Goal: Task Accomplishment & Management: Manage account settings

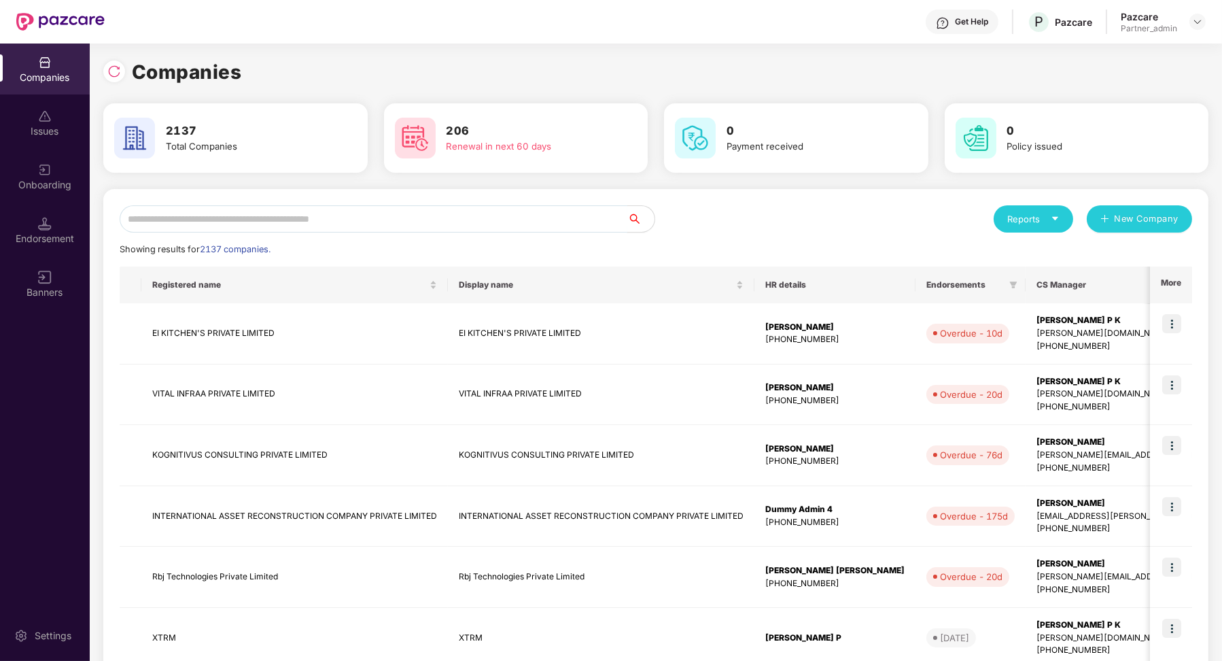
click at [432, 226] on input "text" at bounding box center [374, 218] width 508 height 27
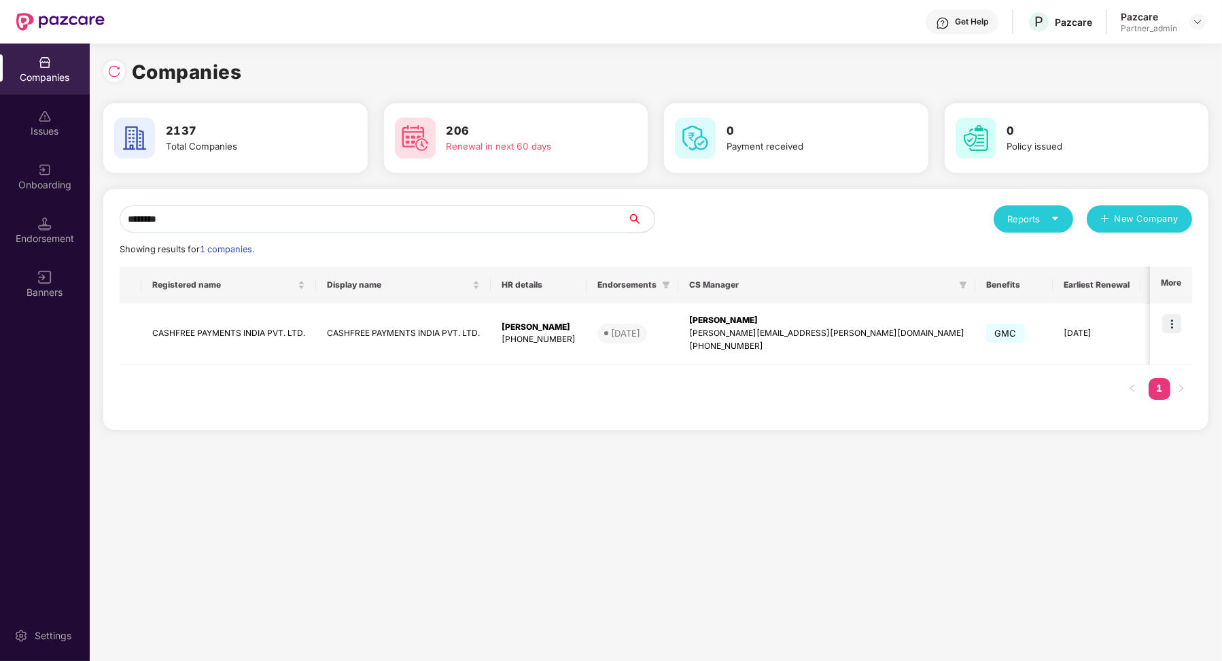
type input "********"
click at [52, 230] on div "Endorsement" at bounding box center [45, 230] width 90 height 51
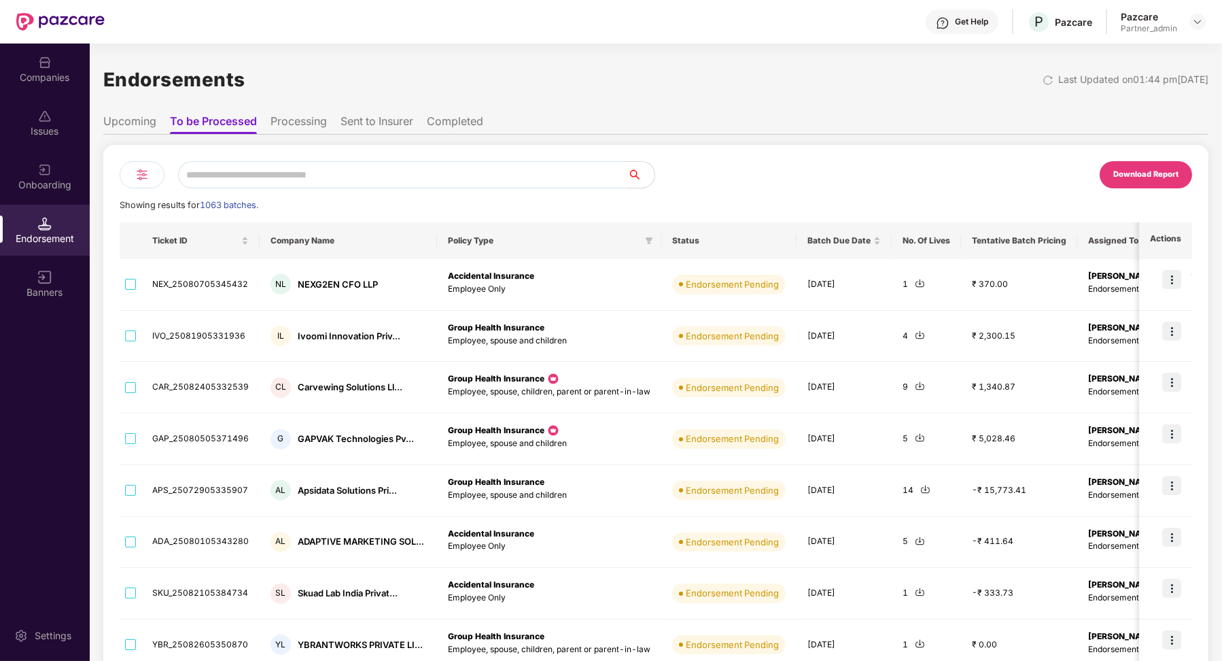
click at [284, 156] on div "Download Report Showing results for 1063 batches. Ticket ID Company Name Policy…" at bounding box center [655, 492] width 1105 height 694
click at [282, 182] on input "text" at bounding box center [402, 174] width 449 height 27
paste input "**********"
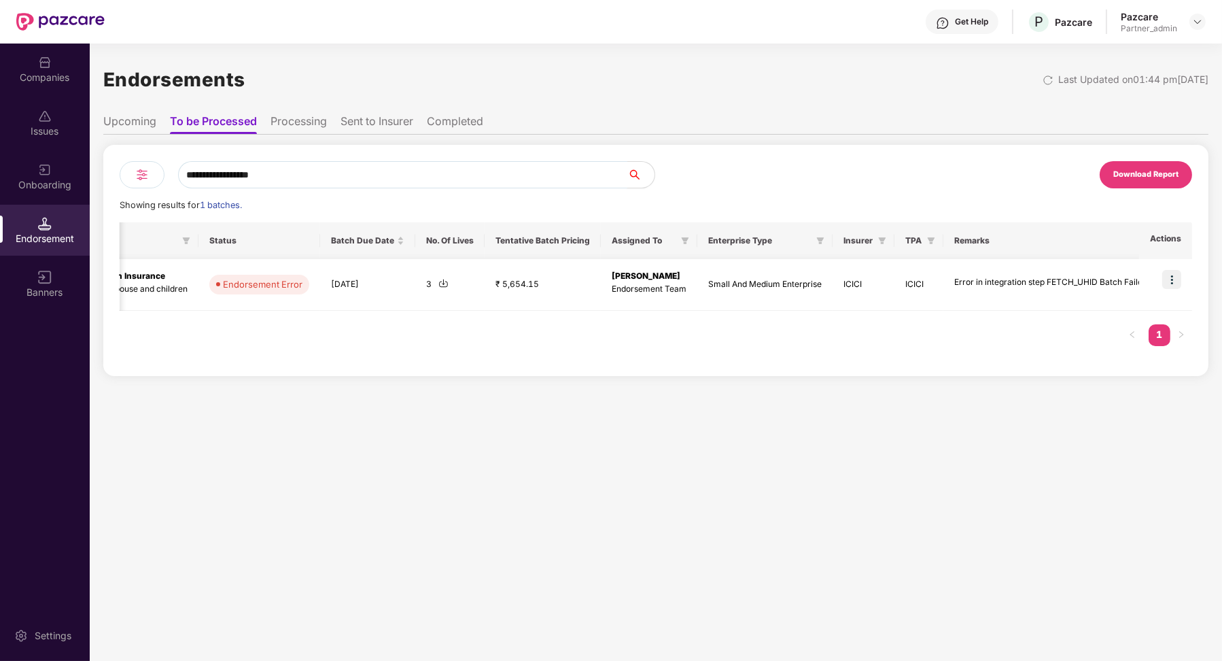
scroll to position [0, 391]
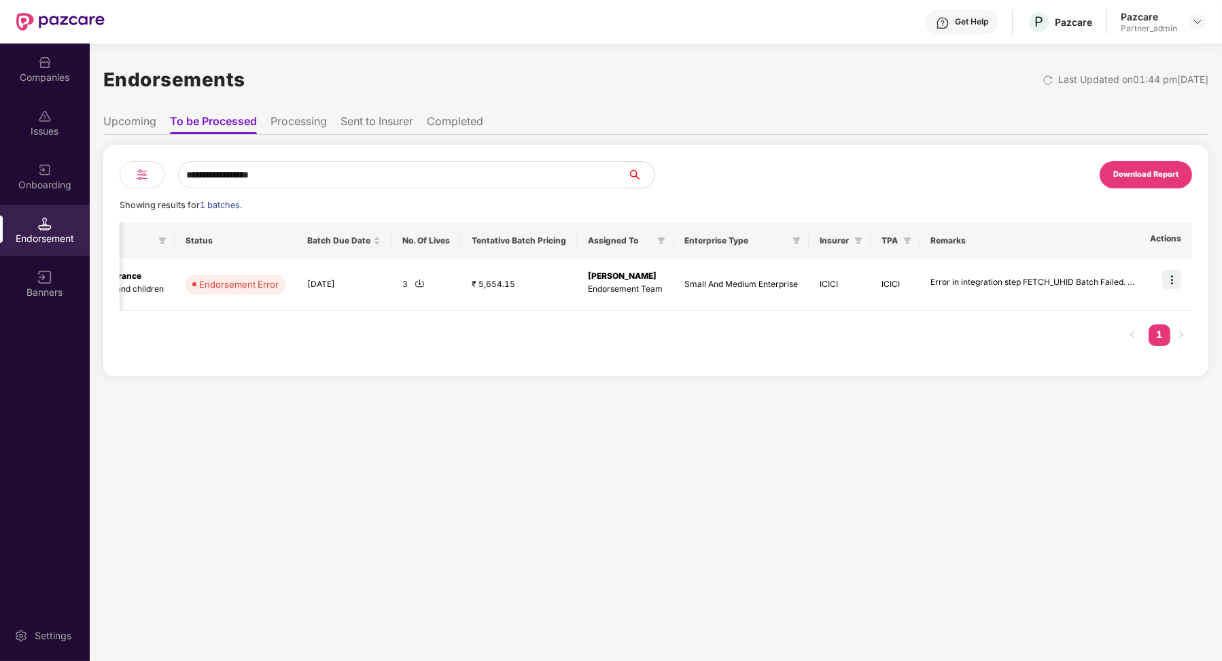
type input "**********"
click at [1174, 287] on img at bounding box center [1172, 279] width 19 height 19
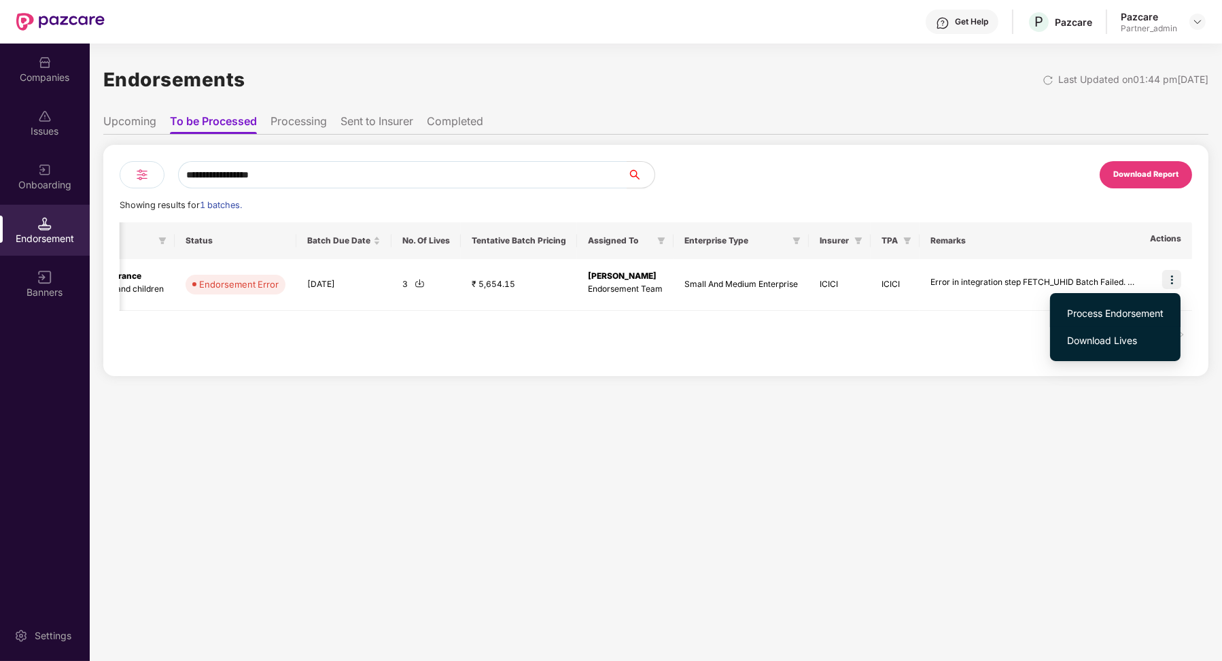
click at [1131, 310] on span "Process Endorsement" at bounding box center [1115, 313] width 97 height 15
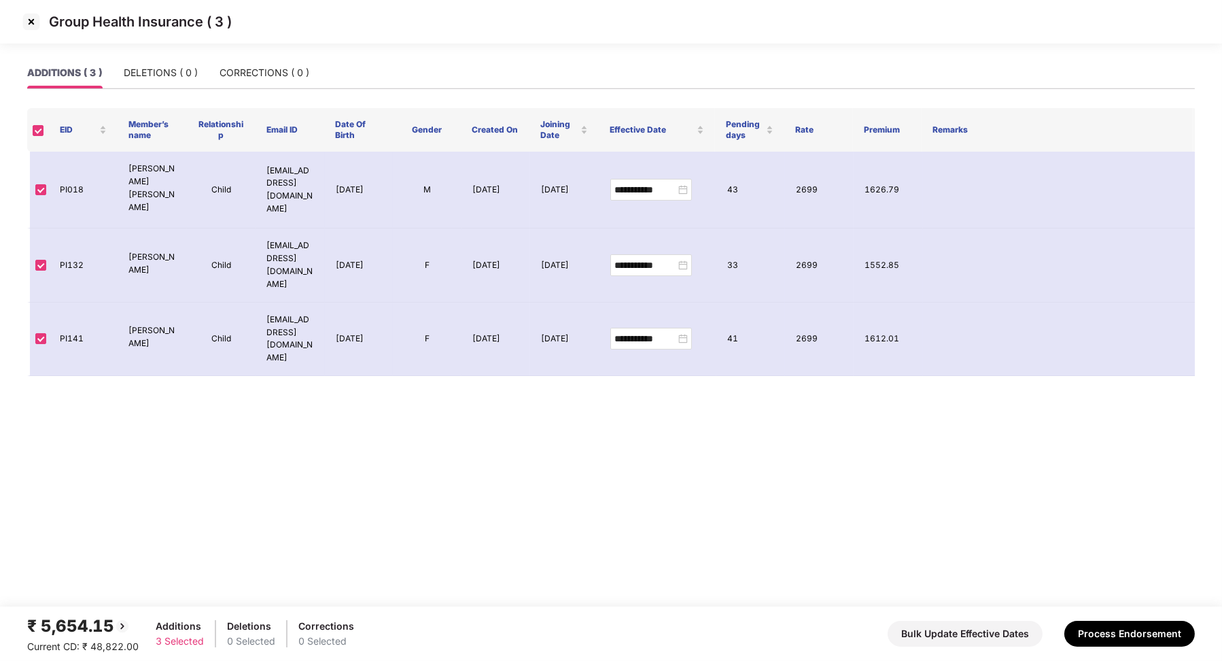
click at [36, 31] on img at bounding box center [31, 22] width 22 height 22
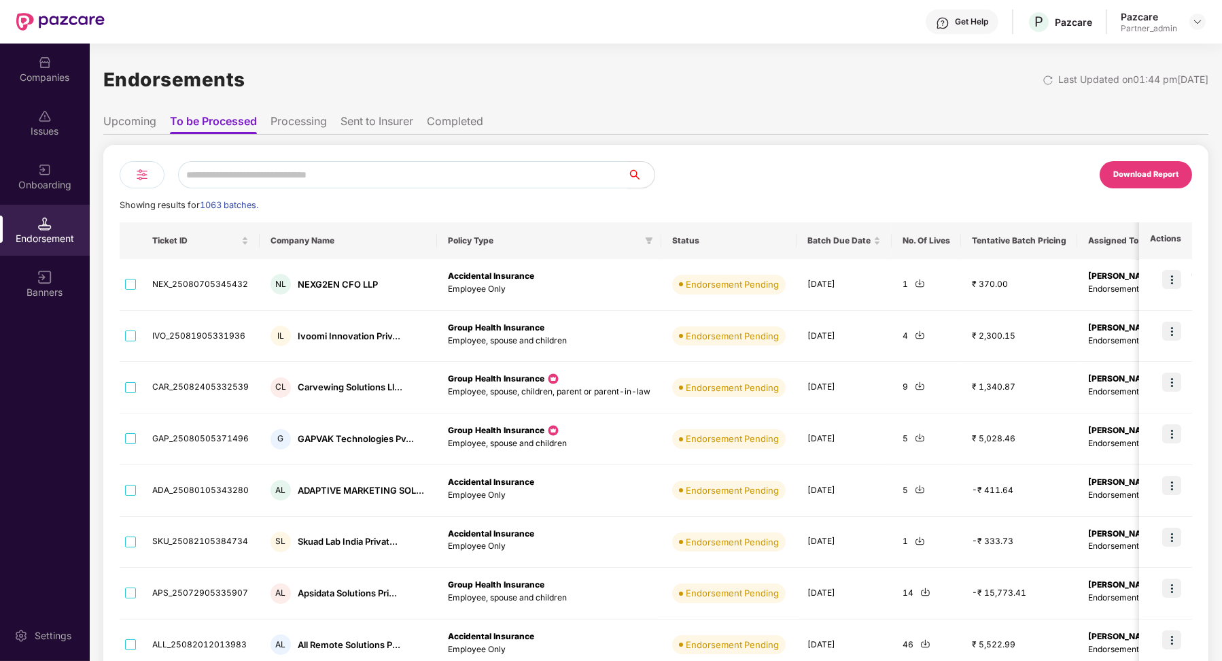
click at [456, 182] on input "text" at bounding box center [402, 174] width 449 height 27
paste input "**********"
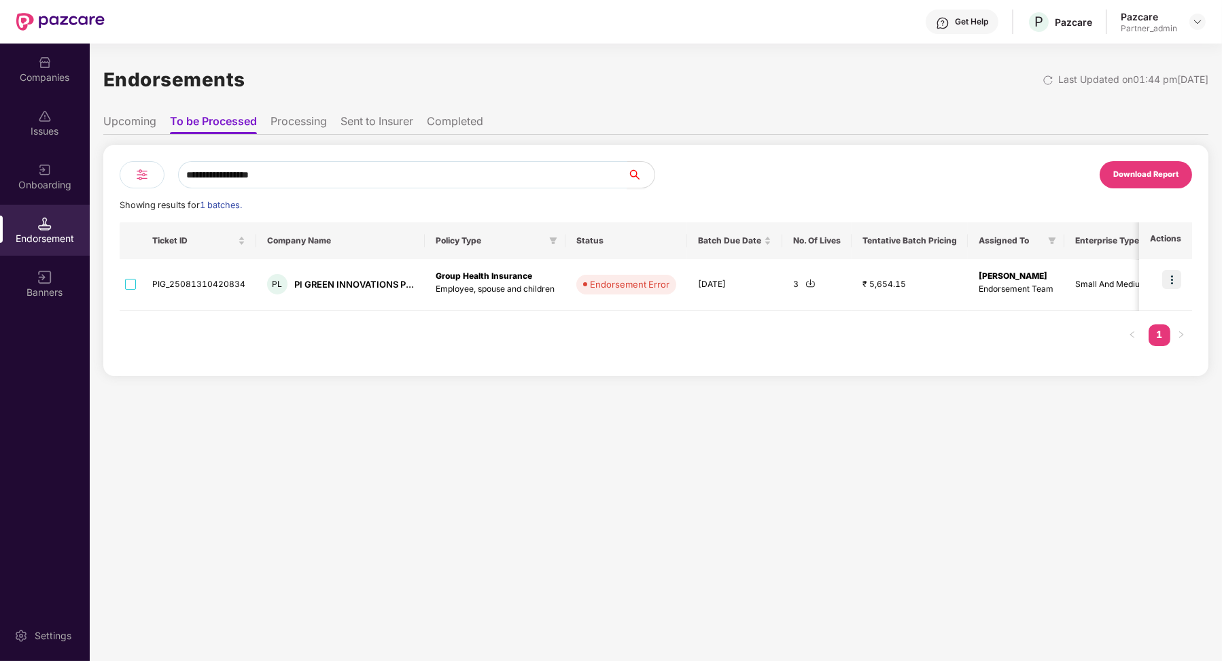
type input "**********"
click at [1178, 283] on img at bounding box center [1172, 279] width 19 height 19
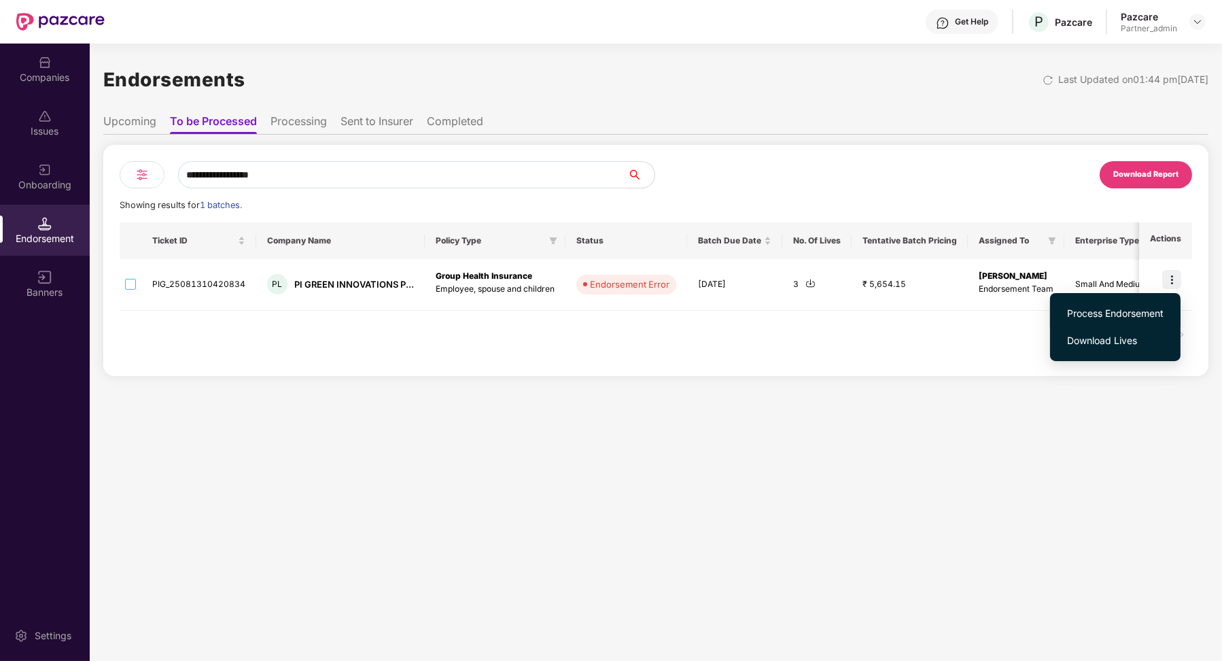
click at [1125, 313] on span "Process Endorsement" at bounding box center [1115, 313] width 97 height 15
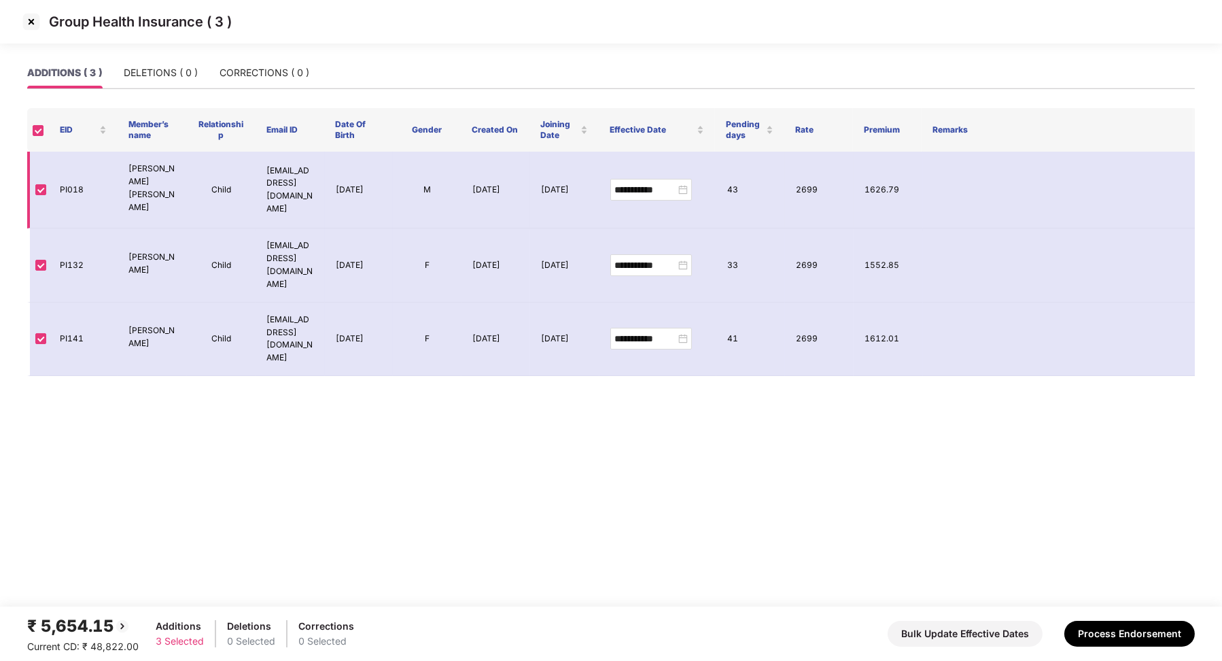
drag, startPoint x: 333, startPoint y: 177, endPoint x: 367, endPoint y: 194, distance: 38.0
click at [368, 195] on td "[DATE]" at bounding box center [359, 190] width 68 height 77
drag, startPoint x: 338, startPoint y: 233, endPoint x: 362, endPoint y: 260, distance: 37.1
click at [363, 261] on td "[DATE]" at bounding box center [359, 264] width 68 height 73
drag, startPoint x: 336, startPoint y: 299, endPoint x: 359, endPoint y: 311, distance: 26.2
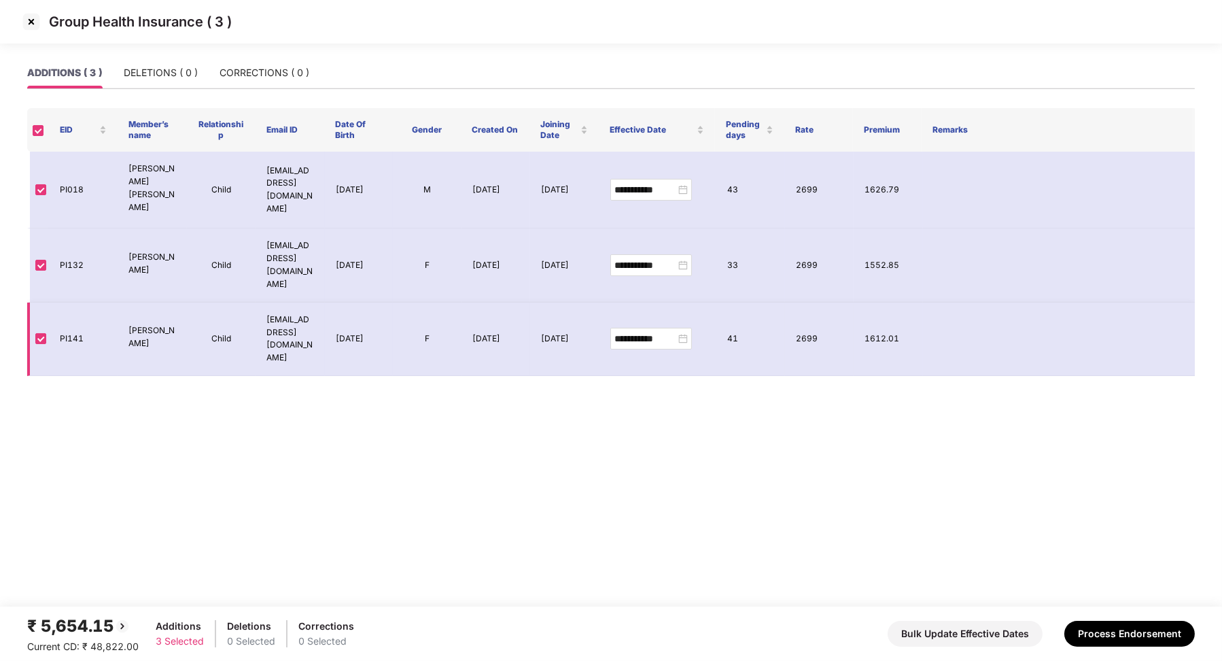
click at [359, 311] on td "[DATE]" at bounding box center [359, 339] width 68 height 73
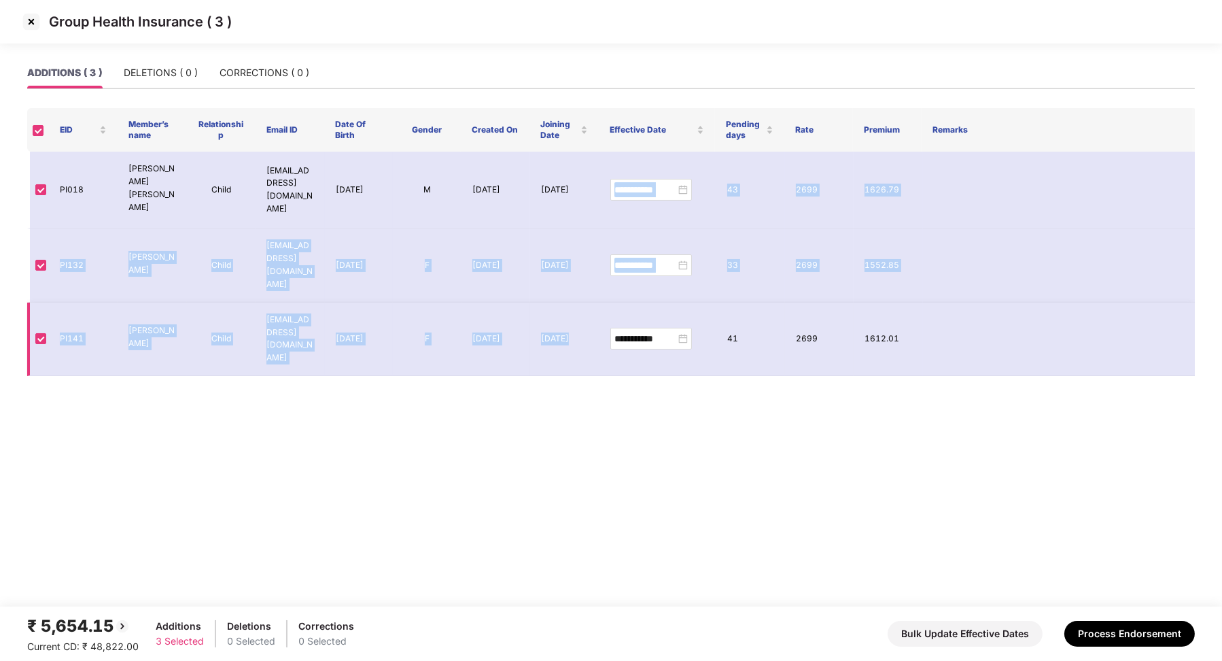
drag, startPoint x: 606, startPoint y: 179, endPoint x: 670, endPoint y: 320, distance: 154.9
click at [669, 319] on tbody "**********" at bounding box center [611, 264] width 1168 height 224
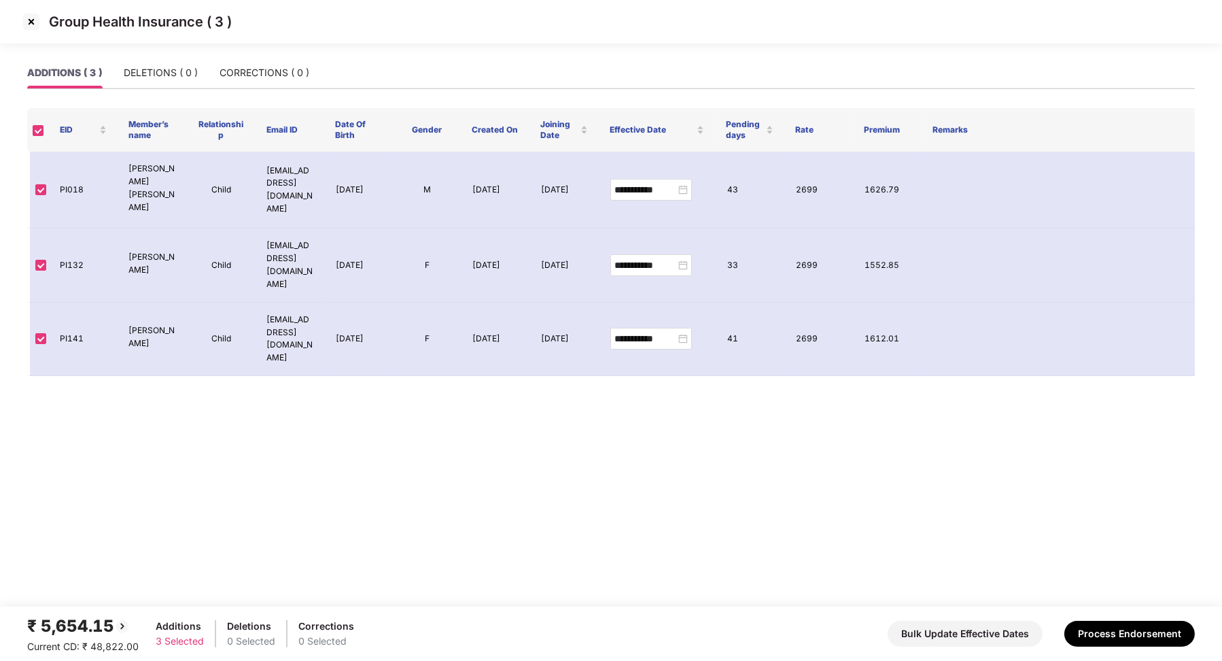
click at [706, 377] on main "**********" at bounding box center [611, 331] width 1222 height 549
click at [29, 18] on img at bounding box center [31, 22] width 22 height 22
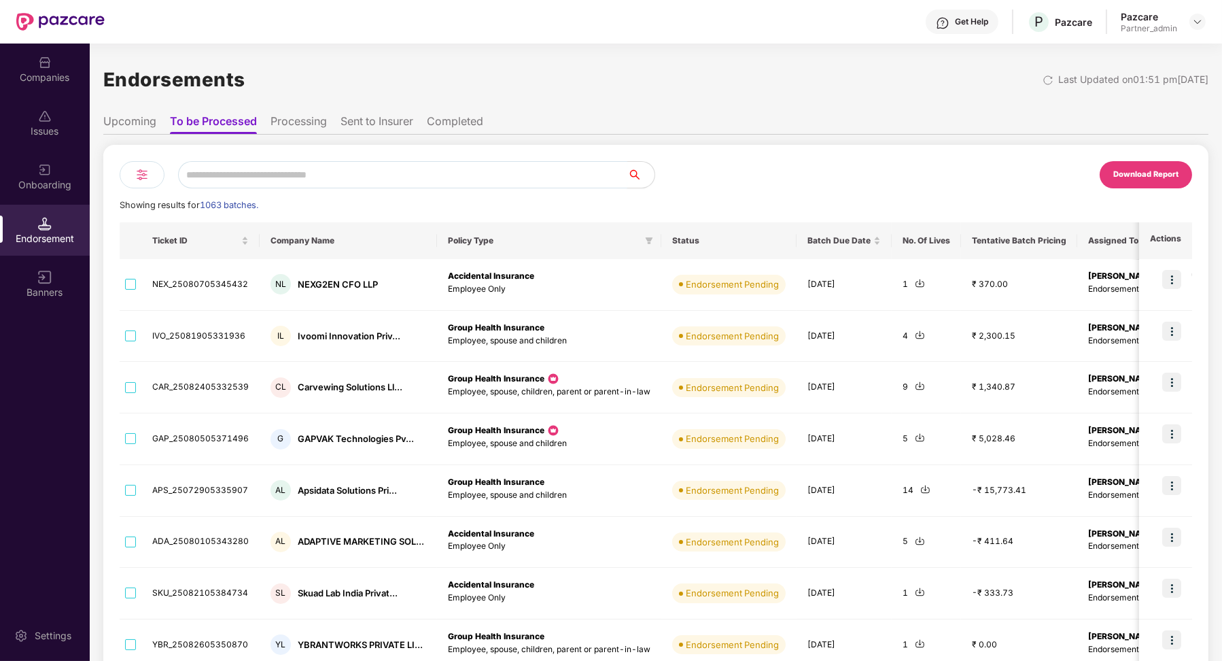
click at [250, 176] on input "text" at bounding box center [402, 174] width 449 height 27
paste input "**********"
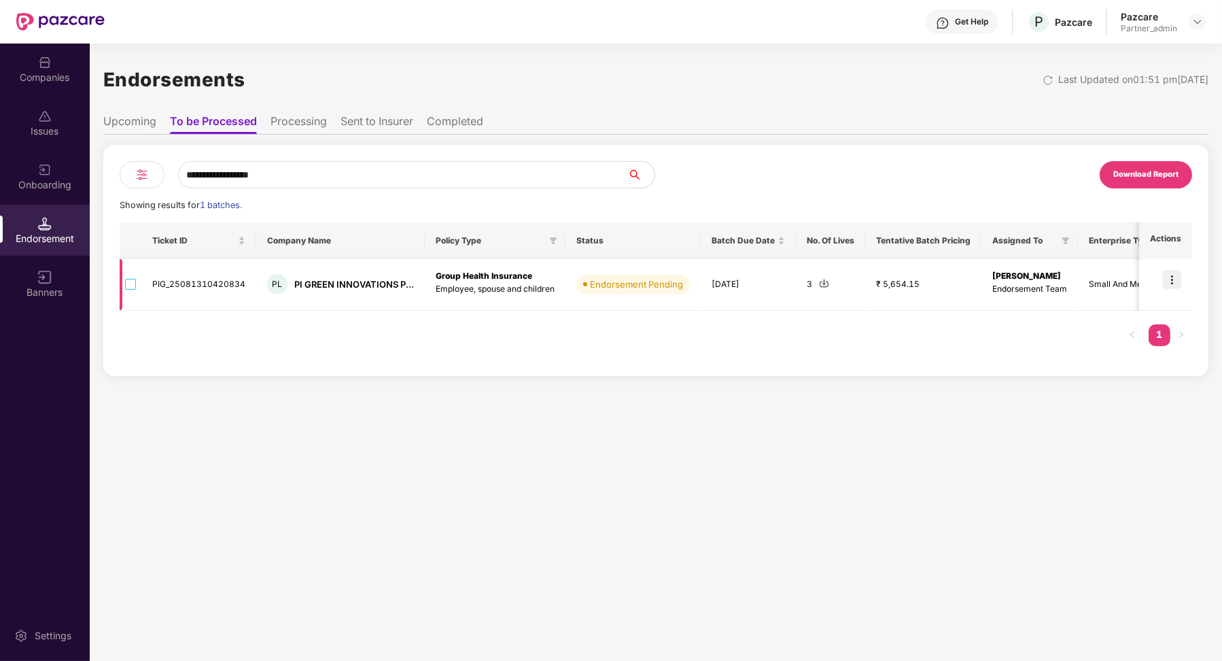
type input "**********"
click at [1177, 279] on img at bounding box center [1172, 279] width 19 height 19
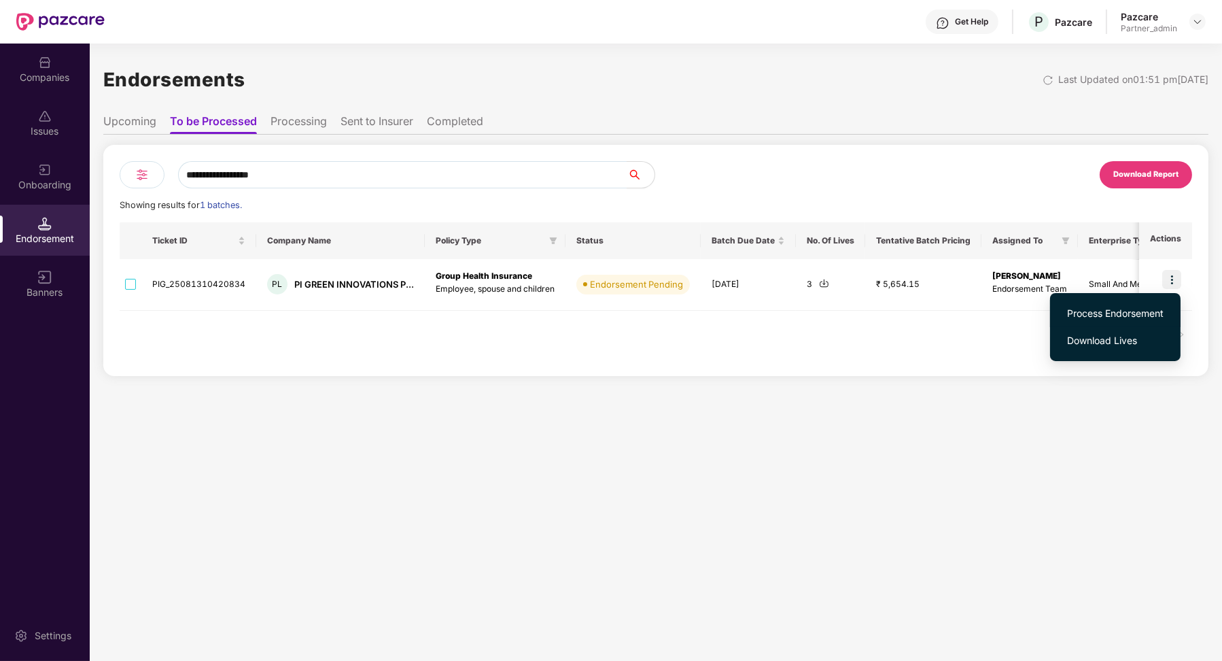
click at [1128, 313] on span "Process Endorsement" at bounding box center [1115, 313] width 97 height 15
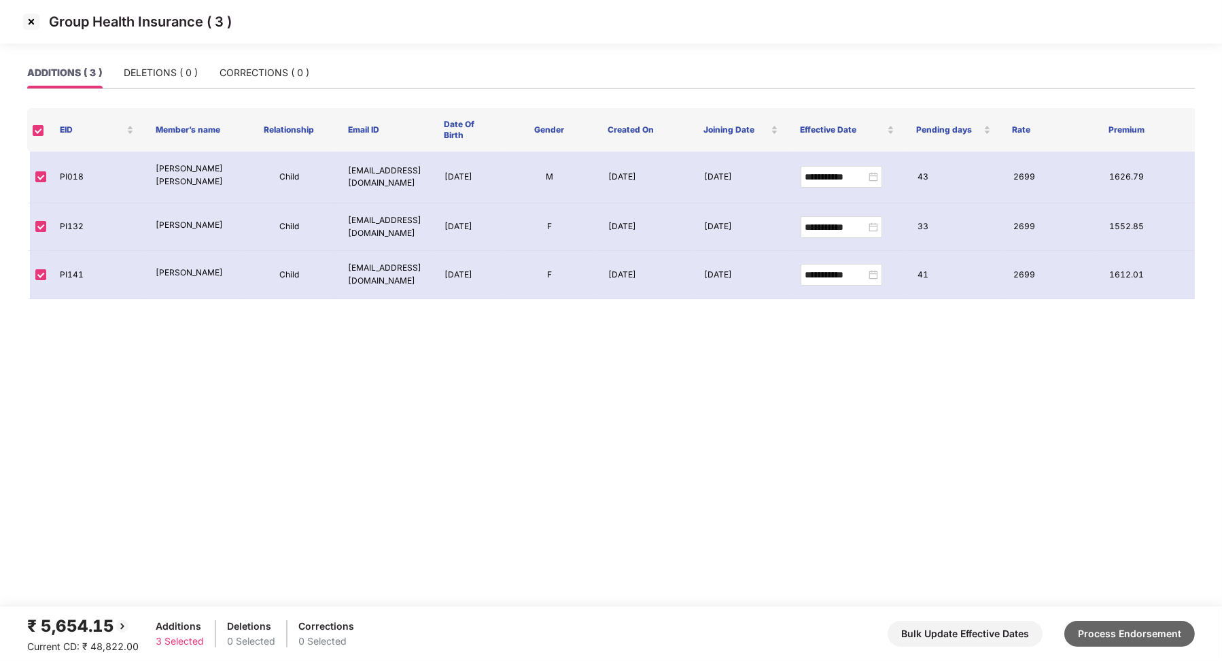
click at [1091, 630] on button "Process Endorsement" at bounding box center [1130, 634] width 131 height 26
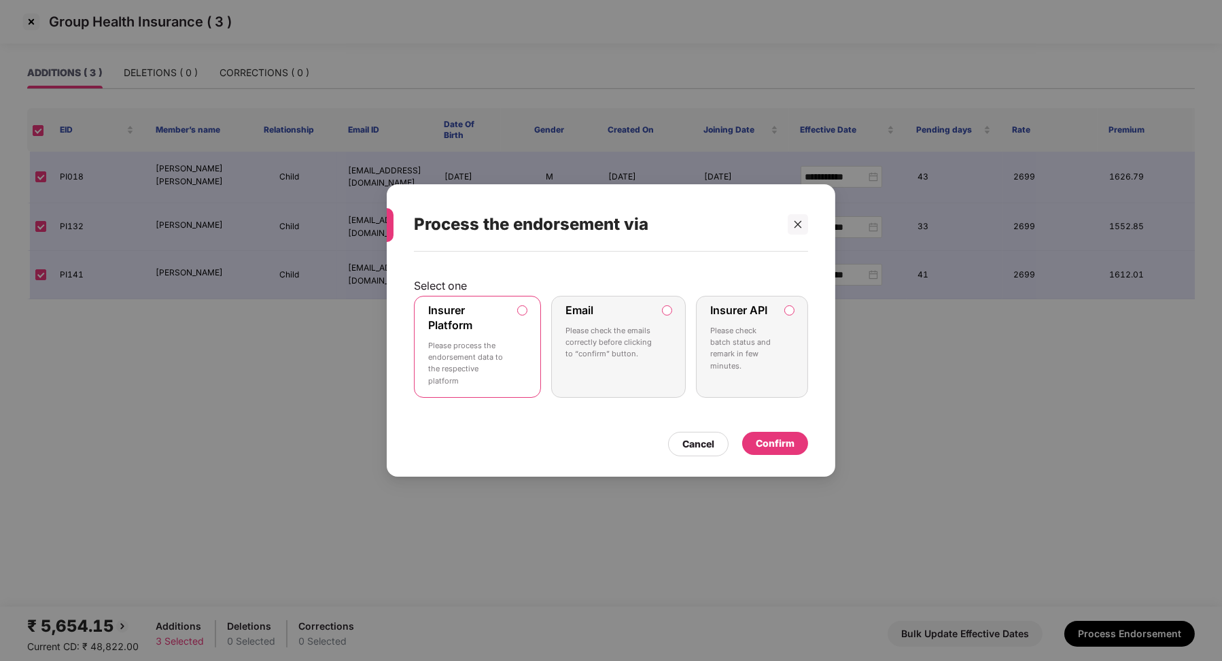
click at [768, 330] on p "Please check batch status and remark in few minutes." at bounding box center [742, 348] width 65 height 47
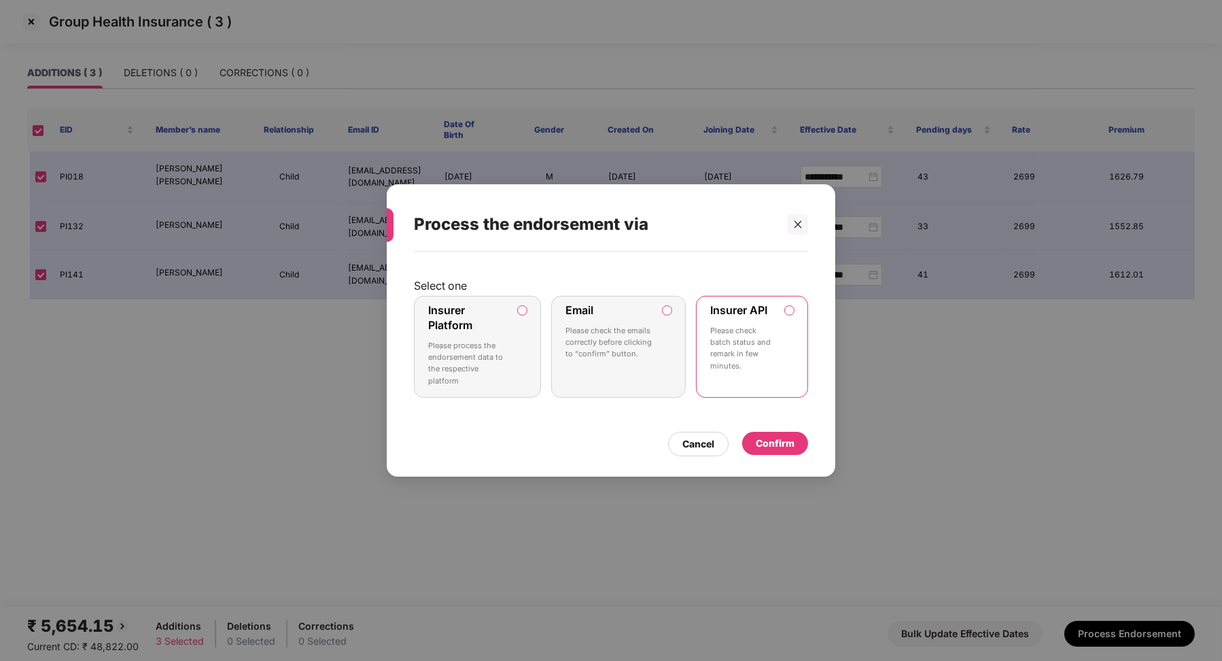
click at [776, 439] on div "Confirm" at bounding box center [775, 443] width 39 height 15
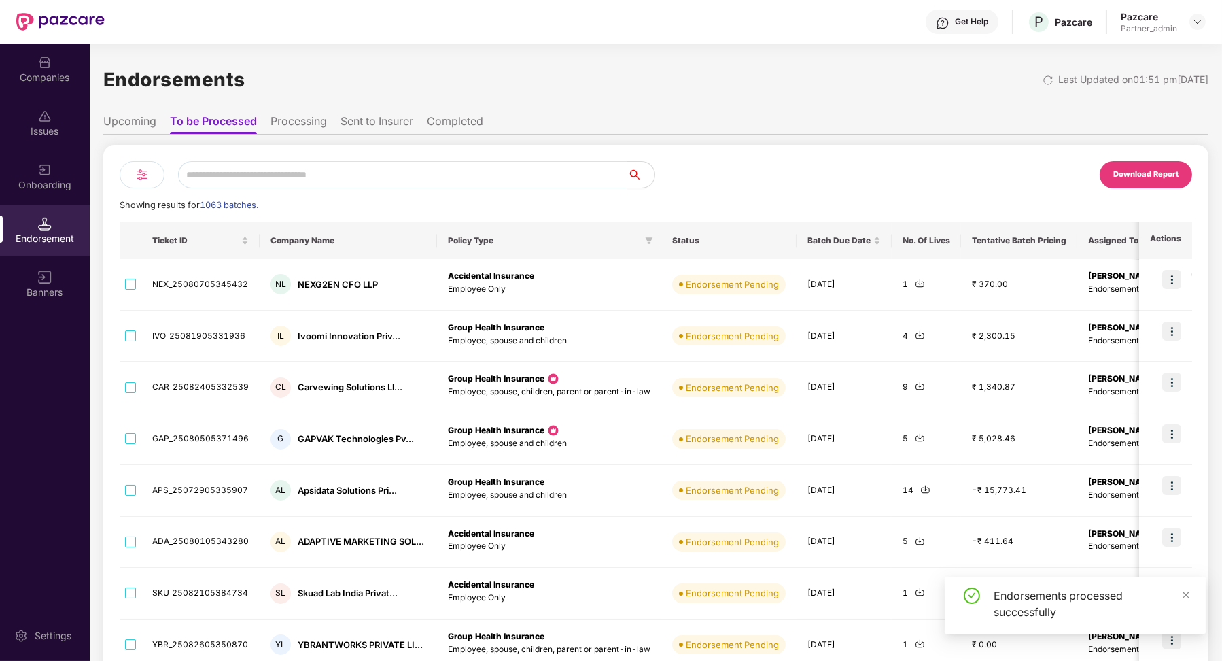
click at [286, 120] on li "Processing" at bounding box center [299, 124] width 56 height 20
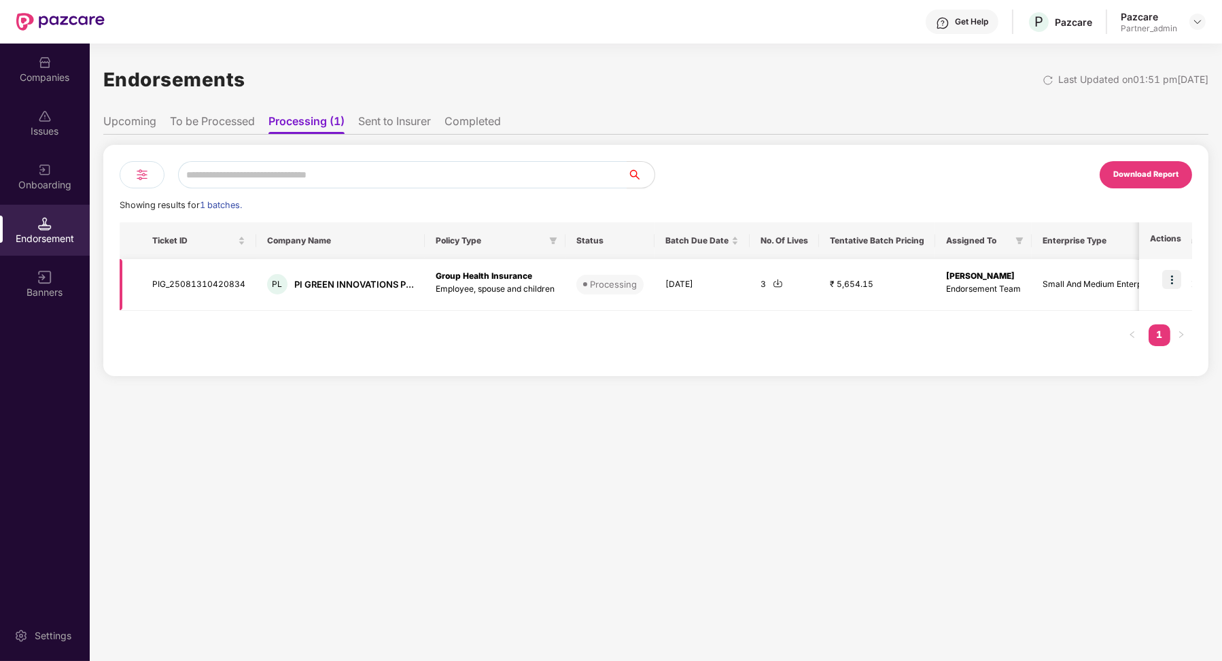
scroll to position [0, 133]
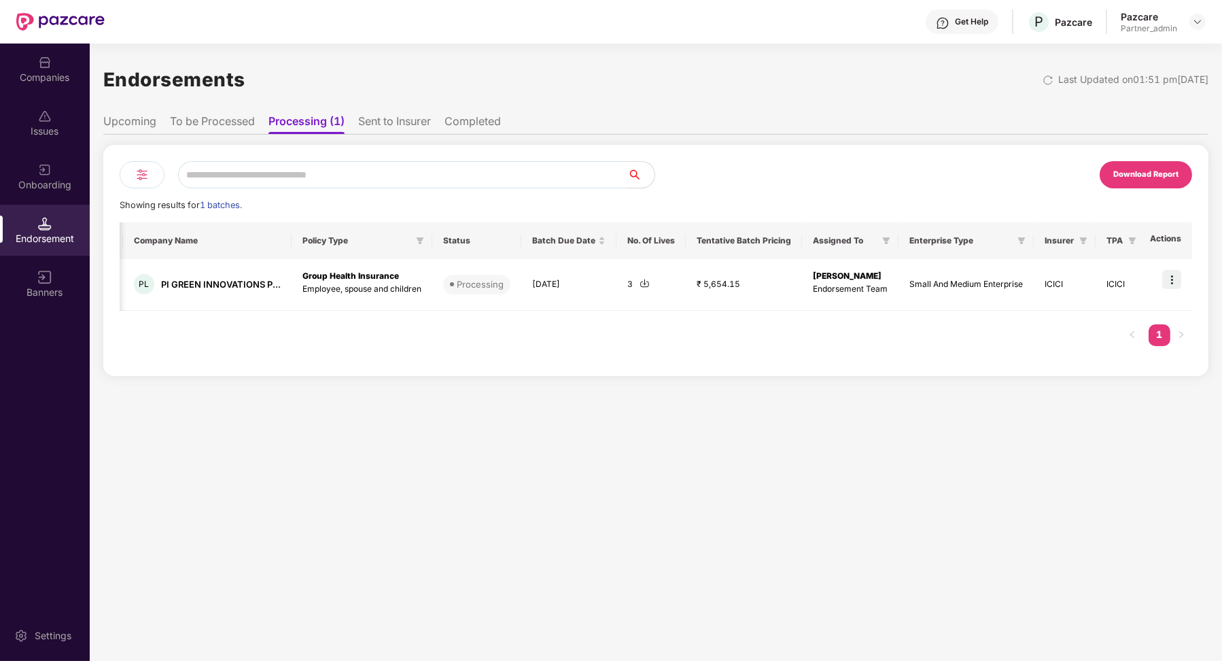
click at [390, 123] on li "Sent to Insurer" at bounding box center [394, 124] width 73 height 20
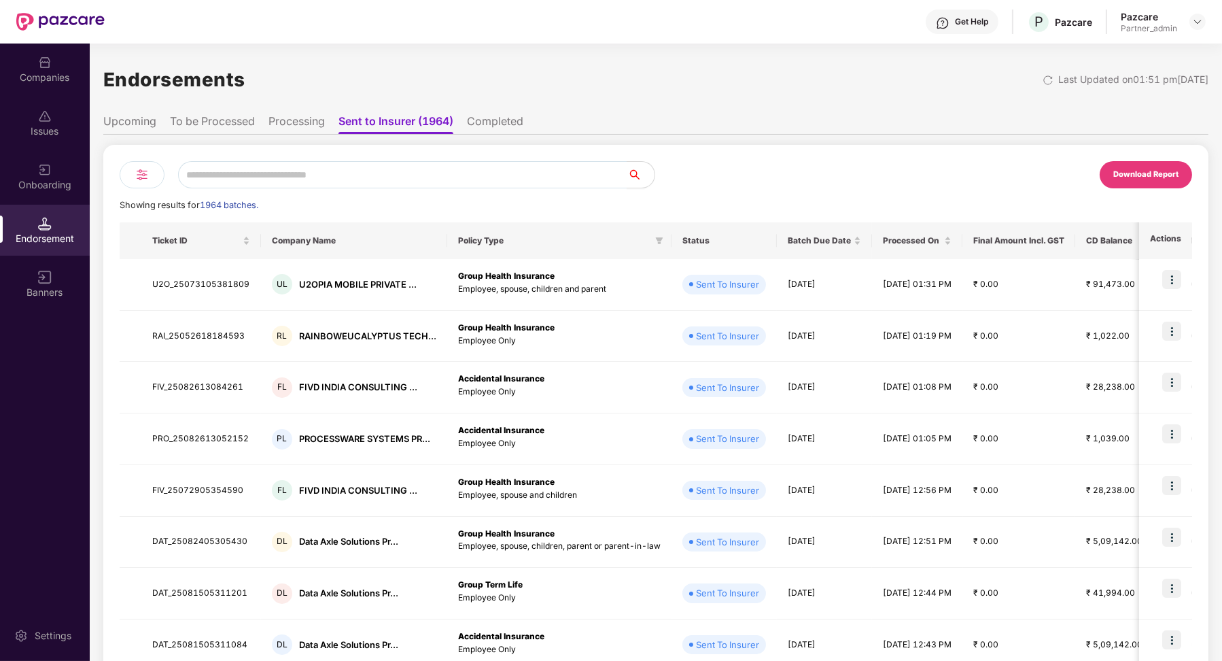
click at [314, 124] on li "Processing" at bounding box center [297, 124] width 56 height 20
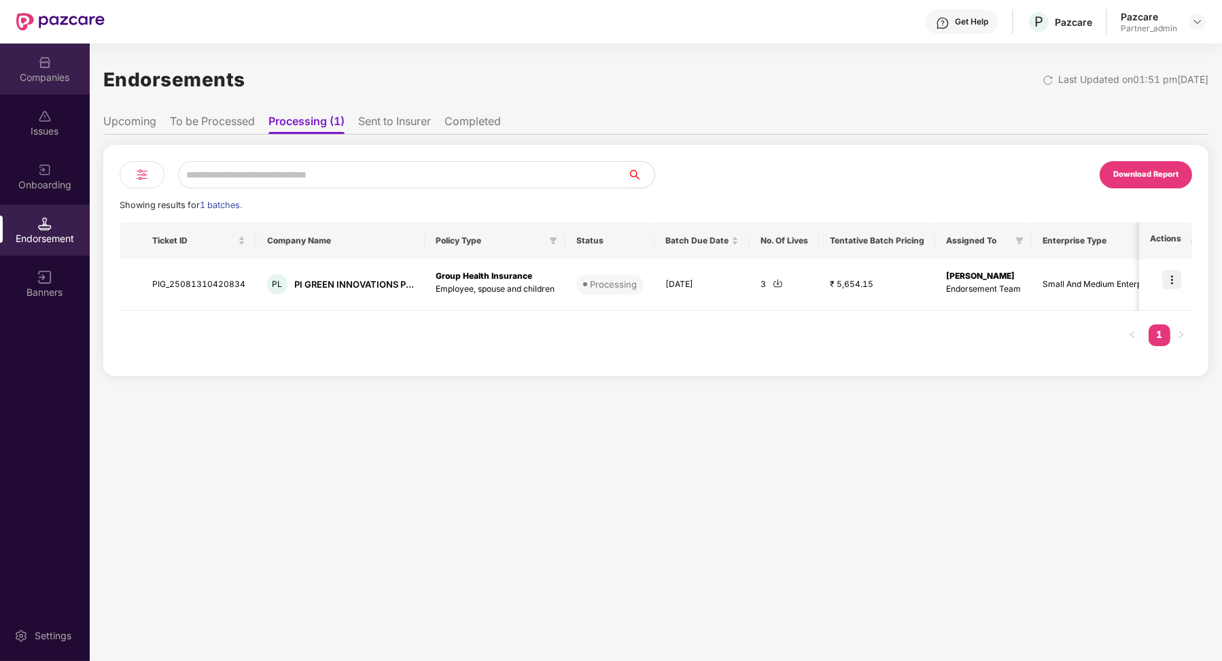
click at [50, 82] on div "Companies" at bounding box center [45, 78] width 90 height 14
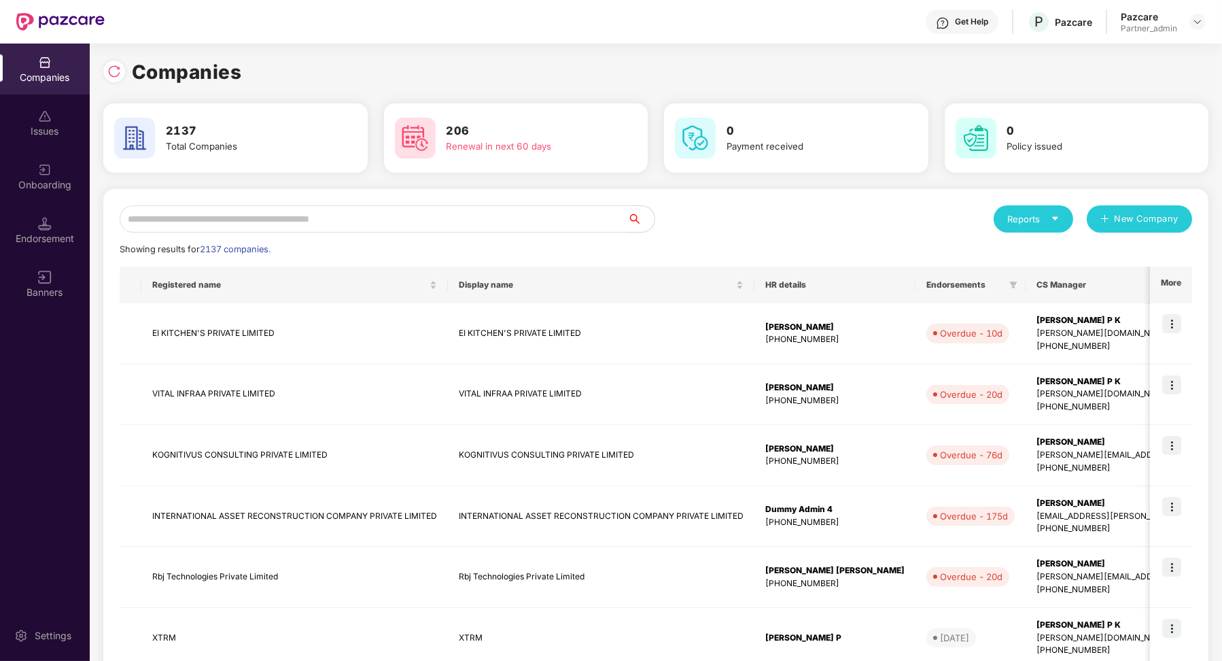
click at [214, 222] on input "text" at bounding box center [374, 218] width 508 height 27
paste input "**********"
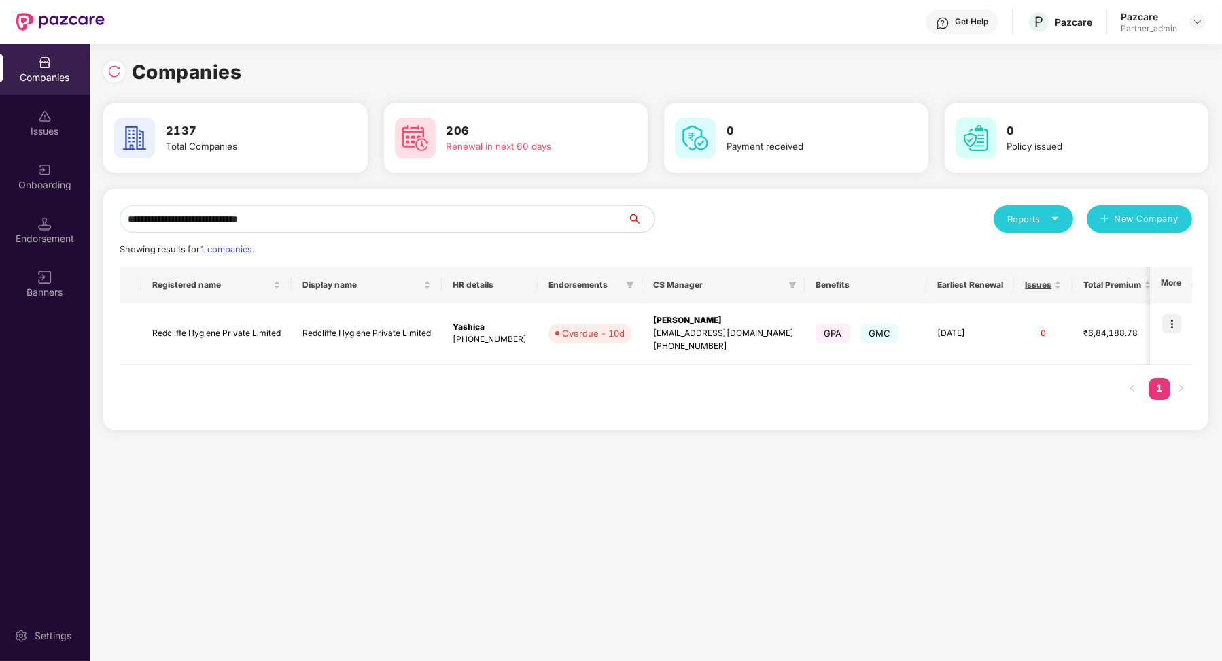
type input "**********"
click at [1166, 319] on img at bounding box center [1172, 323] width 19 height 19
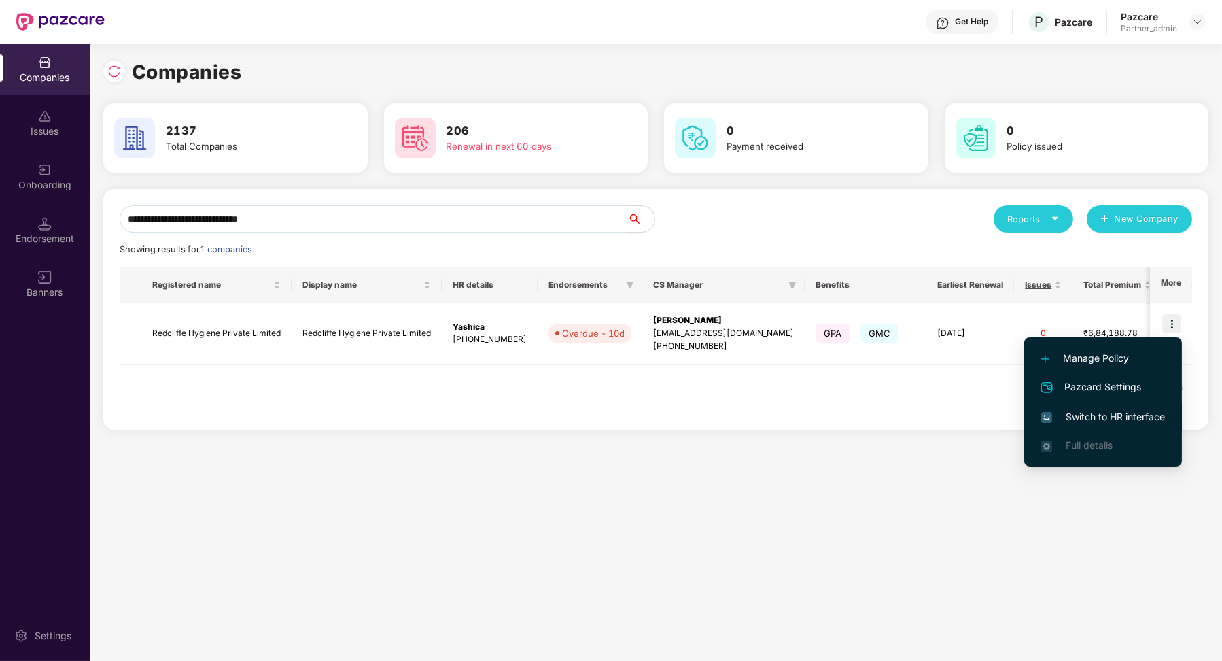
click at [1109, 409] on span "Switch to HR interface" at bounding box center [1104, 416] width 124 height 15
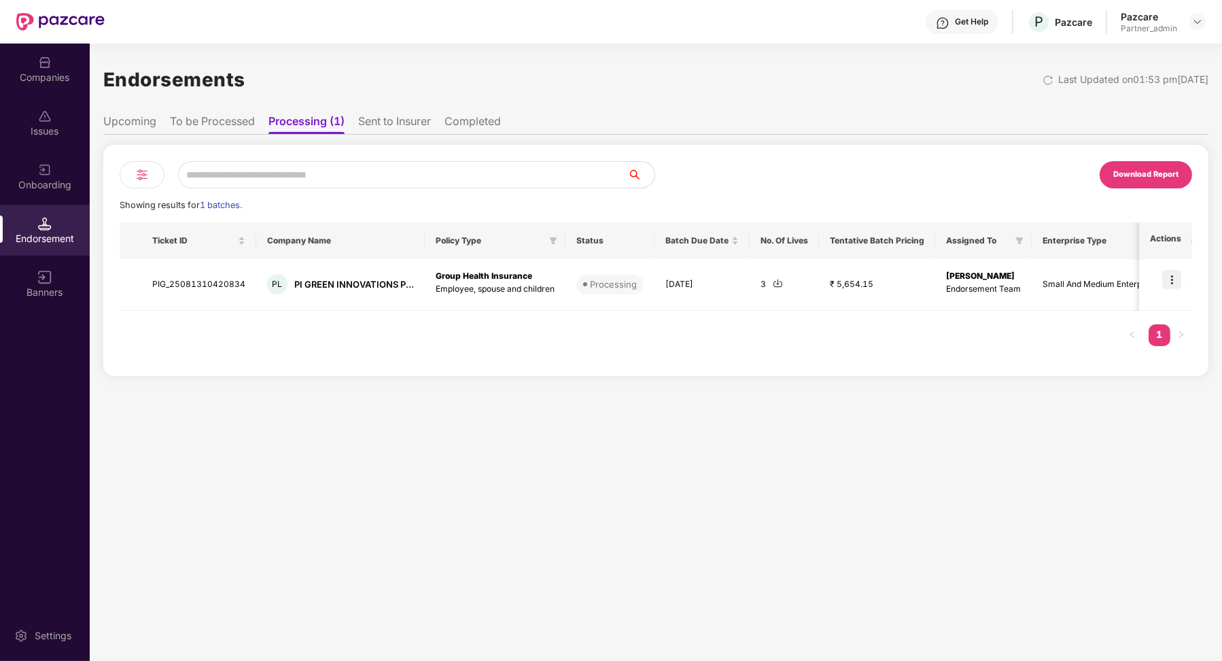
click at [318, 164] on input "text" at bounding box center [402, 174] width 449 height 27
click at [407, 113] on ul "Upcoming To be Processed Processing (1) Sent to Insurer Completed" at bounding box center [655, 120] width 1105 height 27
click at [388, 114] on ul "Upcoming To be Processed Processing (1) Sent to Insurer Completed" at bounding box center [655, 120] width 1105 height 27
click at [347, 154] on div "Download Report Showing results for 1 batches. Ticket ID Company Name Policy Ty…" at bounding box center [655, 260] width 1105 height 231
click at [300, 165] on input "text" at bounding box center [402, 174] width 449 height 27
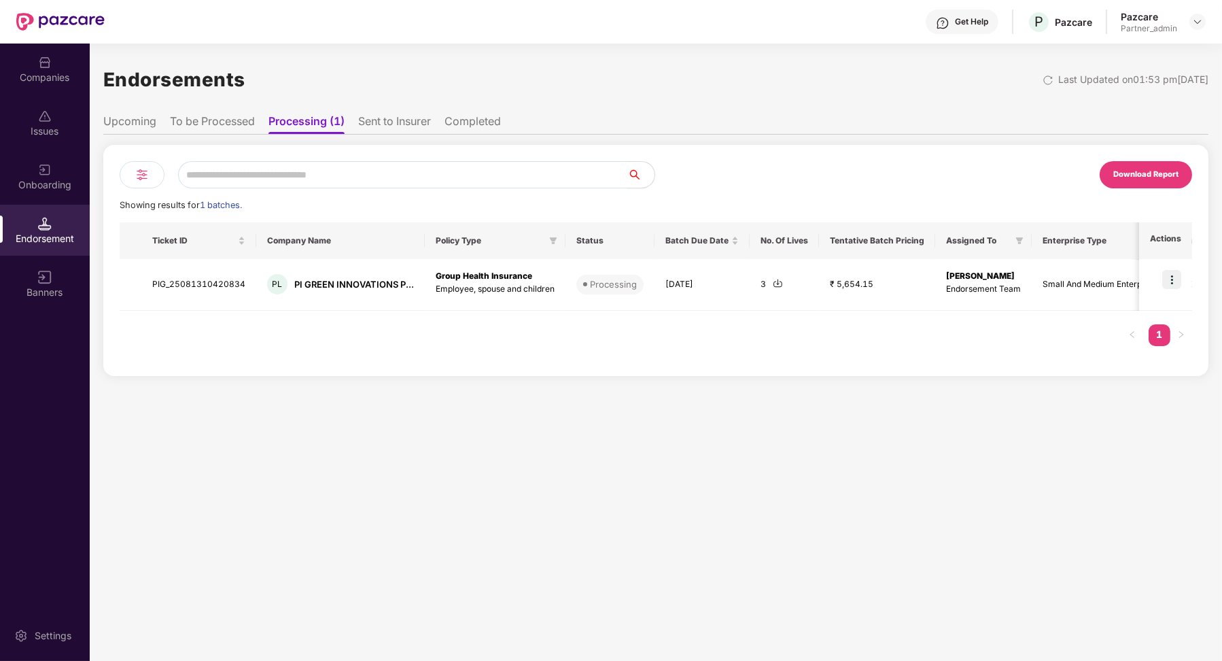
paste input "**********"
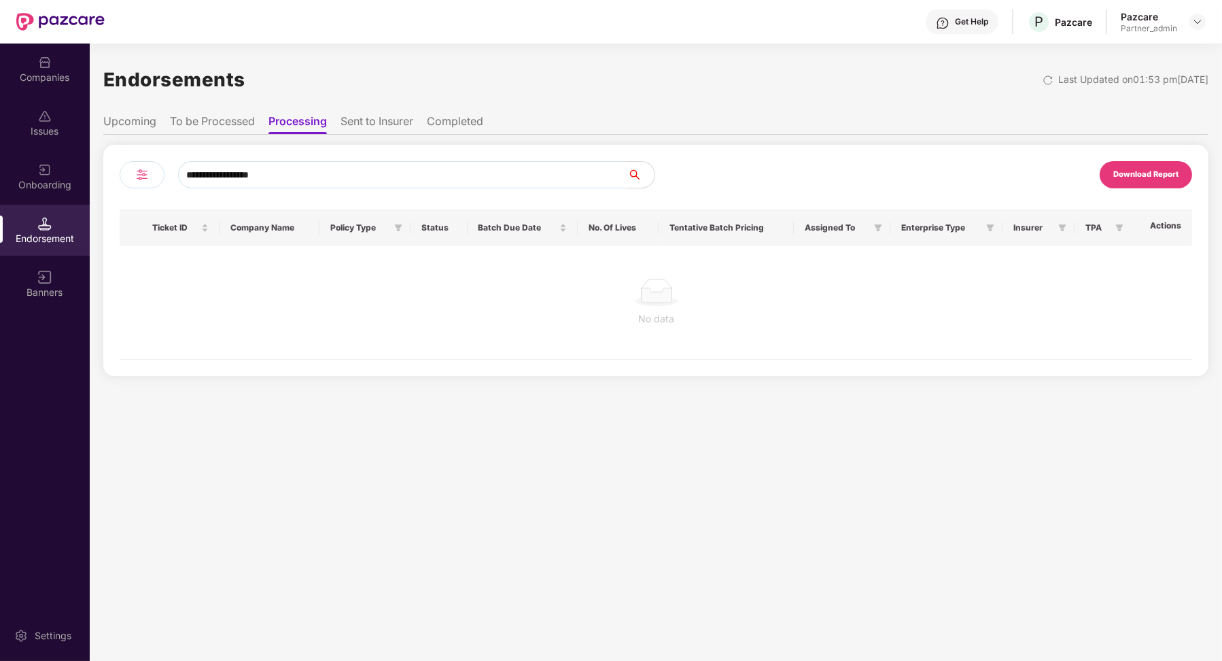
type input "**********"
click at [411, 121] on li "Sent to Insurer" at bounding box center [377, 124] width 73 height 20
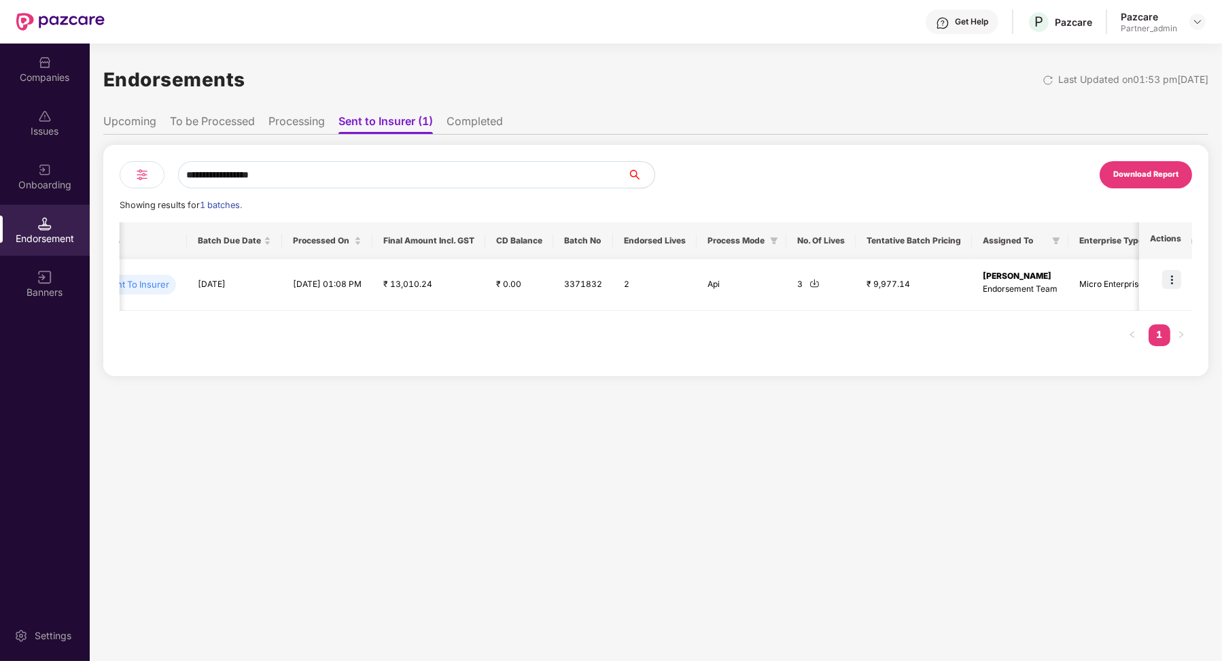
scroll to position [0, 549]
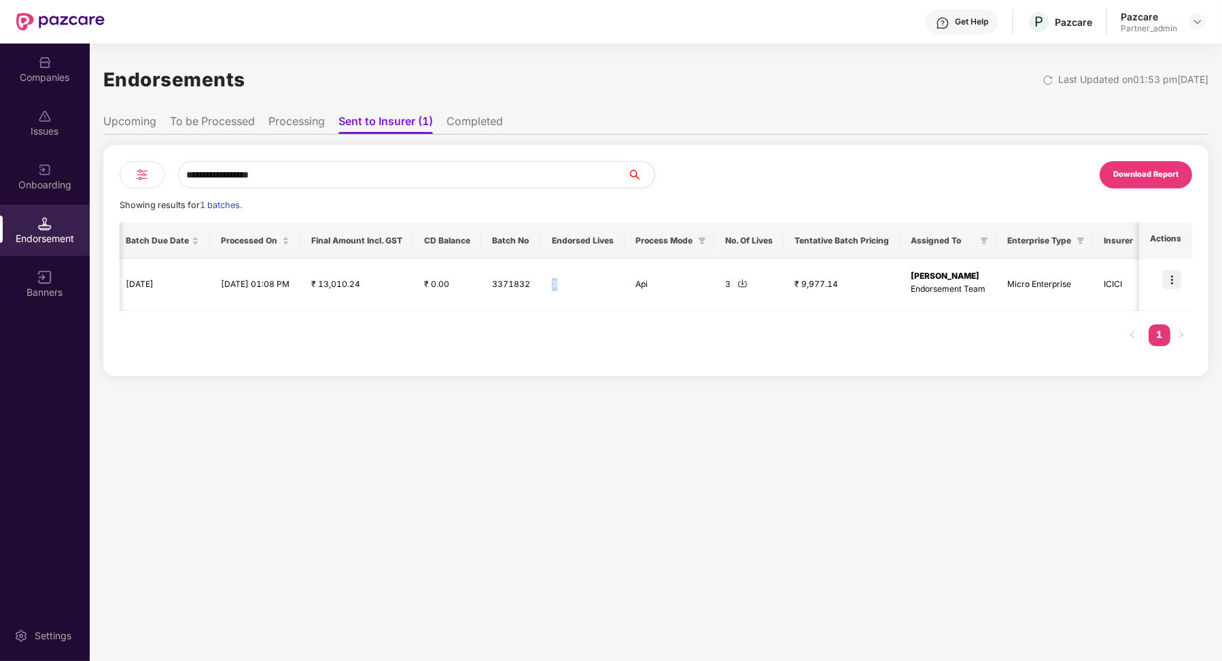
drag, startPoint x: 591, startPoint y: 286, endPoint x: 575, endPoint y: 286, distance: 16.3
click at [575, 286] on td "2" at bounding box center [583, 285] width 84 height 52
click at [748, 284] on img at bounding box center [743, 283] width 10 height 10
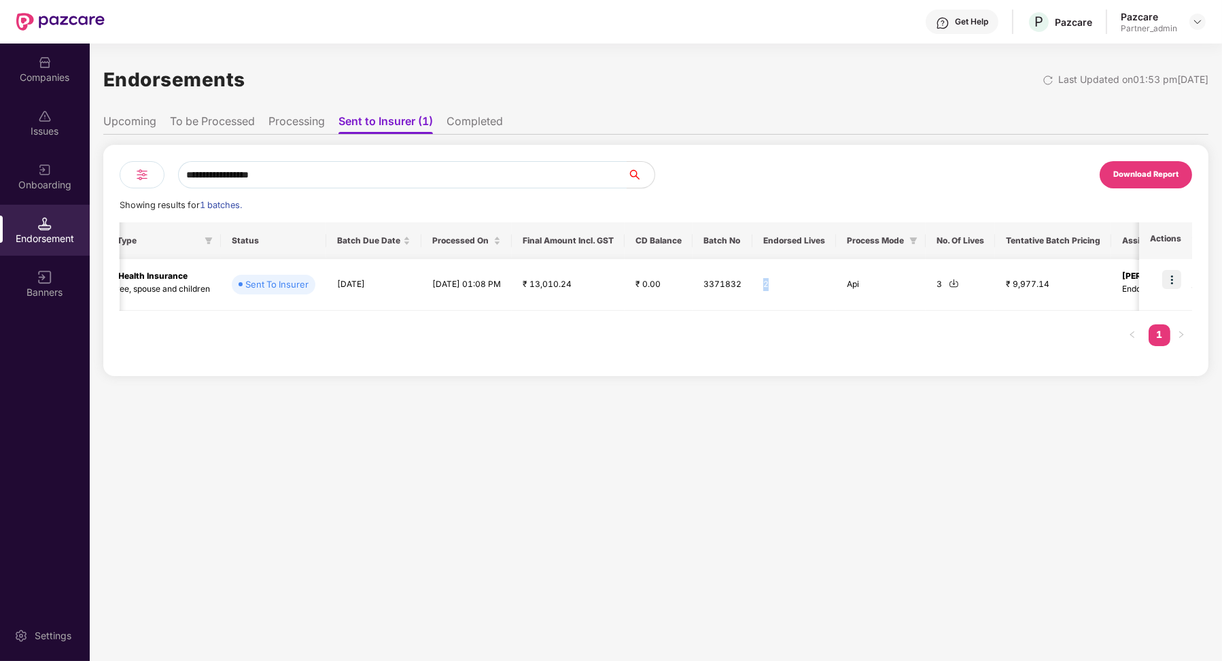
scroll to position [0, 0]
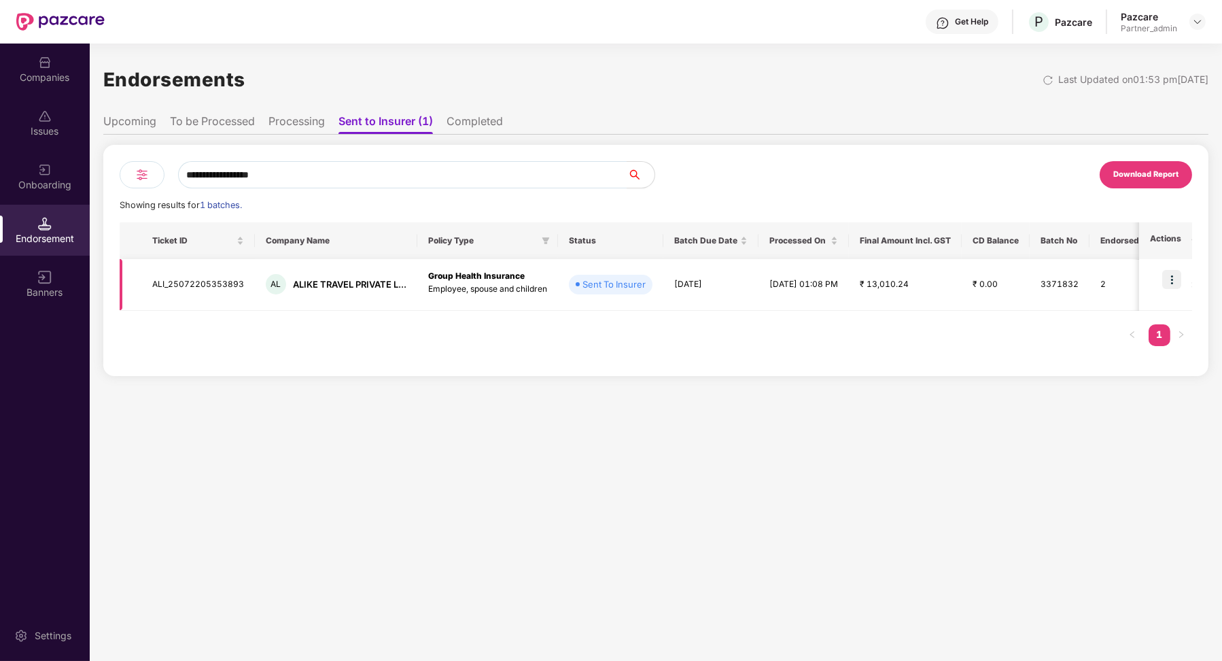
click at [201, 278] on td "ALI_25072205353893" at bounding box center [198, 285] width 114 height 52
copy td "ALI_25072205353893"
drag, startPoint x: 290, startPoint y: 282, endPoint x: 379, endPoint y: 284, distance: 88.4
click at [379, 284] on div "AL ALIKE TRAVEL PRIVATE L..." at bounding box center [336, 284] width 141 height 20
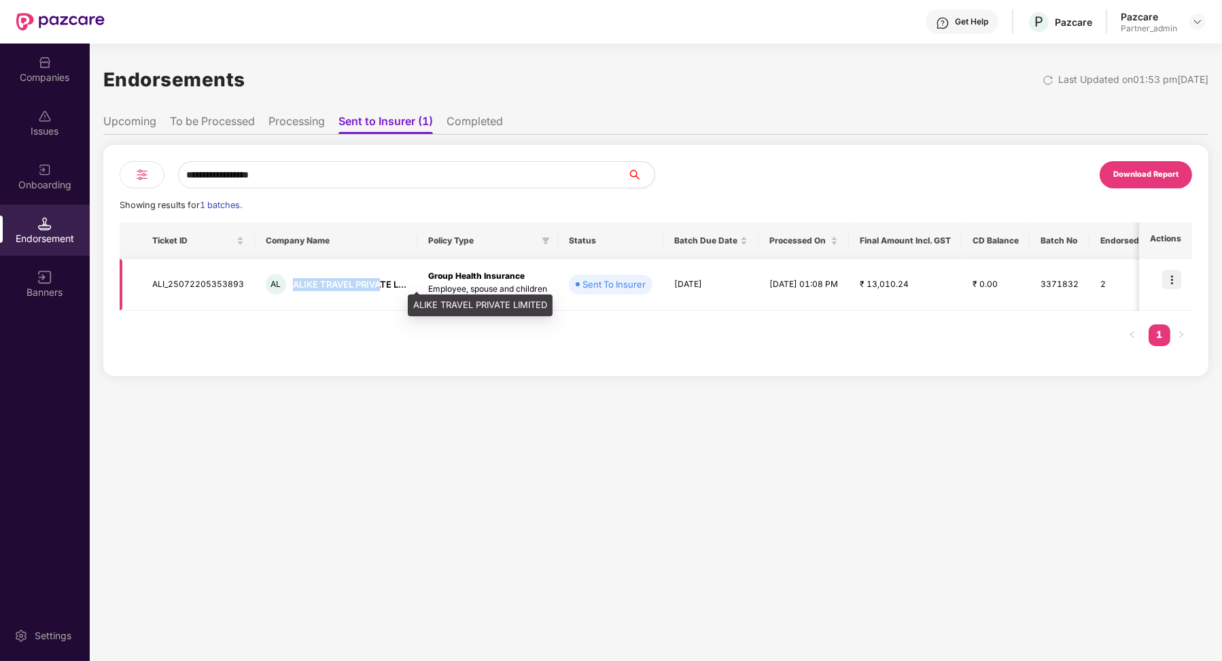
copy div "ALIKE TRAVEL [PERSON_NAME]"
click at [52, 68] on div "Companies" at bounding box center [45, 69] width 90 height 51
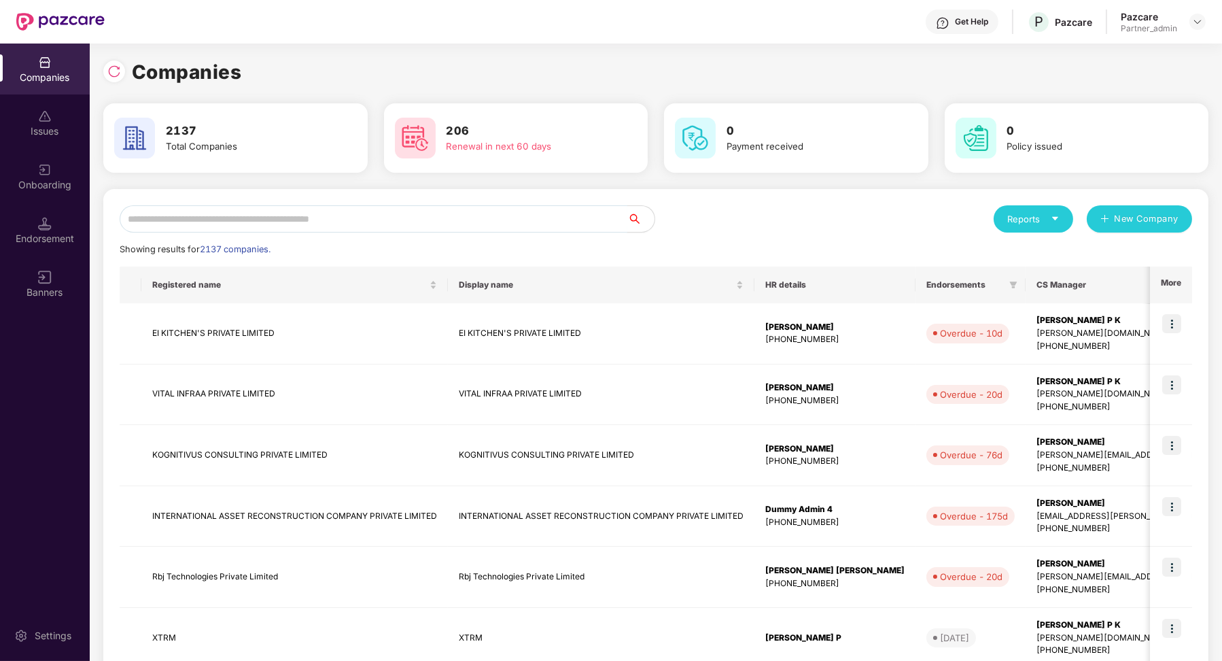
click at [253, 225] on input "text" at bounding box center [374, 218] width 508 height 27
paste input "**********"
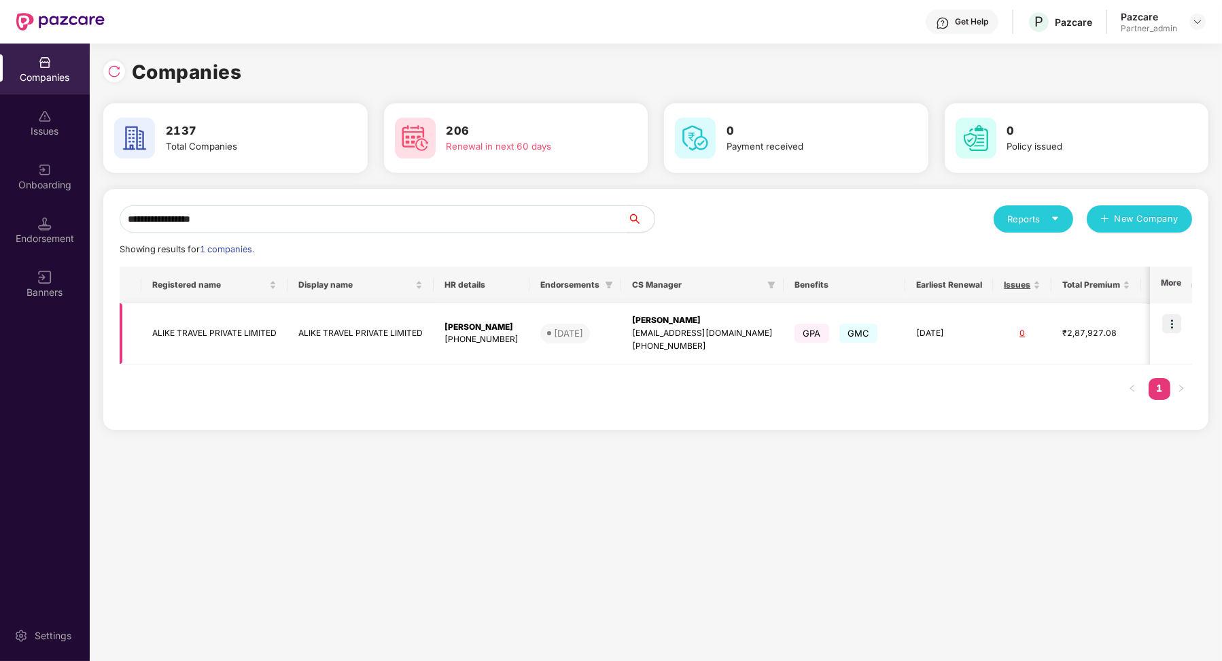
type input "**********"
click at [1181, 326] on img at bounding box center [1172, 323] width 19 height 19
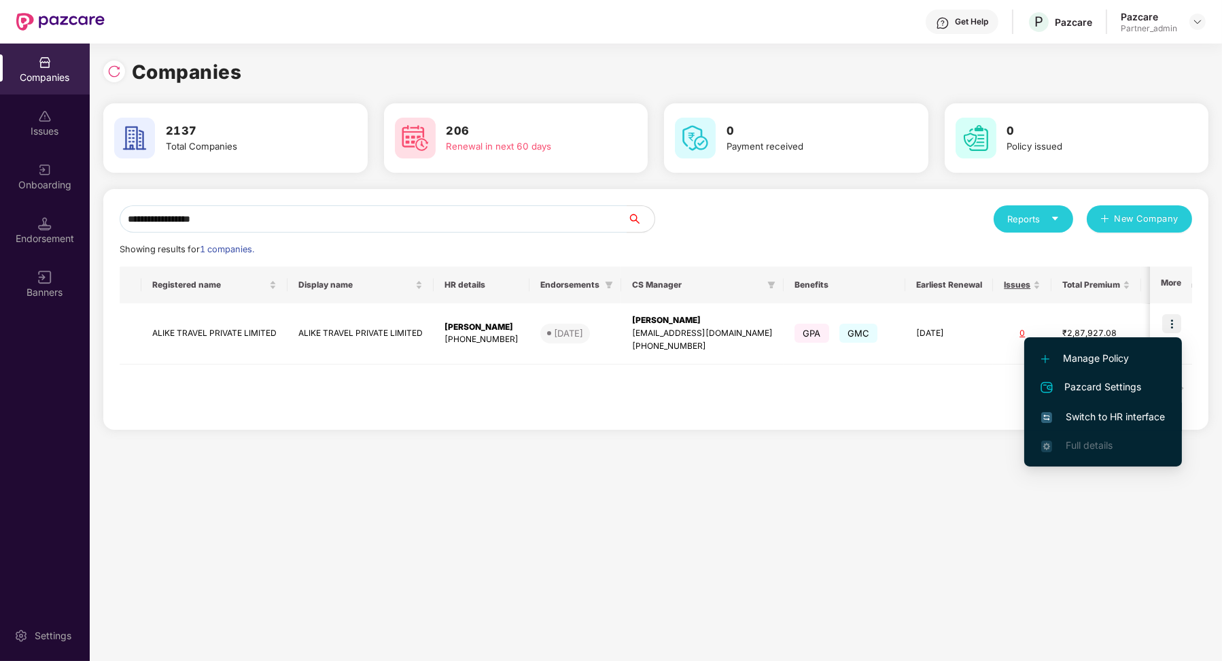
click at [1114, 411] on span "Switch to HR interface" at bounding box center [1104, 416] width 124 height 15
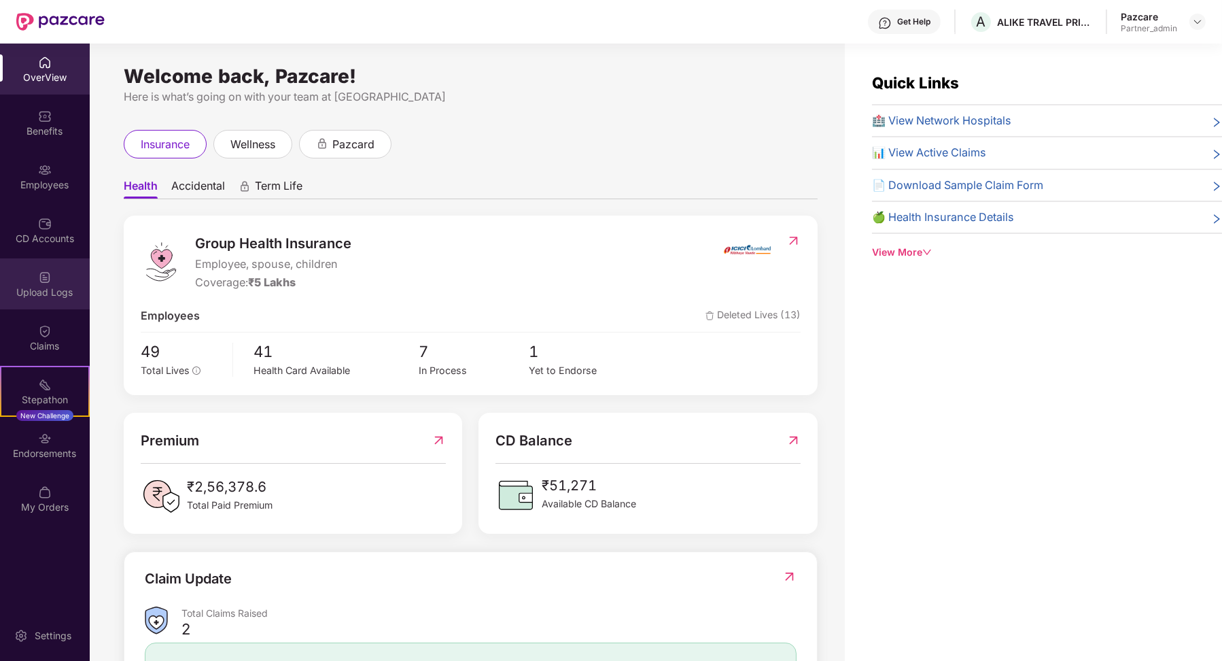
click at [57, 295] on div "Upload Logs" at bounding box center [45, 293] width 90 height 14
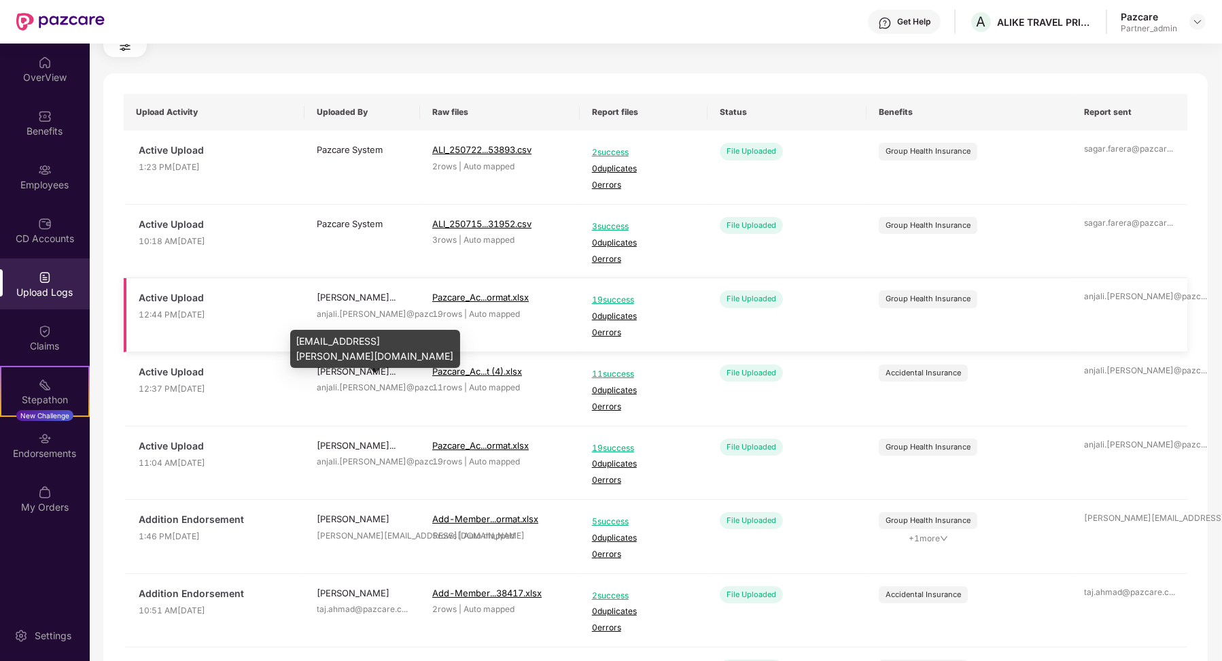
scroll to position [60, 0]
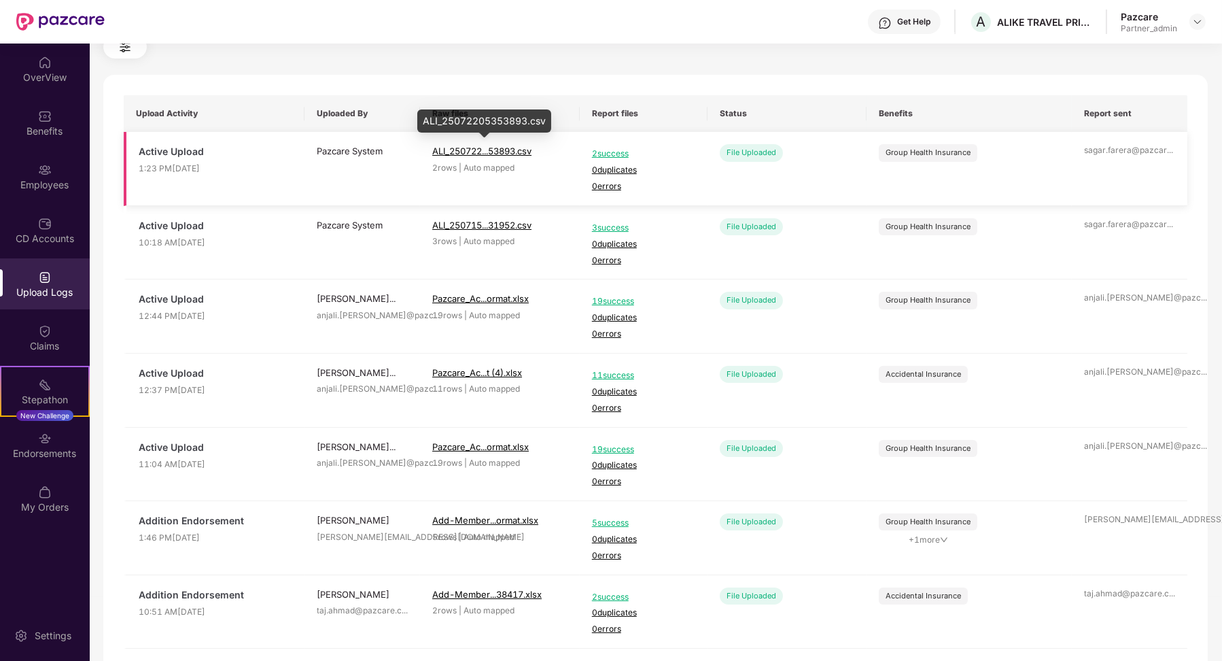
click at [509, 153] on span "ALI_250722...53893.csv" at bounding box center [481, 150] width 99 height 11
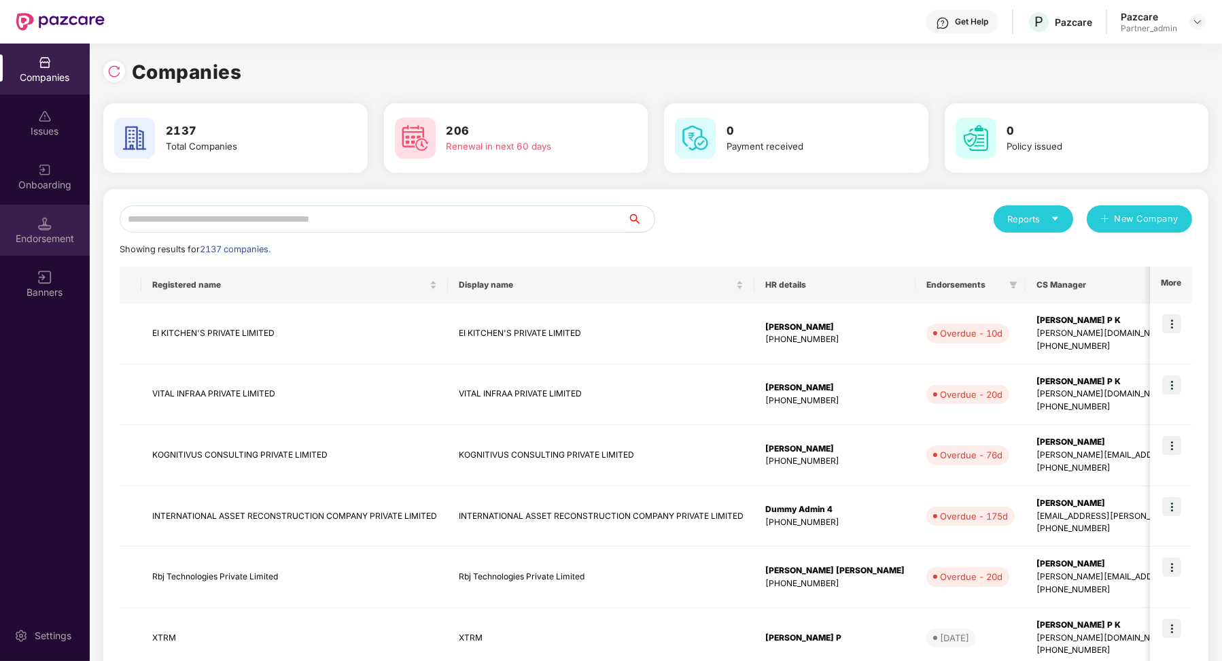
click at [44, 237] on div "Endorsement" at bounding box center [45, 239] width 90 height 14
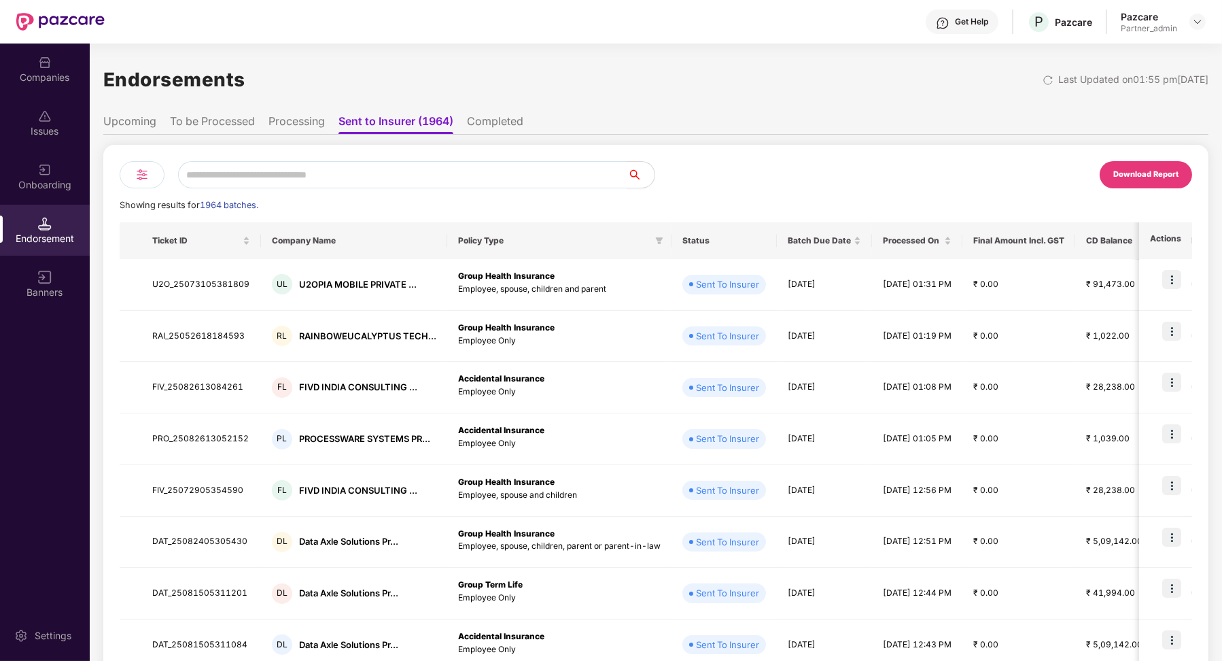
click at [144, 186] on div at bounding box center [142, 174] width 45 height 27
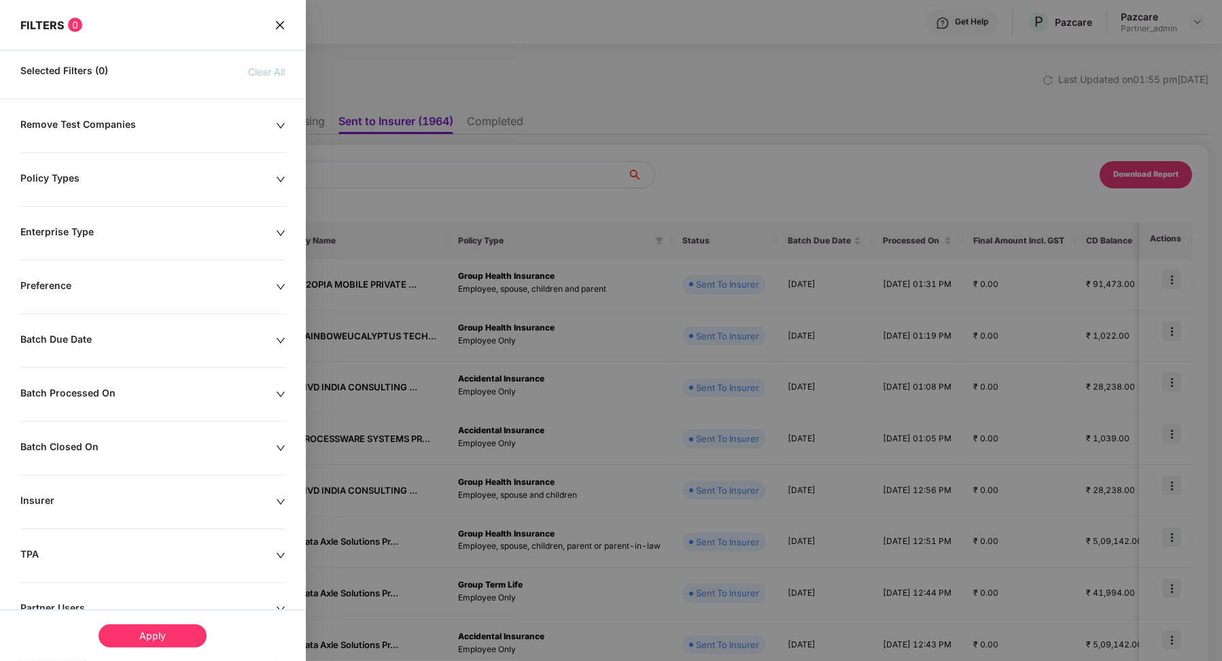
click at [271, 26] on div "FILTERS 0" at bounding box center [153, 16] width 306 height 32
click at [281, 26] on icon "close" at bounding box center [280, 25] width 11 height 11
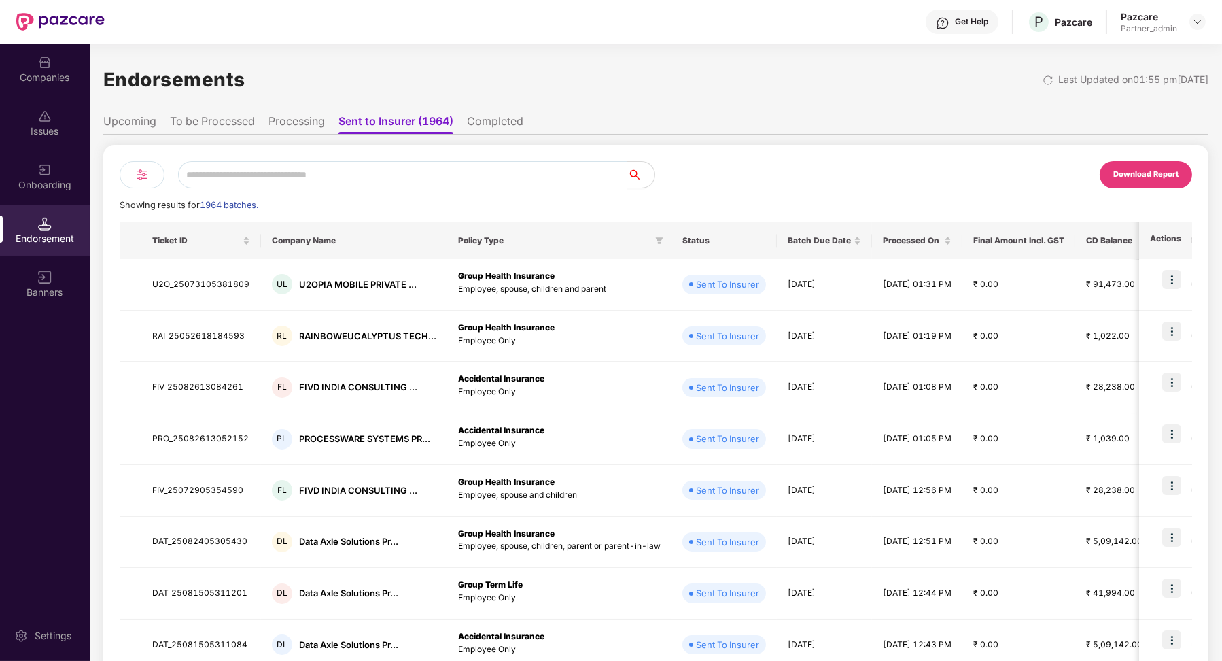
click at [322, 135] on div "Download Report Showing results for 1964 batches. Ticket ID Company Name Policy…" at bounding box center [655, 487] width 1105 height 704
click at [314, 127] on li "Processing" at bounding box center [297, 124] width 56 height 20
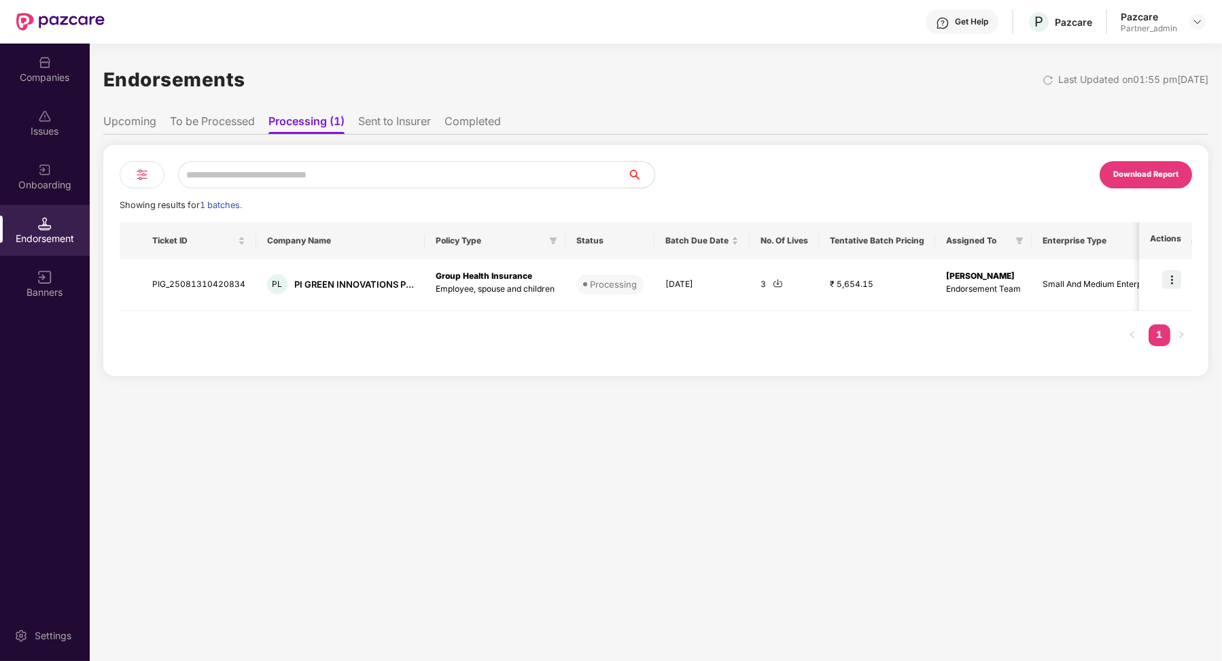
click at [379, 126] on li "Sent to Insurer" at bounding box center [394, 124] width 73 height 20
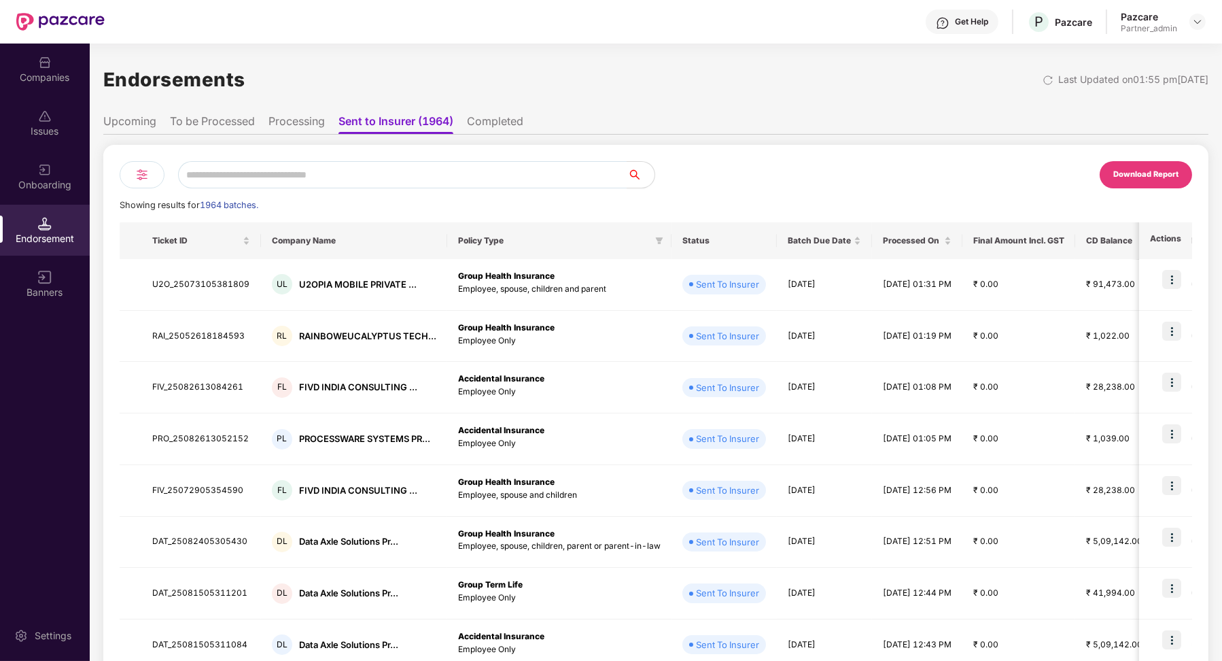
click at [152, 176] on div at bounding box center [142, 174] width 45 height 27
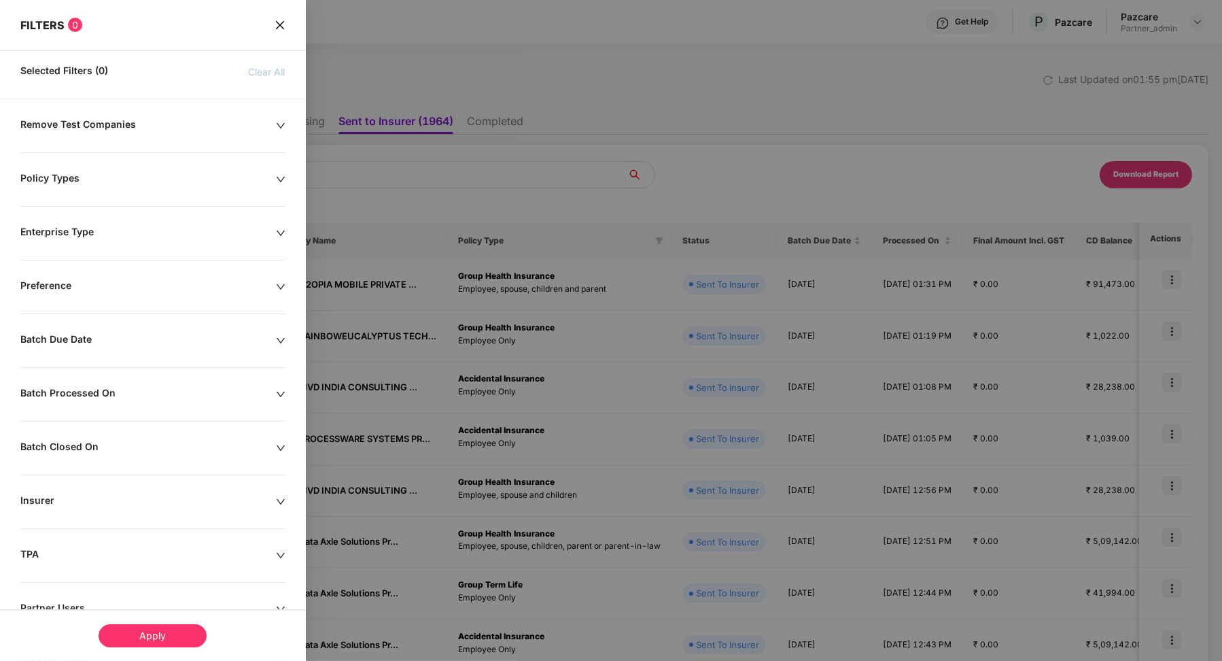
scroll to position [99, 0]
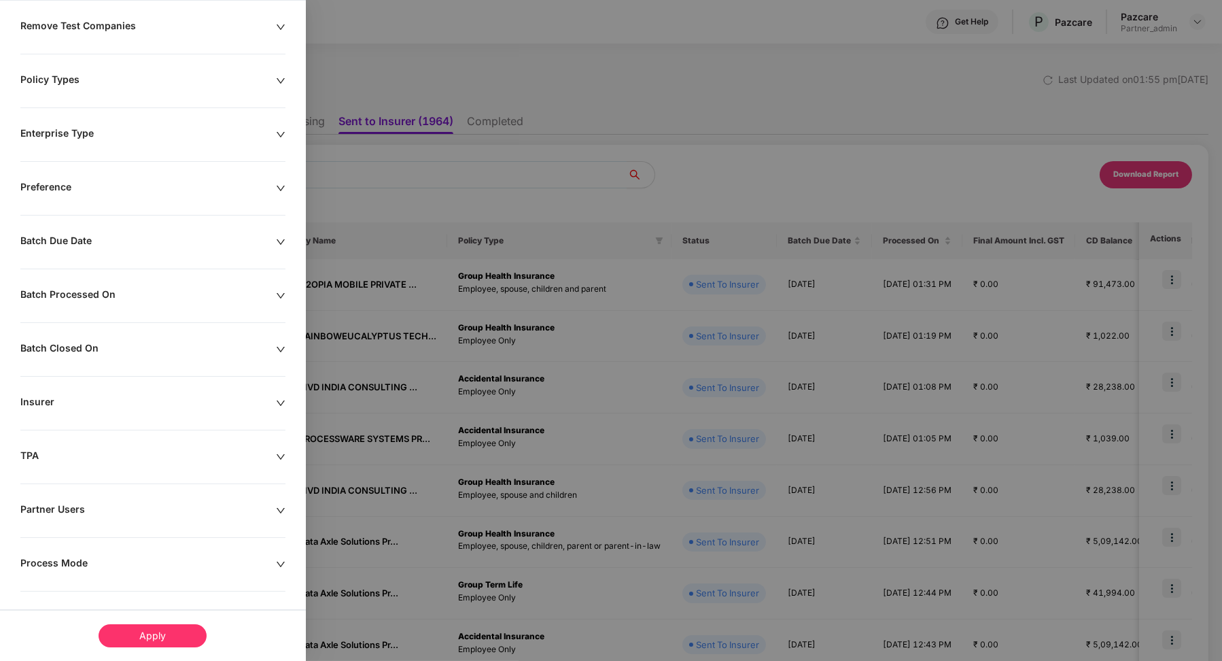
click at [81, 557] on div "Process Mode" at bounding box center [148, 564] width 256 height 15
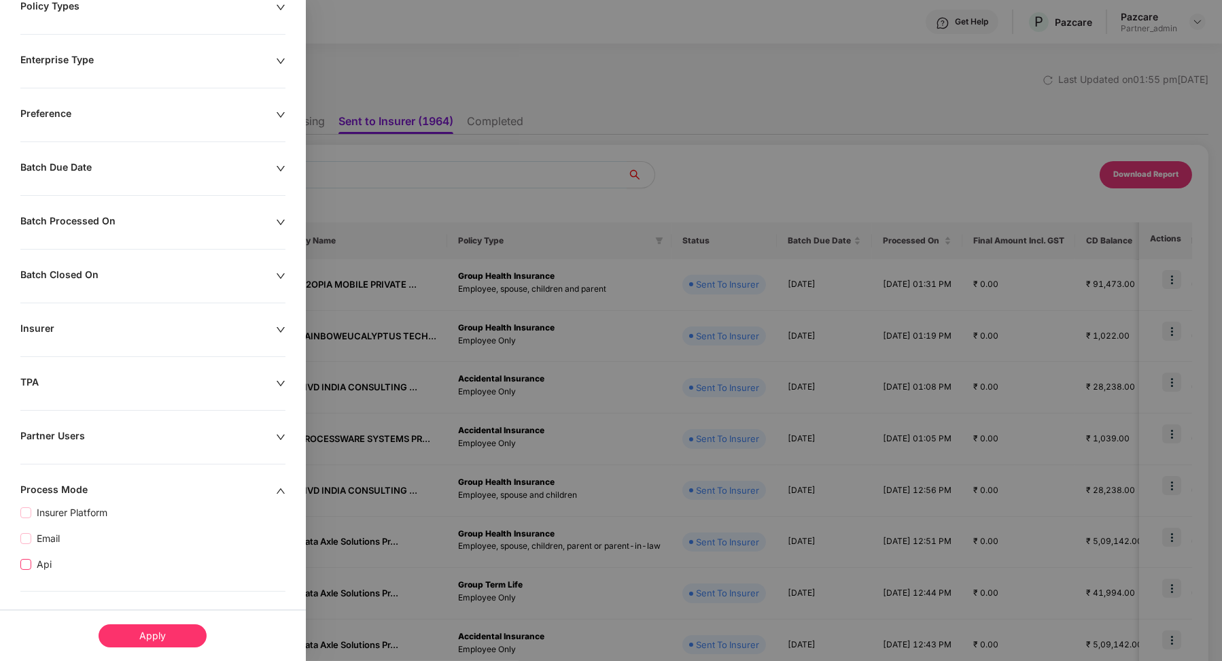
click at [41, 559] on span "Api" at bounding box center [44, 564] width 26 height 15
click at [165, 627] on div "Apply" at bounding box center [153, 635] width 108 height 23
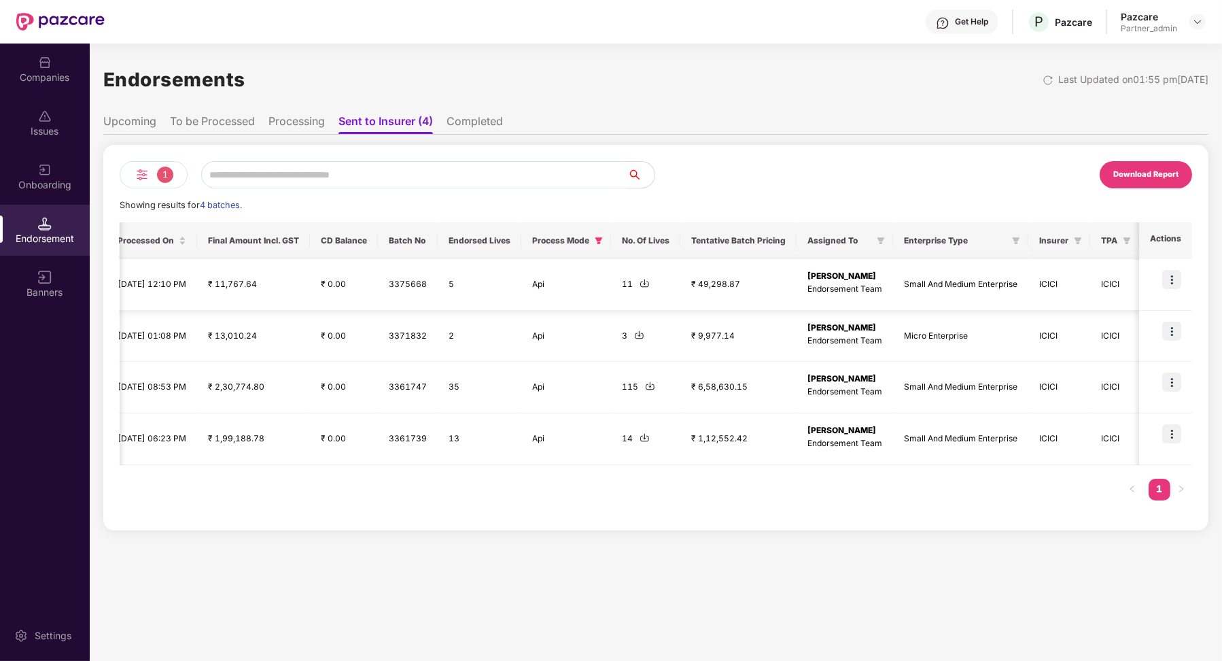
scroll to position [0, 1]
click at [640, 283] on img at bounding box center [645, 283] width 10 height 10
drag, startPoint x: 403, startPoint y: 334, endPoint x: 441, endPoint y: 334, distance: 37.4
click at [441, 334] on td "2" at bounding box center [480, 337] width 84 height 52
drag, startPoint x: 567, startPoint y: 334, endPoint x: 616, endPoint y: 331, distance: 49.0
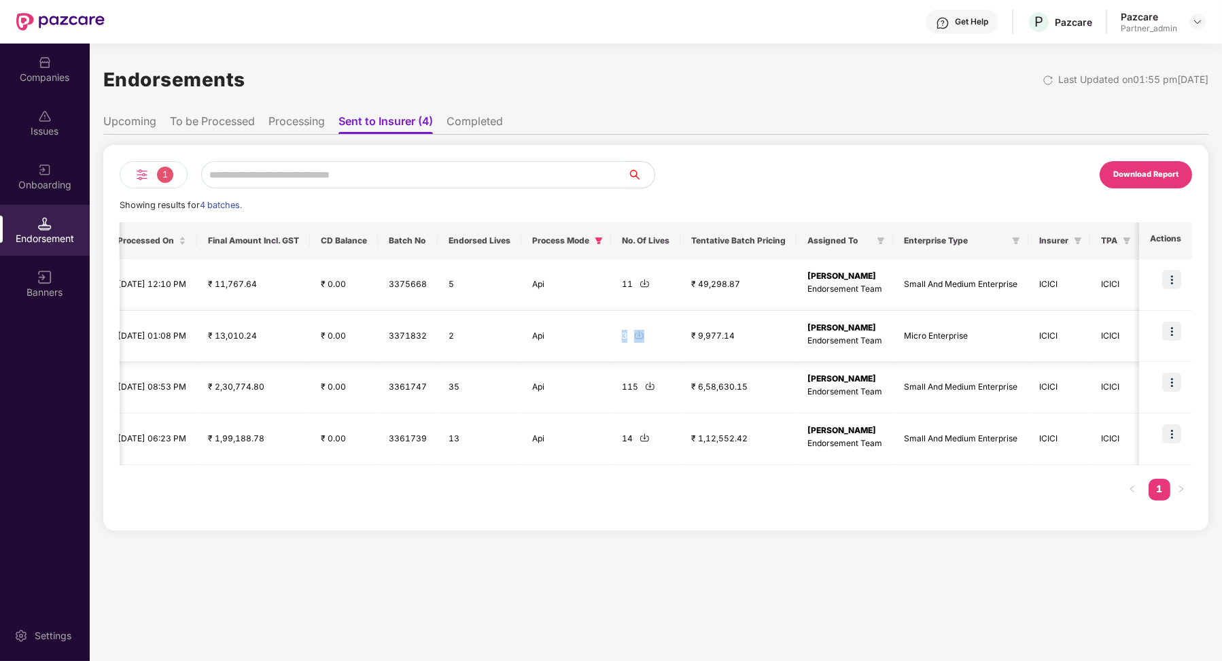
click at [618, 332] on tr "ALI_25072205353893 AL ALIKE TRAVEL PRIVATE L... Group Health Insurance Employee…" at bounding box center [257, 337] width 1870 height 52
drag, startPoint x: 402, startPoint y: 332, endPoint x: 468, endPoint y: 330, distance: 65.3
click at [469, 334] on td "2" at bounding box center [480, 337] width 84 height 52
drag, startPoint x: 408, startPoint y: 388, endPoint x: 541, endPoint y: 377, distance: 133.1
click at [541, 380] on tr "AUX_25081214130279 AL AUXO AI ENGINEERING PR... Group Health Insurance Employee…" at bounding box center [257, 388] width 1870 height 52
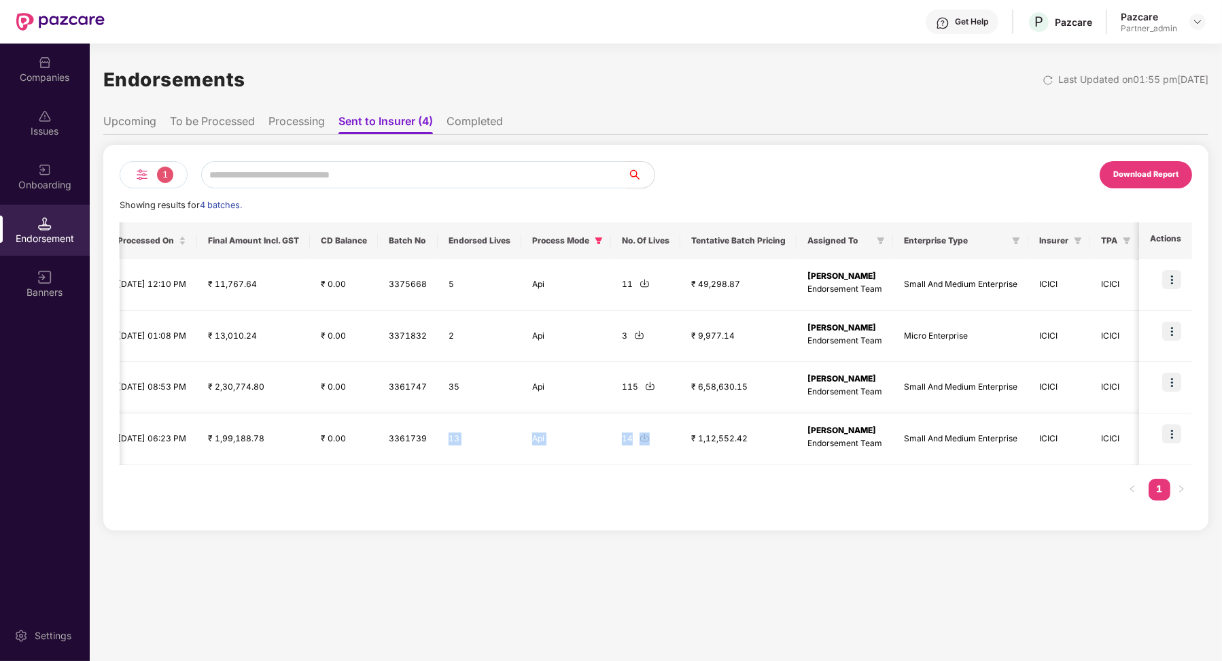
drag, startPoint x: 409, startPoint y: 434, endPoint x: 617, endPoint y: 438, distance: 207.4
click at [617, 438] on tr "PIG_25081218141941 PL PI GREEN INNOVATIONS P... Group Health Insurance Employee…" at bounding box center [257, 439] width 1870 height 52
drag, startPoint x: 619, startPoint y: 385, endPoint x: 375, endPoint y: 377, distance: 244.2
click at [375, 377] on tr "AUX_25081214130279 AL AUXO AI ENGINEERING PR... Group Health Insurance Employee…" at bounding box center [257, 388] width 1870 height 52
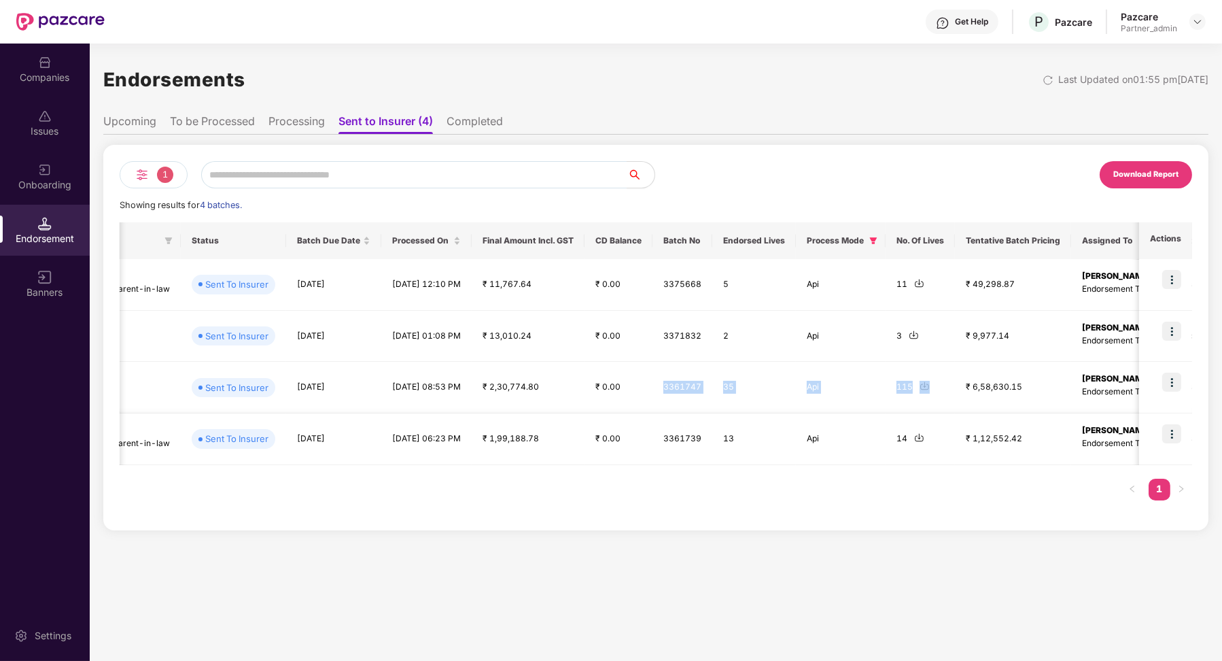
scroll to position [0, 679]
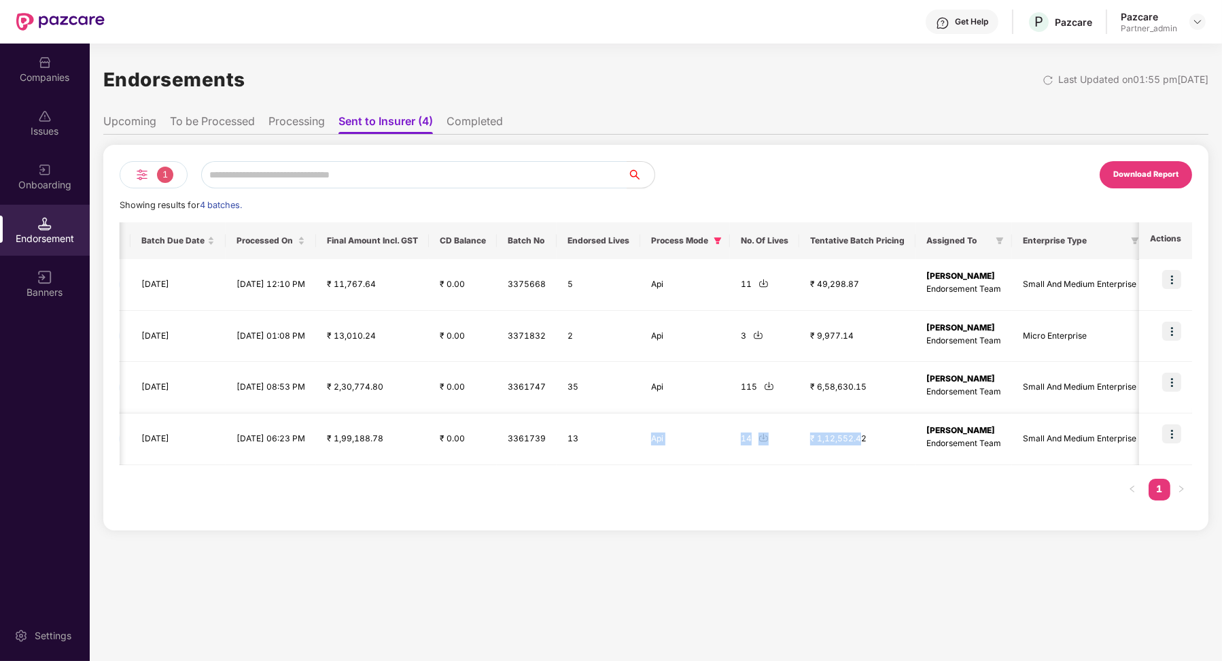
drag, startPoint x: 841, startPoint y: 441, endPoint x: 561, endPoint y: 438, distance: 280.1
click at [562, 438] on tr "PIG_25081218141941 PL PI GREEN INNOVATIONS P... Group Health Insurance Employee…" at bounding box center [376, 439] width 1870 height 52
drag, startPoint x: 842, startPoint y: 332, endPoint x: 536, endPoint y: 332, distance: 305.9
click at [535, 332] on tr "ALI_25072205353893 AL ALIKE TRAVEL PRIVATE L... Group Health Insurance Employee…" at bounding box center [376, 337] width 1870 height 52
drag, startPoint x: 543, startPoint y: 445, endPoint x: 758, endPoint y: 445, distance: 214.8
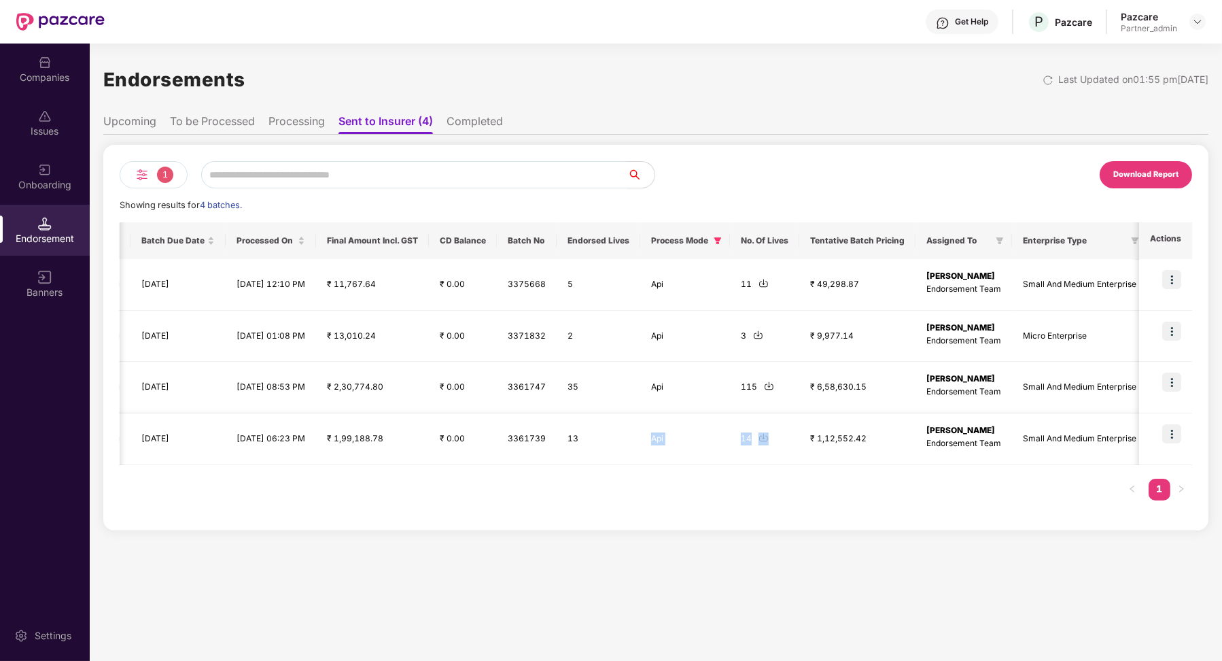
click at [758, 445] on tr "PIG_25081218141941 PL PI GREEN INNOVATIONS P... Group Health Insurance Employee…" at bounding box center [376, 439] width 1870 height 52
drag, startPoint x: 541, startPoint y: 439, endPoint x: 747, endPoint y: 439, distance: 206.7
click at [746, 439] on tr "PIG_25081218141941 PL PI GREEN INNOVATIONS P... Group Health Insurance Employee…" at bounding box center [376, 439] width 1870 height 52
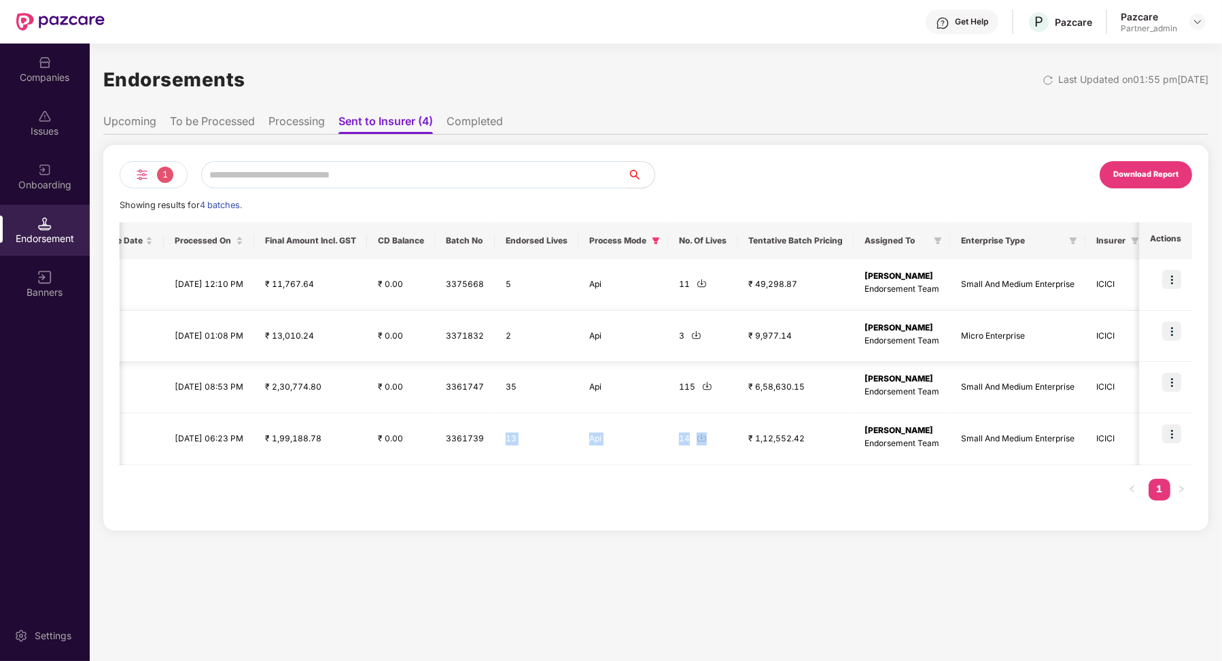
scroll to position [0, 817]
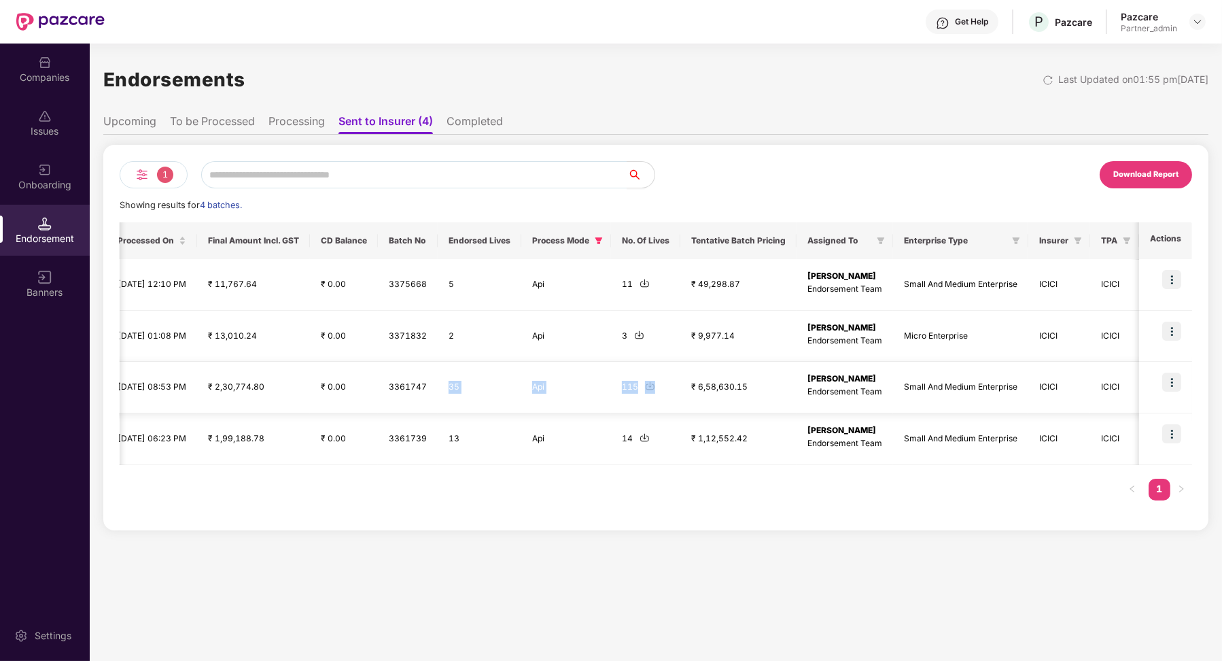
drag, startPoint x: 394, startPoint y: 383, endPoint x: 625, endPoint y: 400, distance: 232.4
click at [628, 400] on tr "AUX_25081214130279 AL AUXO AI ENGINEERING PR... Group Health Insurance Employee…" at bounding box center [257, 388] width 1870 height 52
drag, startPoint x: 708, startPoint y: 288, endPoint x: 569, endPoint y: 290, distance: 139.4
click at [569, 290] on tr "INS_25082005344042 IL Inshorts India Adverti... Group Health Insurance Employee…" at bounding box center [257, 285] width 1870 height 52
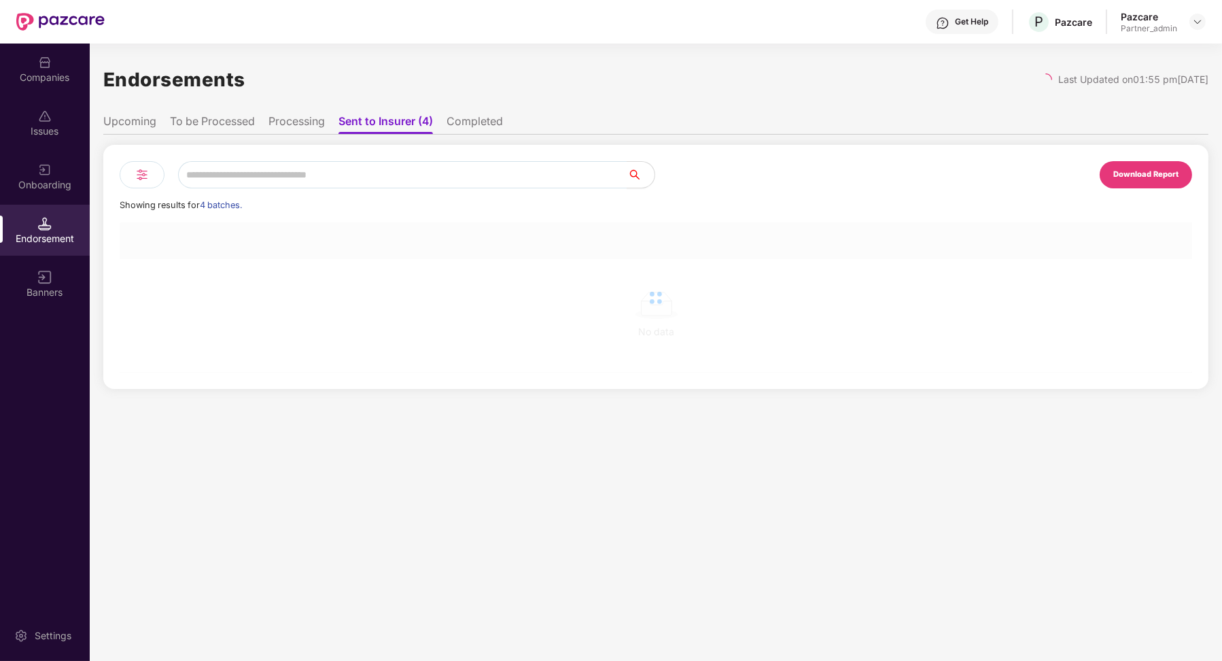
scroll to position [0, 1]
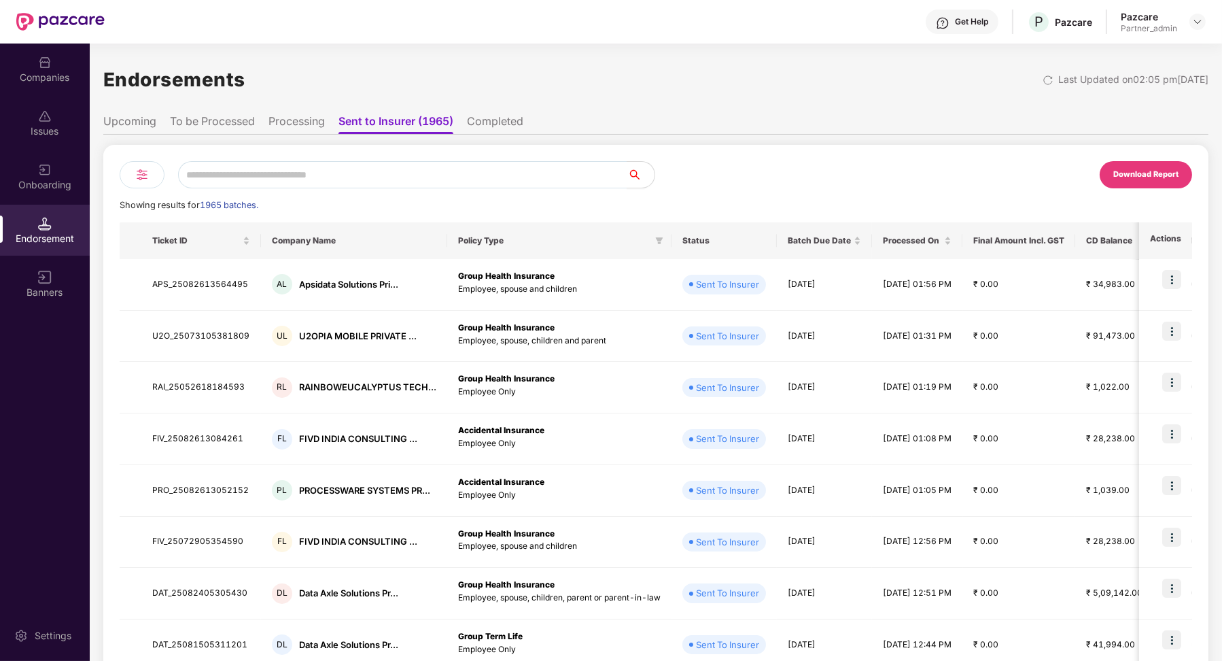
click at [156, 172] on div at bounding box center [142, 174] width 45 height 27
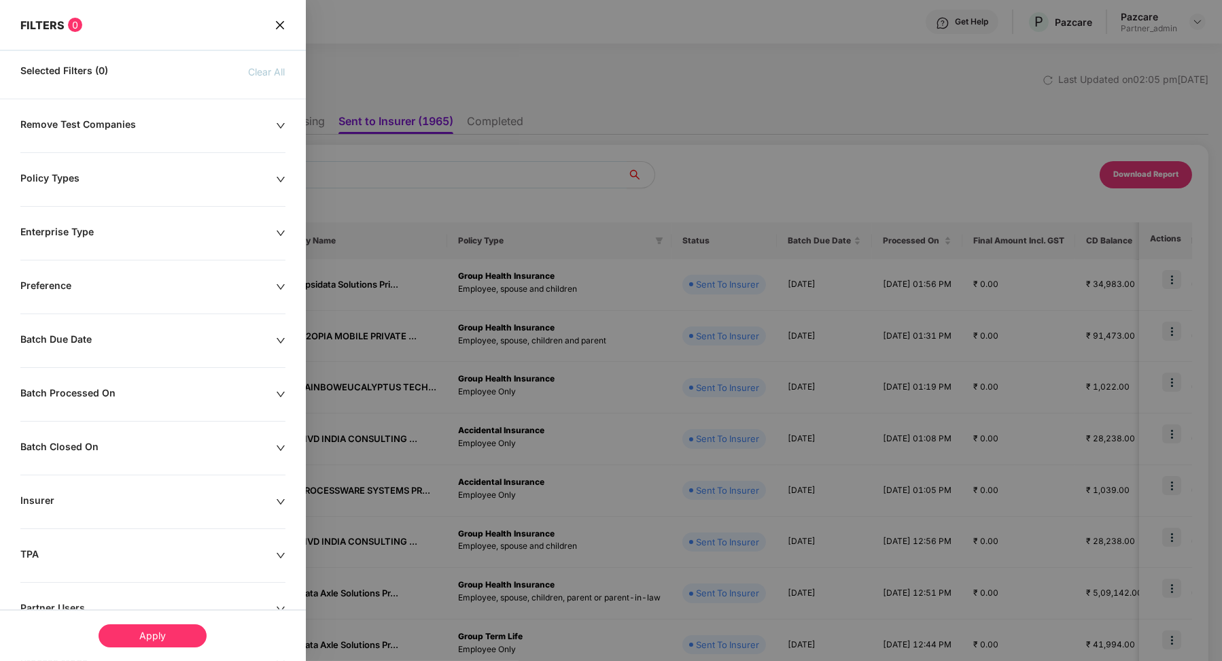
scroll to position [99, 0]
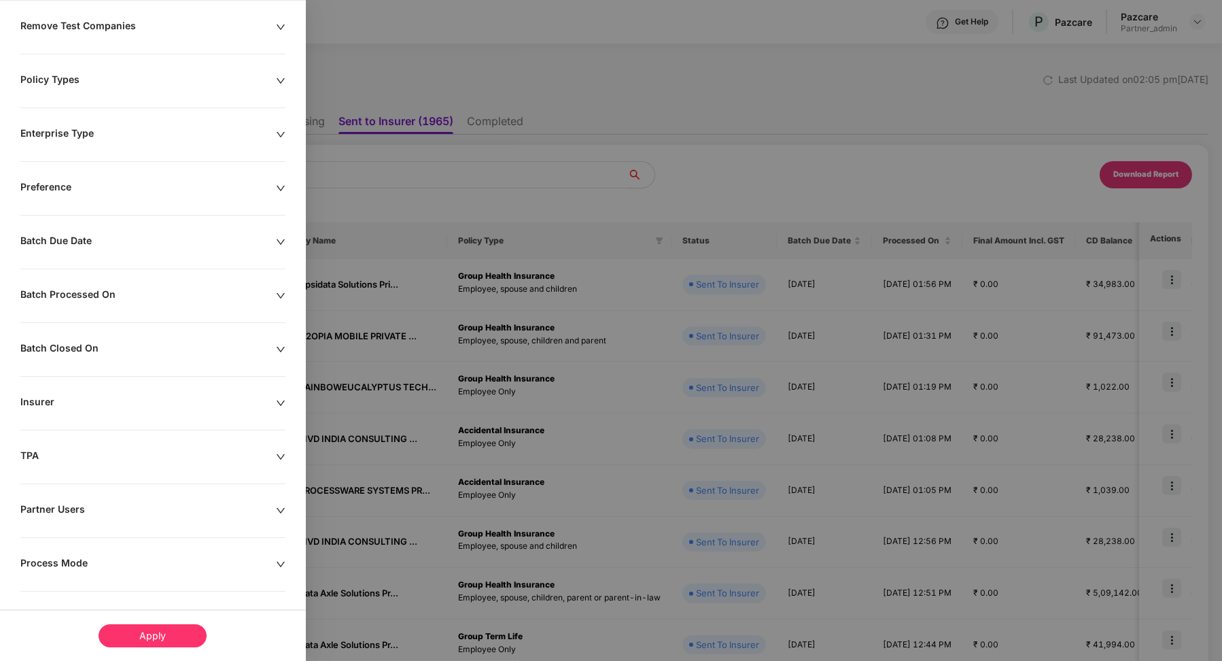
click at [57, 557] on div "Process Mode" at bounding box center [148, 564] width 256 height 15
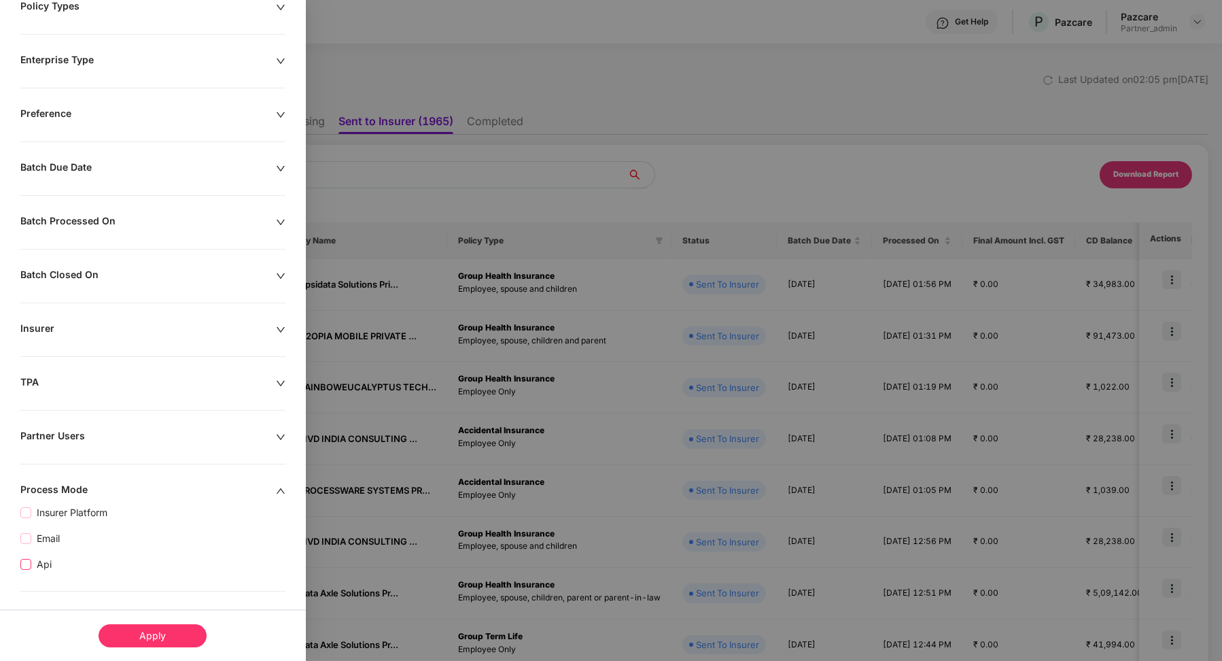
click at [52, 562] on span "Api" at bounding box center [44, 564] width 26 height 15
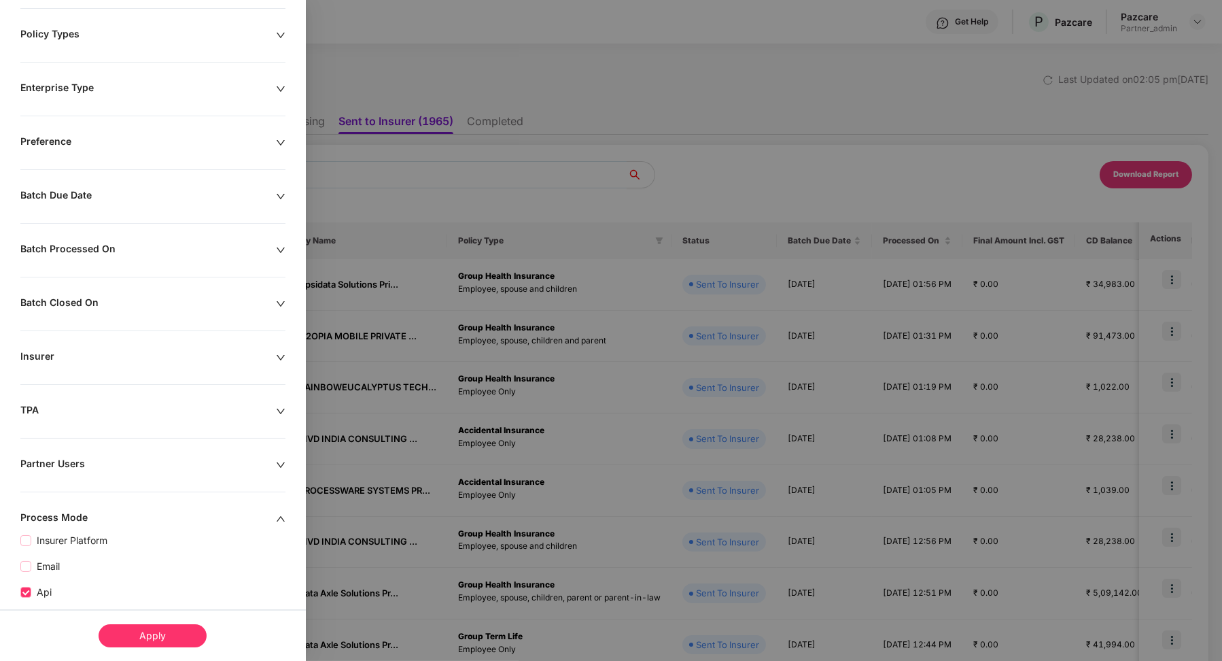
scroll to position [200, 0]
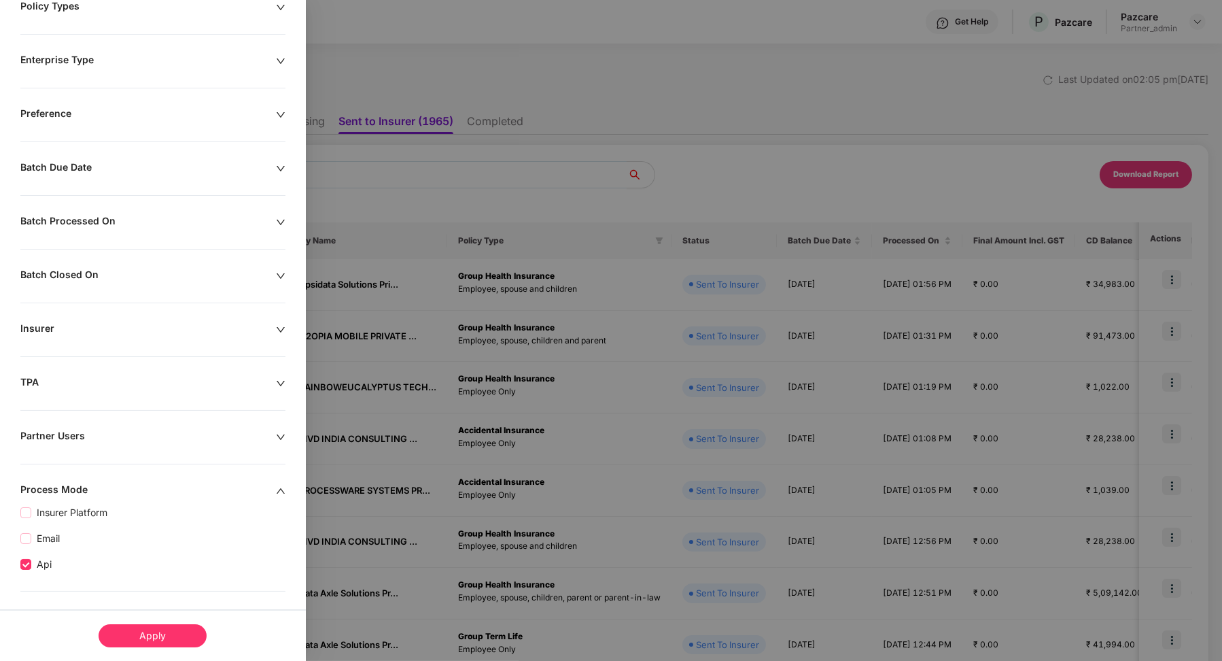
click at [191, 630] on div "Apply" at bounding box center [153, 635] width 108 height 23
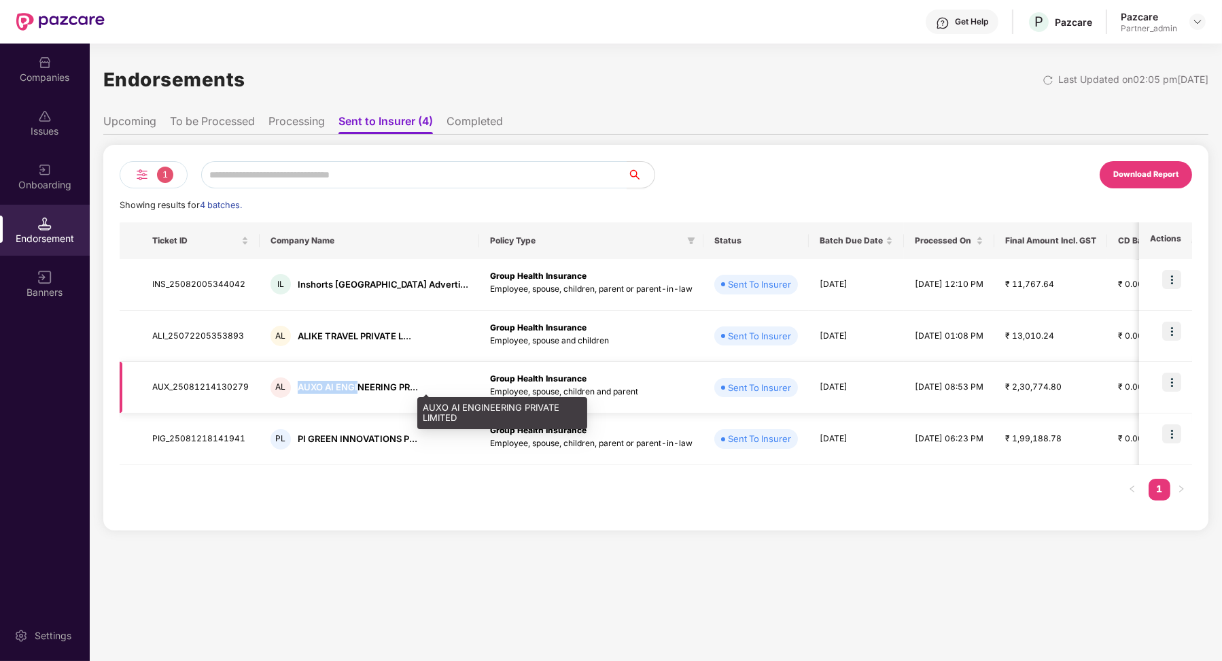
drag, startPoint x: 294, startPoint y: 387, endPoint x: 355, endPoint y: 387, distance: 60.5
click at [355, 387] on div "AUXO AI ENGINEERING PR..." at bounding box center [358, 387] width 120 height 13
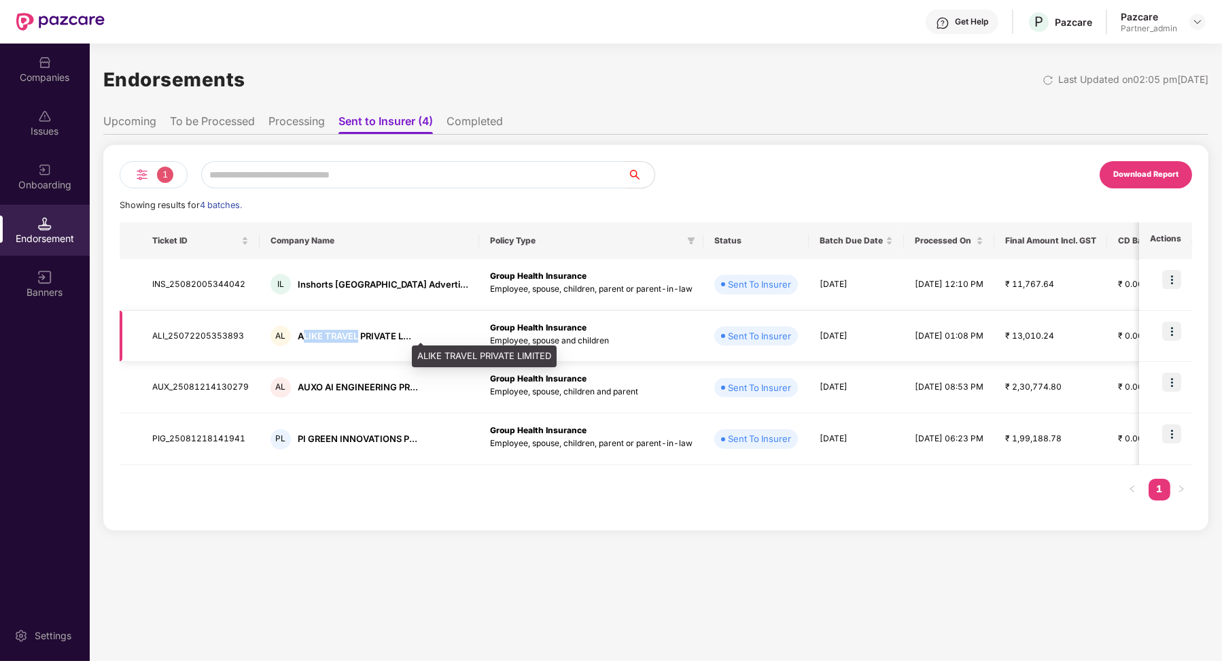
drag, startPoint x: 303, startPoint y: 334, endPoint x: 364, endPoint y: 334, distance: 61.2
click at [362, 334] on div "ALIKE TRAVEL PRIVATE L..." at bounding box center [355, 336] width 114 height 13
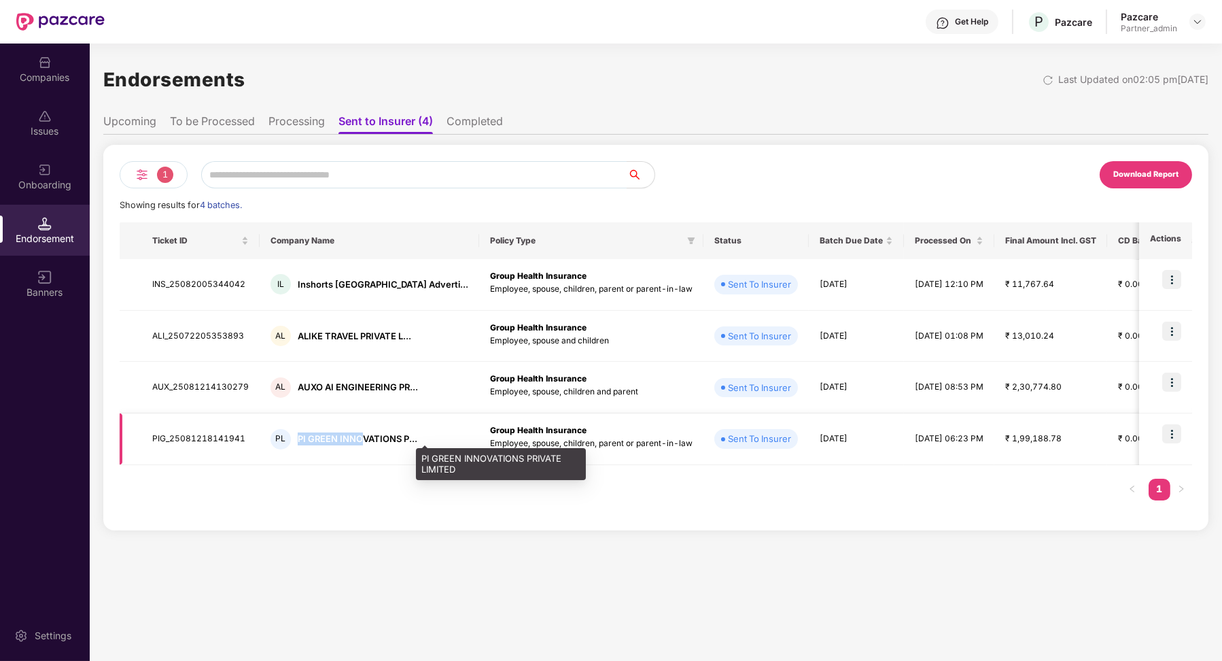
drag, startPoint x: 312, startPoint y: 429, endPoint x: 354, endPoint y: 431, distance: 42.2
click at [360, 432] on div "PL PI GREEN INNOVATIONS P..." at bounding box center [370, 439] width 198 height 20
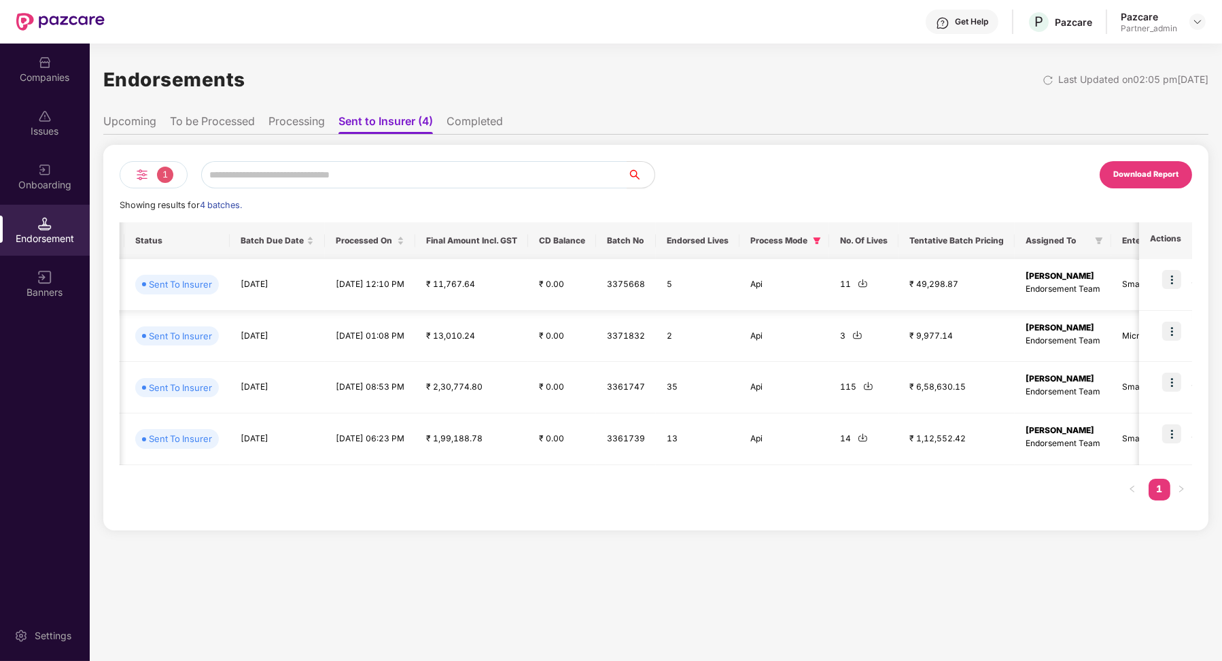
scroll to position [0, 704]
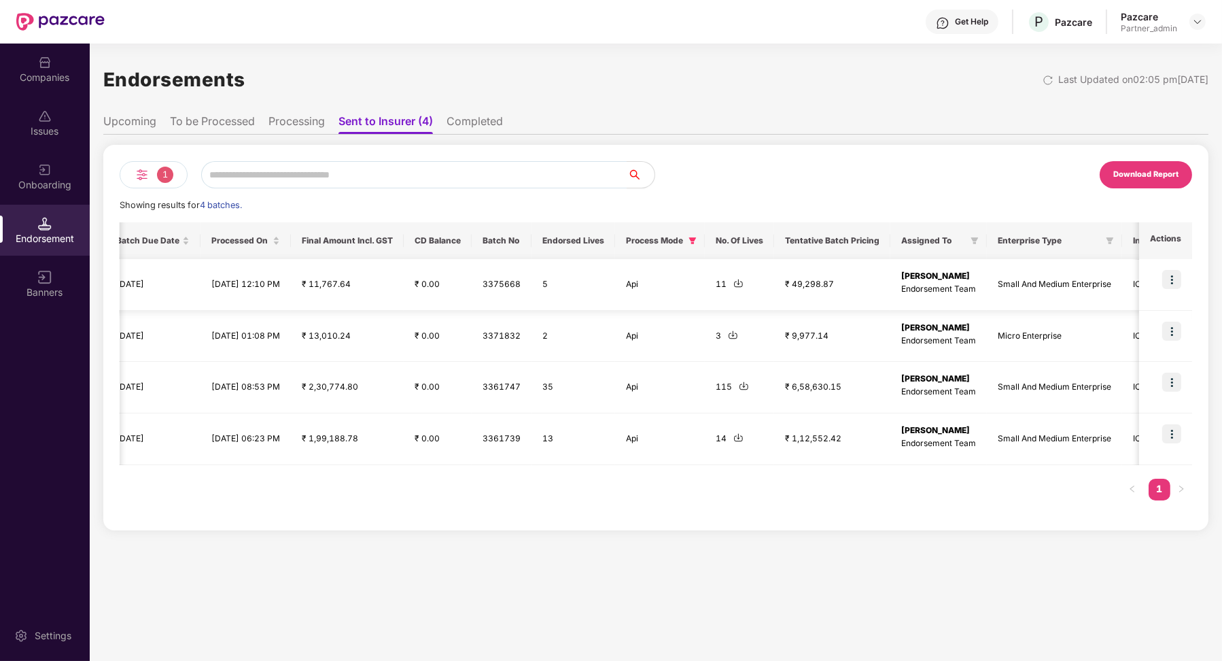
click at [734, 285] on img at bounding box center [739, 283] width 10 height 10
click at [447, 124] on li "Completed" at bounding box center [475, 124] width 56 height 20
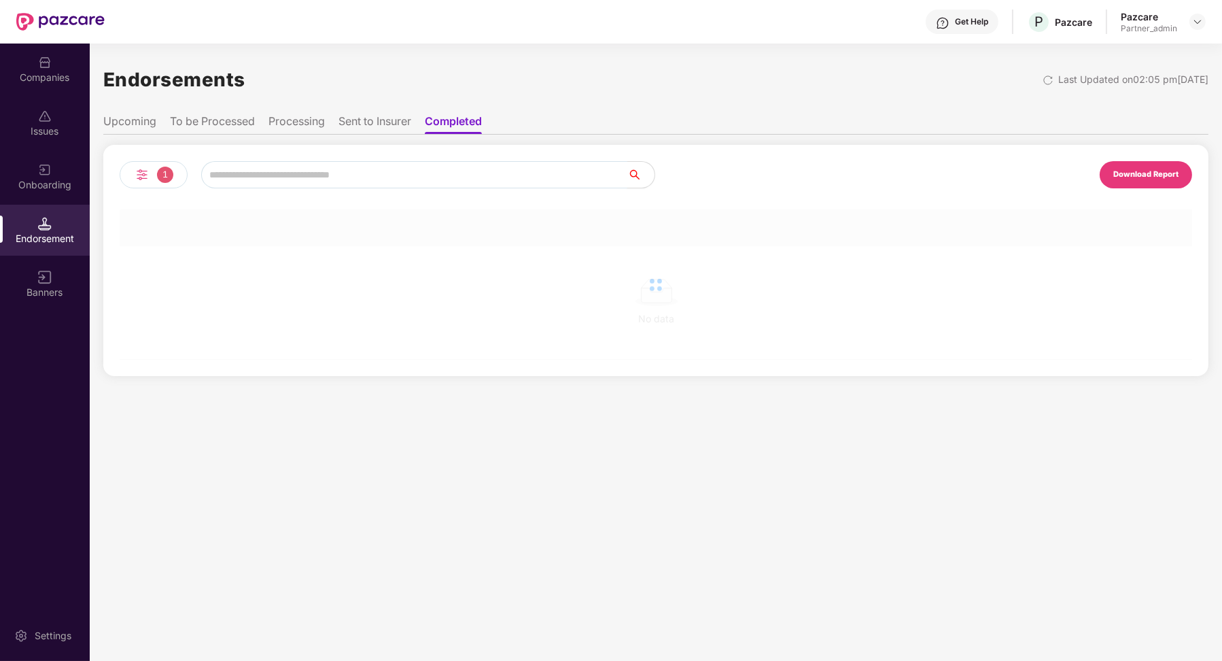
click at [386, 169] on input "text" at bounding box center [414, 174] width 426 height 27
paste input "**********"
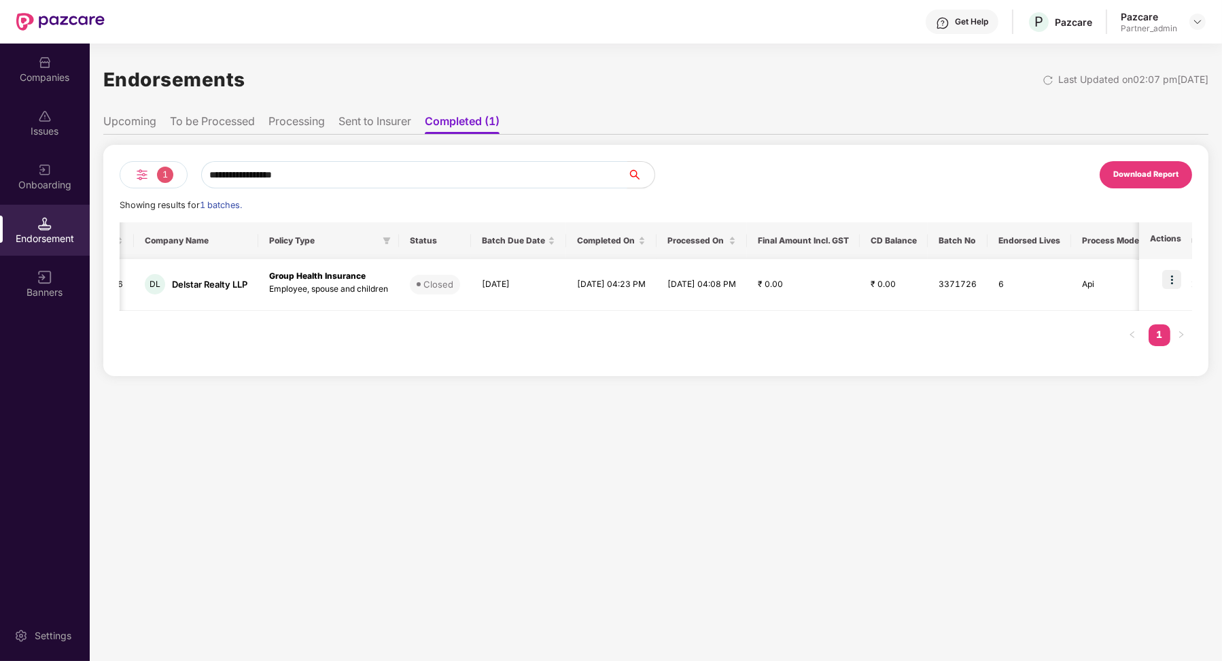
scroll to position [0, 0]
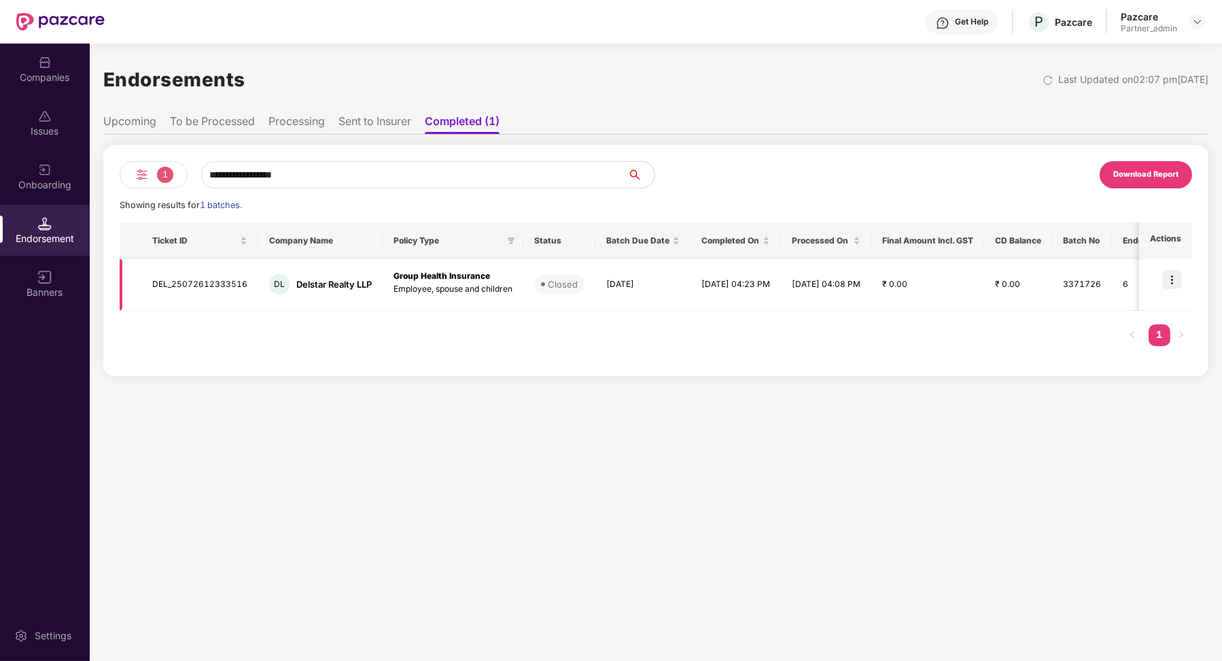
type input "**********"
drag, startPoint x: 152, startPoint y: 281, endPoint x: 244, endPoint y: 281, distance: 91.8
click at [244, 281] on td "DEL_25072612333516" at bounding box center [199, 285] width 117 height 52
copy td "DEL_25072612333516"
drag, startPoint x: 294, startPoint y: 286, endPoint x: 366, endPoint y: 286, distance: 71.4
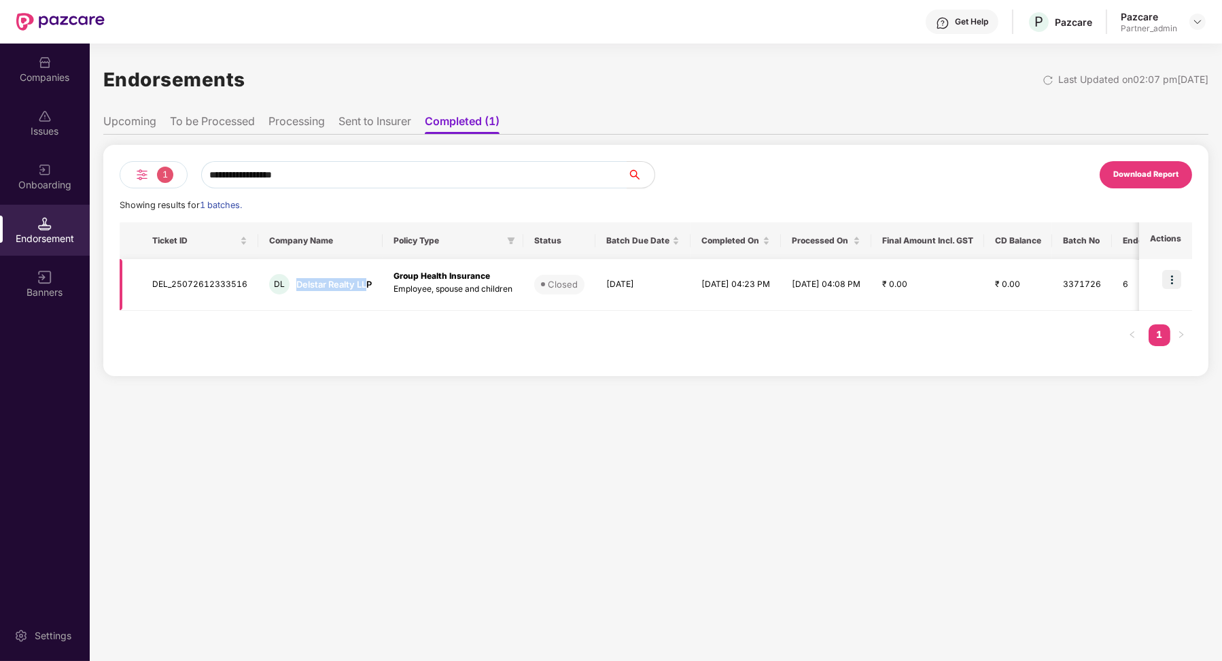
click at [366, 286] on div "Delstar Realty LLP" at bounding box center [333, 284] width 75 height 13
copy div "Delstar Realty LL"
click at [54, 71] on div "Companies" at bounding box center [45, 78] width 90 height 14
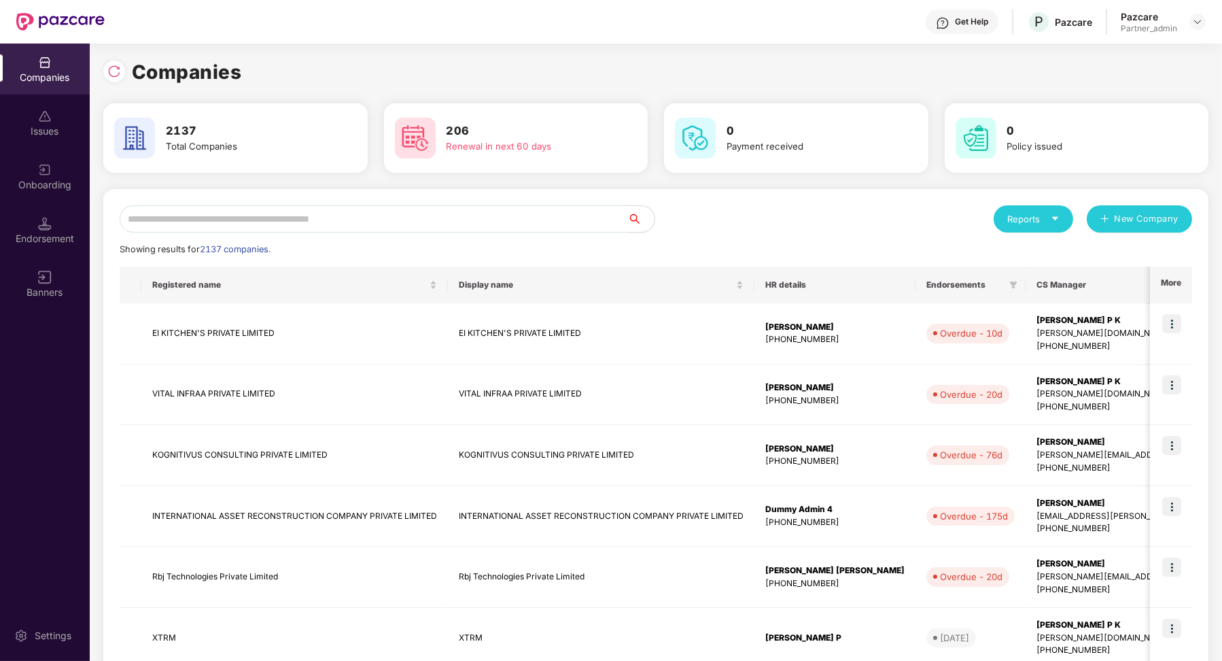
click at [244, 211] on input "text" at bounding box center [374, 218] width 508 height 27
paste input "**********"
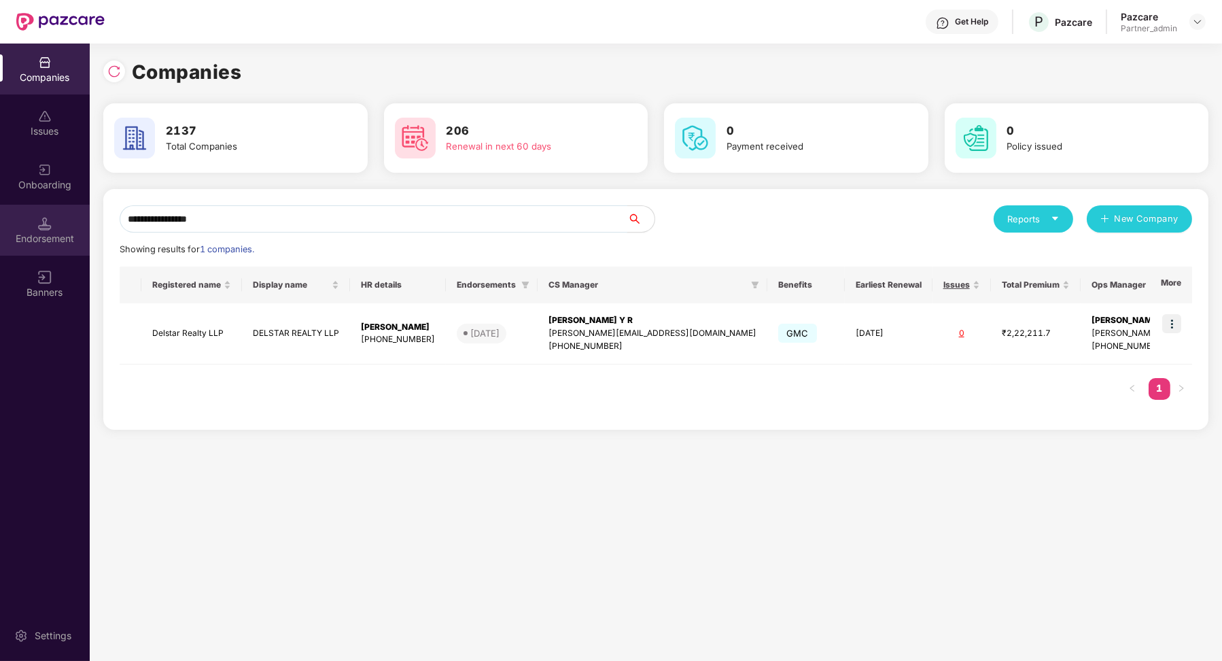
type input "**********"
click at [65, 240] on div "Endorsement" at bounding box center [45, 239] width 90 height 14
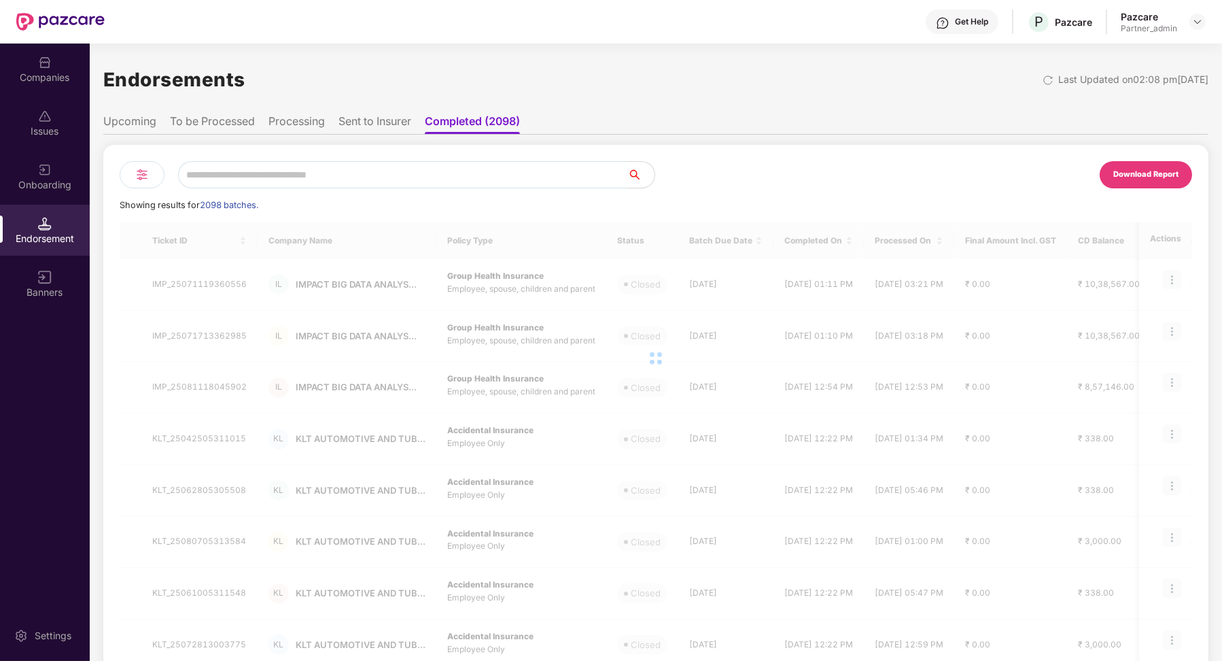
click at [277, 183] on input "text" at bounding box center [402, 174] width 449 height 27
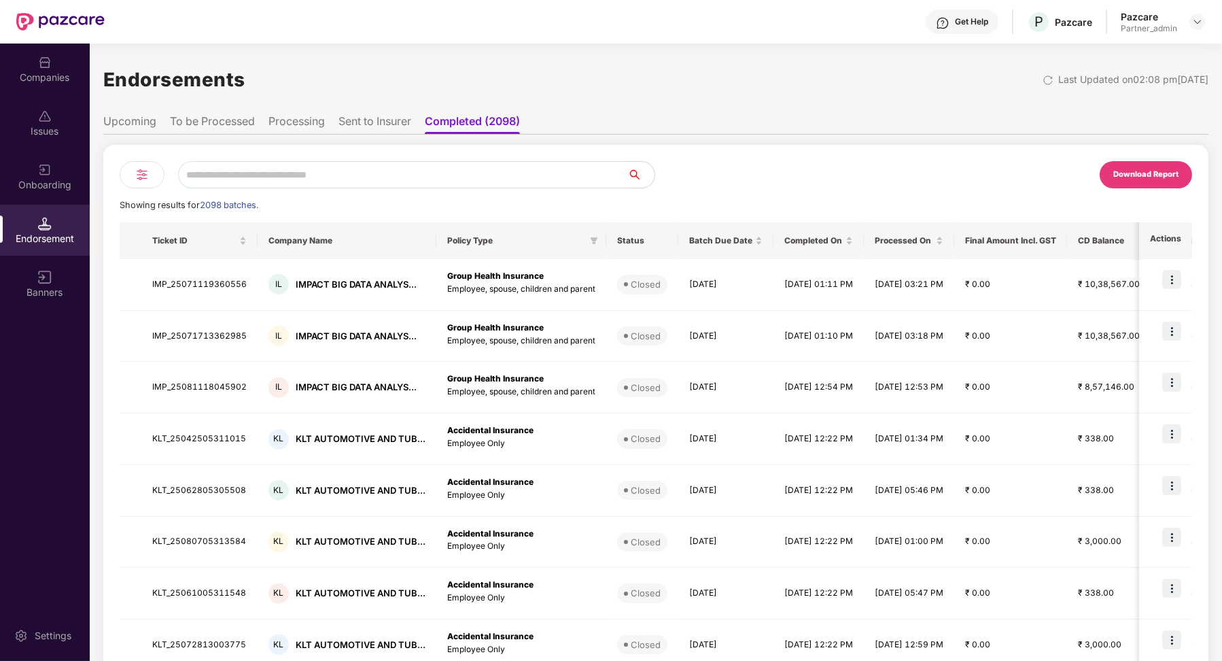
paste input "**********"
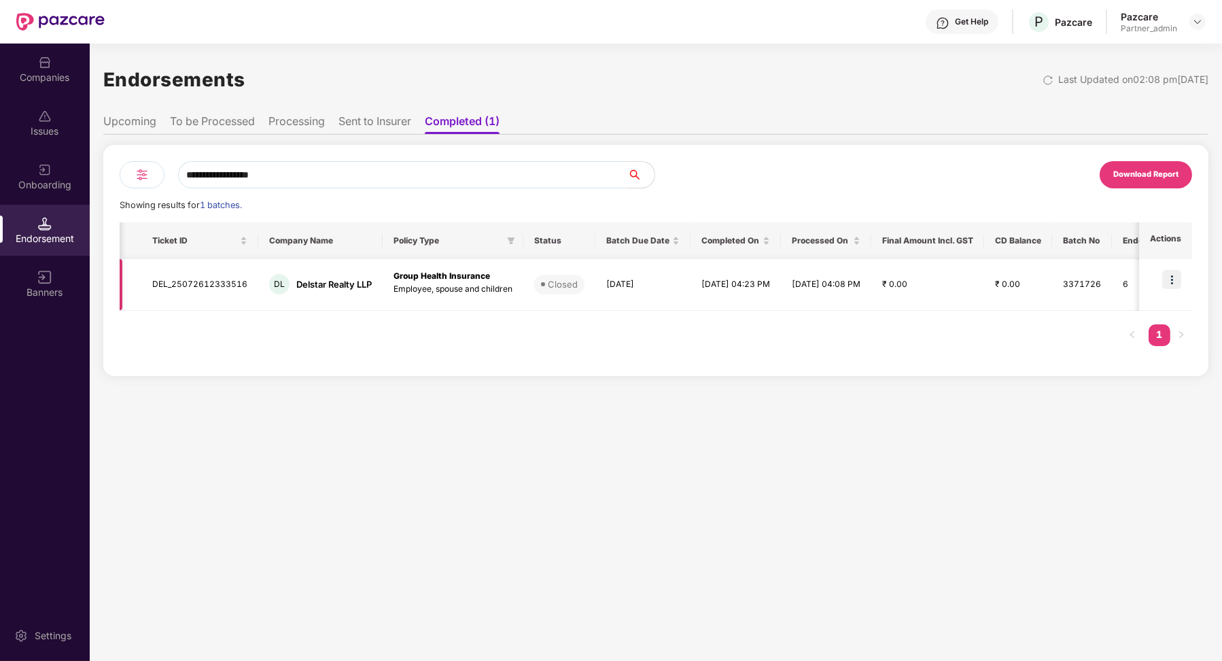
scroll to position [0, 99]
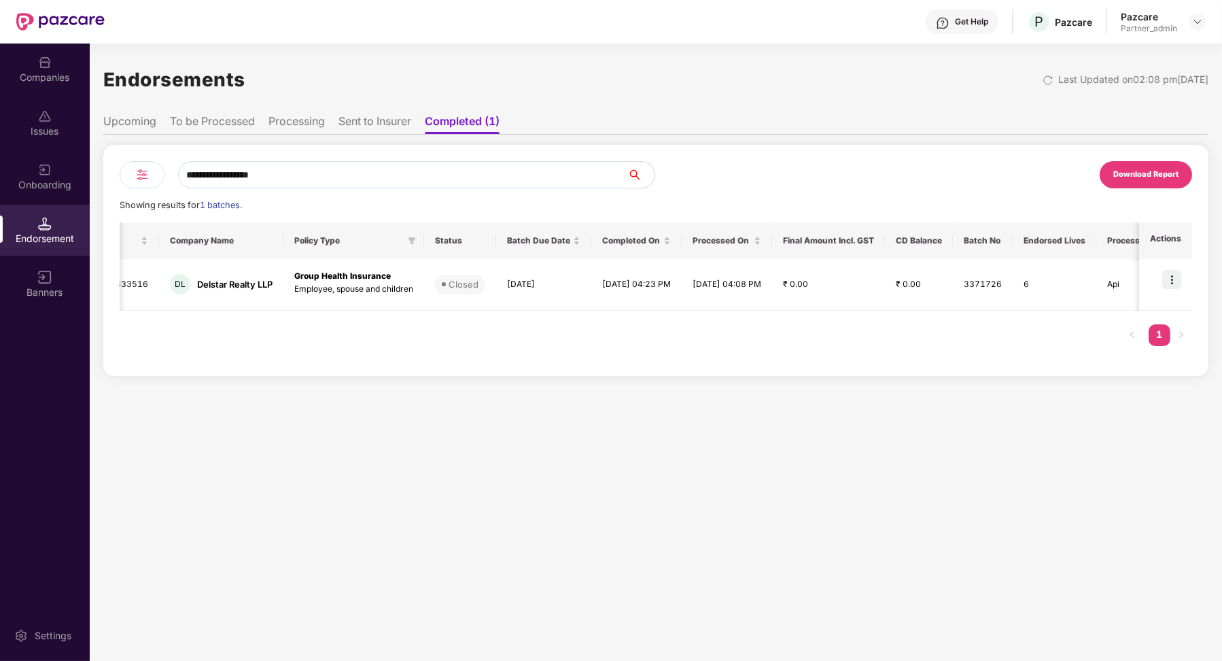
type input "**********"
click at [58, 90] on div "Companies" at bounding box center [45, 69] width 90 height 51
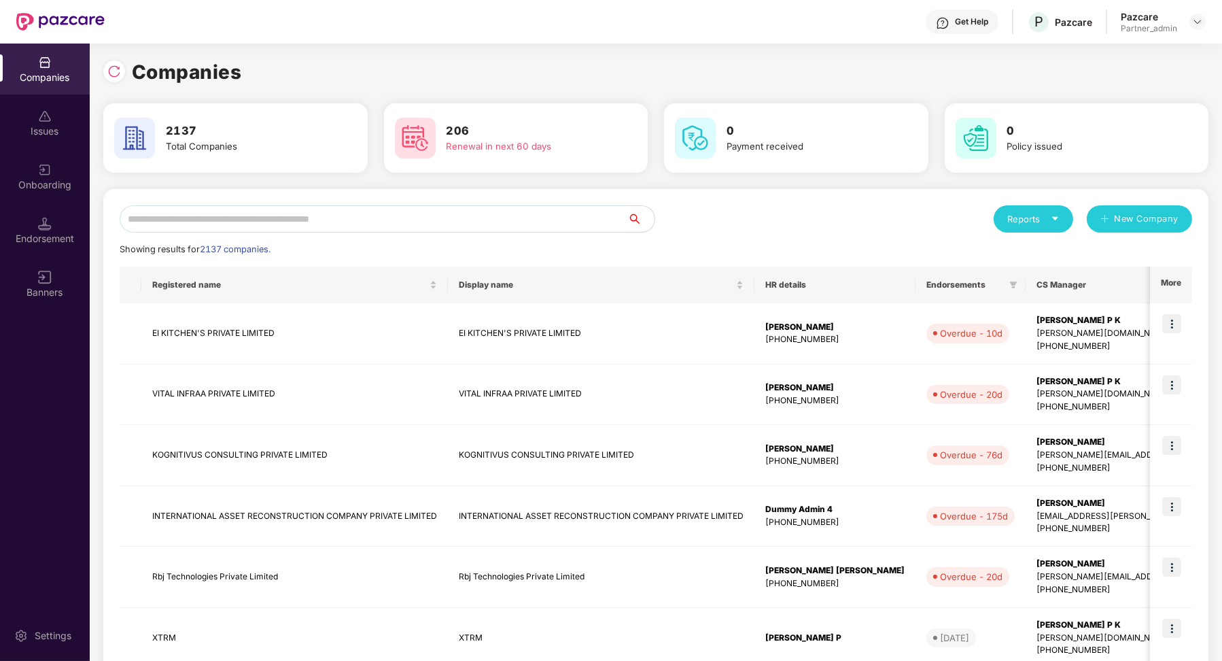
click at [314, 223] on input "text" at bounding box center [374, 218] width 508 height 27
paste input "**********"
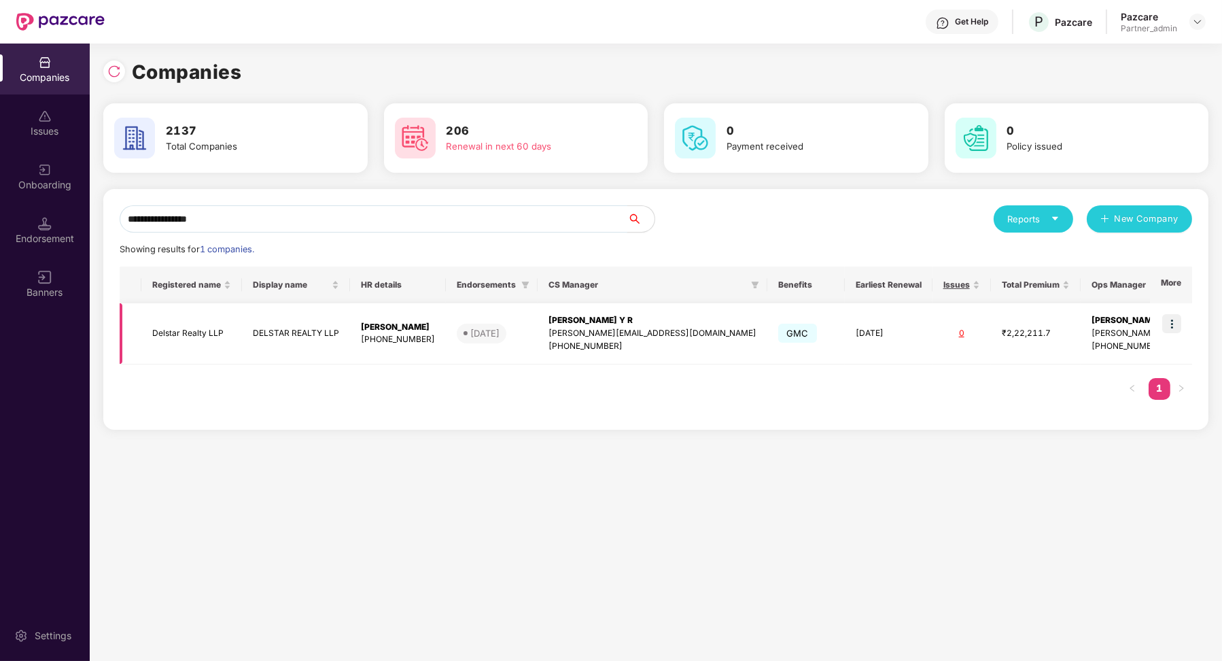
type input "**********"
click at [1175, 321] on img at bounding box center [1172, 323] width 19 height 19
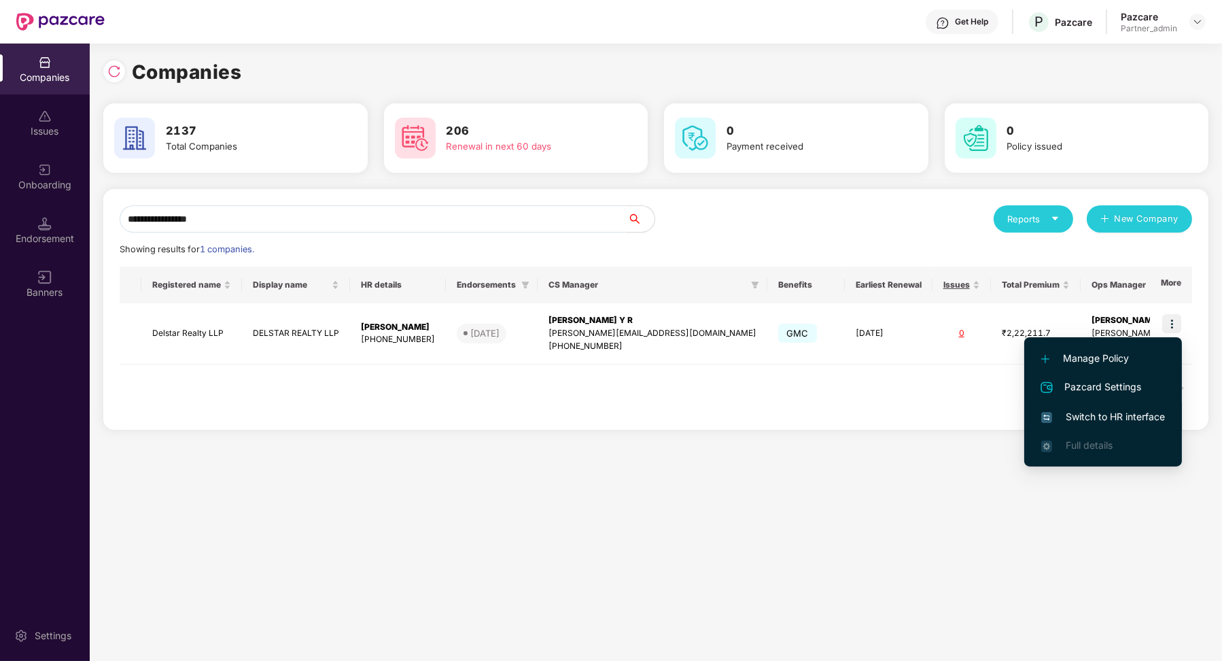
click at [1091, 413] on span "Switch to HR interface" at bounding box center [1104, 416] width 124 height 15
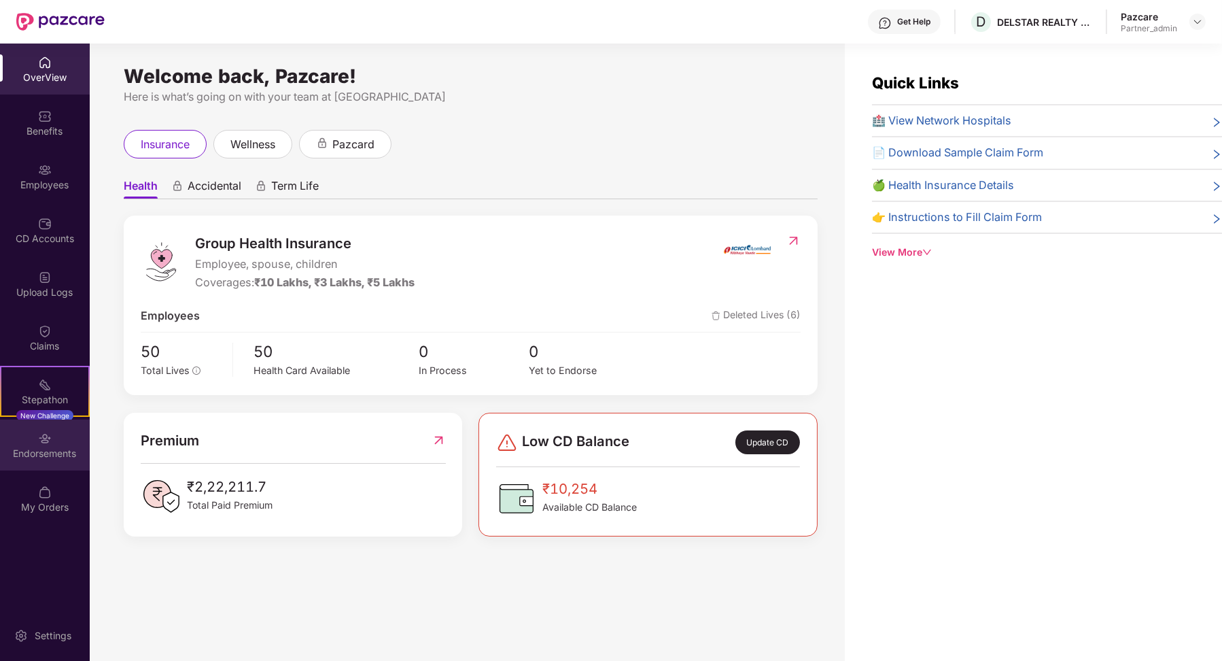
click at [50, 459] on div "Endorsements" at bounding box center [45, 454] width 90 height 14
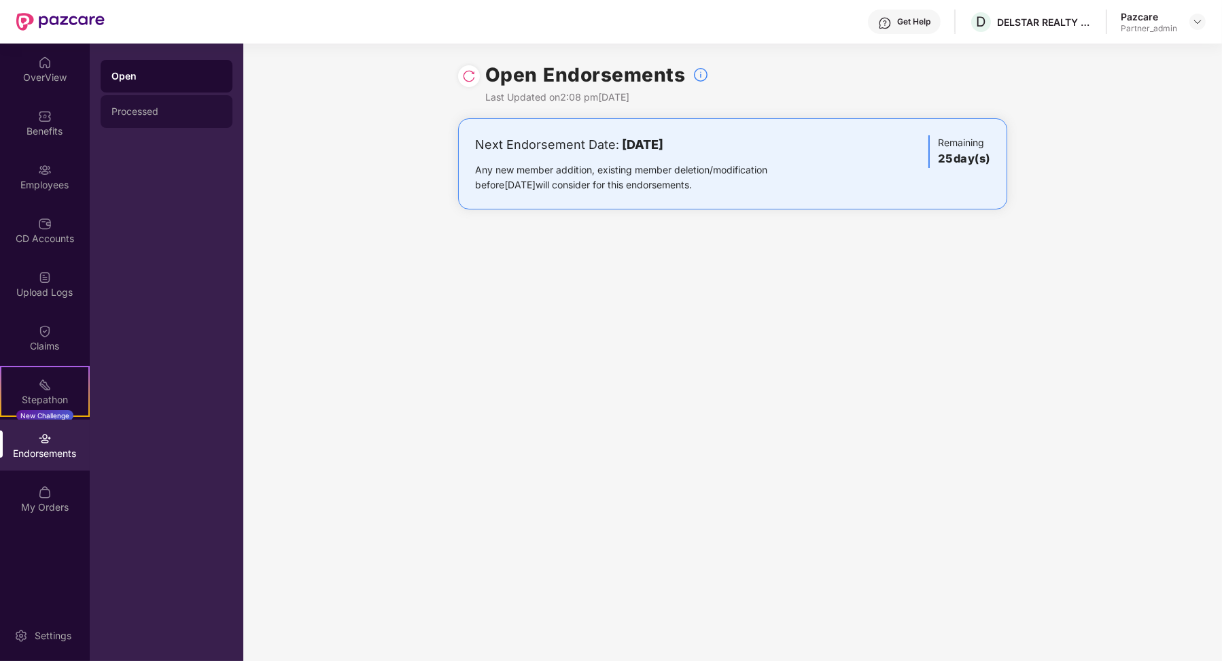
click at [163, 104] on div "Processed" at bounding box center [167, 111] width 132 height 33
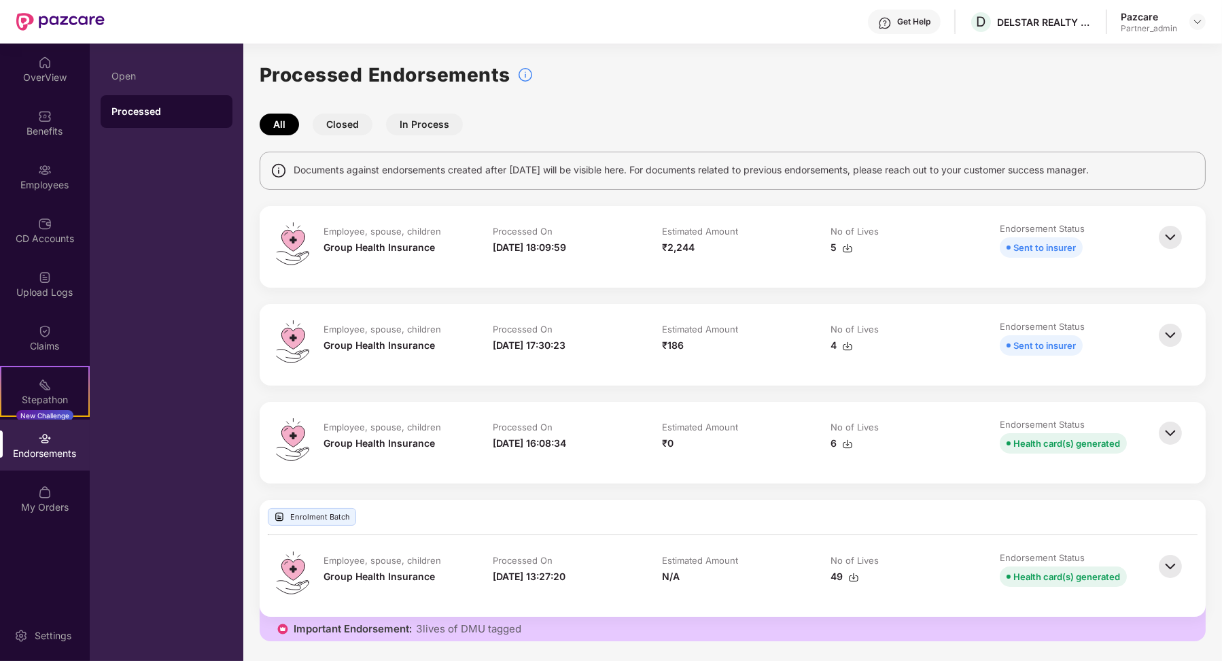
click at [362, 124] on button "Closed" at bounding box center [343, 125] width 60 height 22
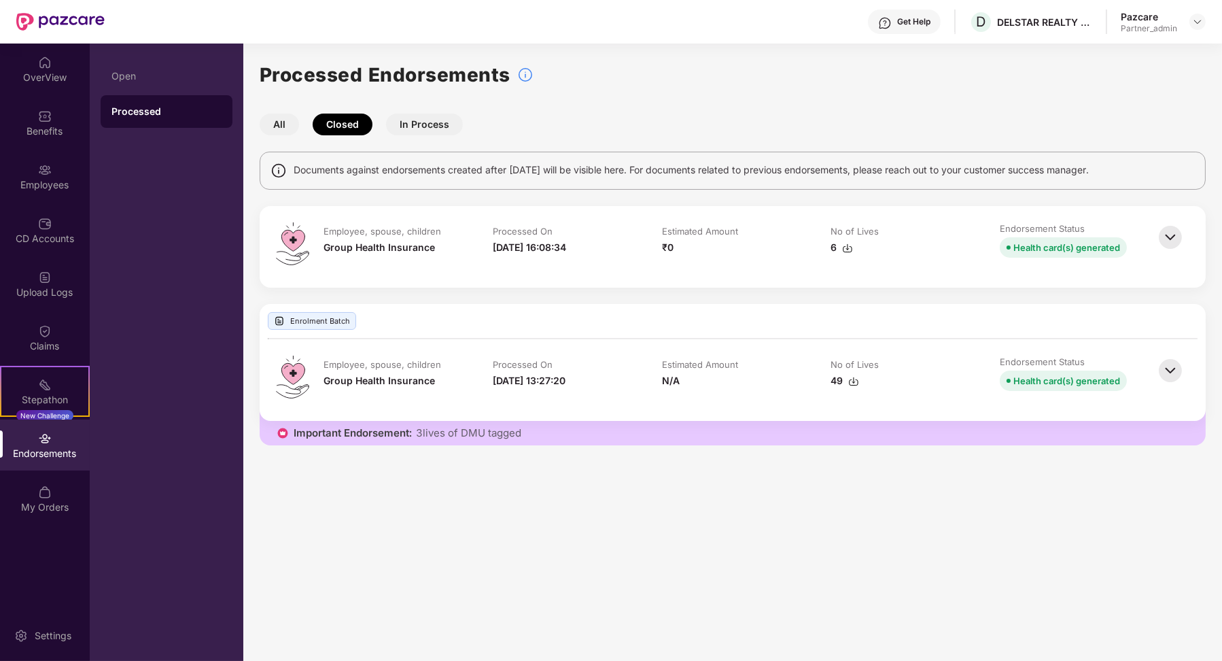
click at [513, 255] on td "Processed On [DATE] 16:08:34" at bounding box center [563, 246] width 169 height 49
click at [1163, 234] on img at bounding box center [1171, 237] width 30 height 30
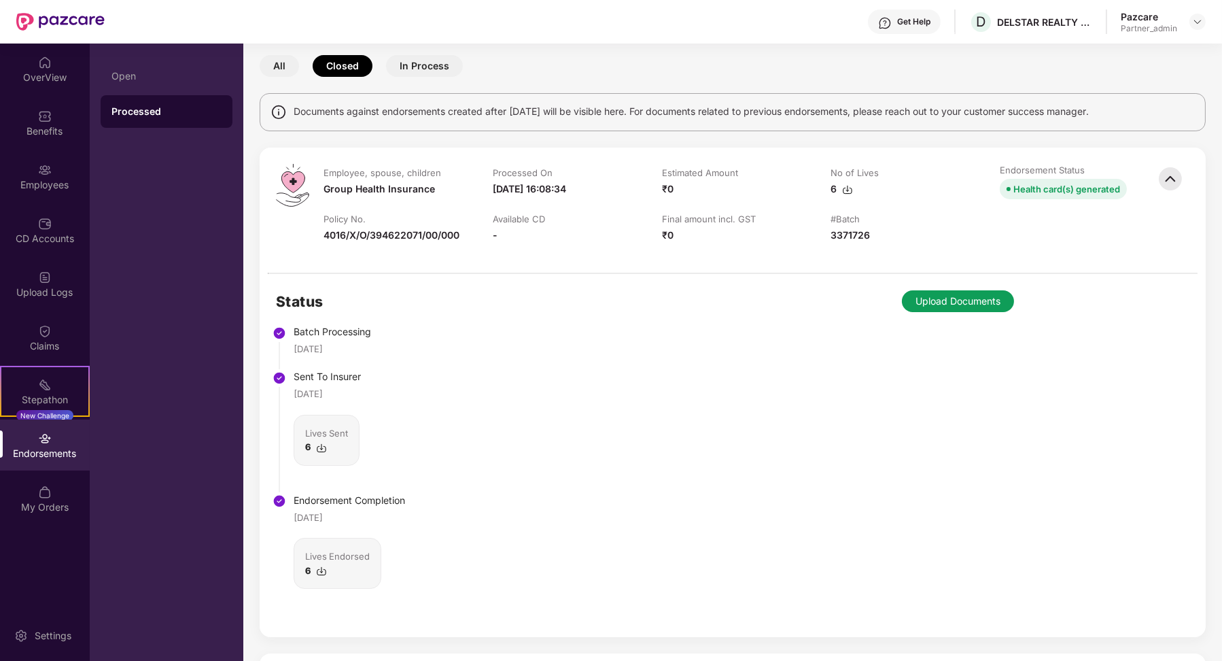
scroll to position [18, 0]
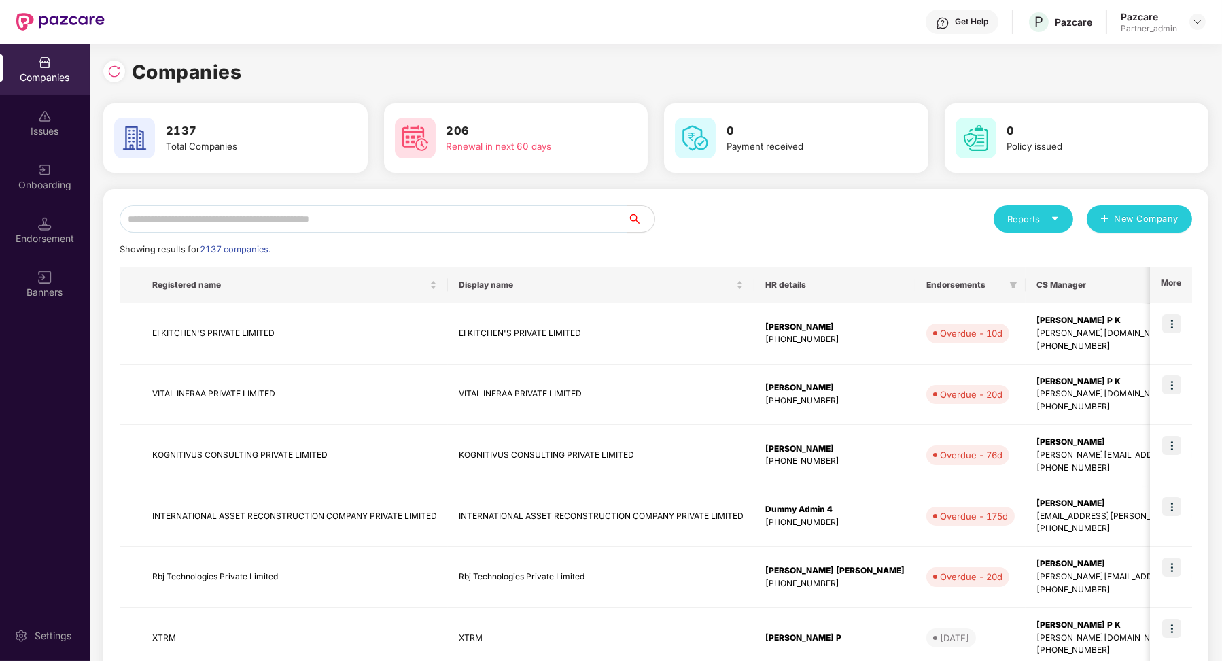
scroll to position [0, 1]
click at [222, 213] on input "text" at bounding box center [374, 218] width 508 height 27
paste input "**********"
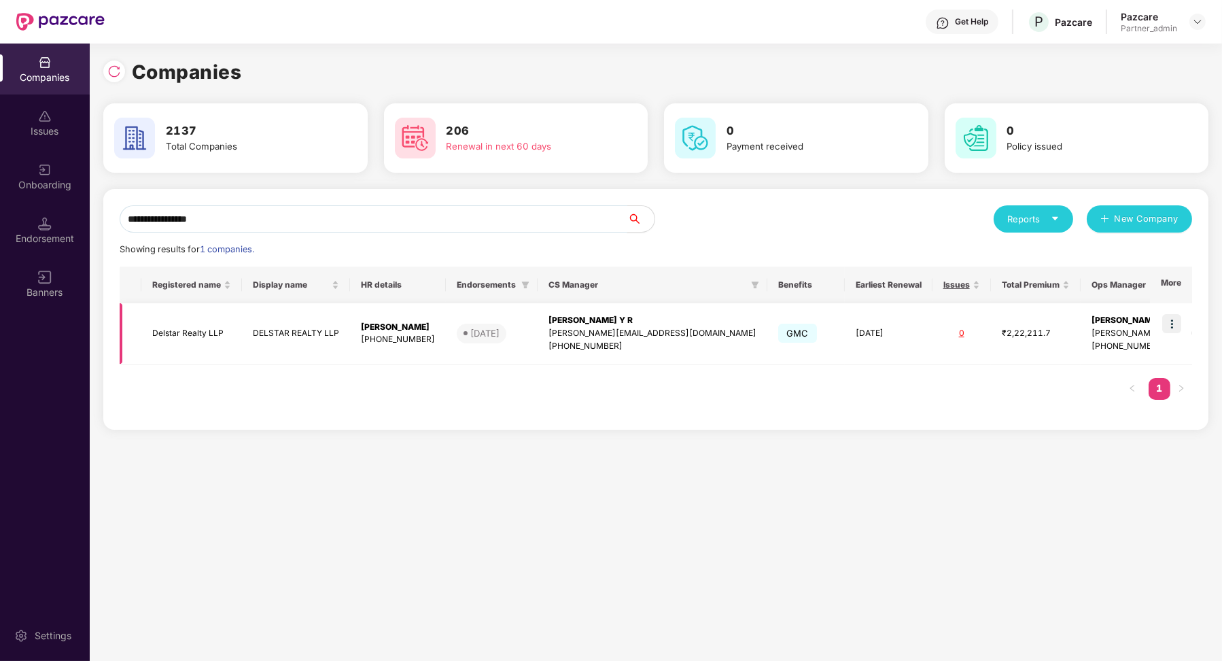
type input "**********"
click at [1092, 340] on div "[PHONE_NUMBER]" at bounding box center [1196, 346] width 208 height 13
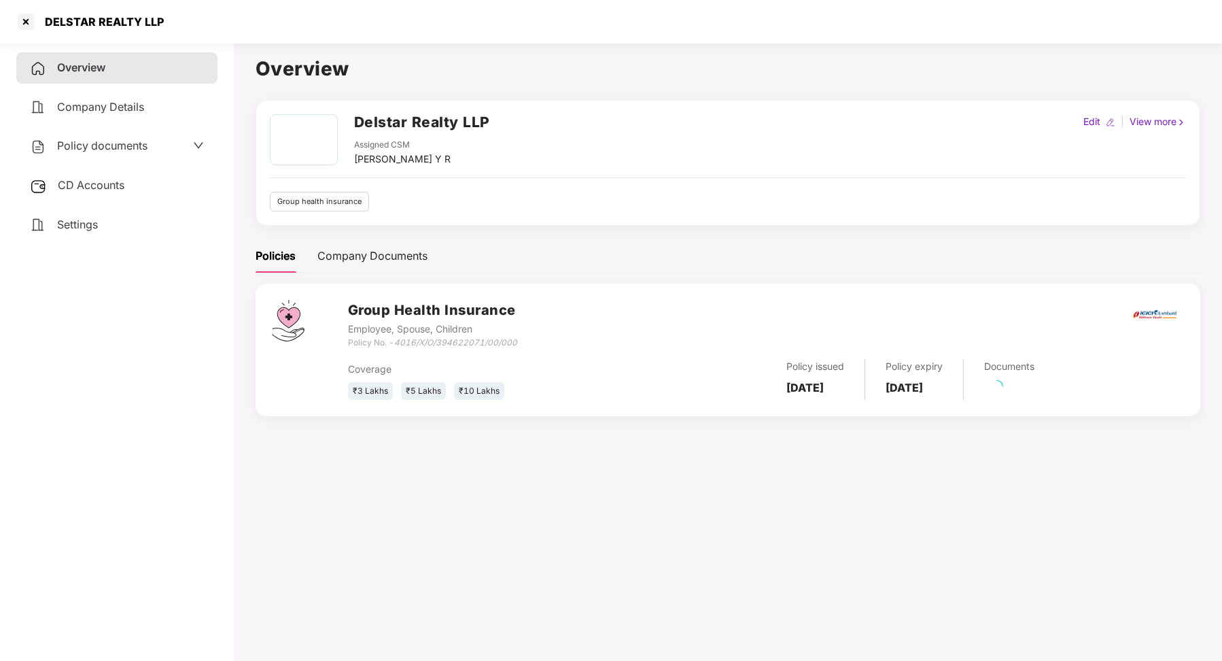
click at [64, 167] on div "Overview Company Details Policy documents CD Accounts Settings" at bounding box center [116, 146] width 201 height 188
click at [74, 185] on span "CD Accounts" at bounding box center [91, 185] width 67 height 14
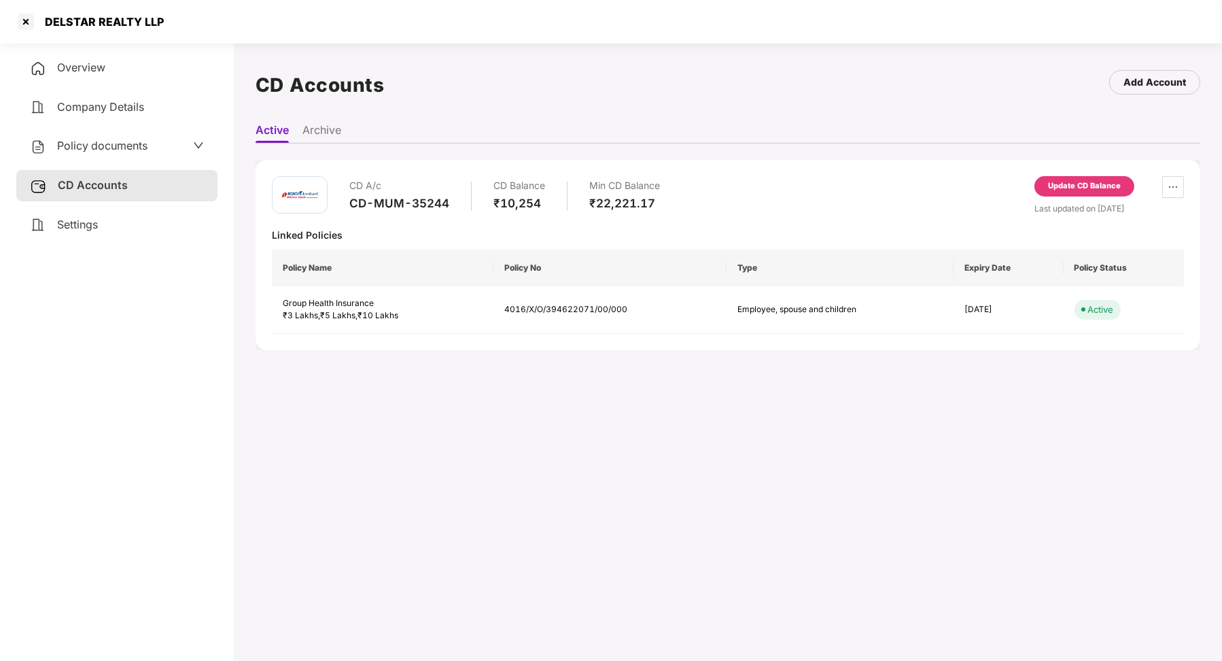
click at [118, 144] on span "Policy documents" at bounding box center [102, 146] width 90 height 14
click at [118, 145] on span "Policy documents" at bounding box center [103, 146] width 90 height 14
click at [103, 189] on span "CD Accounts" at bounding box center [91, 185] width 67 height 14
click at [1085, 180] on div "Update CD Balance" at bounding box center [1084, 186] width 73 height 12
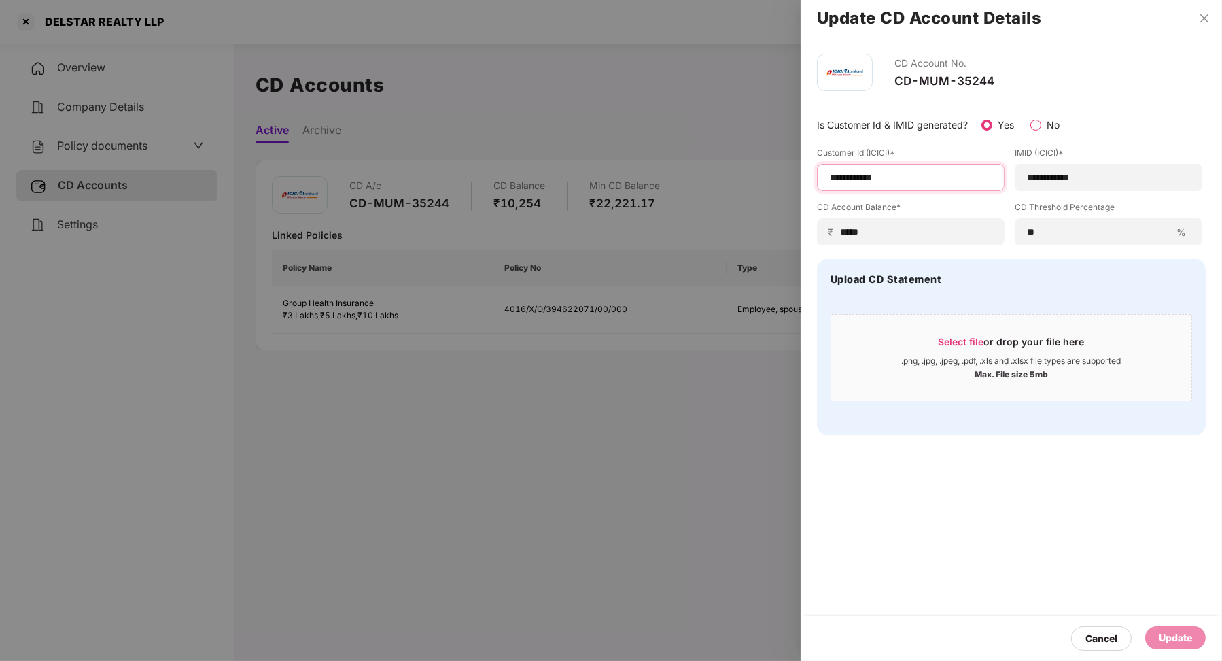
click at [882, 179] on input "**********" at bounding box center [911, 178] width 165 height 14
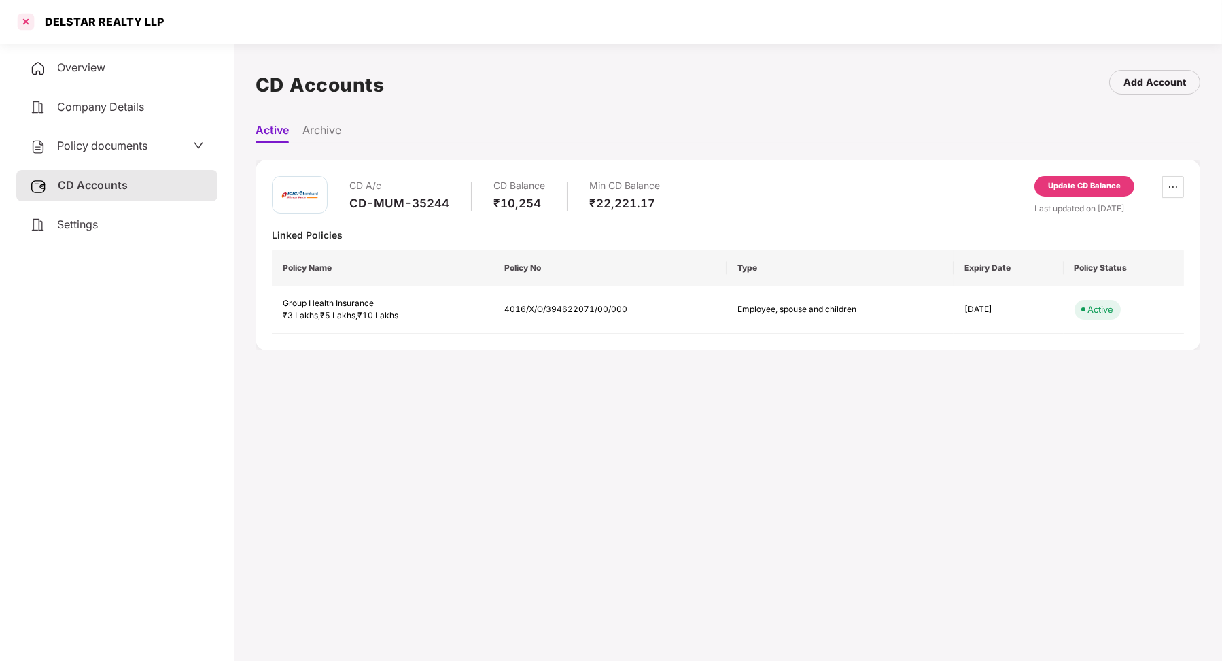
click at [25, 22] on div at bounding box center [26, 22] width 22 height 22
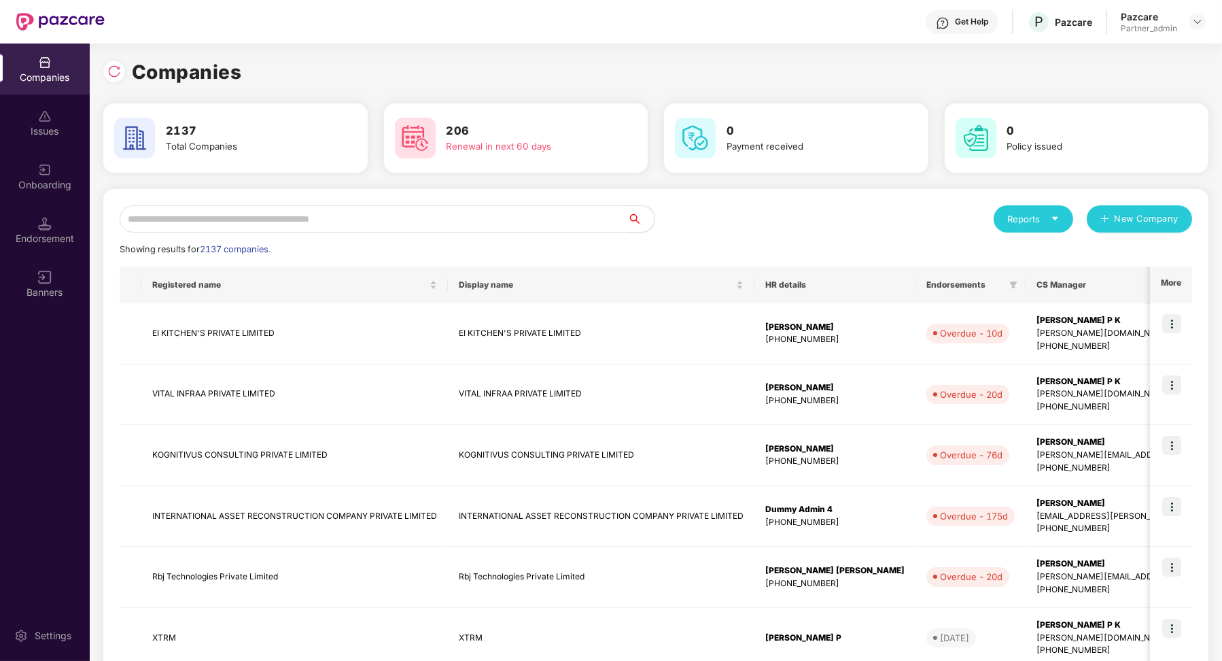
click at [225, 222] on input "text" at bounding box center [374, 218] width 508 height 27
paste input "**********"
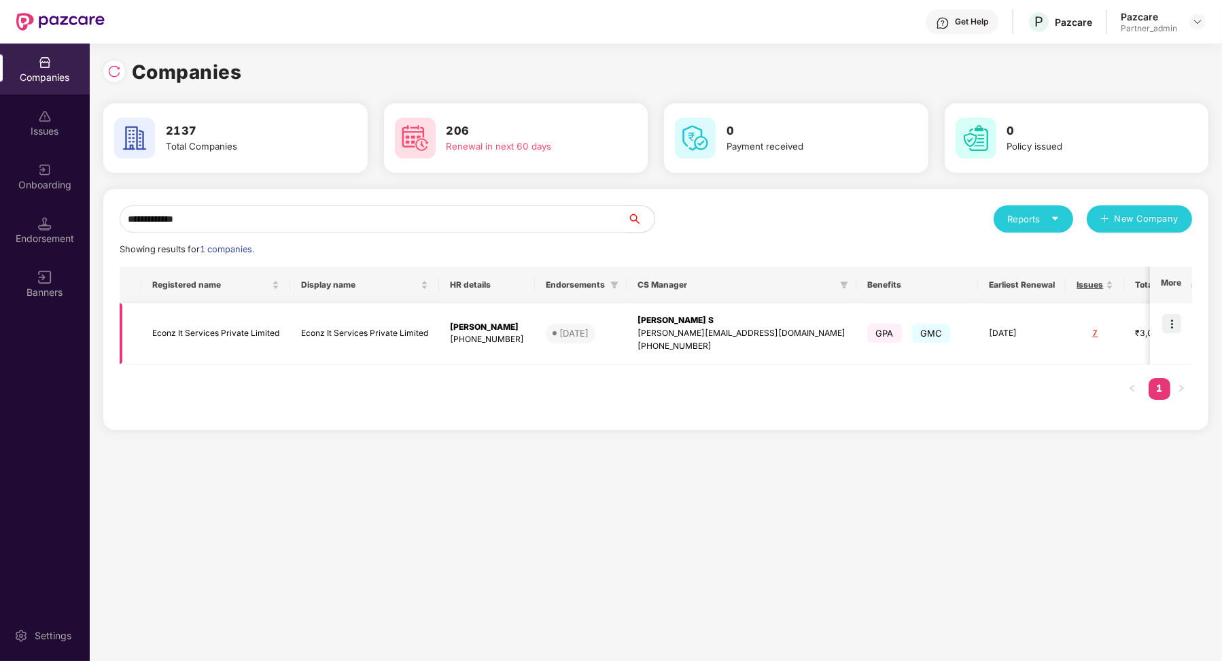
type input "**********"
click at [1166, 319] on img at bounding box center [1172, 323] width 19 height 19
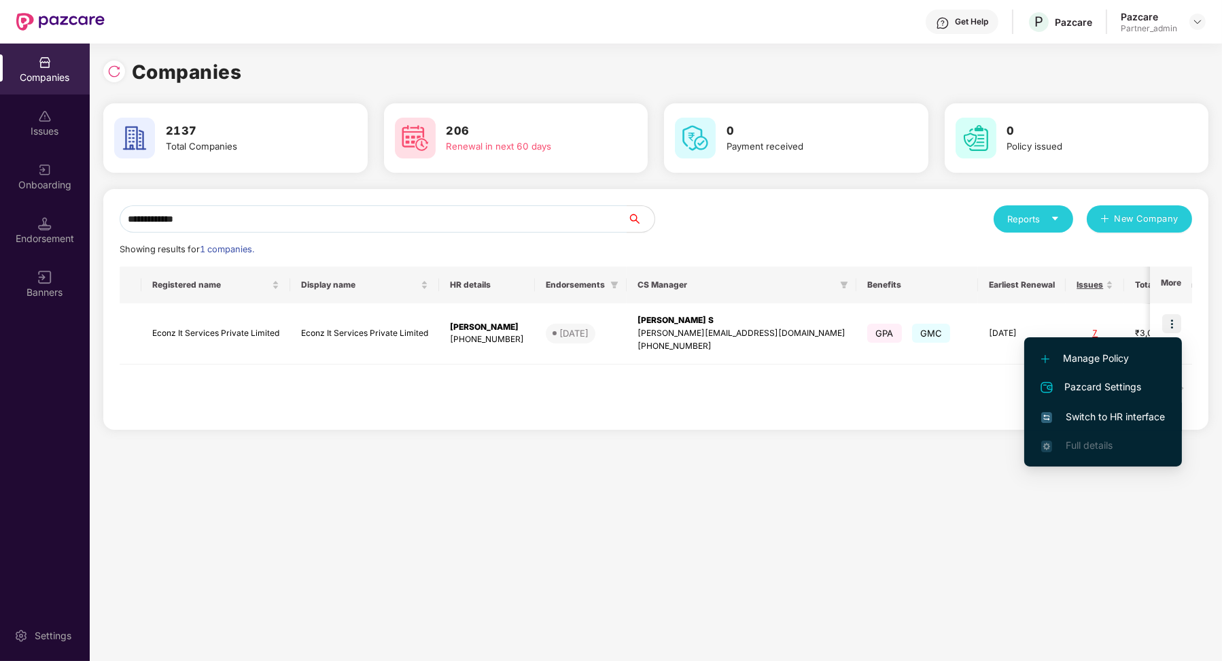
click at [1112, 413] on span "Switch to HR interface" at bounding box center [1104, 416] width 124 height 15
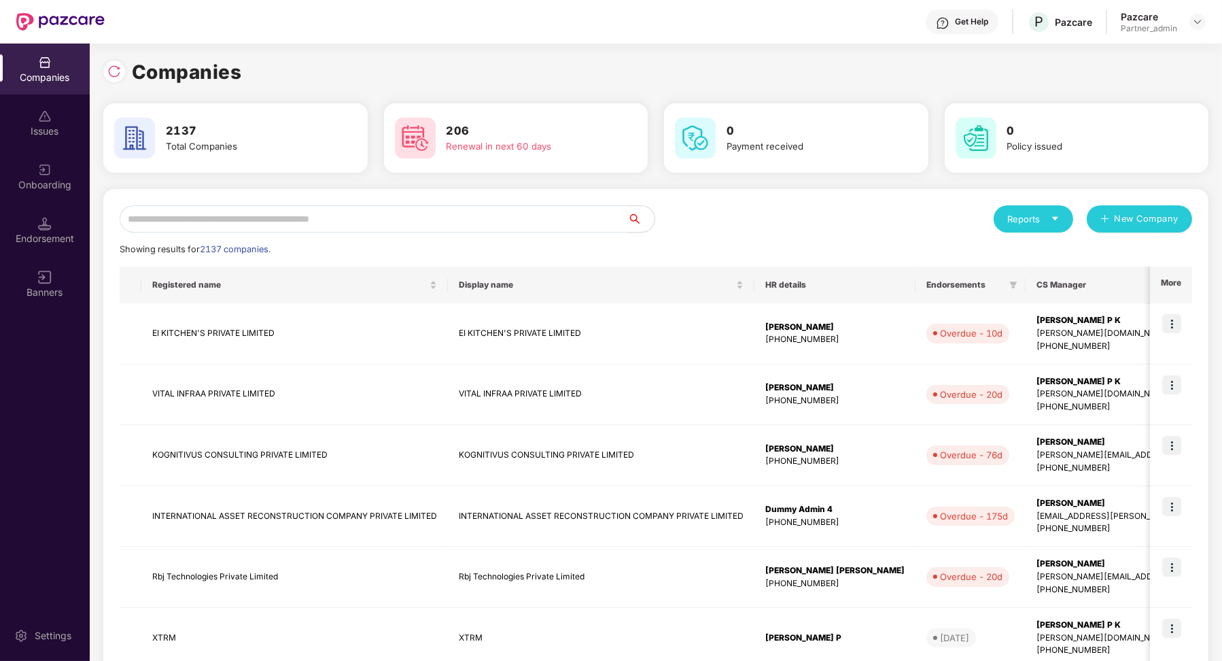
click at [322, 214] on input "text" at bounding box center [374, 218] width 508 height 27
paste input "**********"
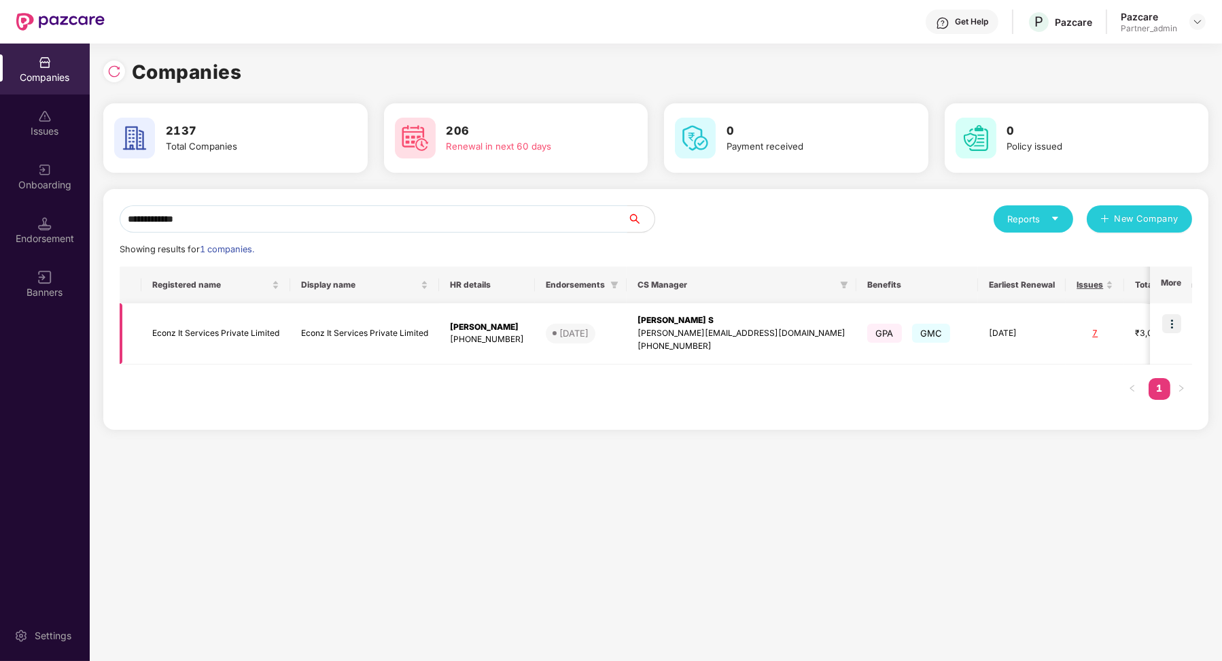
type input "**********"
click at [978, 326] on td "[DATE]" at bounding box center [1022, 333] width 88 height 61
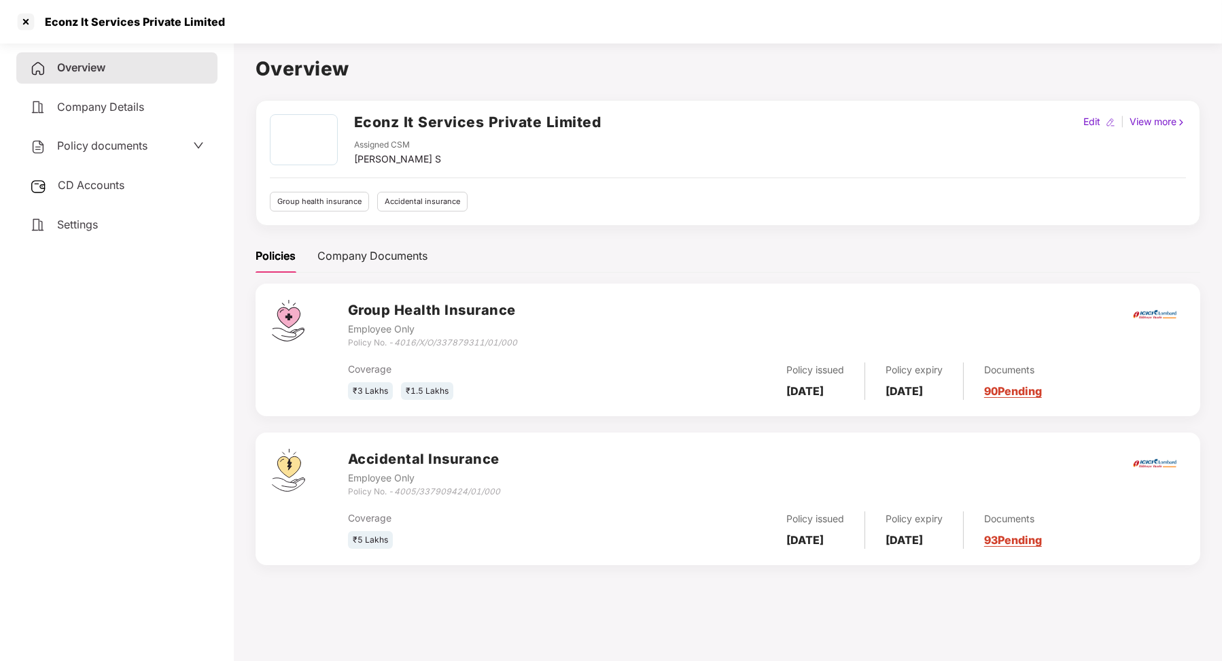
click at [120, 179] on span "CD Accounts" at bounding box center [91, 185] width 67 height 14
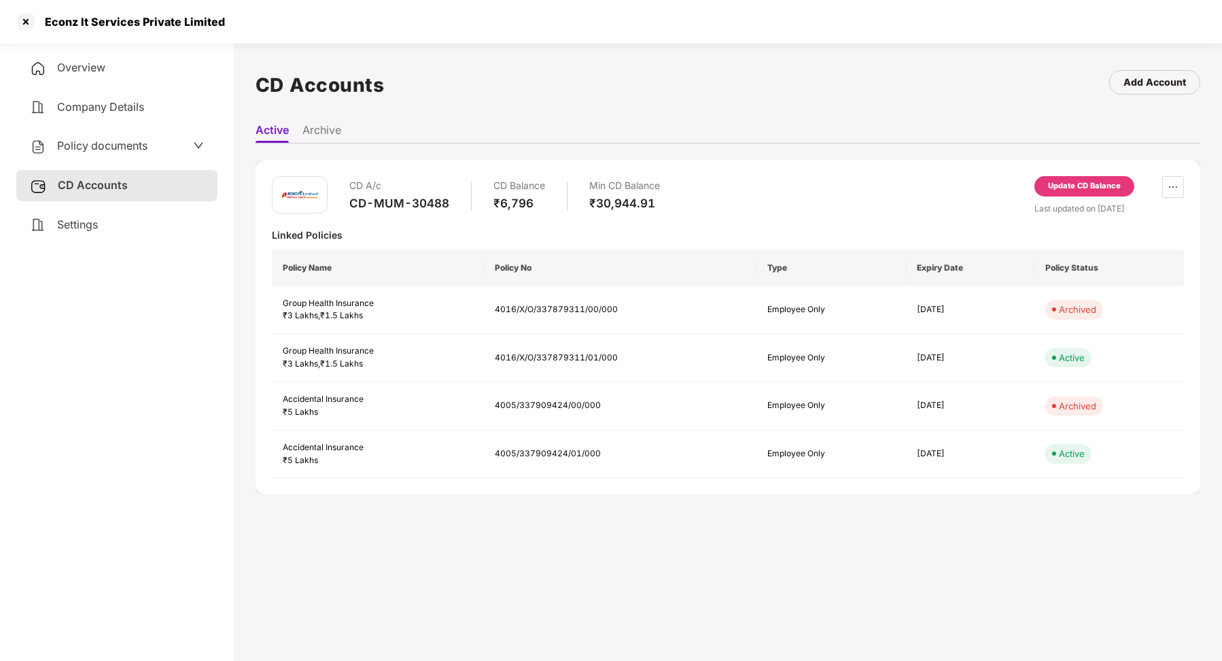
click at [1074, 190] on div "Update CD Balance" at bounding box center [1084, 186] width 73 height 12
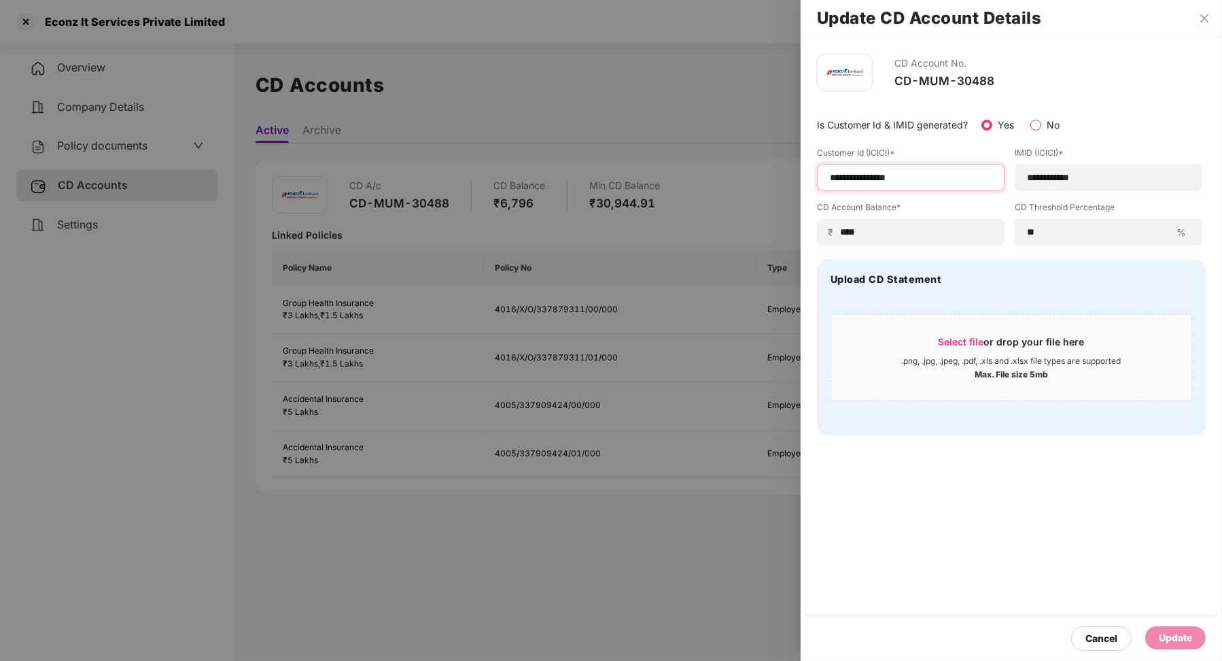
click at [887, 182] on input "**********" at bounding box center [911, 178] width 165 height 14
click at [886, 182] on input "**********" at bounding box center [911, 178] width 165 height 14
click at [653, 90] on div at bounding box center [611, 330] width 1222 height 661
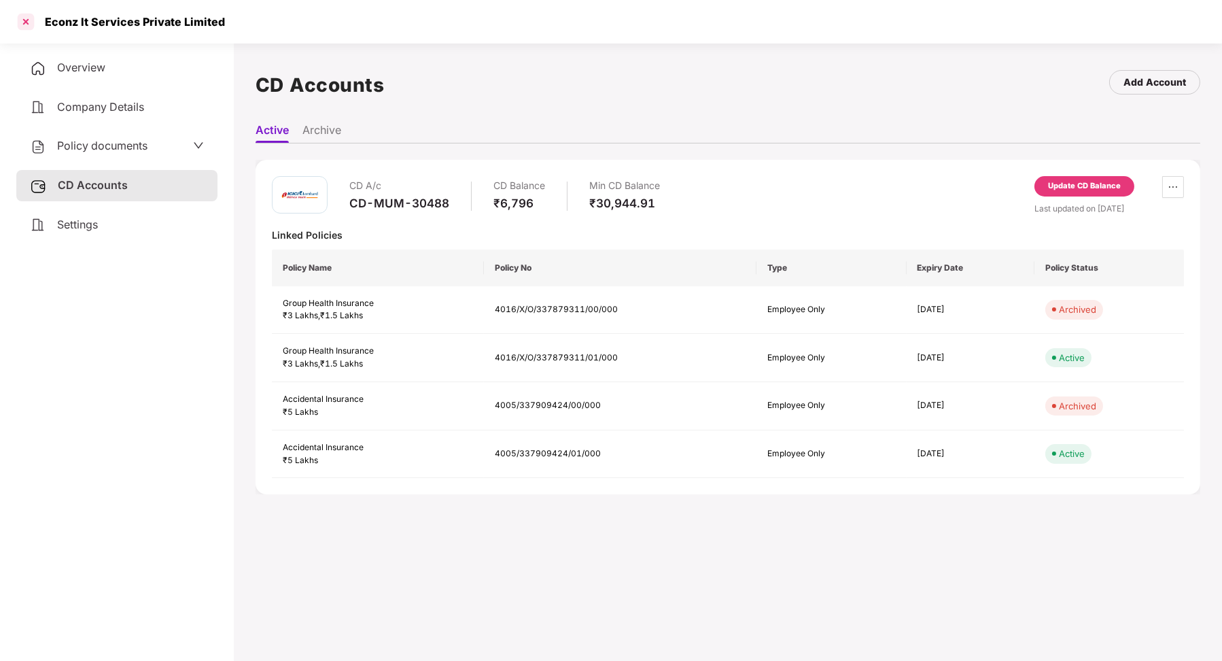
click at [20, 20] on div at bounding box center [26, 22] width 22 height 22
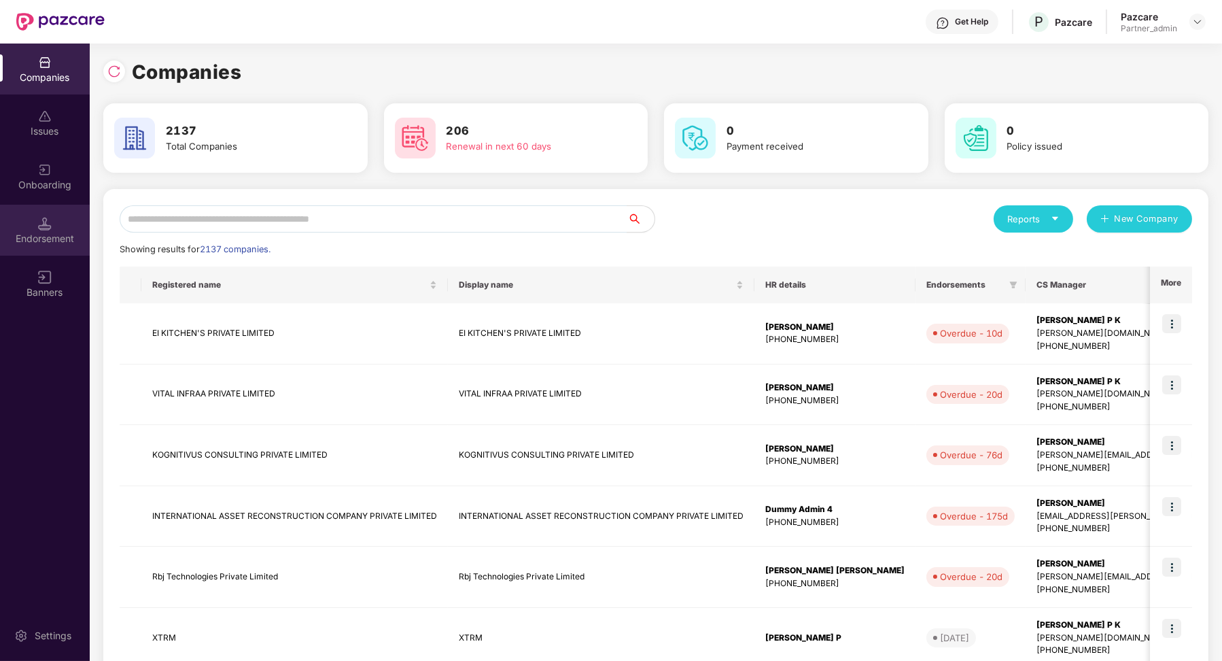
click at [42, 243] on div "Endorsement" at bounding box center [45, 239] width 90 height 14
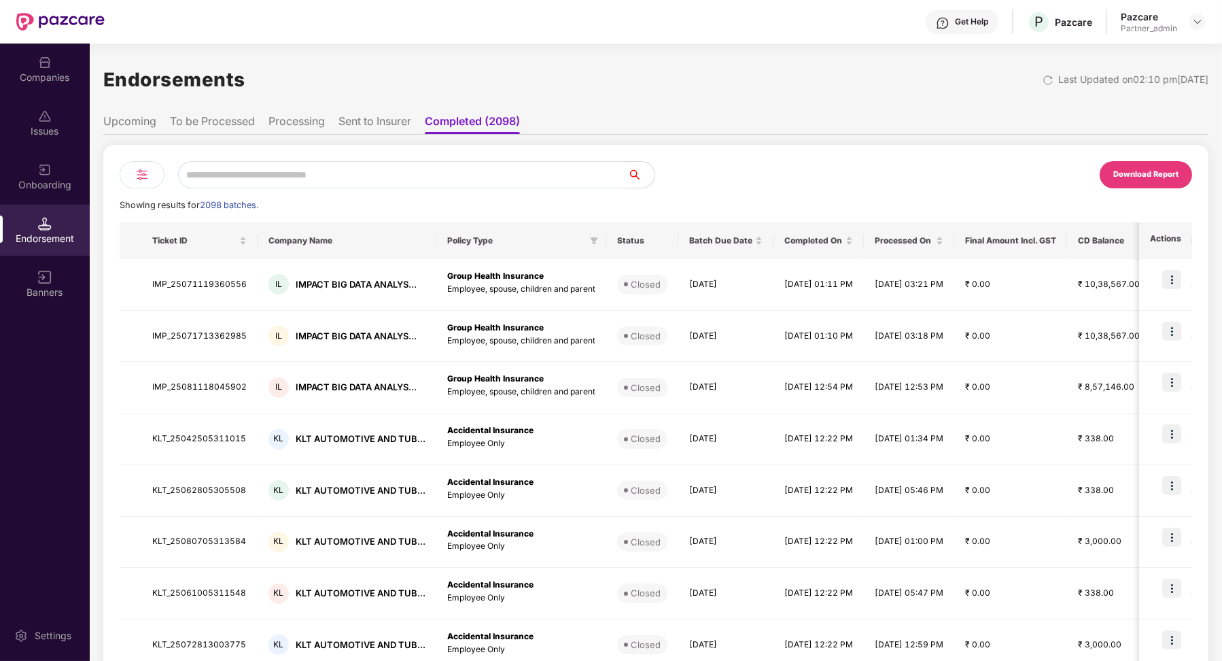
click at [150, 171] on div at bounding box center [142, 174] width 45 height 27
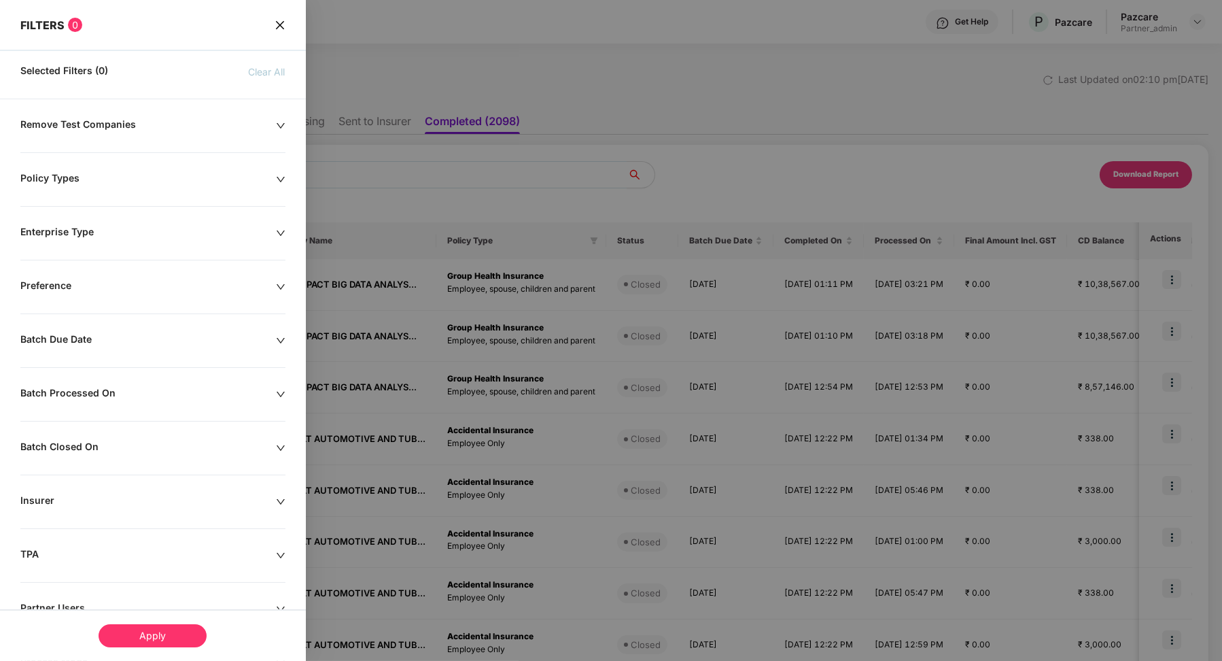
scroll to position [99, 0]
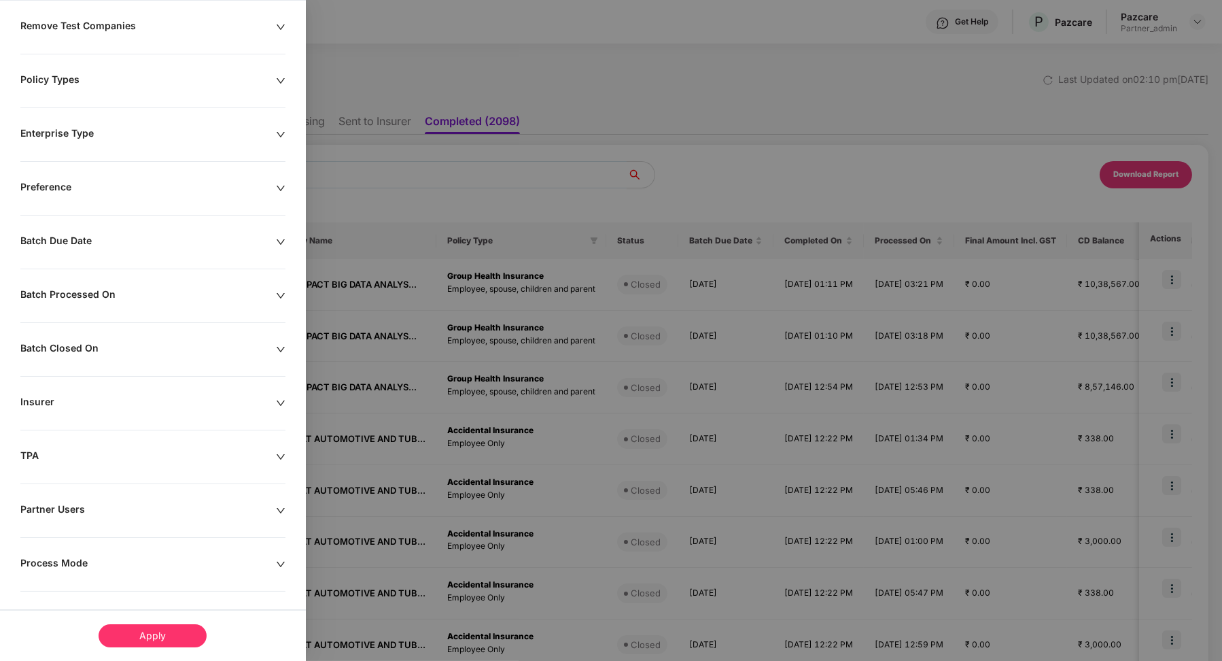
click at [63, 557] on div "Process Mode" at bounding box center [148, 564] width 256 height 15
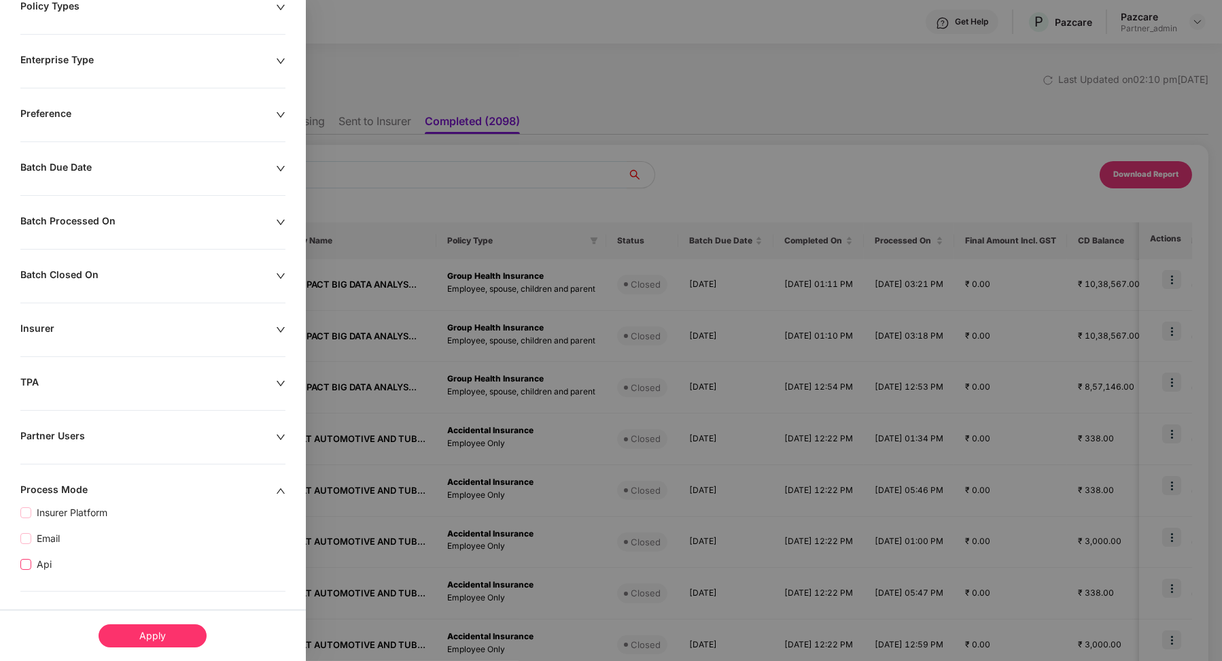
click at [50, 562] on span "Api" at bounding box center [44, 564] width 26 height 15
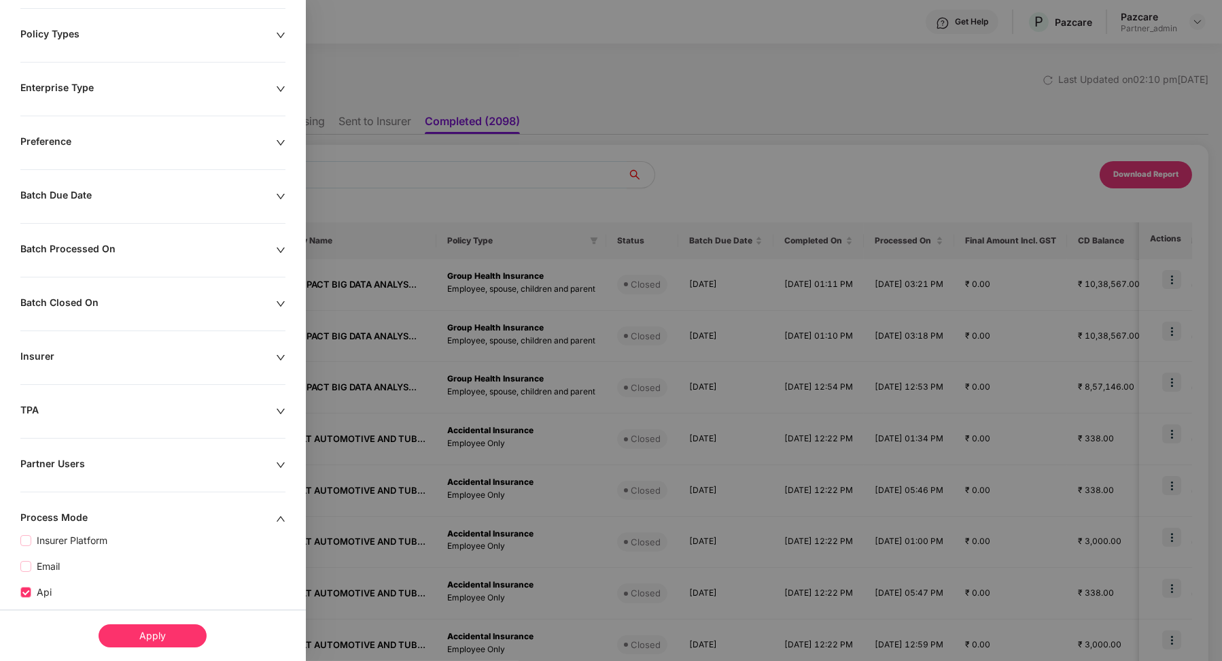
scroll to position [200, 0]
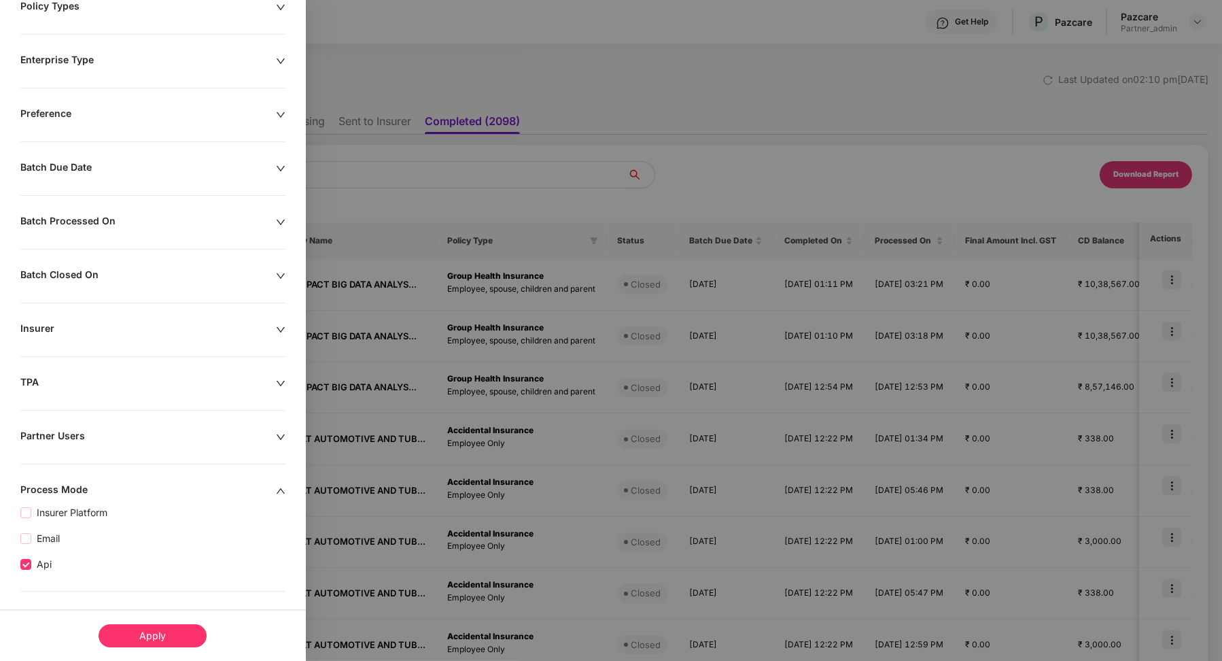
click at [143, 642] on div "Apply" at bounding box center [153, 635] width 108 height 23
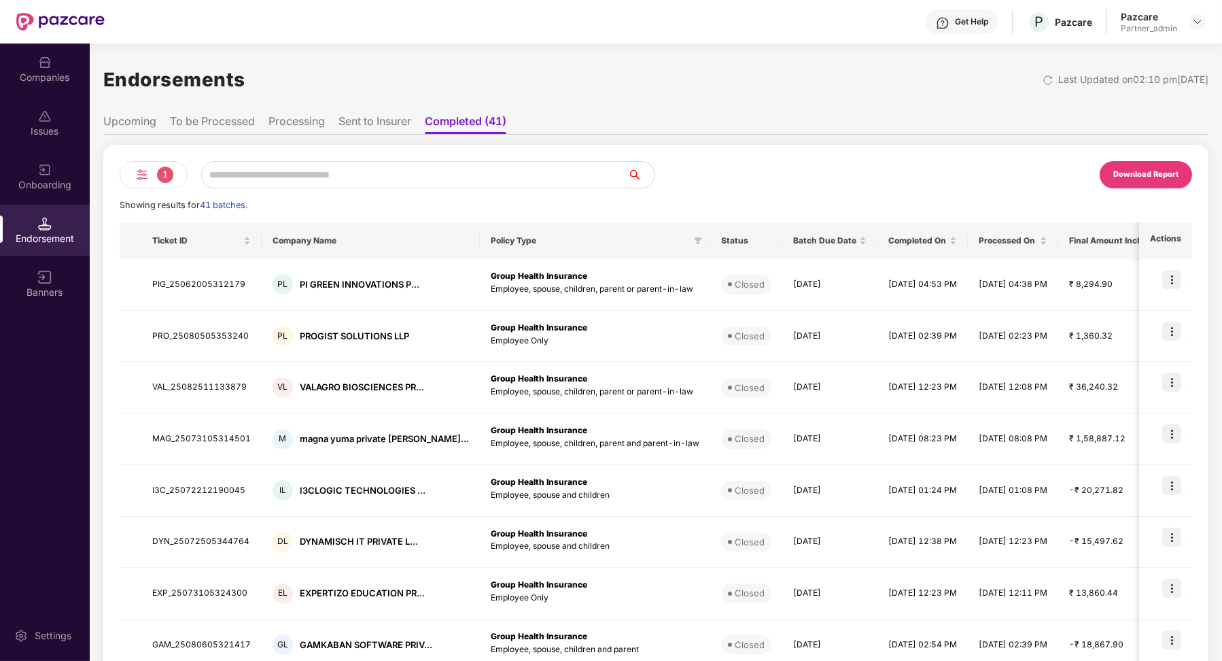
click at [279, 180] on input "text" at bounding box center [414, 174] width 426 height 27
paste input "**********"
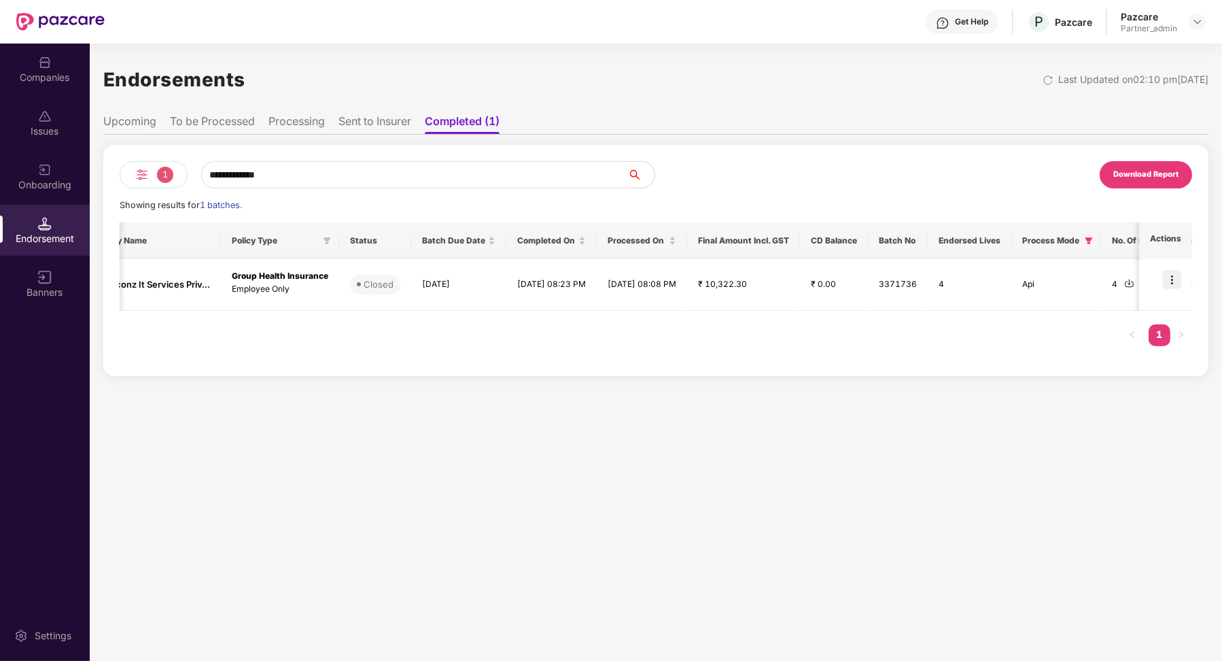
scroll to position [0, 0]
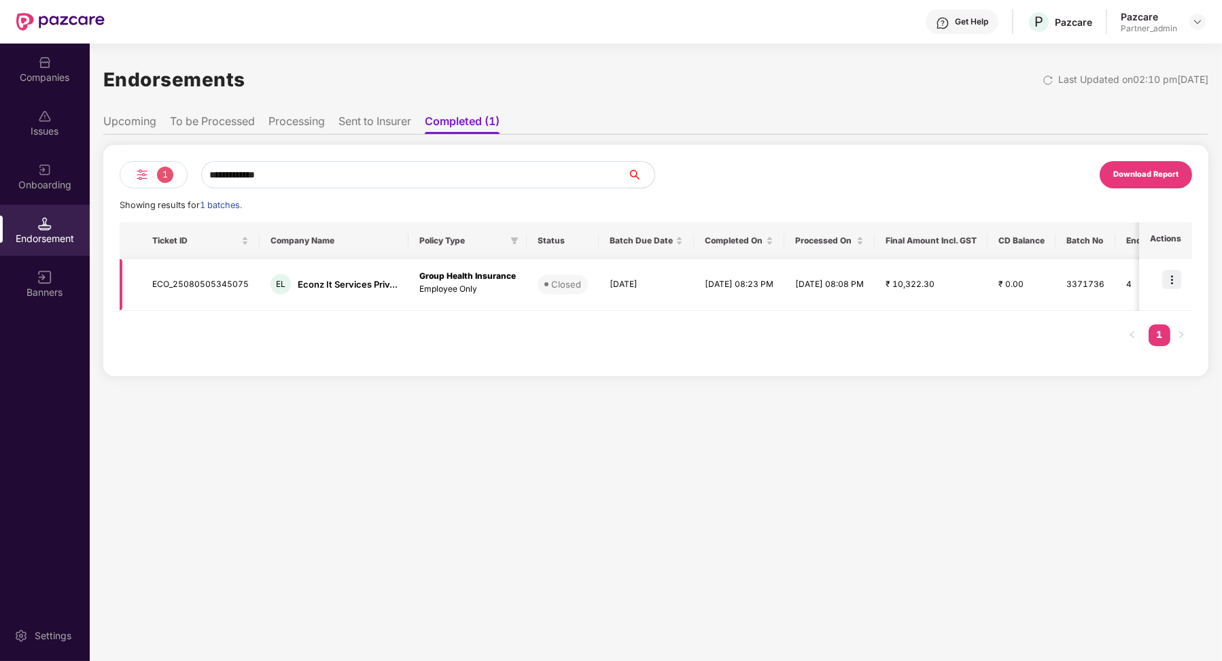
type input "**********"
click at [223, 281] on td "ECO_25080505345075" at bounding box center [200, 285] width 118 height 52
click at [222, 281] on td "ECO_25080505345075" at bounding box center [200, 285] width 118 height 52
copy td "ECO_25080505345075"
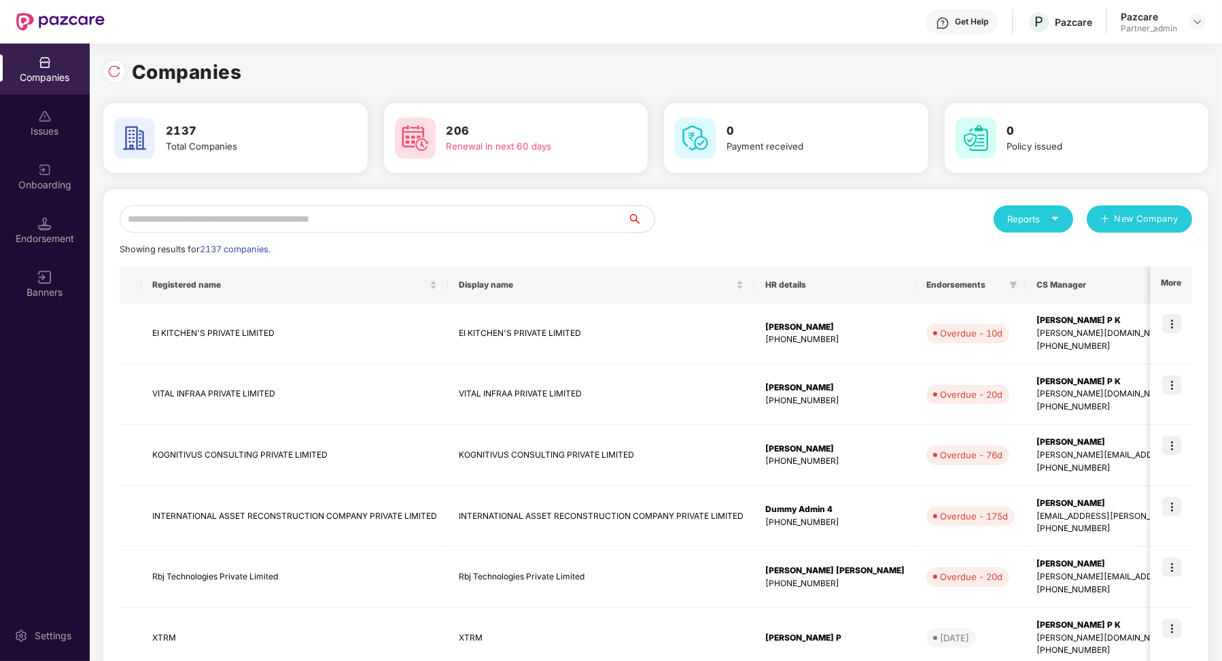
click at [173, 226] on input "text" at bounding box center [374, 218] width 508 height 27
paste input "**********"
type input "**********"
paste input "**********"
type input "**********"
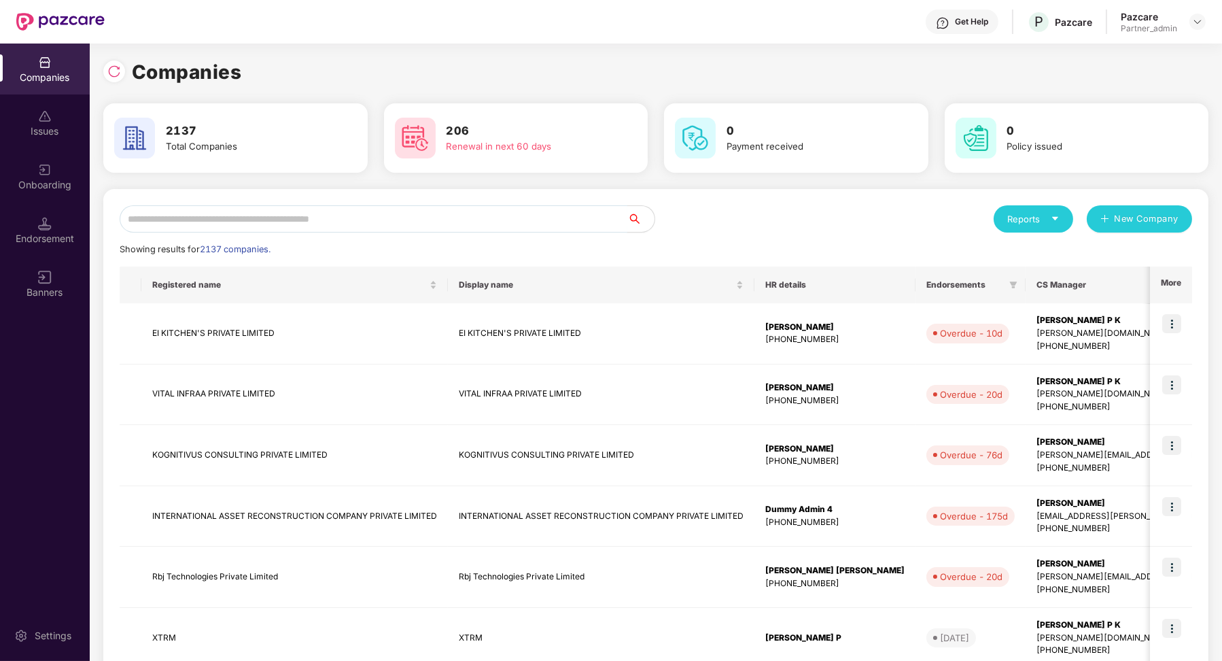
paste input "**********"
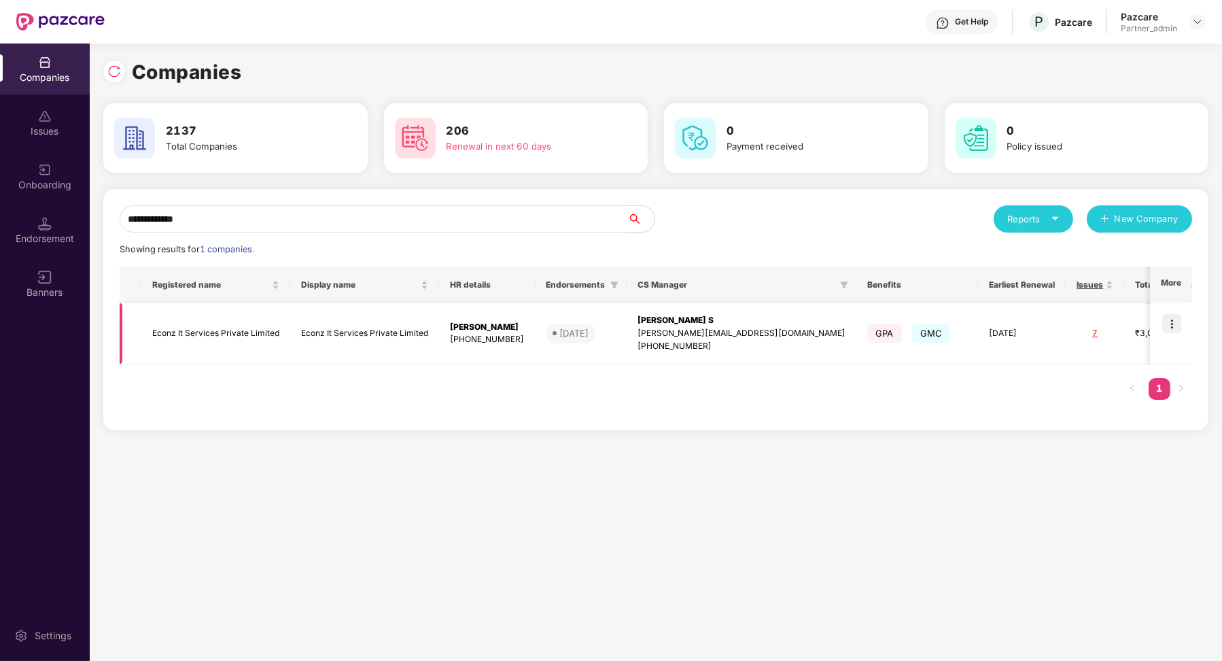
type input "**********"
click at [1174, 333] on td at bounding box center [1171, 333] width 42 height 61
click at [1173, 318] on img at bounding box center [1172, 323] width 19 height 19
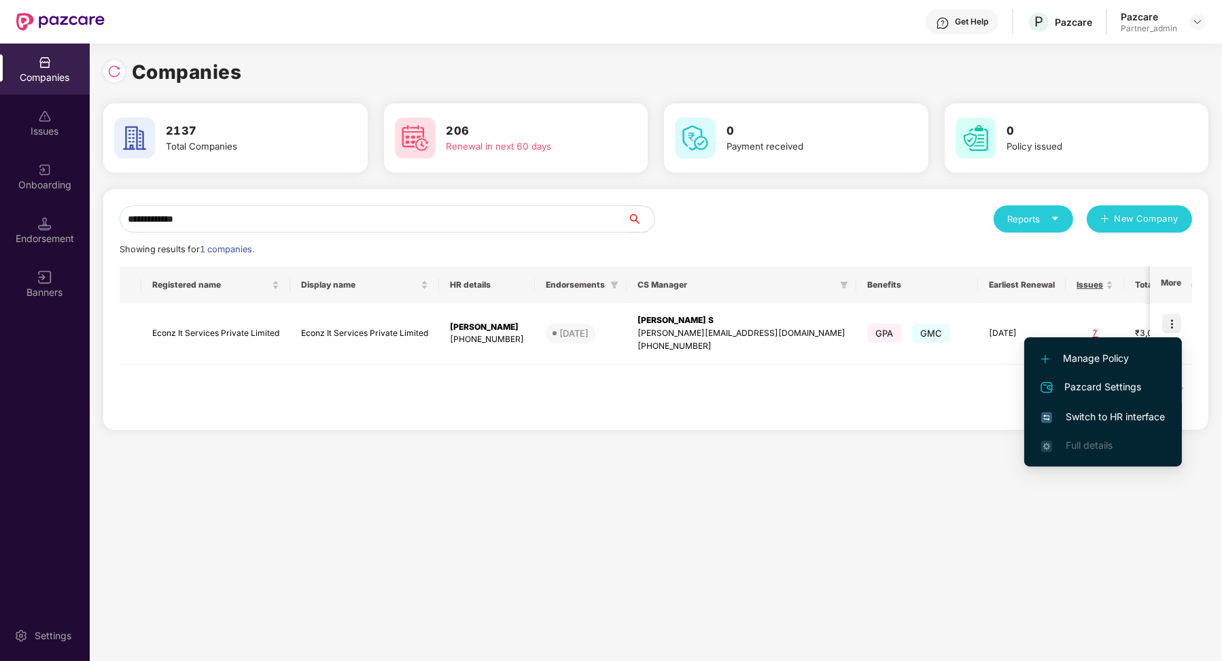
click at [1115, 413] on span "Switch to HR interface" at bounding box center [1104, 416] width 124 height 15
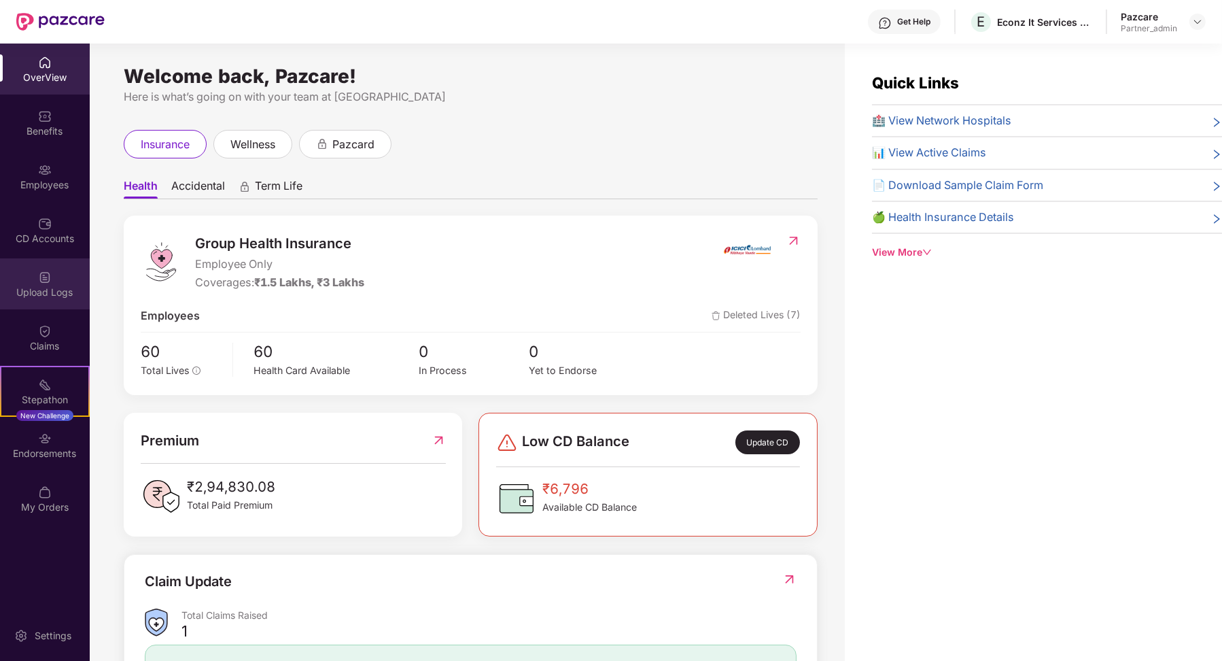
click at [56, 277] on div "Upload Logs" at bounding box center [45, 283] width 90 height 51
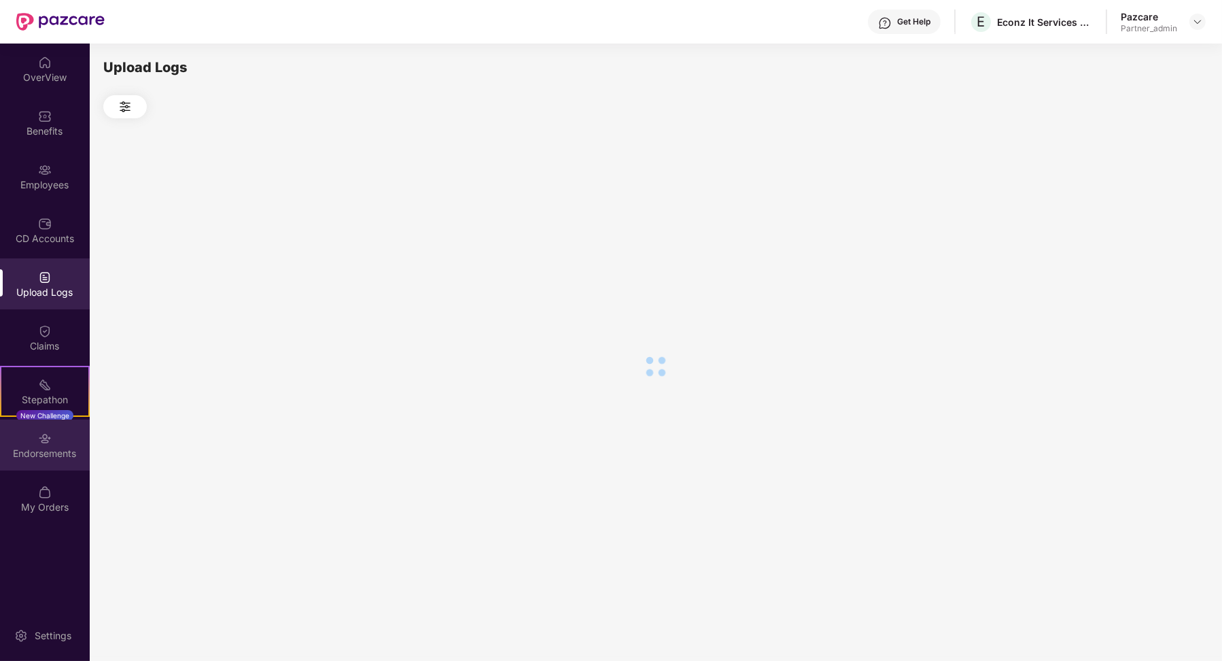
click at [55, 436] on div "Endorsements" at bounding box center [45, 444] width 90 height 51
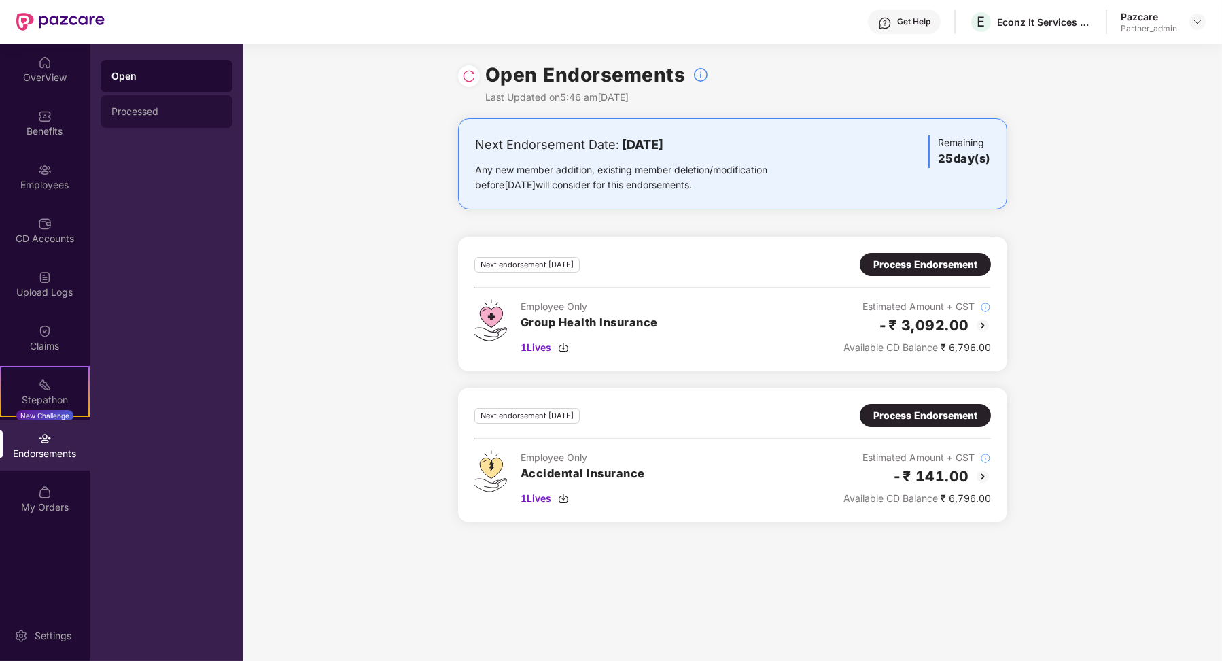
click at [148, 97] on div "Processed" at bounding box center [167, 111] width 132 height 33
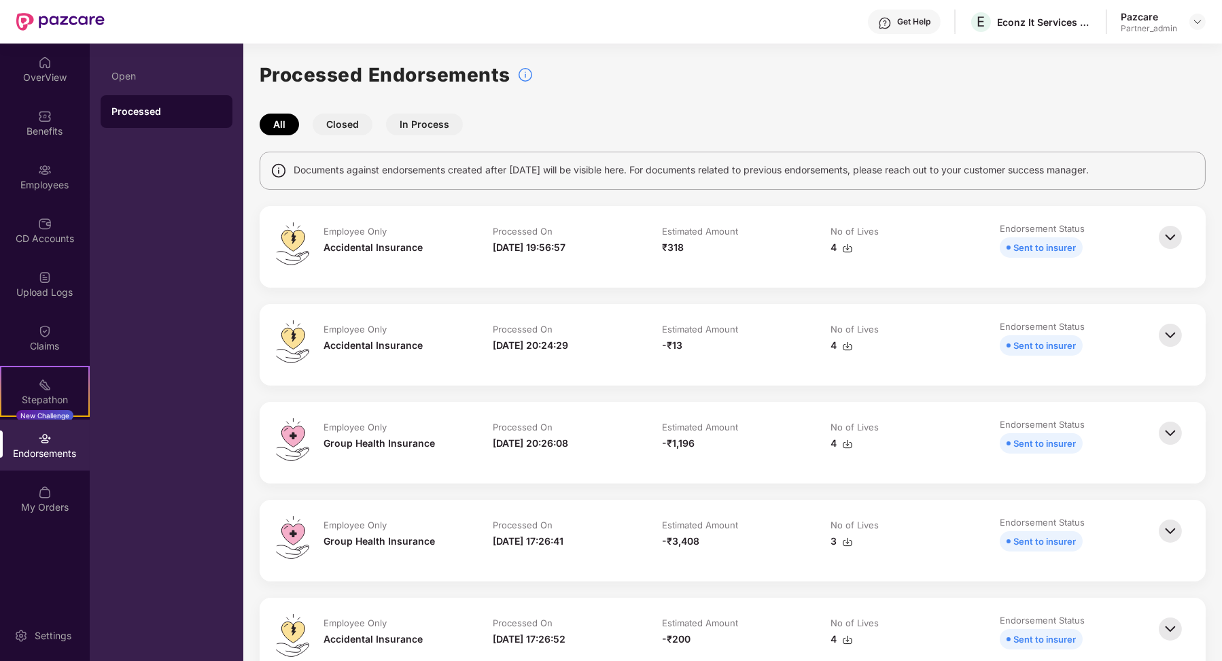
click at [352, 124] on button "Closed" at bounding box center [343, 125] width 60 height 22
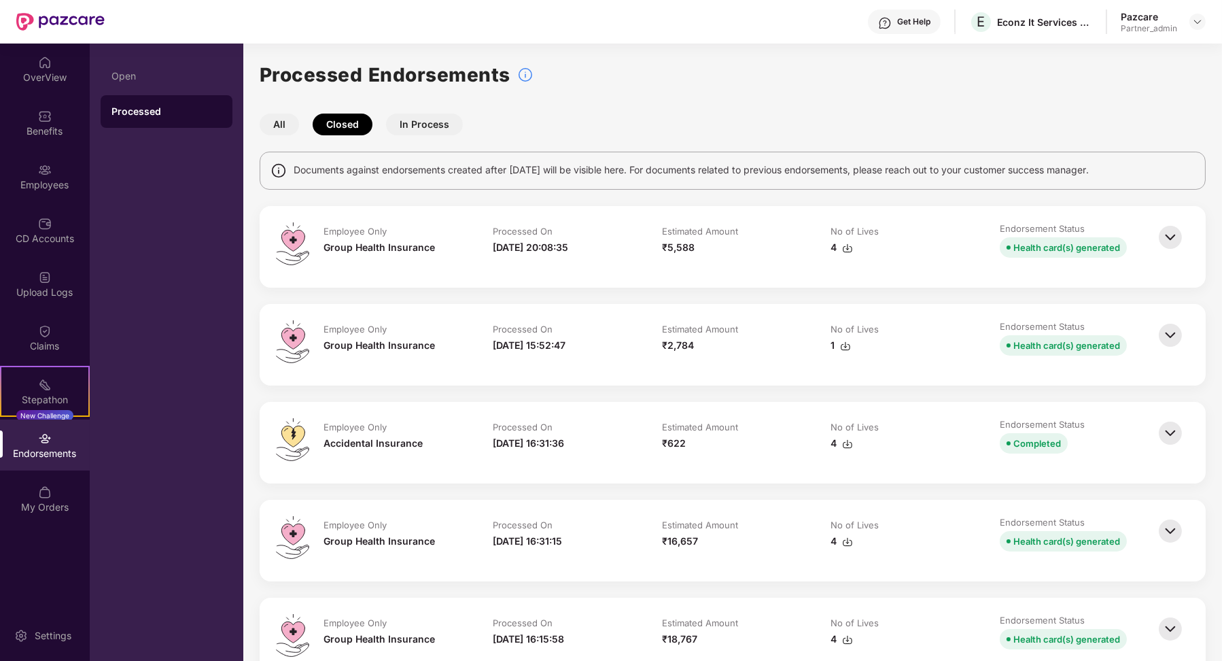
click at [568, 245] on div "[DATE] 20:08:35" at bounding box center [530, 247] width 75 height 15
click at [1168, 222] on img at bounding box center [1171, 237] width 30 height 30
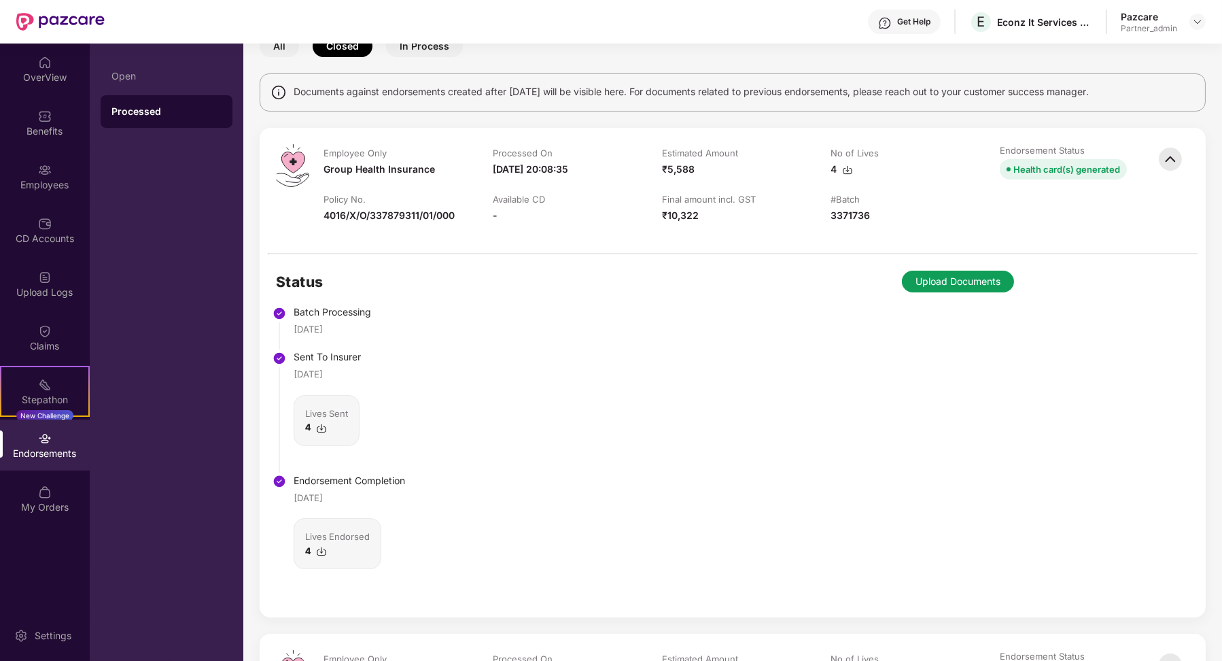
scroll to position [39, 0]
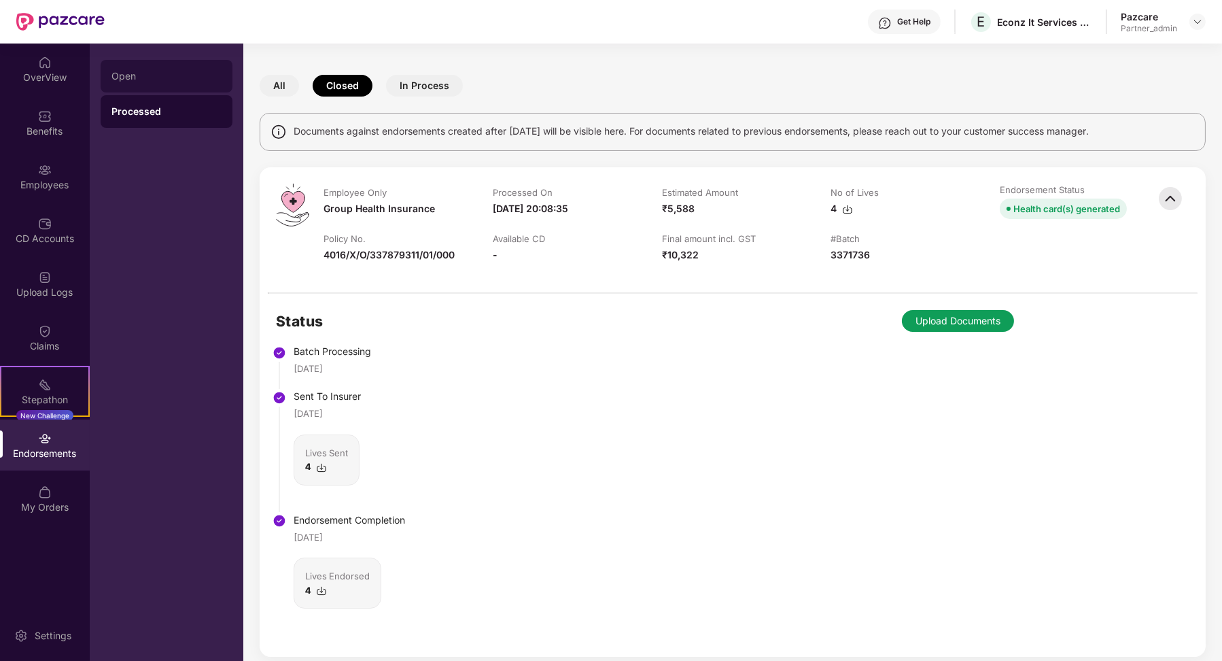
click at [195, 81] on div "Open" at bounding box center [167, 76] width 132 height 33
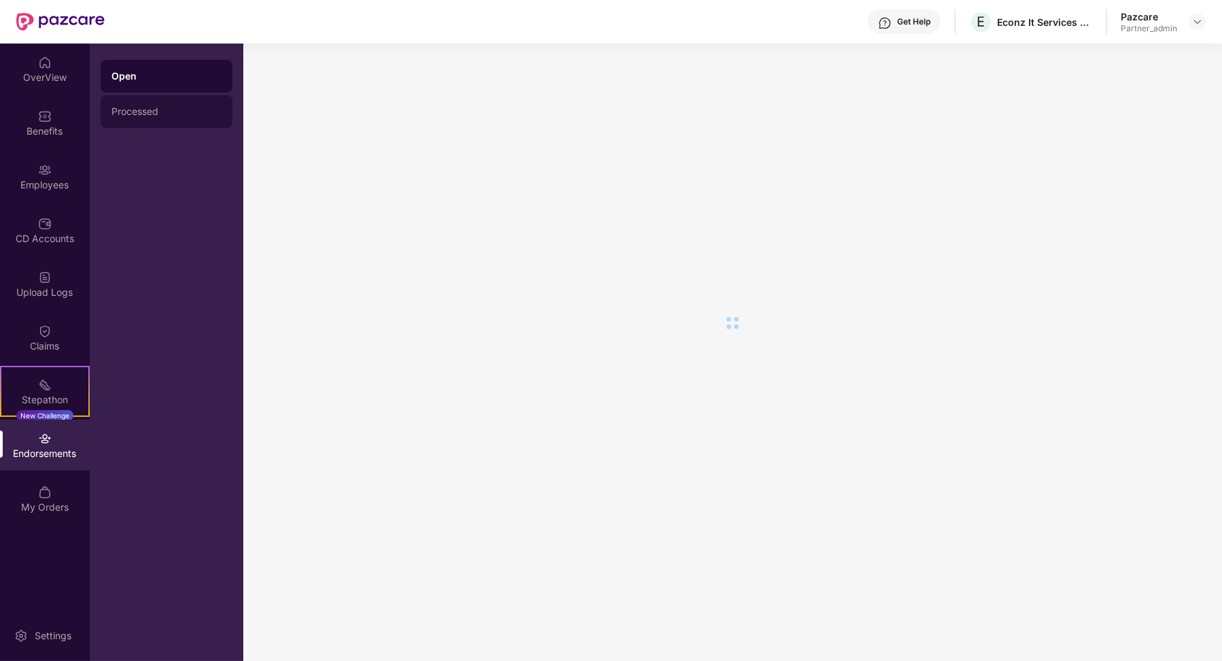
click at [183, 109] on div "Processed" at bounding box center [166, 111] width 110 height 11
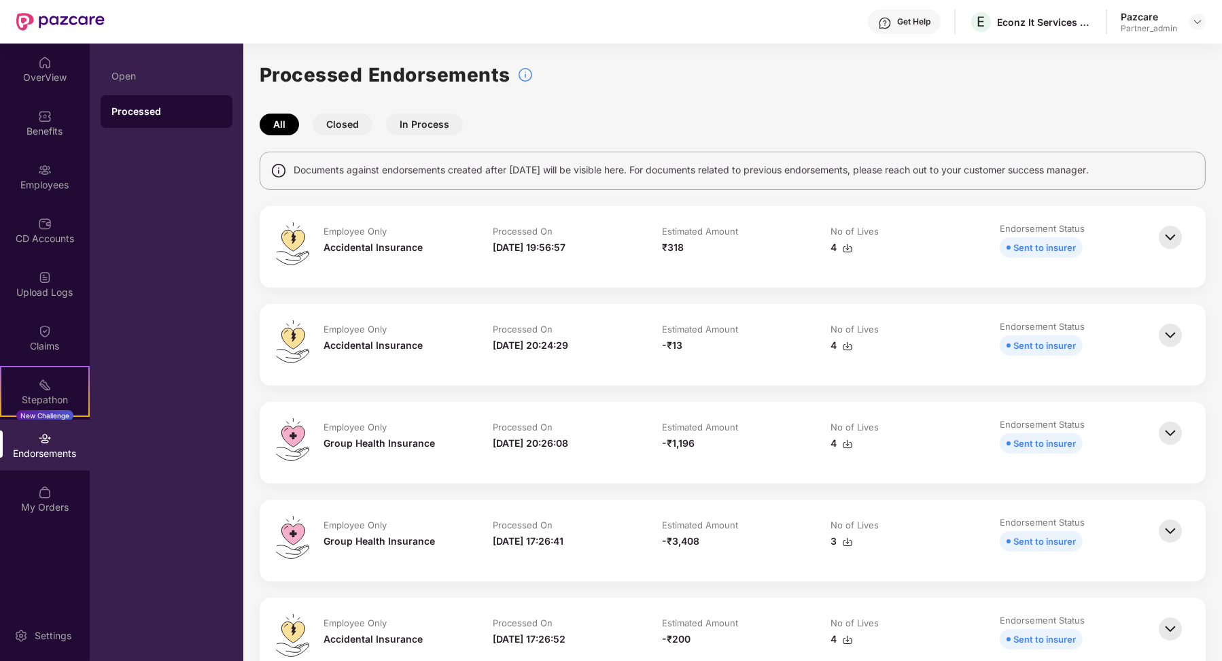
click at [348, 128] on button "Closed" at bounding box center [343, 125] width 60 height 22
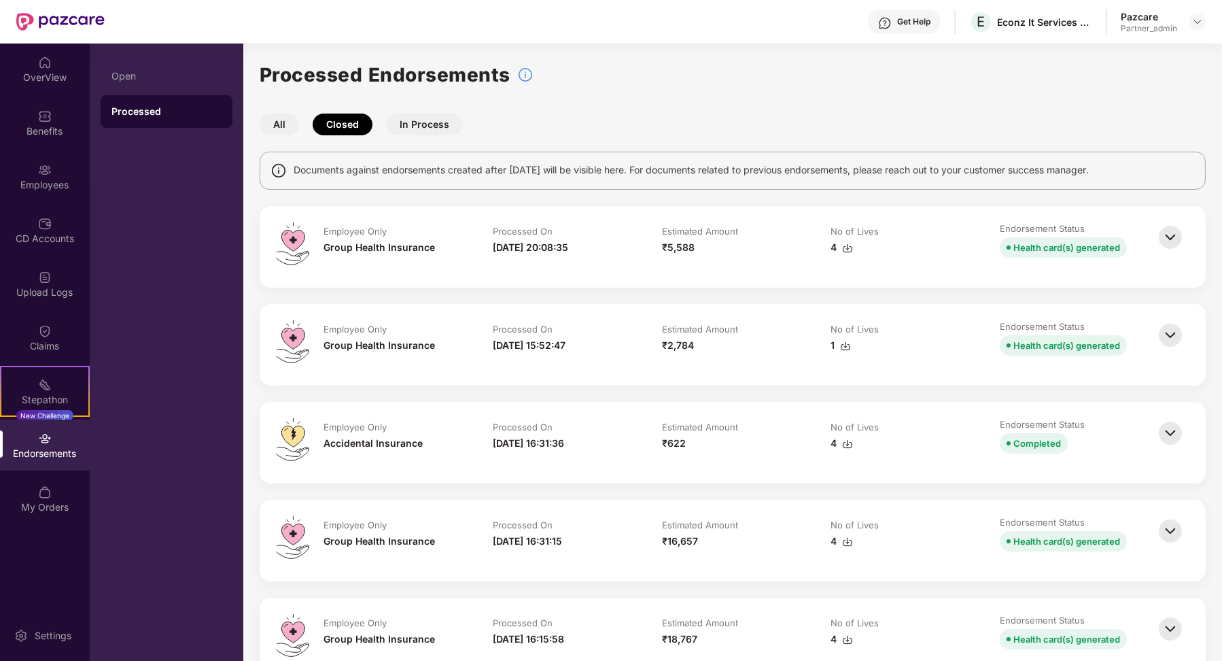
click at [477, 240] on td "Employee Only Group Health Insurance" at bounding box center [394, 246] width 169 height 49
click at [1169, 232] on img at bounding box center [1171, 237] width 30 height 30
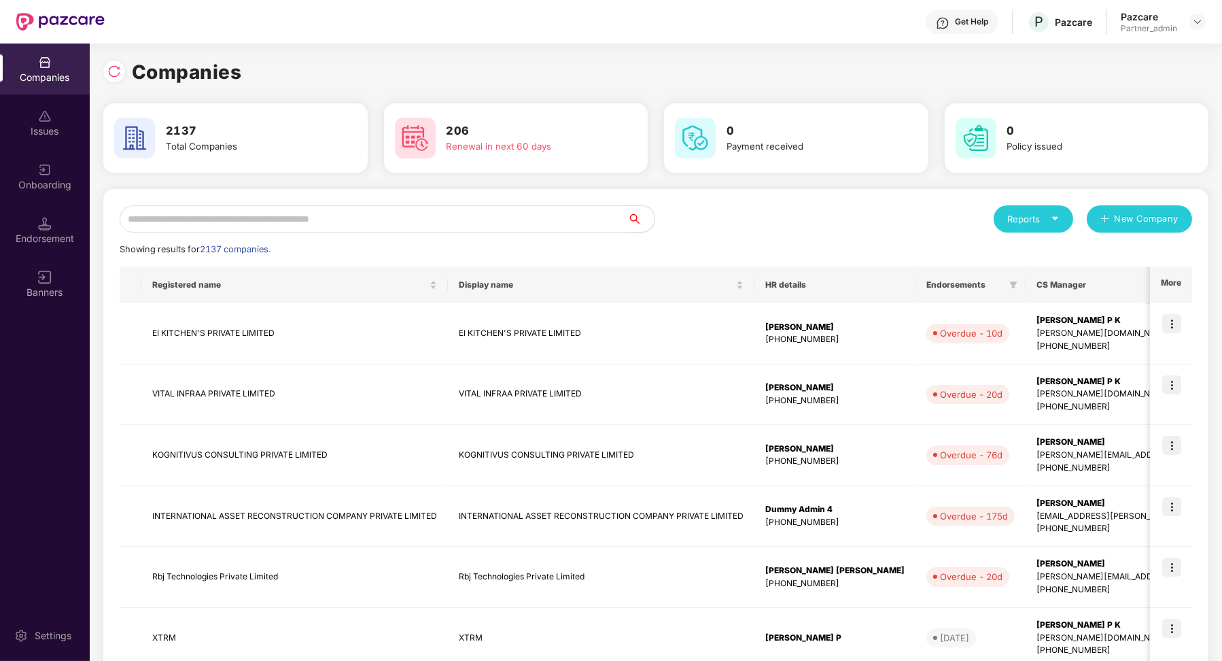
click at [53, 238] on div "Endorsement" at bounding box center [45, 239] width 90 height 14
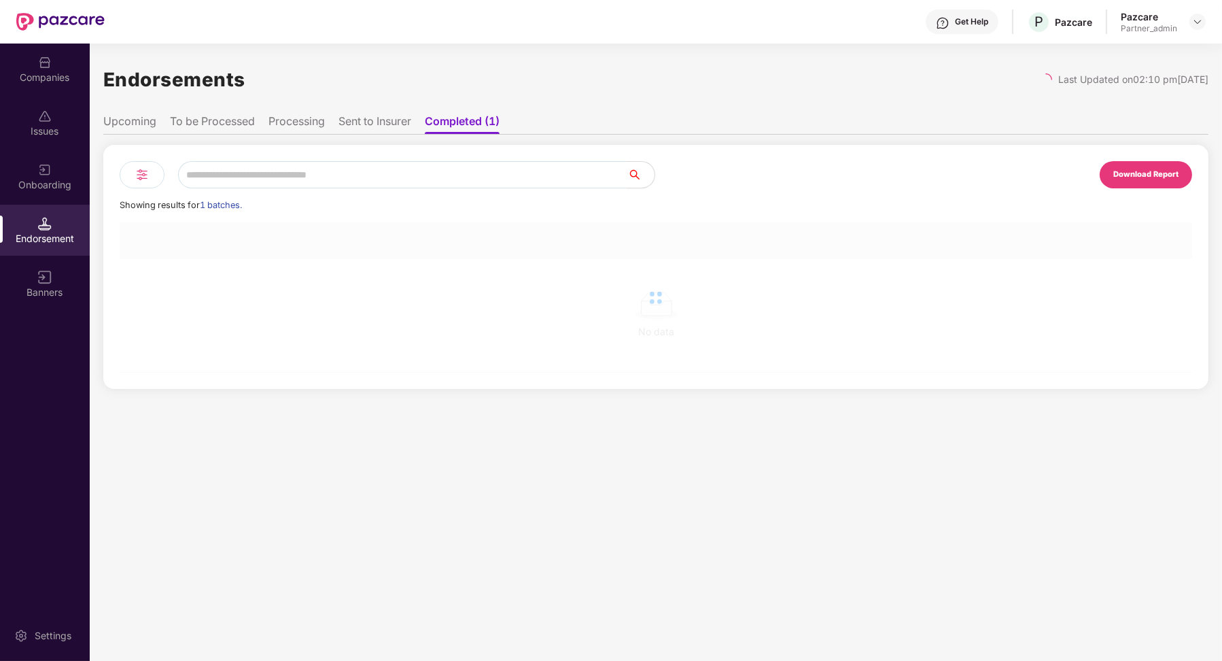
click at [309, 116] on li "Processing" at bounding box center [297, 124] width 56 height 20
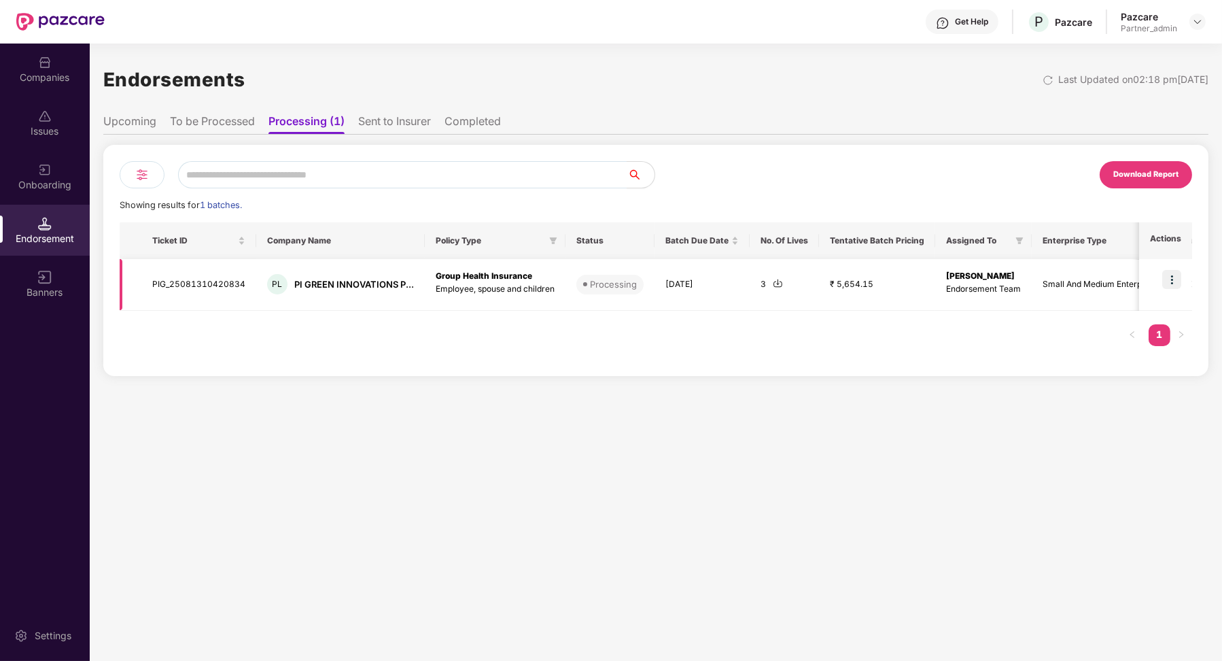
click at [194, 275] on td "PIG_25081310420834" at bounding box center [198, 285] width 115 height 52
copy td "PIG_25081310420834"
click at [397, 128] on li "Sent to Insurer" at bounding box center [394, 124] width 73 height 20
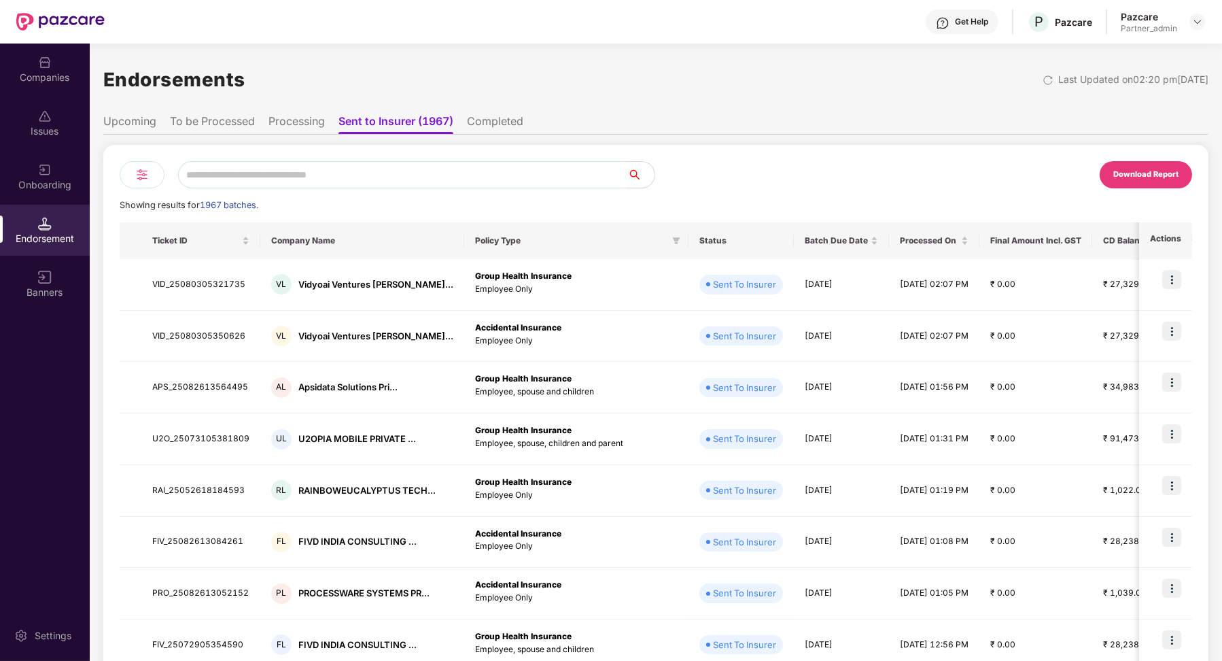
click at [144, 173] on img at bounding box center [142, 175] width 16 height 16
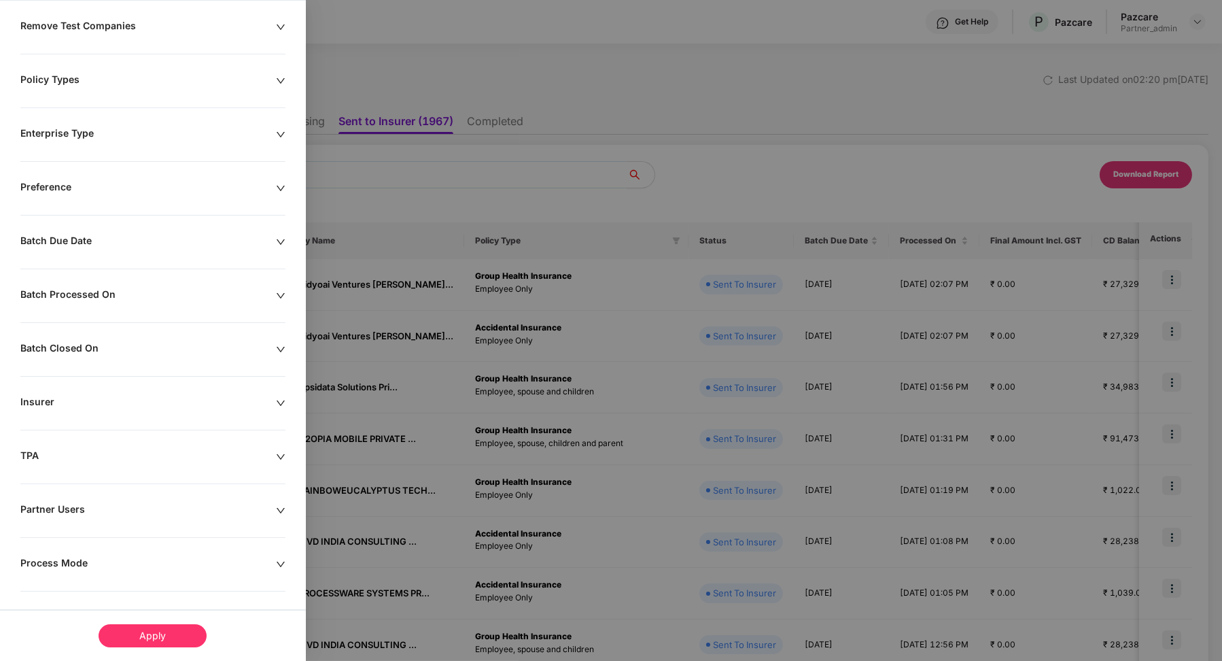
click at [64, 557] on div "Process Mode" at bounding box center [148, 564] width 256 height 15
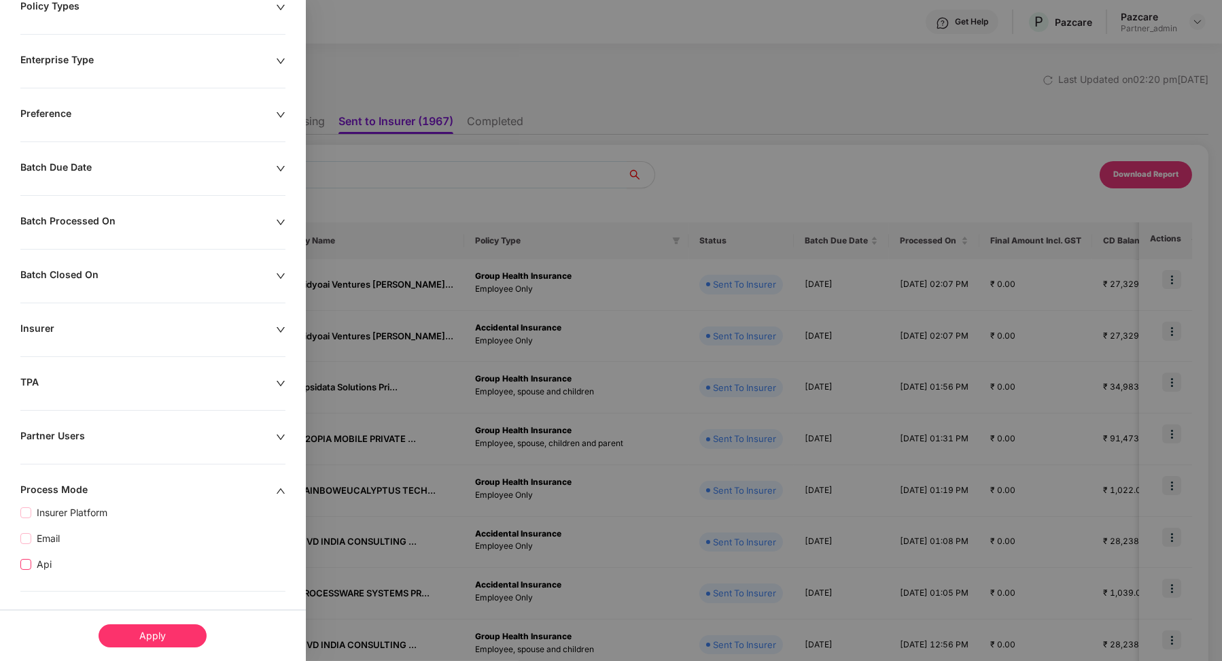
click at [43, 557] on span "Api" at bounding box center [44, 564] width 26 height 15
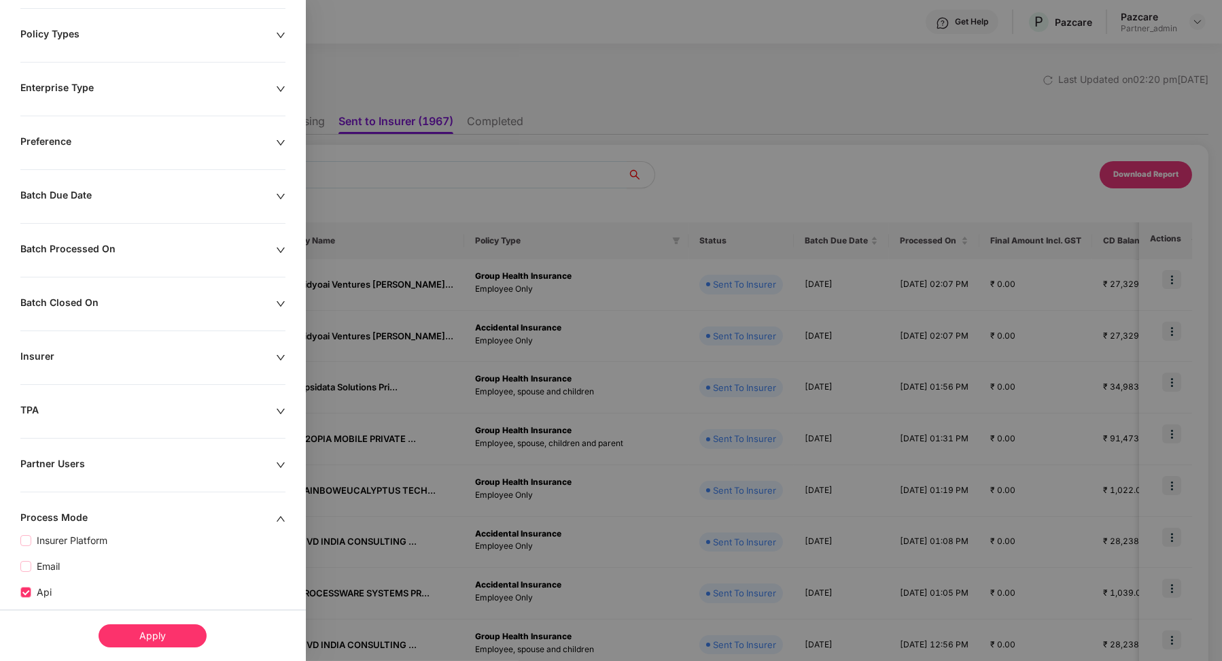
scroll to position [200, 0]
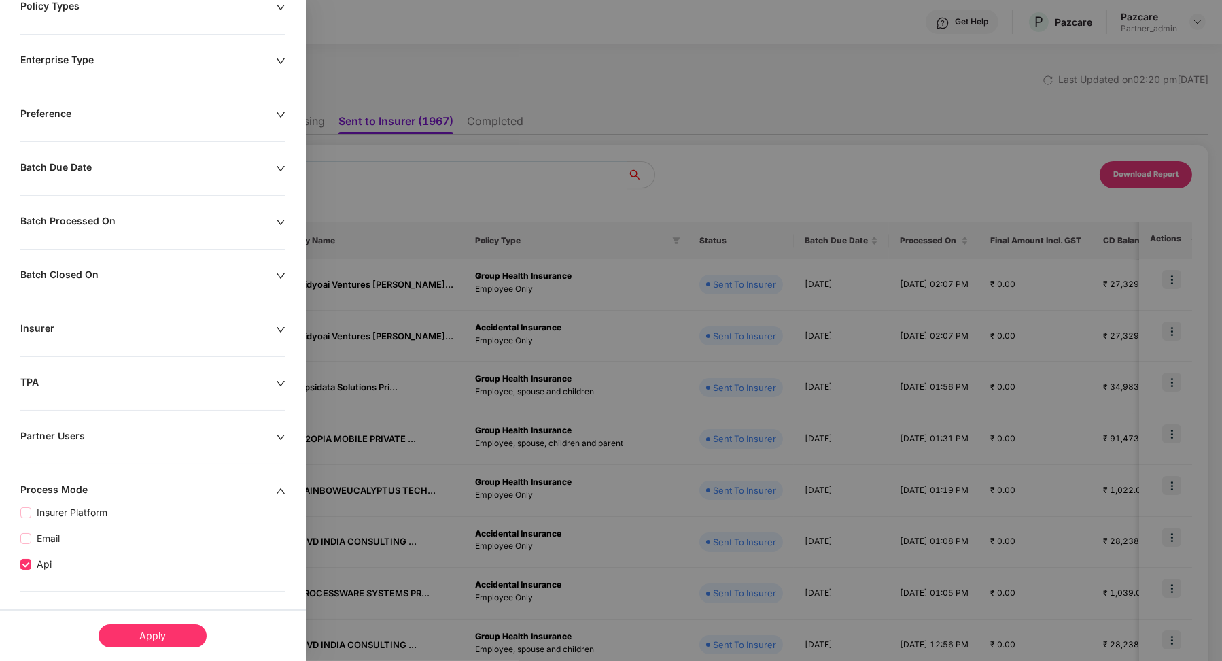
click at [137, 634] on div "Apply" at bounding box center [153, 635] width 108 height 23
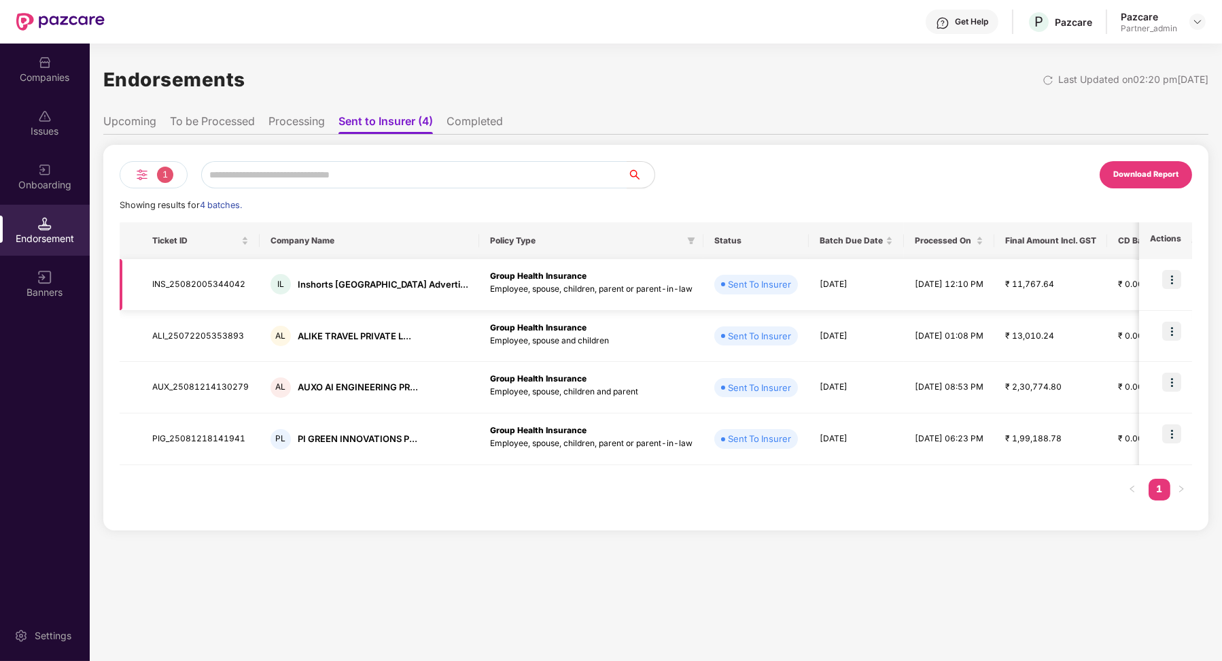
click at [230, 284] on td "INS_25082005344042" at bounding box center [200, 285] width 118 height 52
copy td "INS_25082005344042"
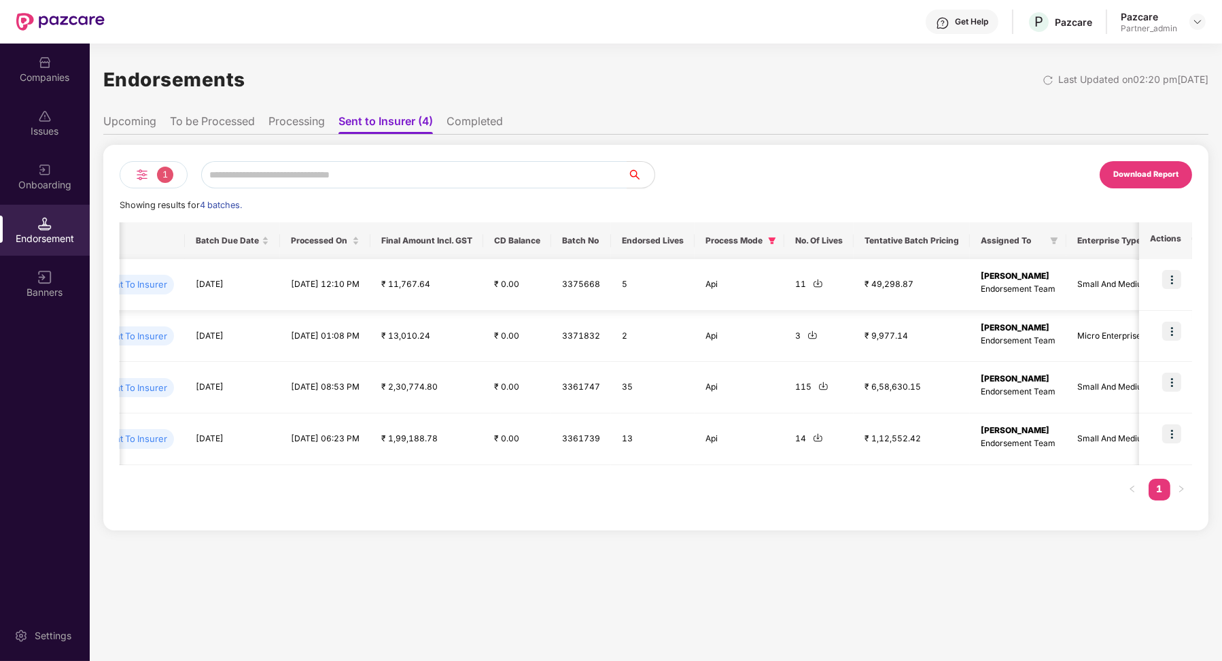
scroll to position [0, 629]
click at [396, 168] on input "text" at bounding box center [414, 174] width 426 height 27
paste input "**********"
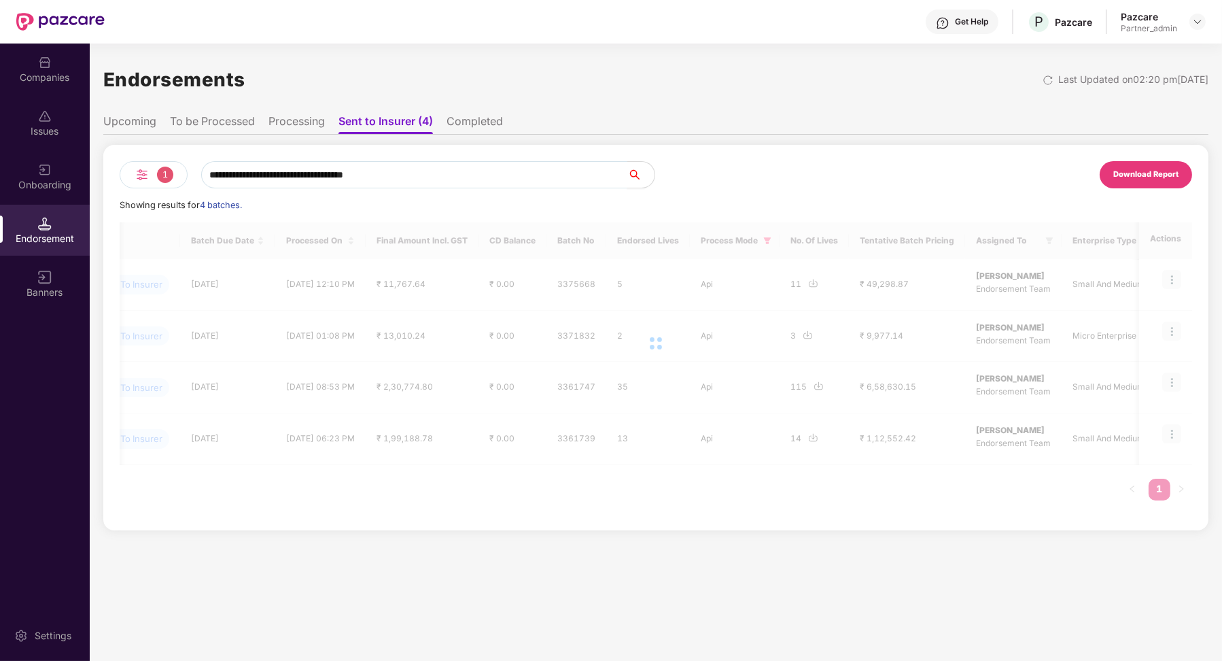
type input "**********"
click at [493, 121] on li "Completed" at bounding box center [475, 124] width 56 height 20
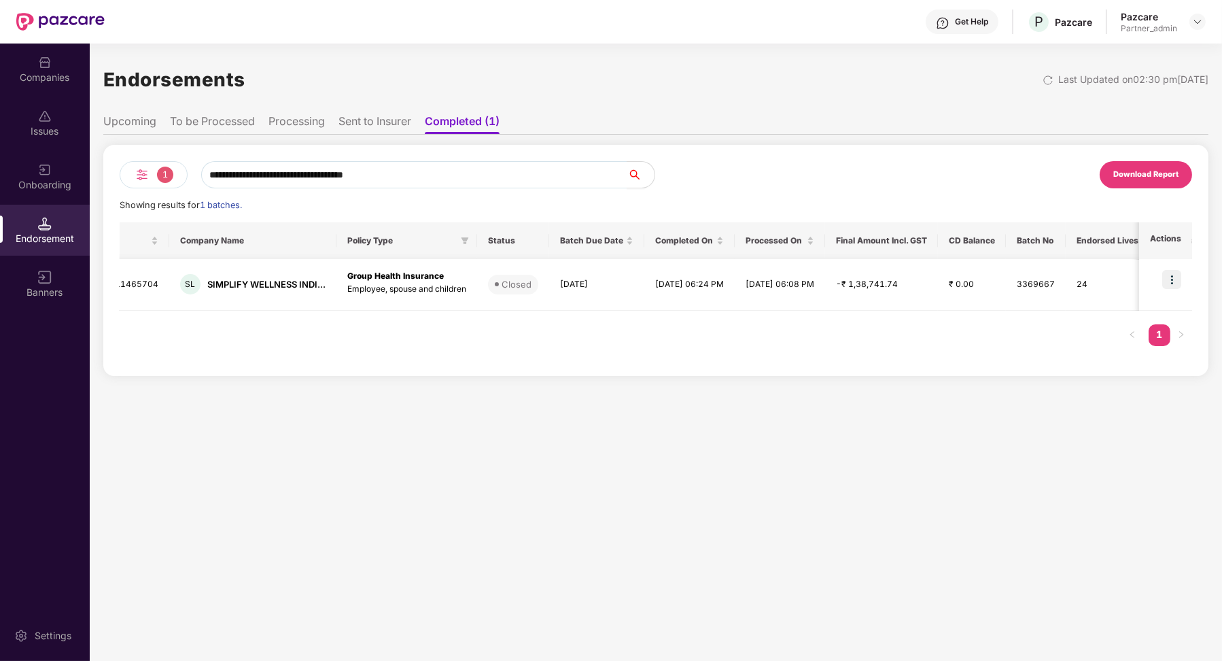
scroll to position [0, 0]
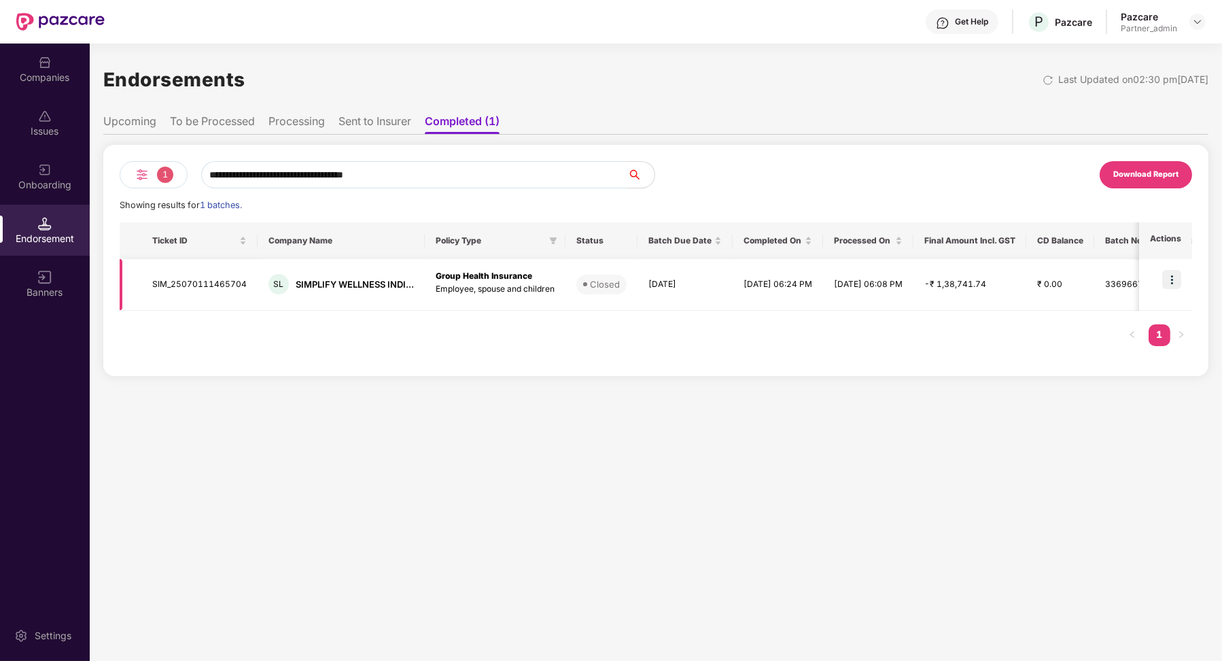
click at [207, 281] on td "SIM_25070111465704" at bounding box center [199, 285] width 116 height 52
copy td "SIM_25070111465704"
click at [43, 72] on div "Companies" at bounding box center [45, 78] width 90 height 14
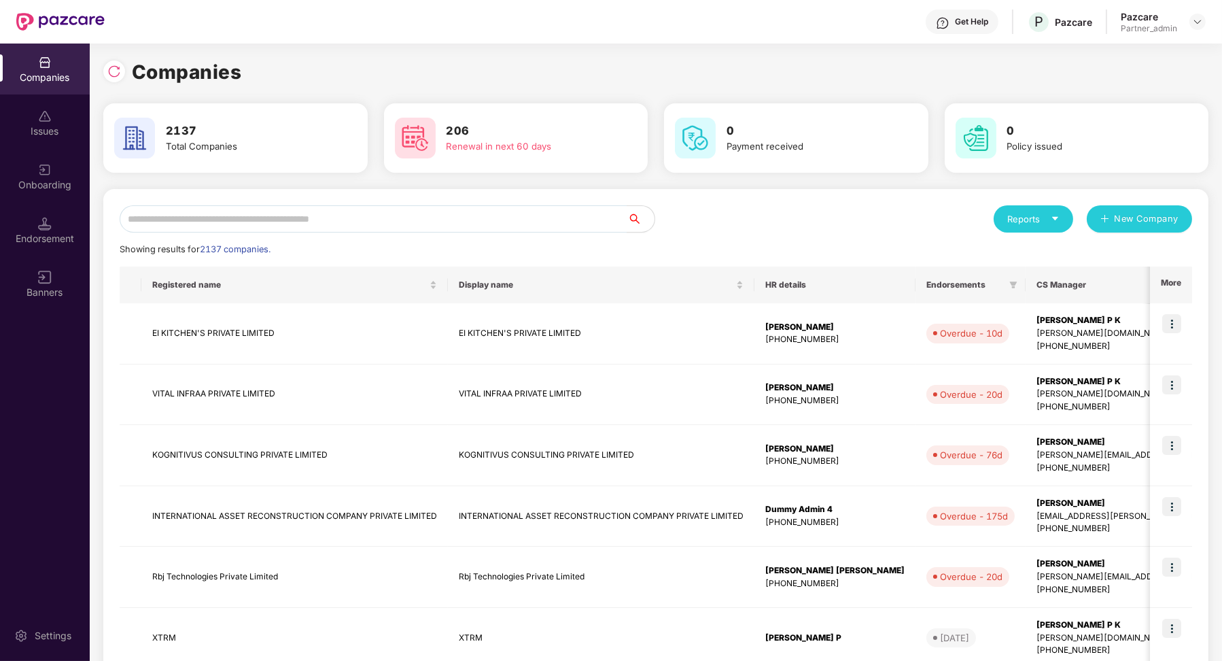
click at [277, 238] on div "Reports New Company Showing results for 2137 companies. Registered name Display…" at bounding box center [656, 582] width 1073 height 755
click at [271, 224] on input "text" at bounding box center [374, 218] width 508 height 27
paste input "**********"
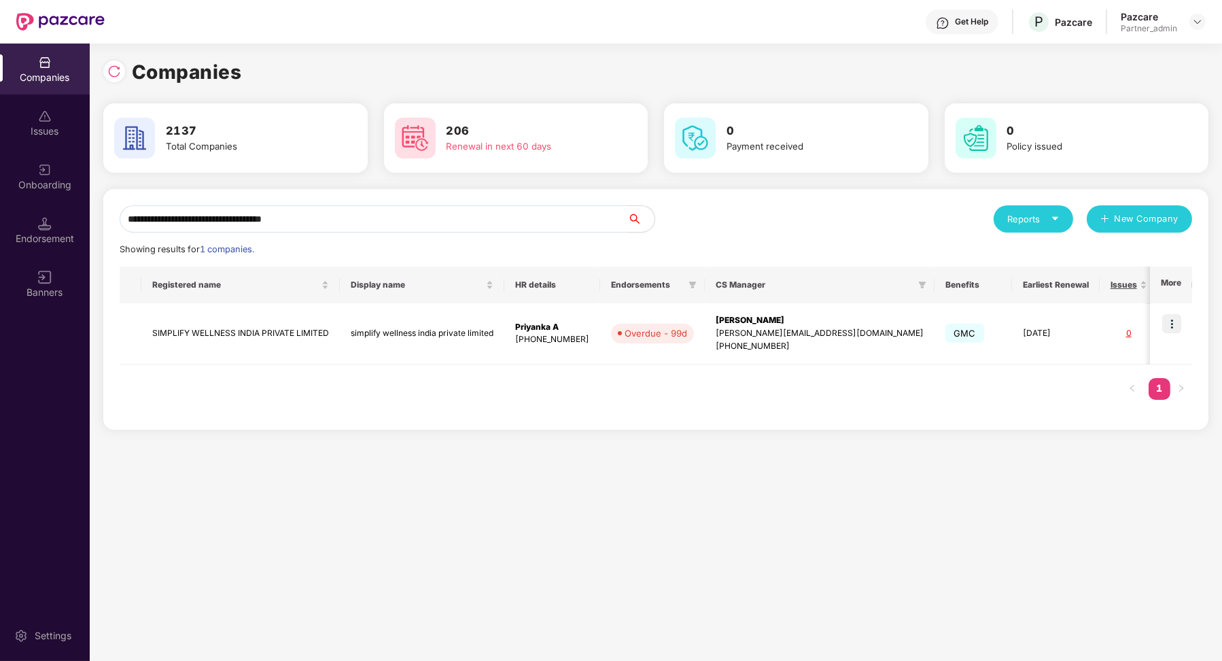
type input "**********"
click at [1171, 330] on img at bounding box center [1172, 323] width 19 height 19
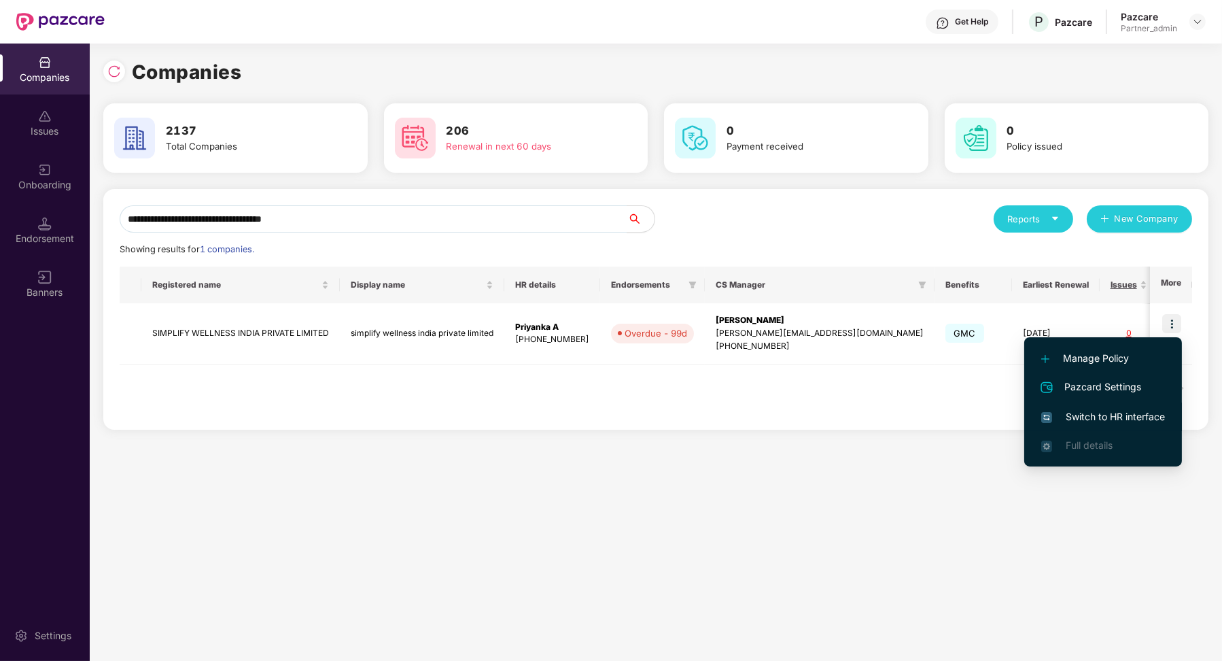
click at [1097, 411] on span "Switch to HR interface" at bounding box center [1104, 416] width 124 height 15
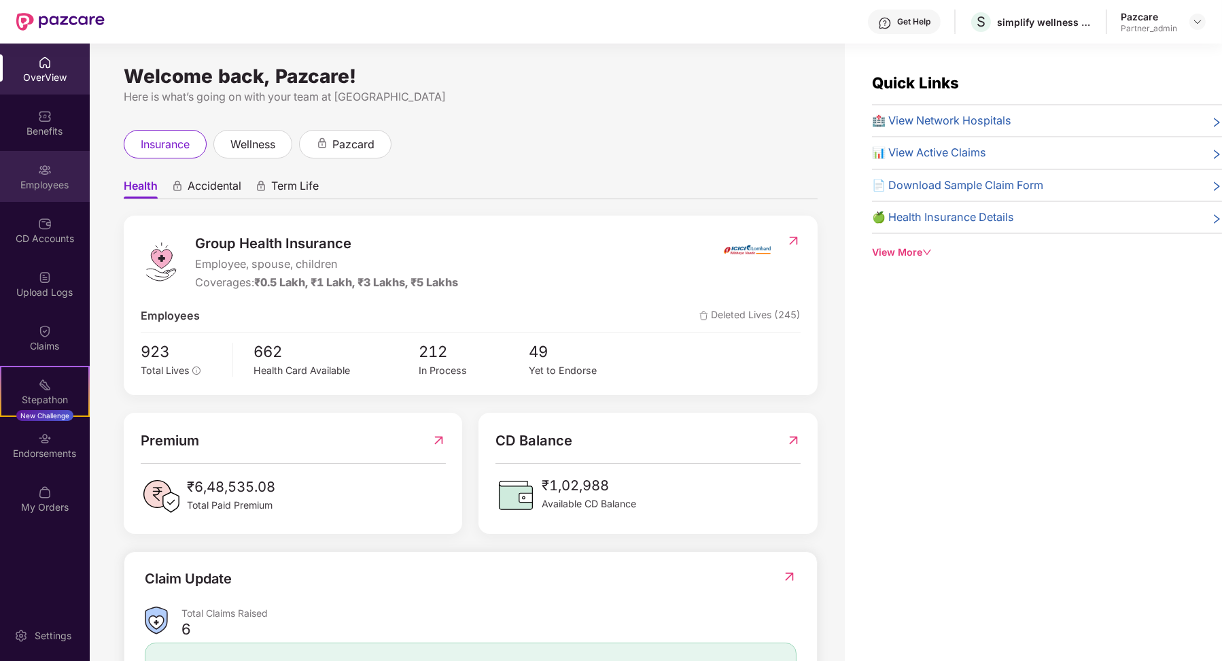
click at [37, 192] on div "Employees" at bounding box center [45, 176] width 90 height 51
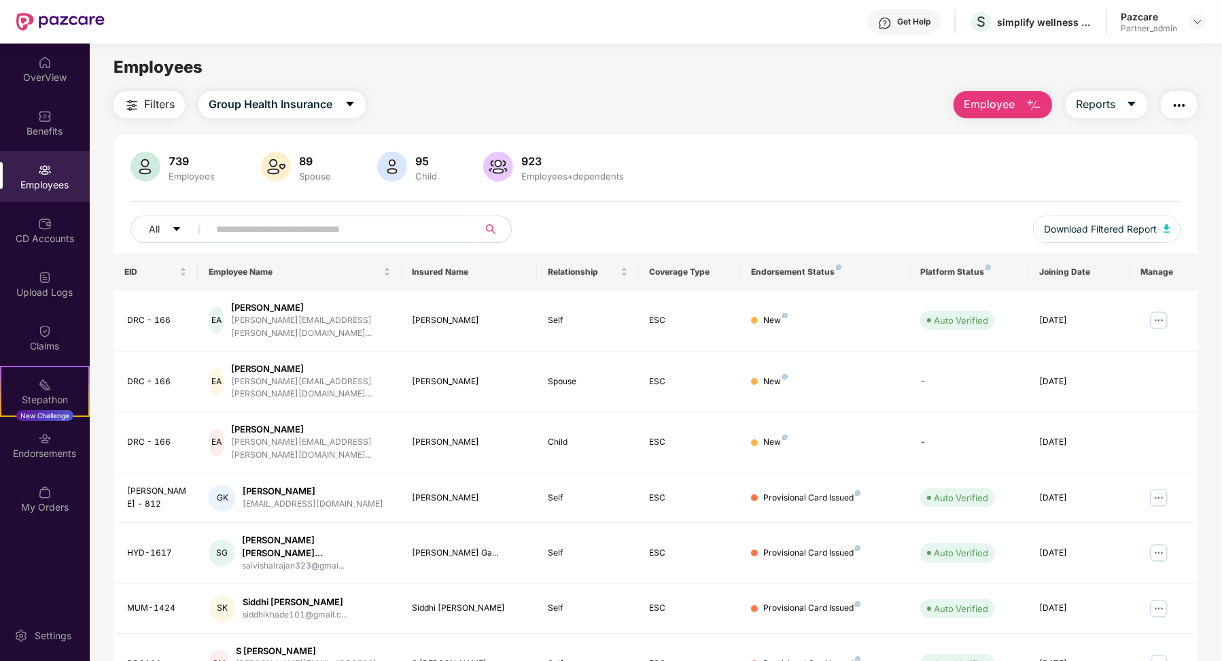
click at [232, 230] on input "text" at bounding box center [338, 229] width 244 height 20
click at [31, 274] on div "Upload Logs" at bounding box center [45, 283] width 90 height 51
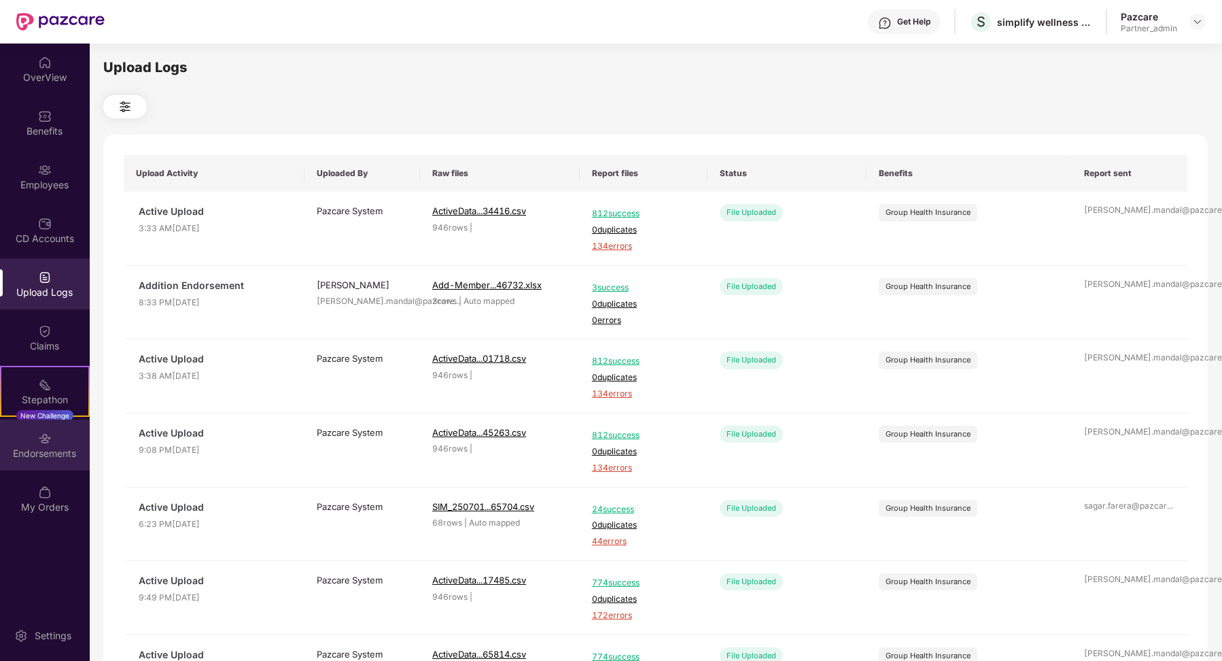
click at [44, 452] on div "Endorsements" at bounding box center [45, 454] width 90 height 14
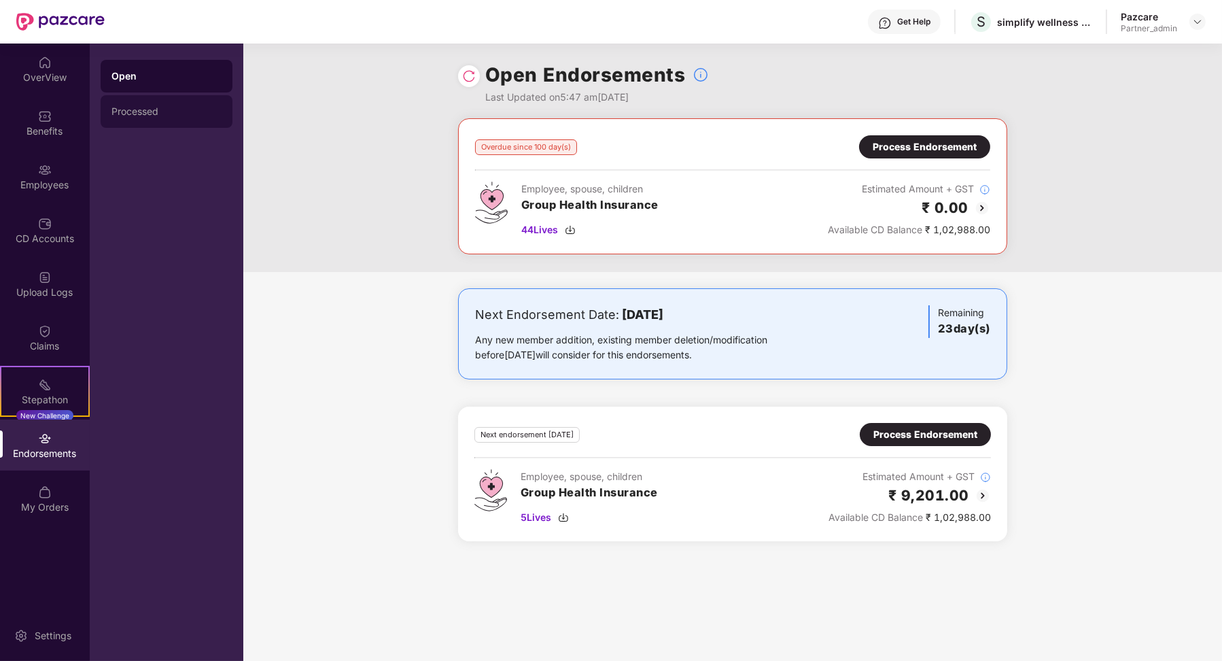
click at [195, 112] on div "Processed" at bounding box center [166, 111] width 110 height 11
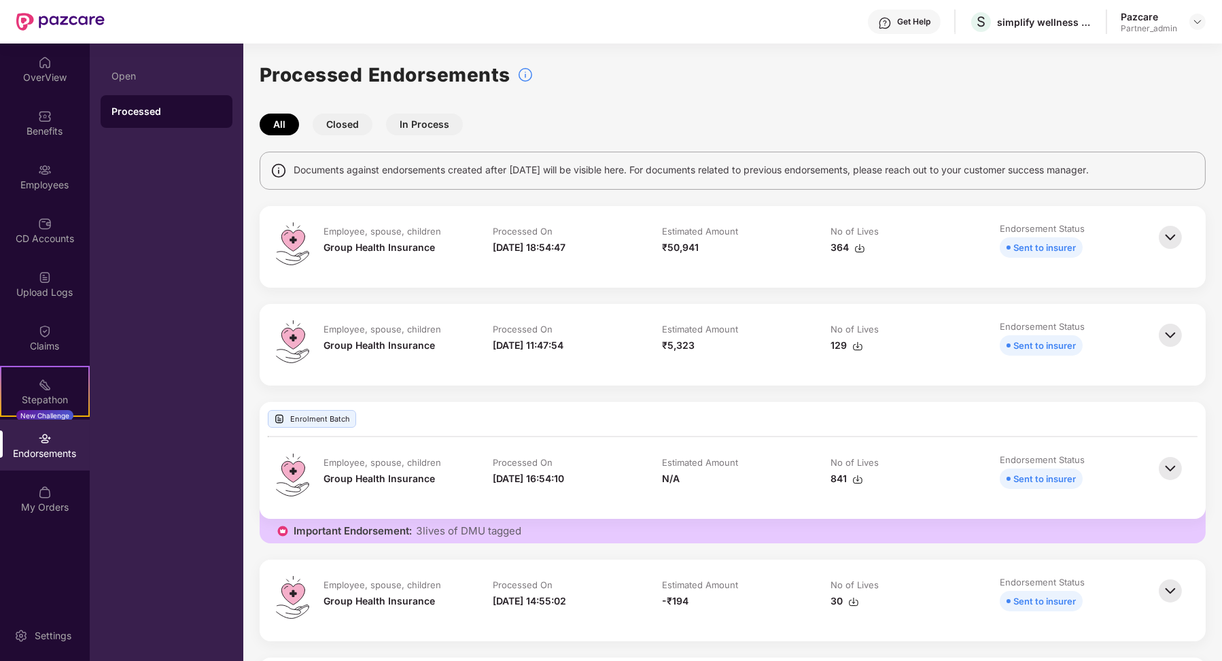
click at [354, 118] on button "Closed" at bounding box center [343, 125] width 60 height 22
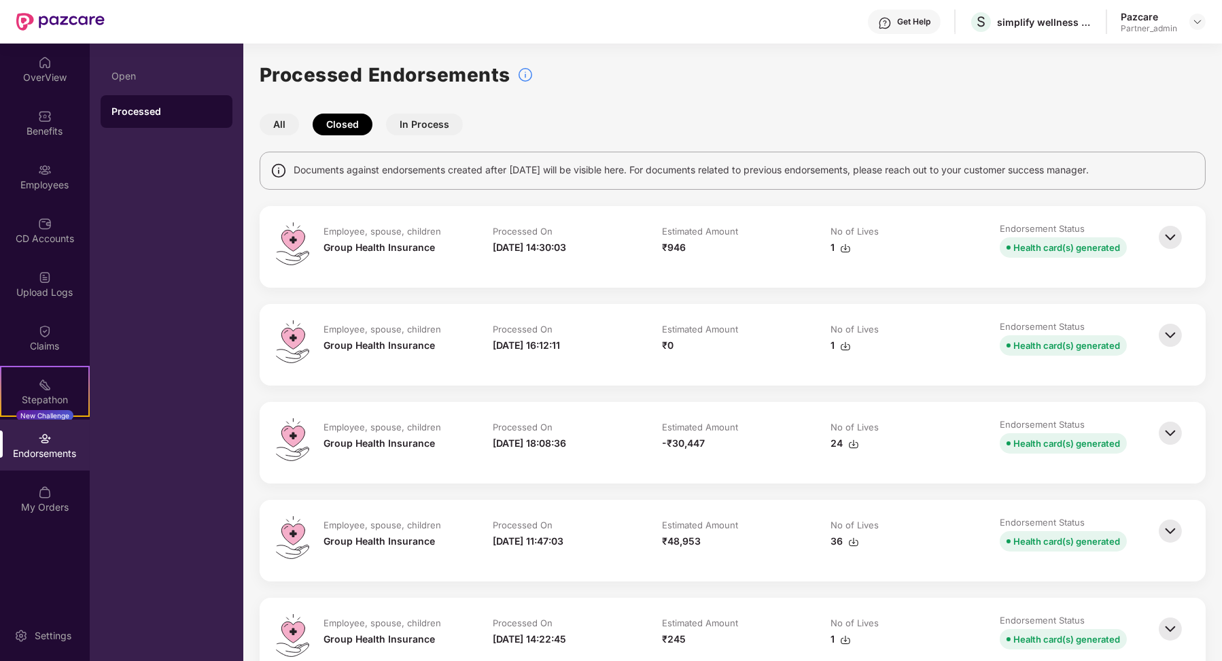
click at [1166, 238] on img at bounding box center [1171, 237] width 30 height 30
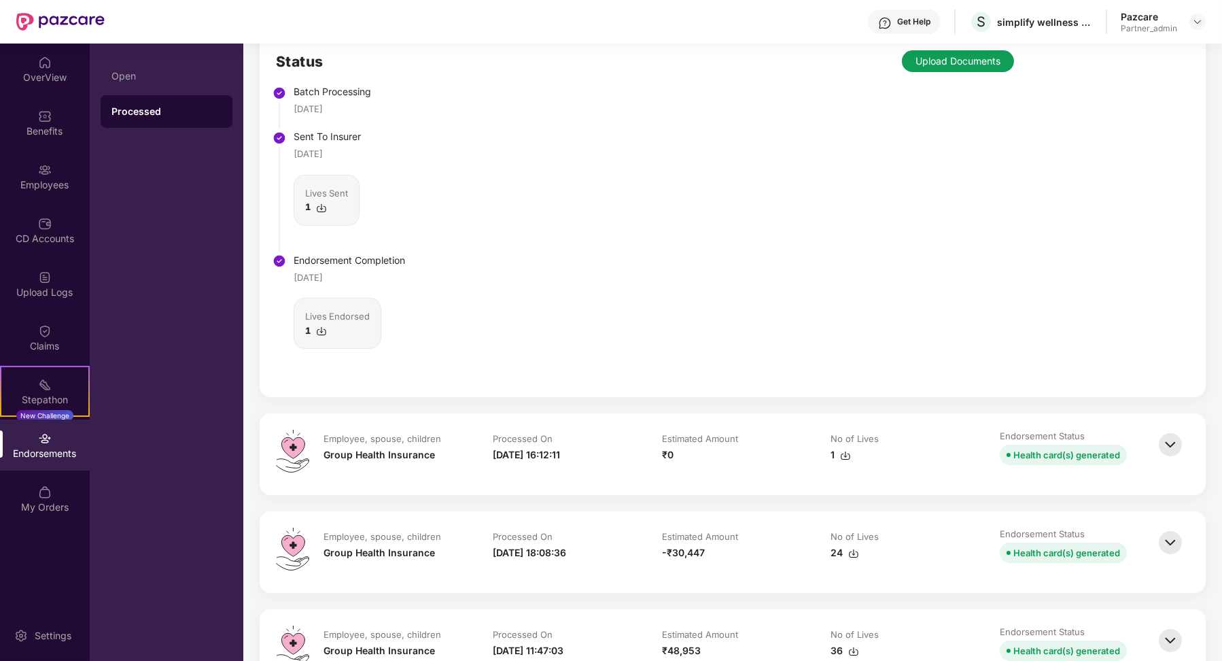
scroll to position [373, 0]
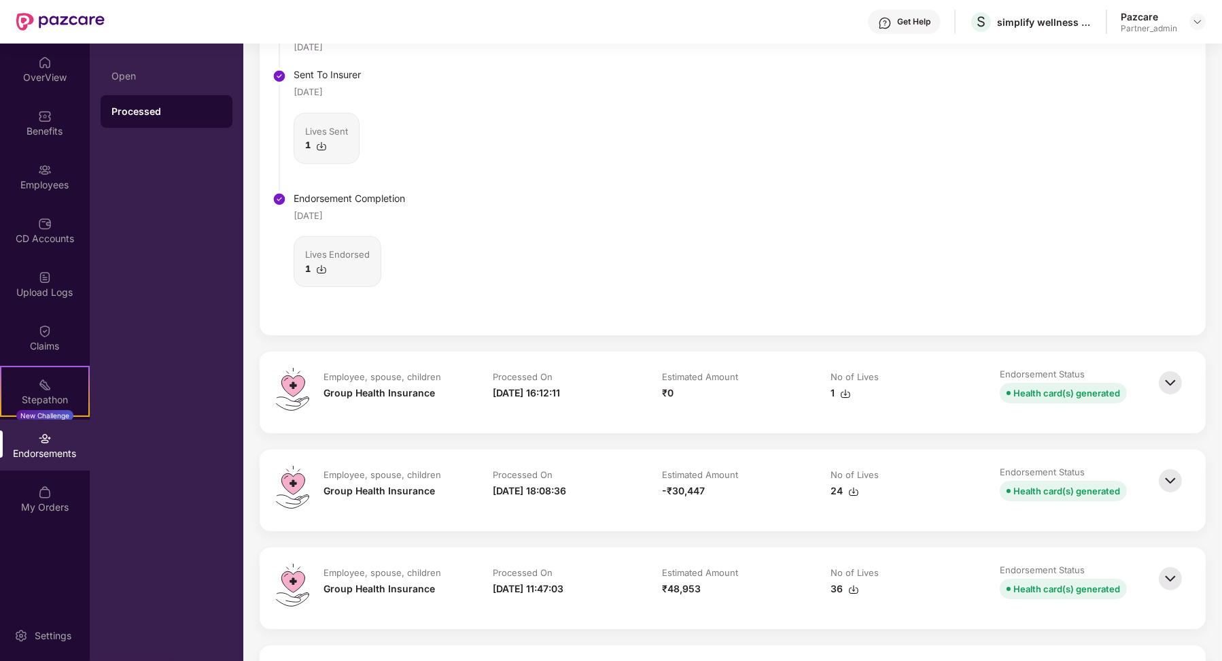
click at [1169, 381] on img at bounding box center [1171, 383] width 30 height 30
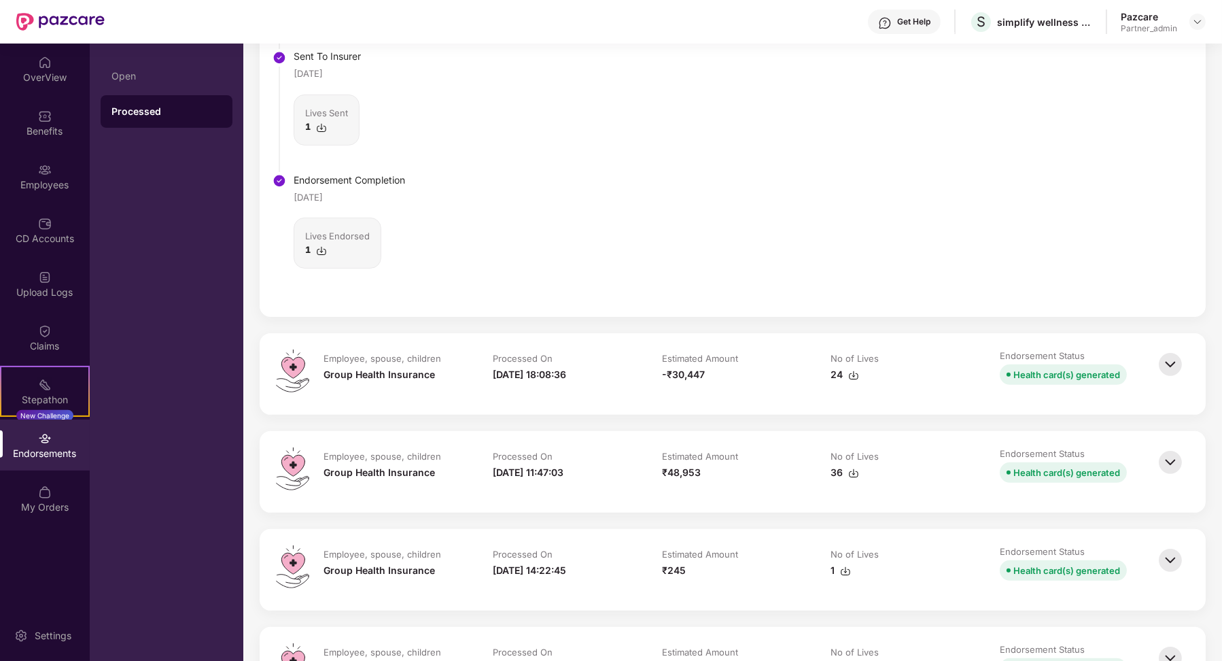
scroll to position [1056, 0]
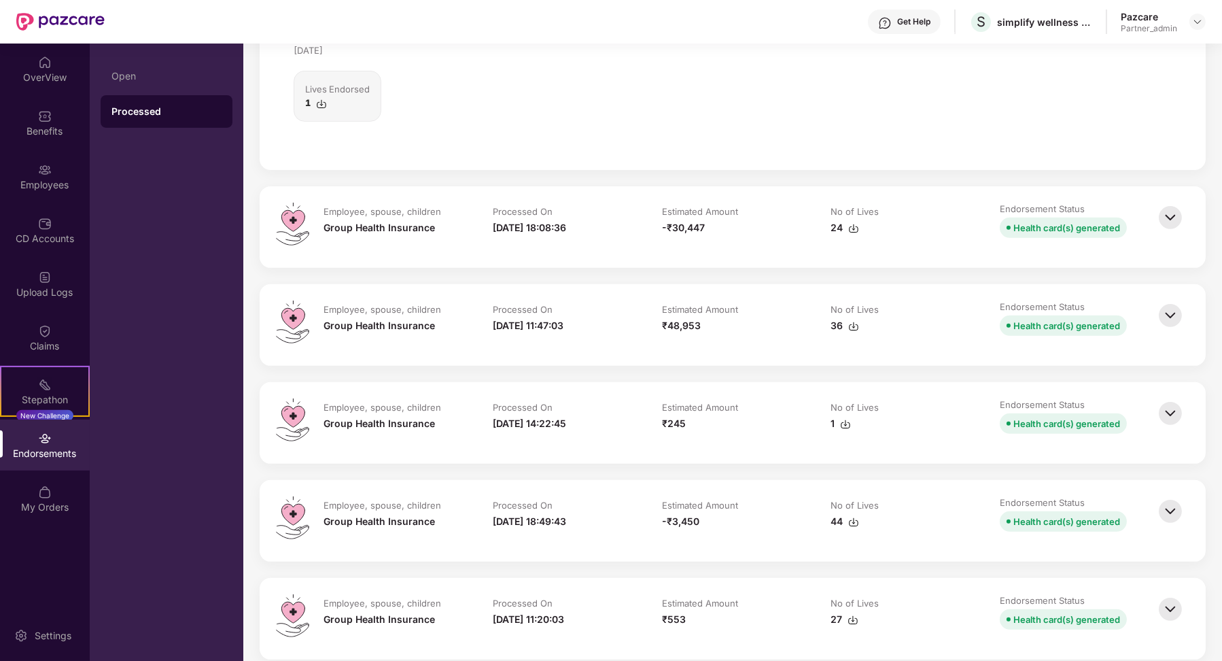
click at [1167, 221] on img at bounding box center [1171, 218] width 30 height 30
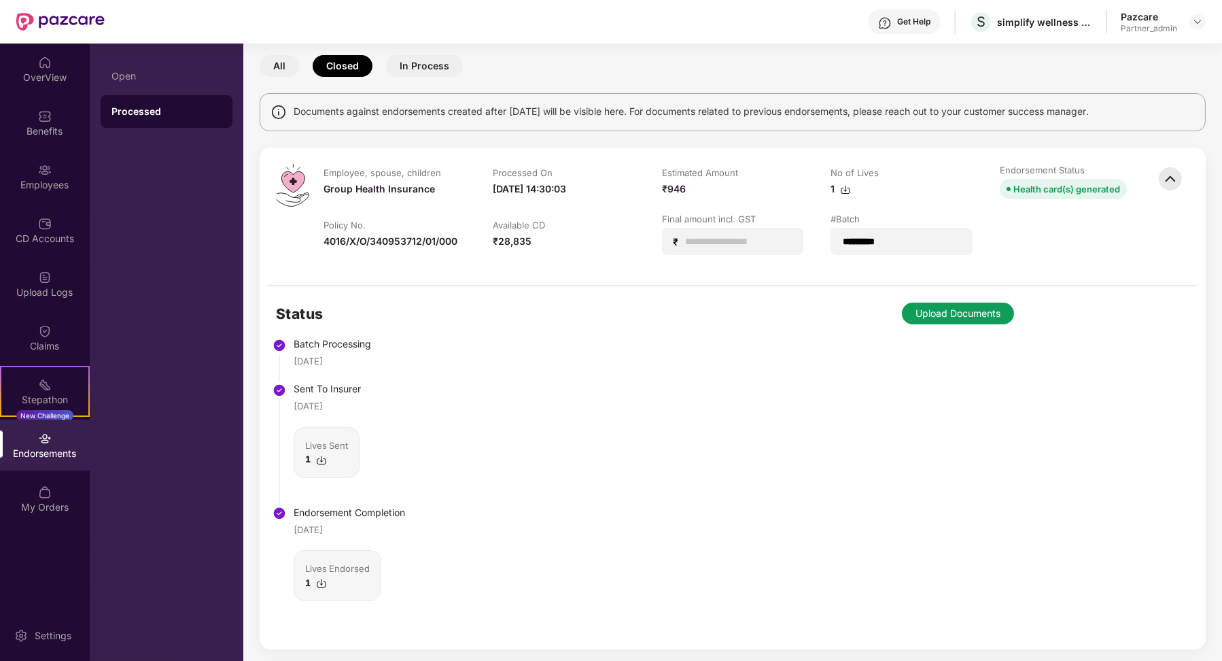
scroll to position [0, 0]
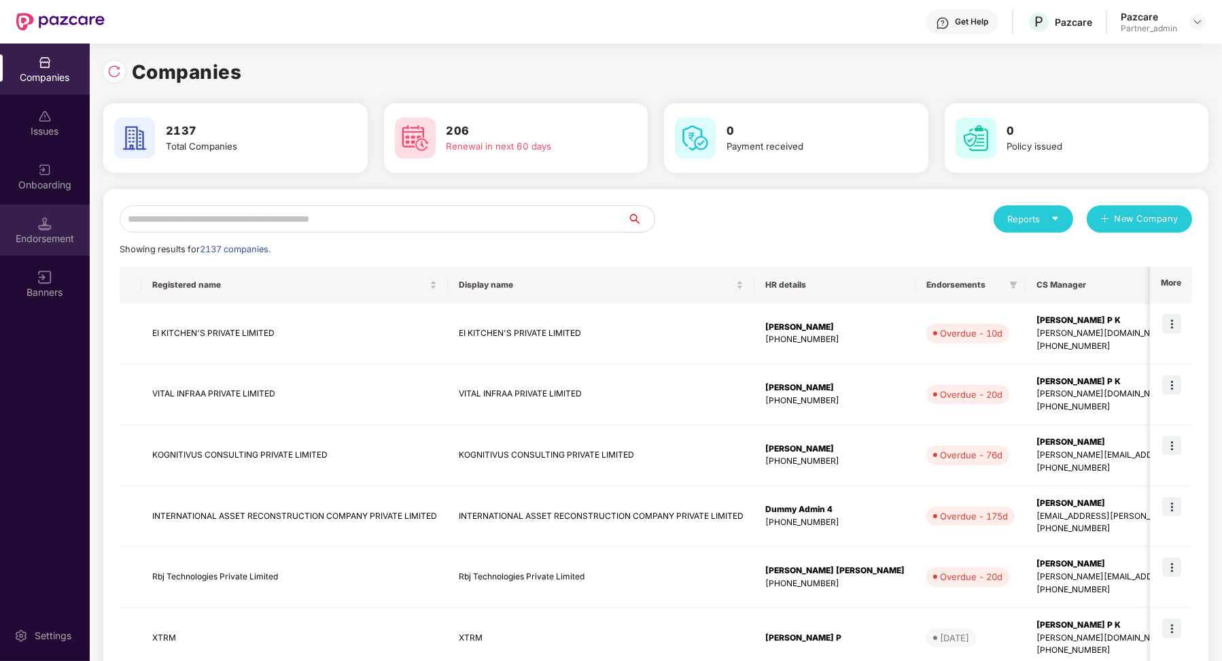
click at [53, 214] on div "Endorsement" at bounding box center [45, 230] width 90 height 51
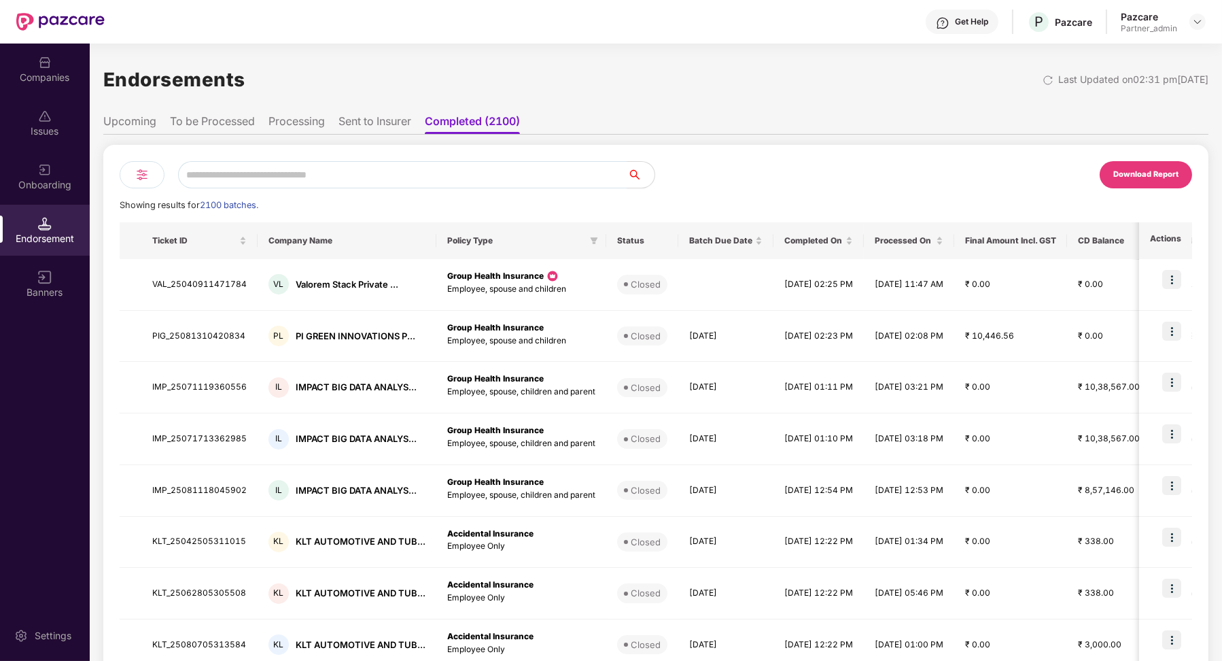
click at [133, 182] on div at bounding box center [142, 174] width 45 height 27
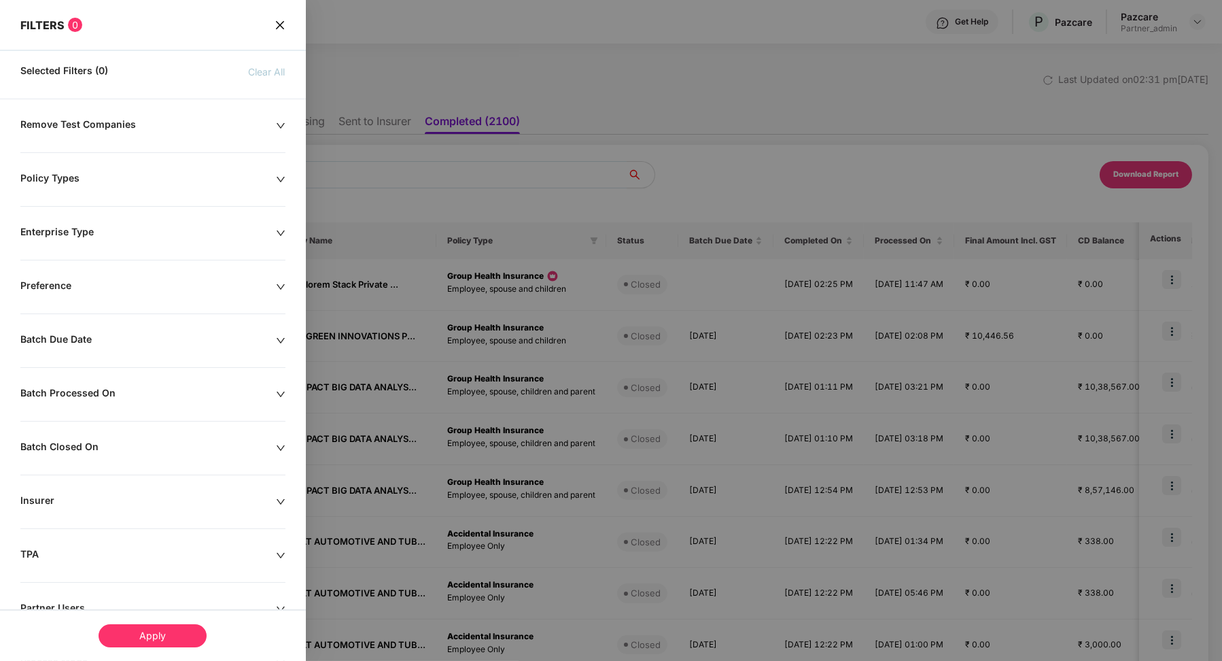
click at [385, 209] on div at bounding box center [611, 330] width 1222 height 661
click at [365, 160] on div at bounding box center [611, 330] width 1222 height 661
click at [365, 166] on div at bounding box center [611, 330] width 1222 height 661
click at [274, 17] on div "FILTERS 0" at bounding box center [153, 16] width 306 height 32
click at [279, 24] on icon "close" at bounding box center [280, 25] width 11 height 11
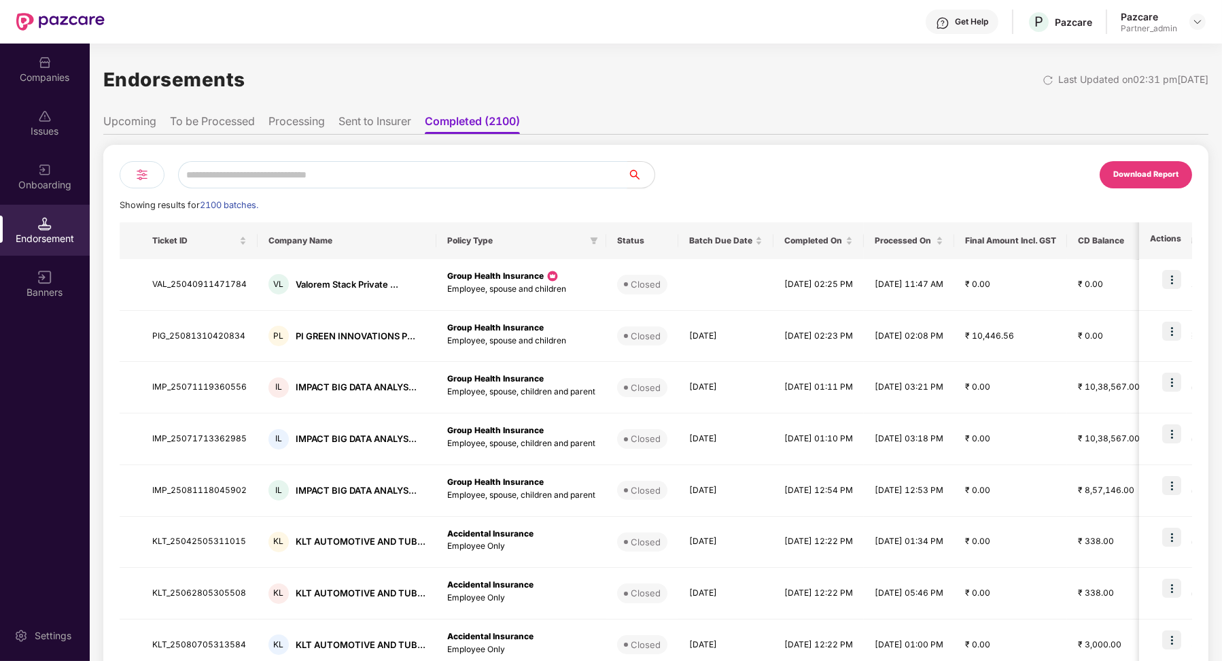
click at [295, 170] on input "text" at bounding box center [402, 174] width 449 height 27
paste input "**********"
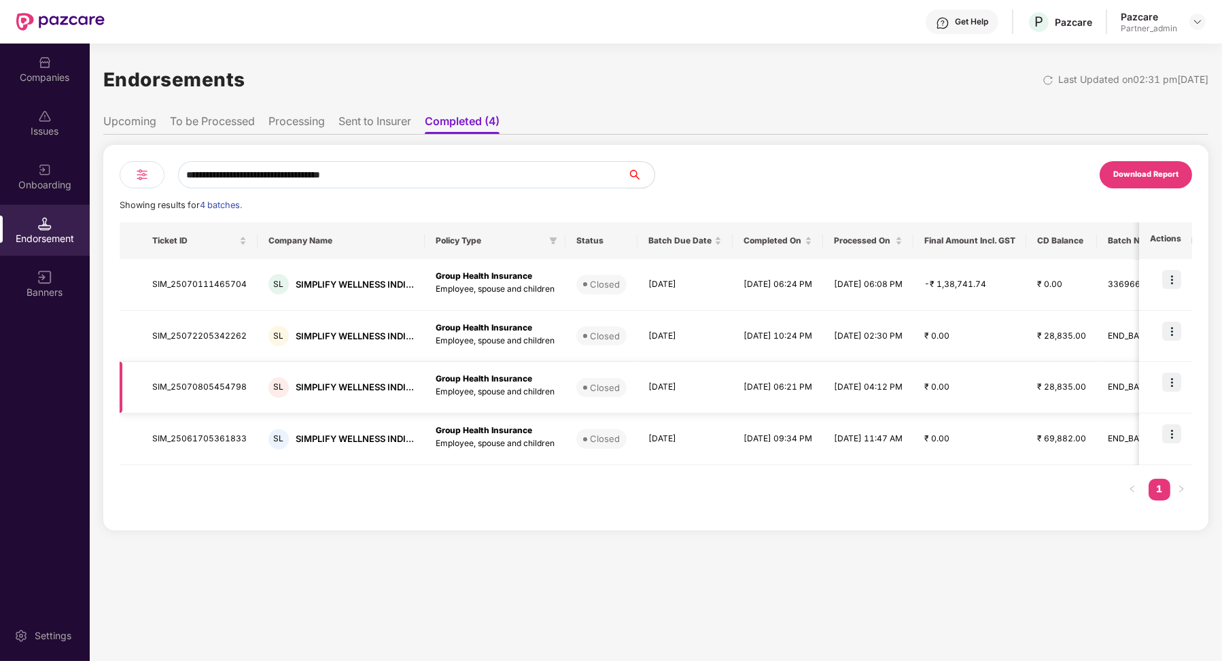
type input "**********"
click at [50, 80] on div "Companies" at bounding box center [45, 78] width 90 height 14
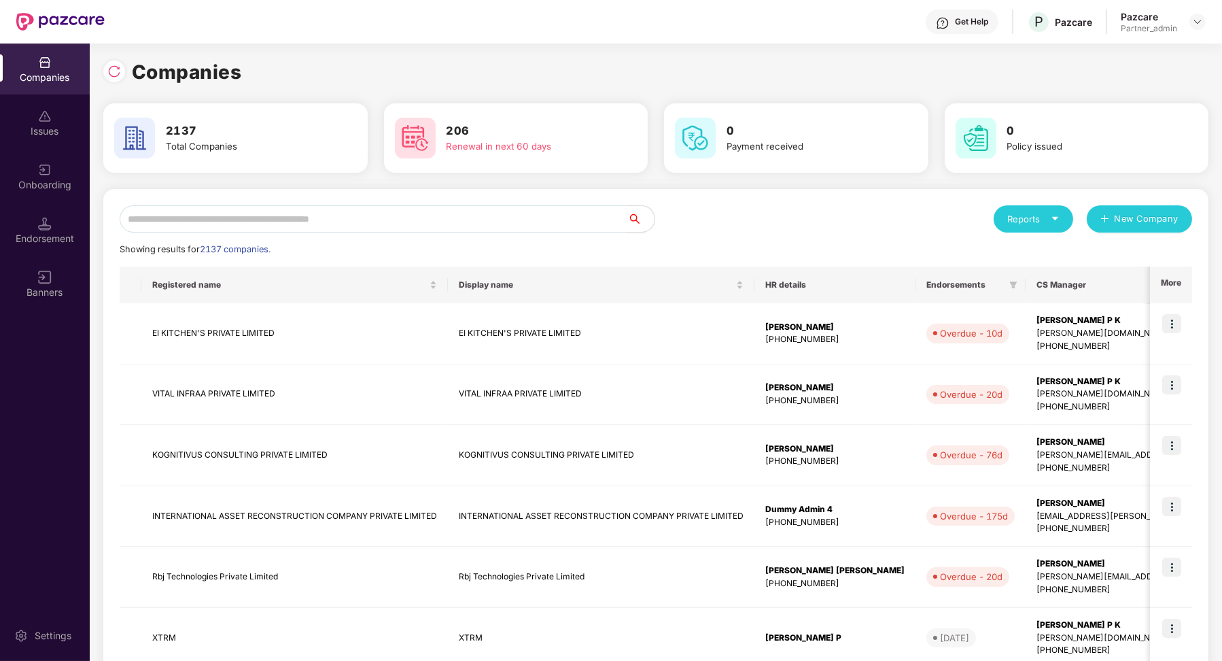
click at [262, 216] on input "text" at bounding box center [374, 218] width 508 height 27
paste input "**********"
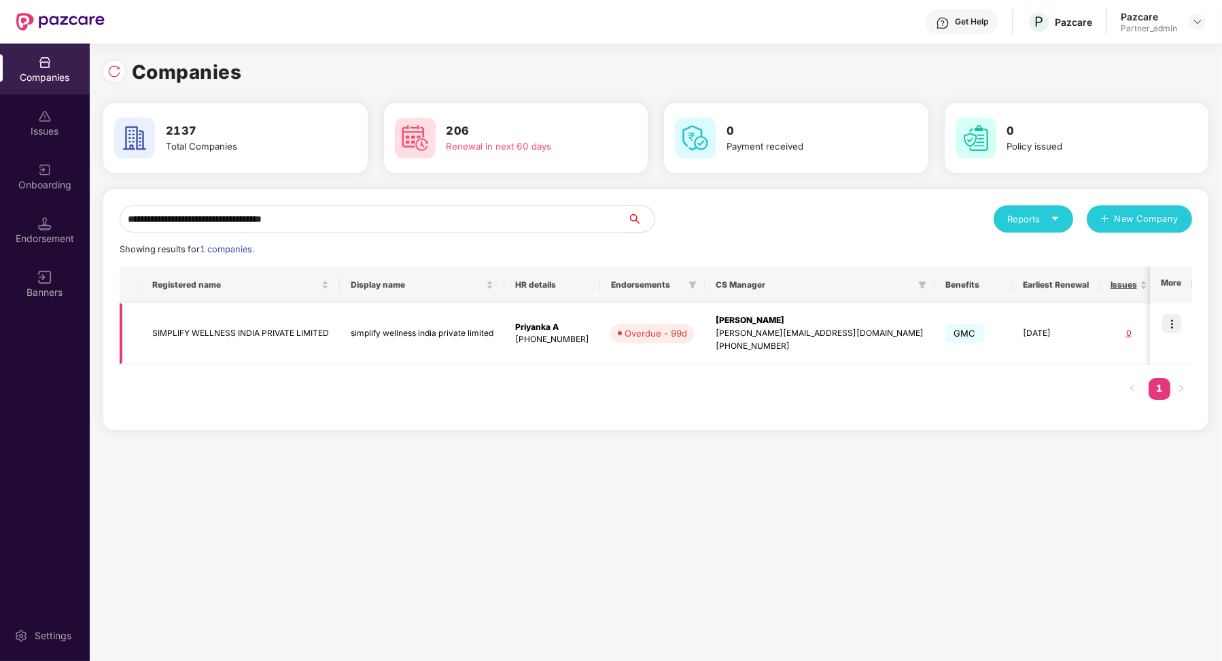
type input "**********"
click at [1167, 321] on img at bounding box center [1172, 323] width 19 height 19
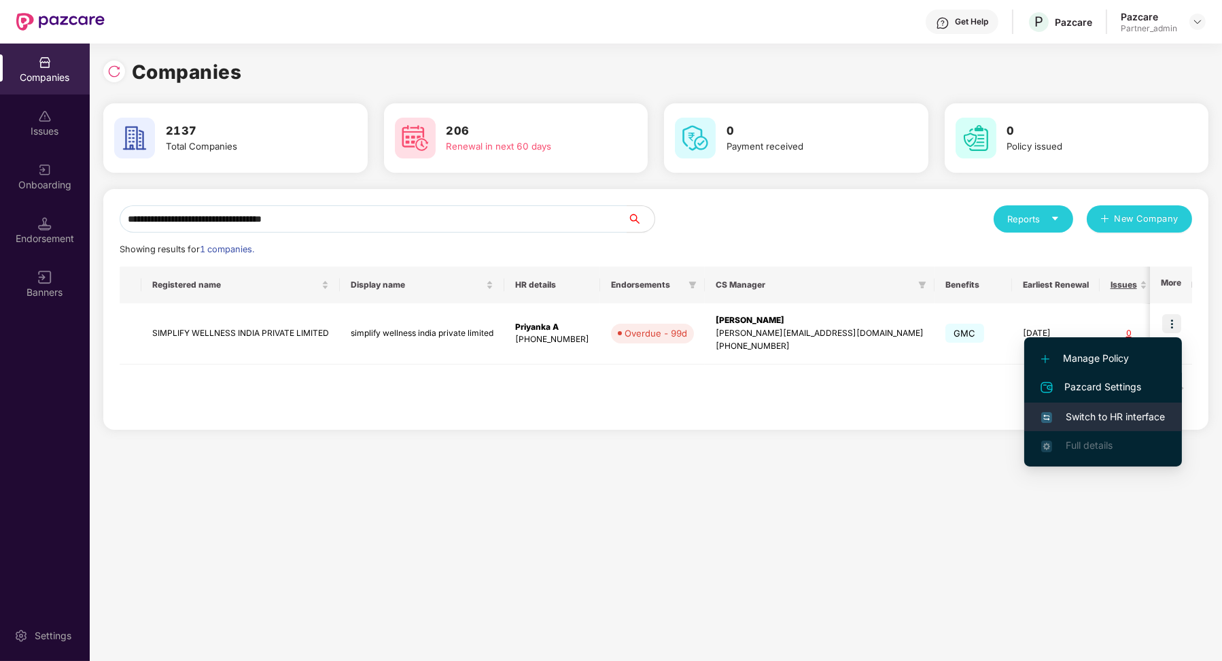
click at [1118, 410] on span "Switch to HR interface" at bounding box center [1104, 416] width 124 height 15
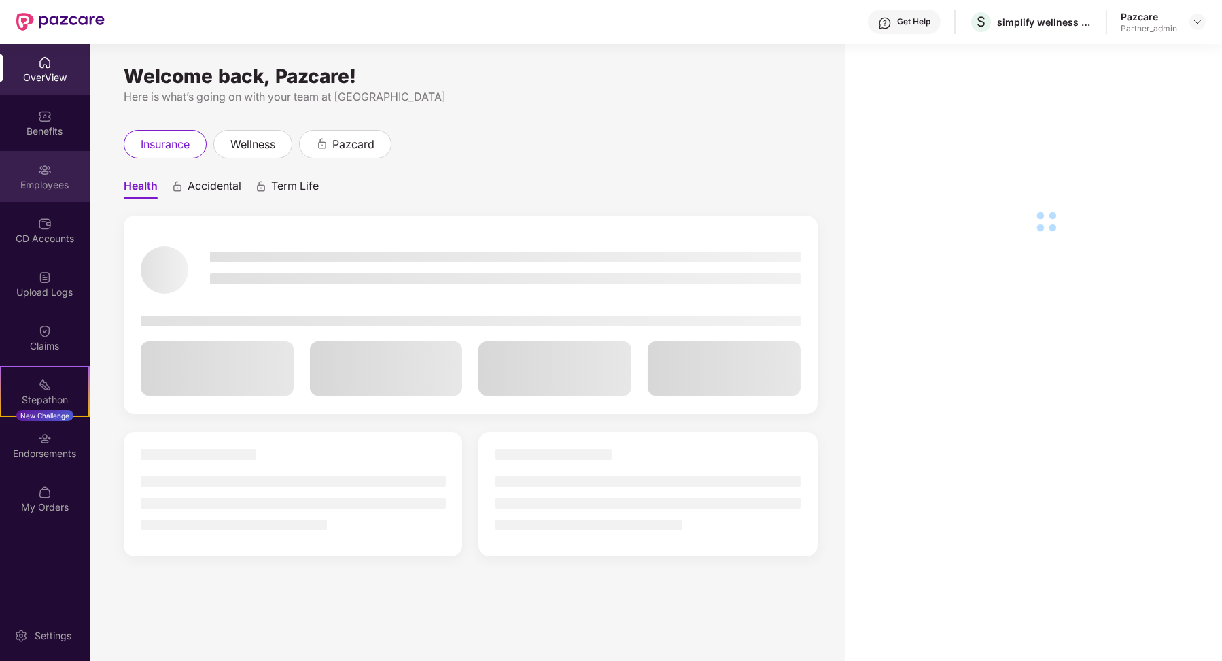
click at [52, 181] on div "Employees" at bounding box center [45, 185] width 90 height 14
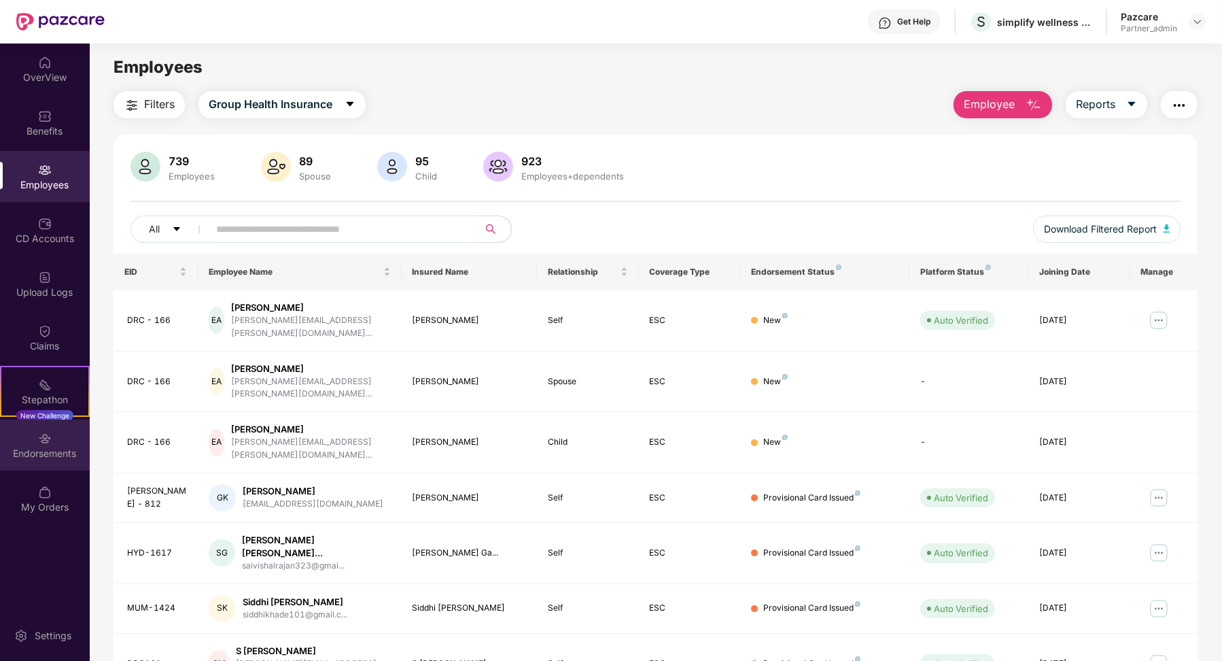
click at [42, 442] on img at bounding box center [45, 439] width 14 height 14
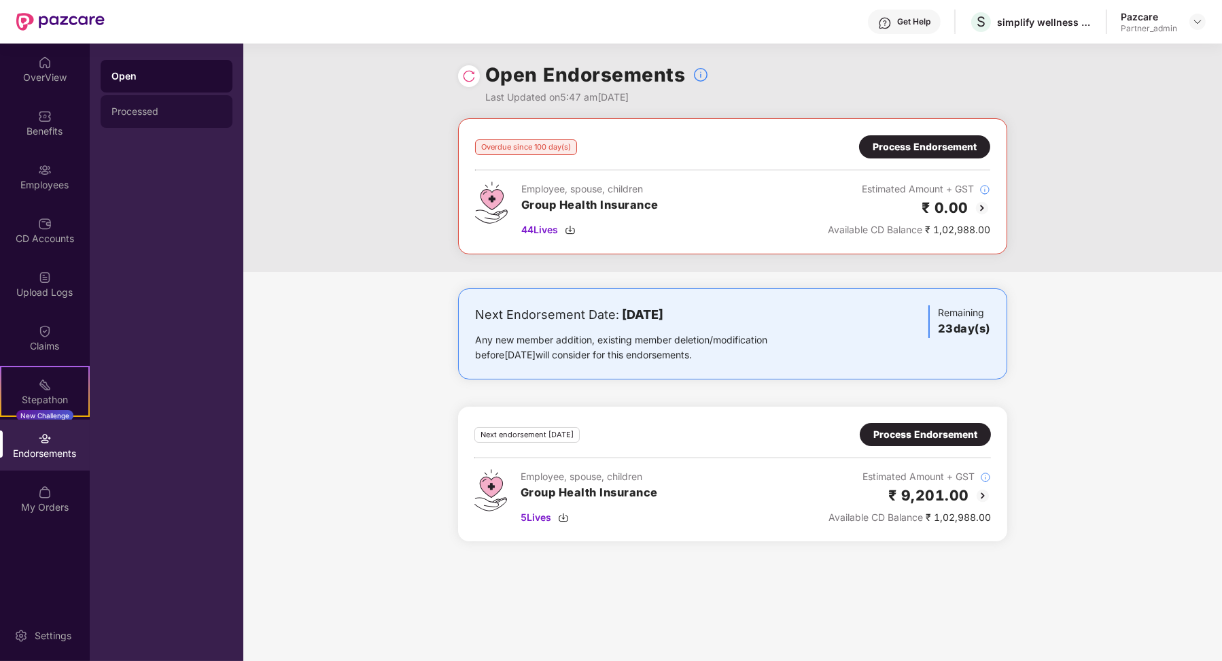
click at [182, 103] on div "Processed" at bounding box center [167, 111] width 132 height 33
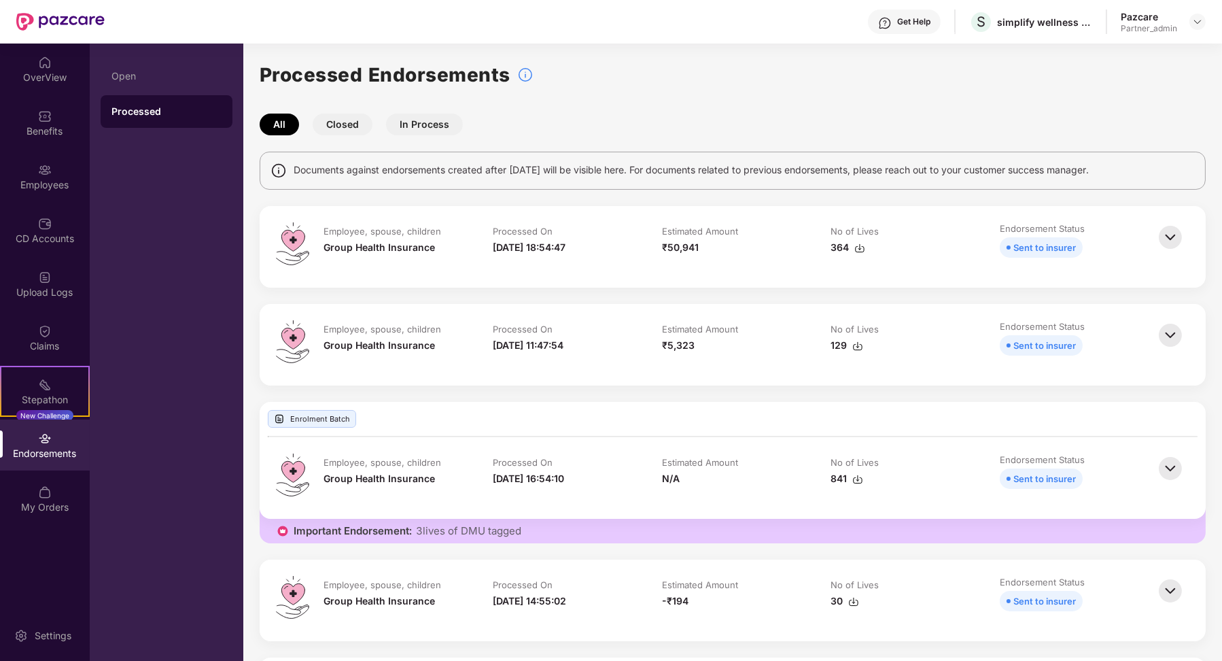
click at [428, 123] on button "In Process" at bounding box center [424, 125] width 77 height 22
click at [341, 123] on button "Closed" at bounding box center [343, 125] width 60 height 22
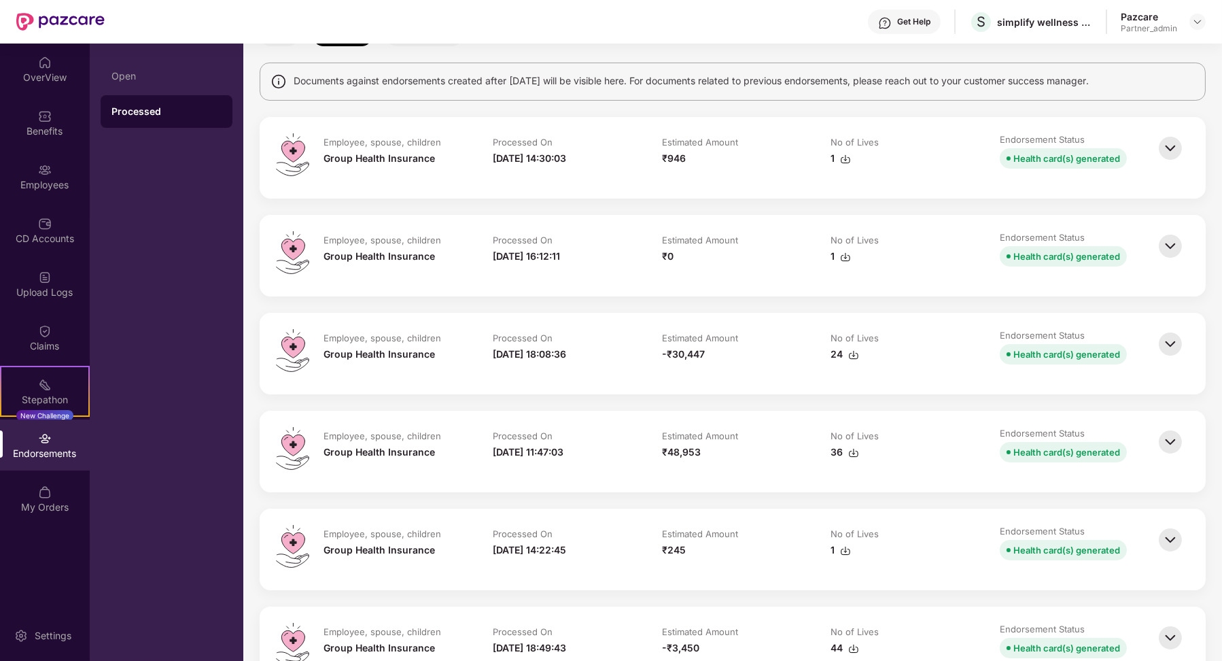
scroll to position [90, 0]
click at [1169, 329] on img at bounding box center [1171, 343] width 30 height 30
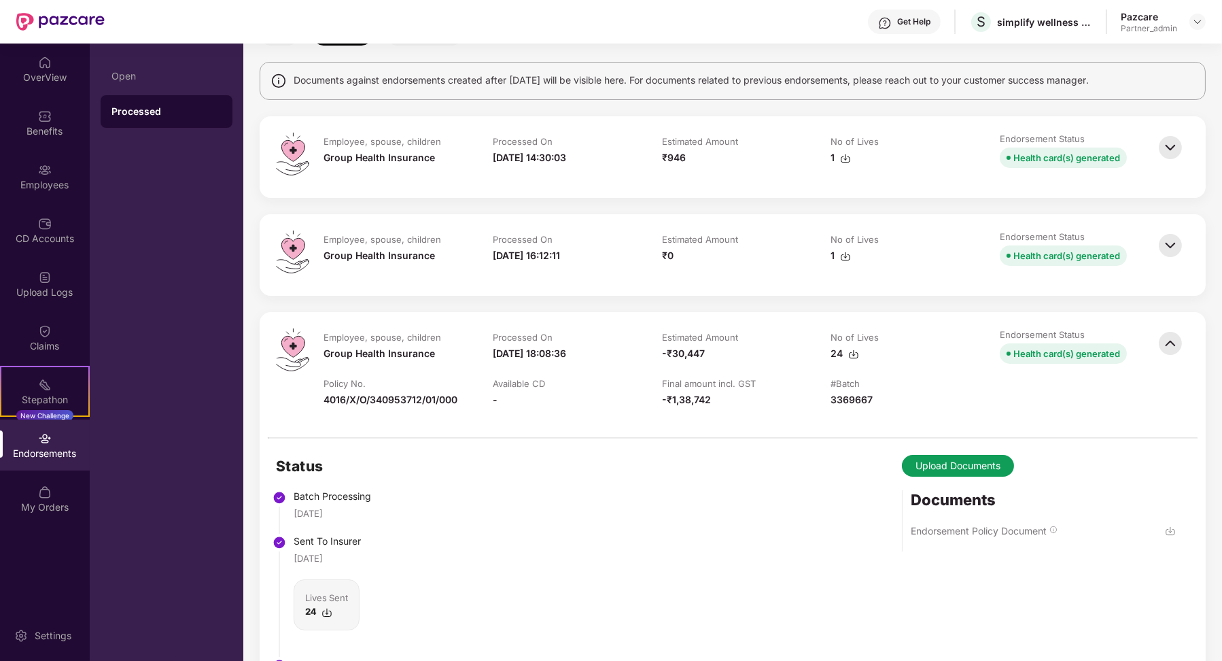
scroll to position [498, 0]
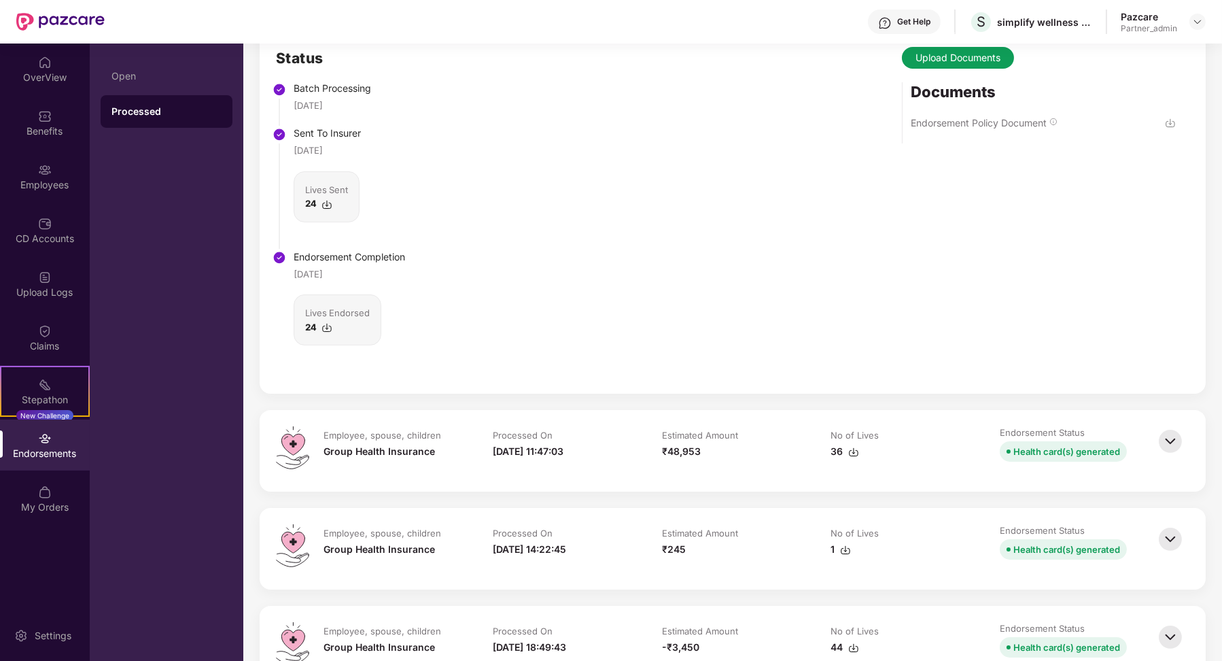
click at [1169, 436] on img at bounding box center [1171, 441] width 30 height 30
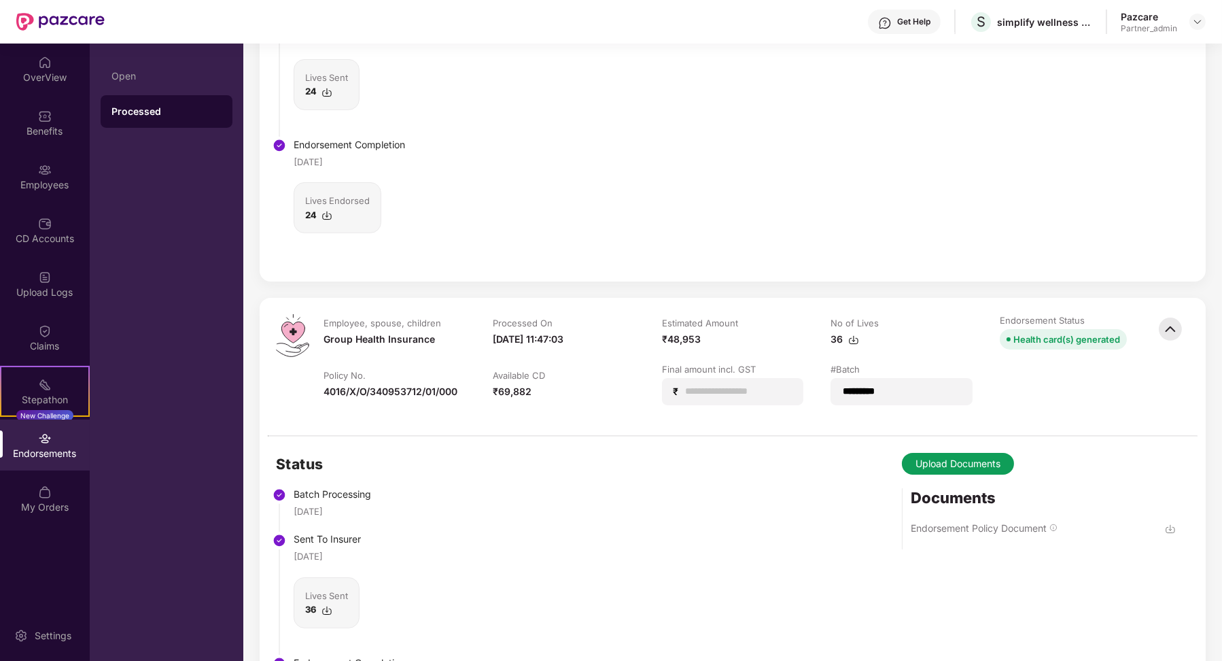
scroll to position [586, 0]
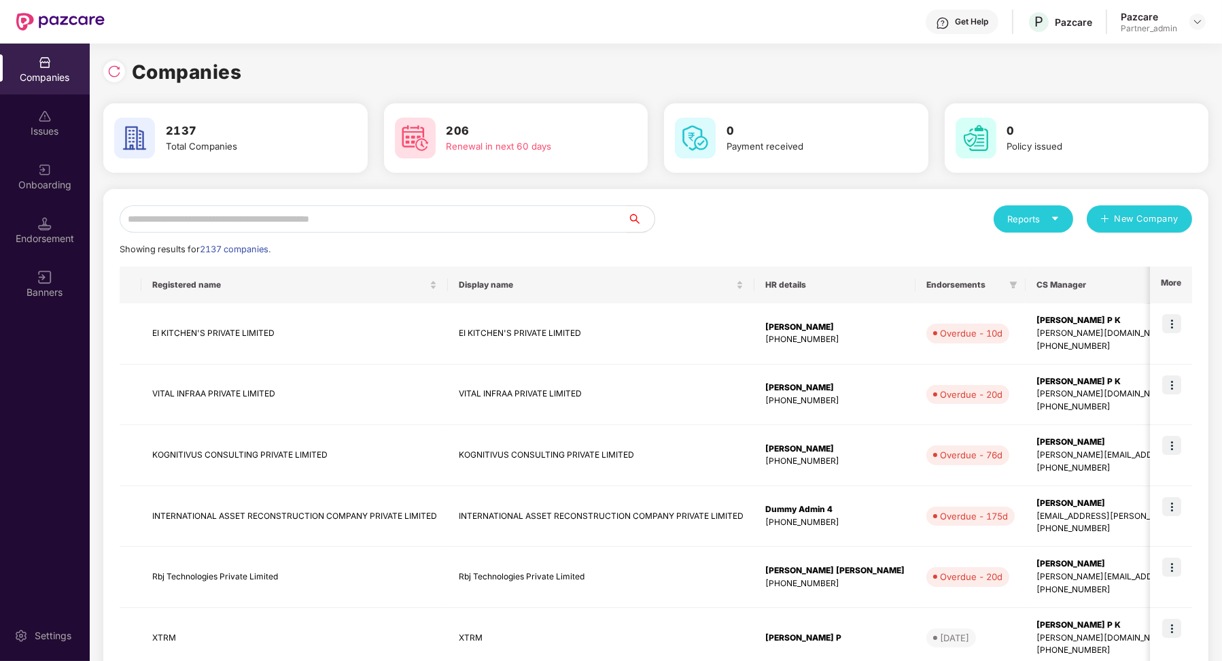
click at [63, 203] on div "Companies Issues Onboarding Endorsement Banners" at bounding box center [45, 178] width 90 height 269
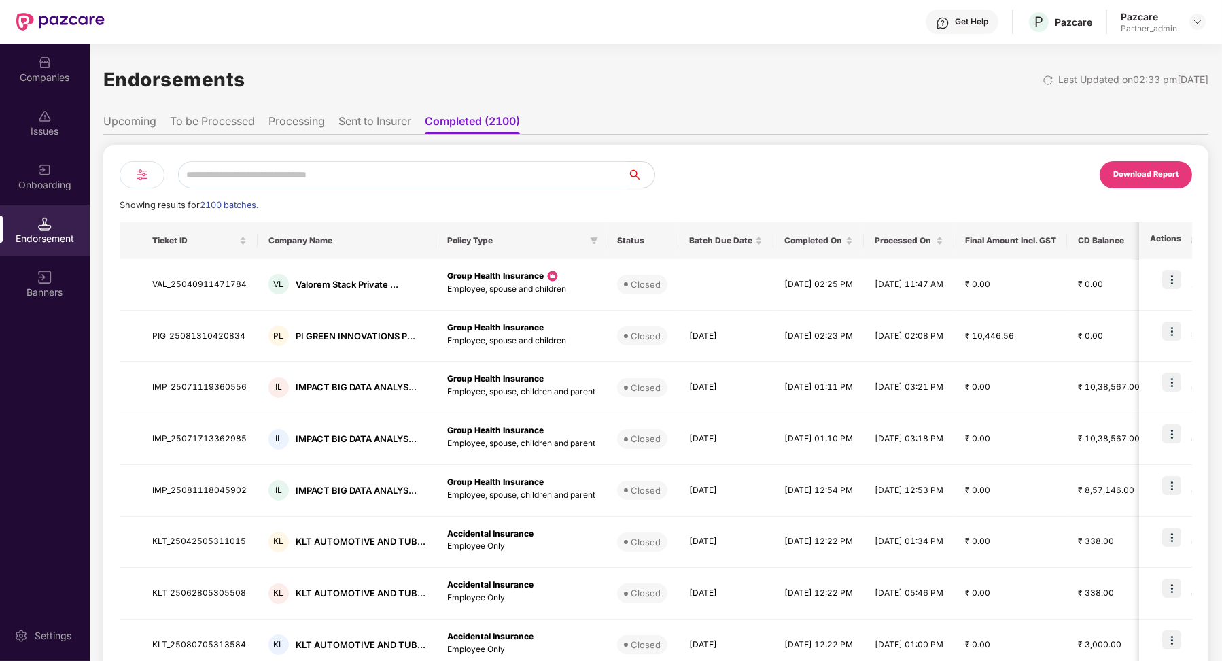
click at [284, 131] on li "Processing" at bounding box center [297, 124] width 56 height 20
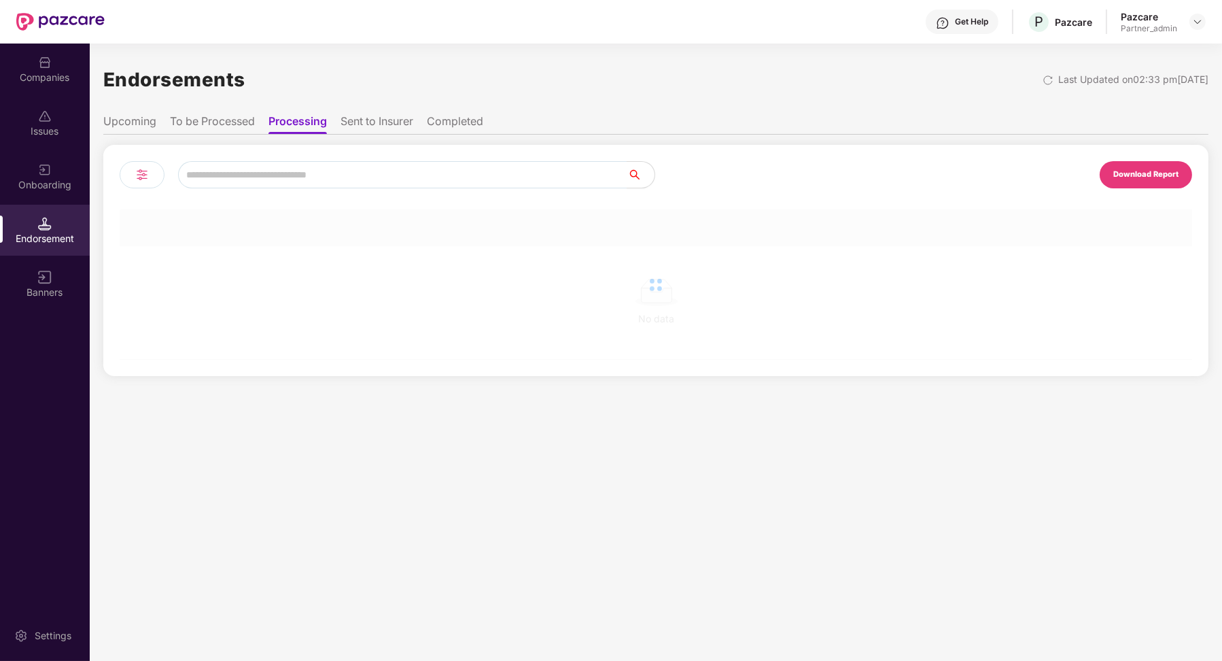
click at [245, 131] on li "To be Processed" at bounding box center [212, 124] width 85 height 20
click at [282, 172] on input "text" at bounding box center [402, 174] width 449 height 27
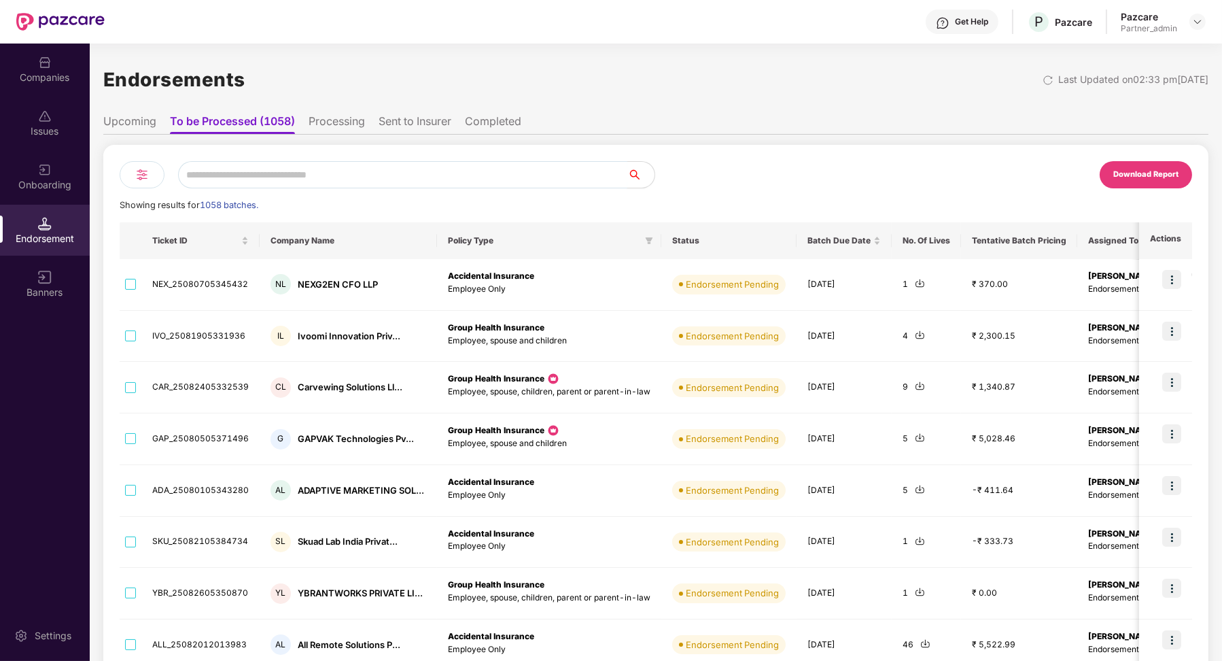
paste input "**********"
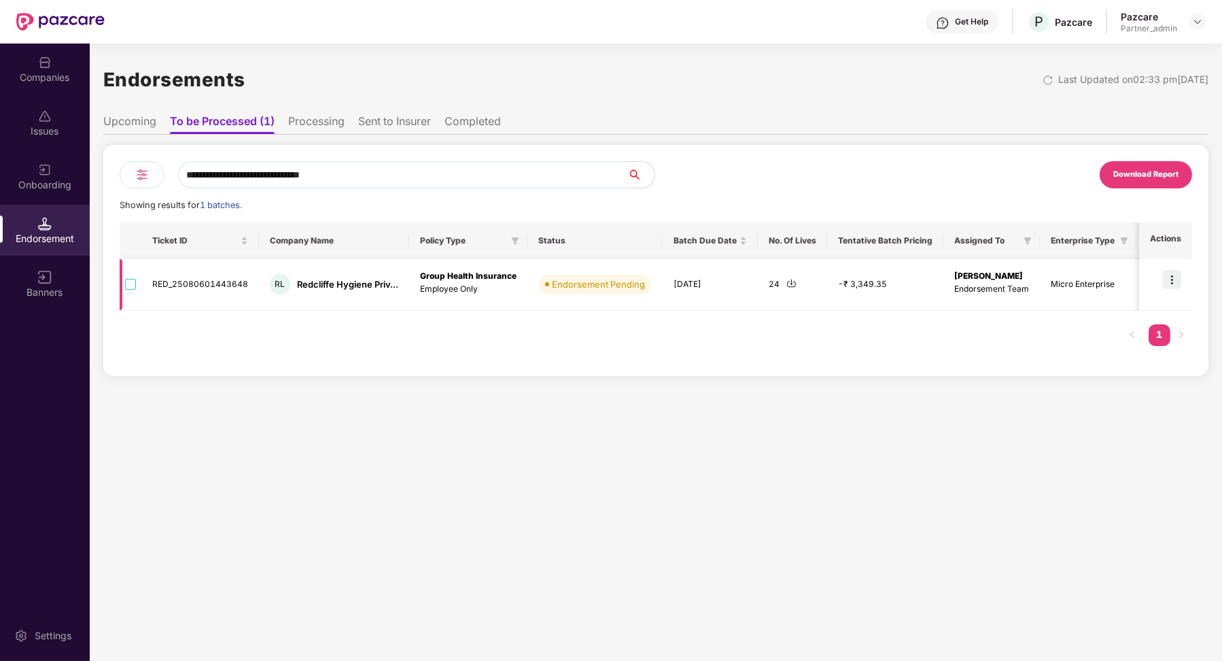
type input "**********"
click at [1175, 275] on img at bounding box center [1172, 279] width 19 height 19
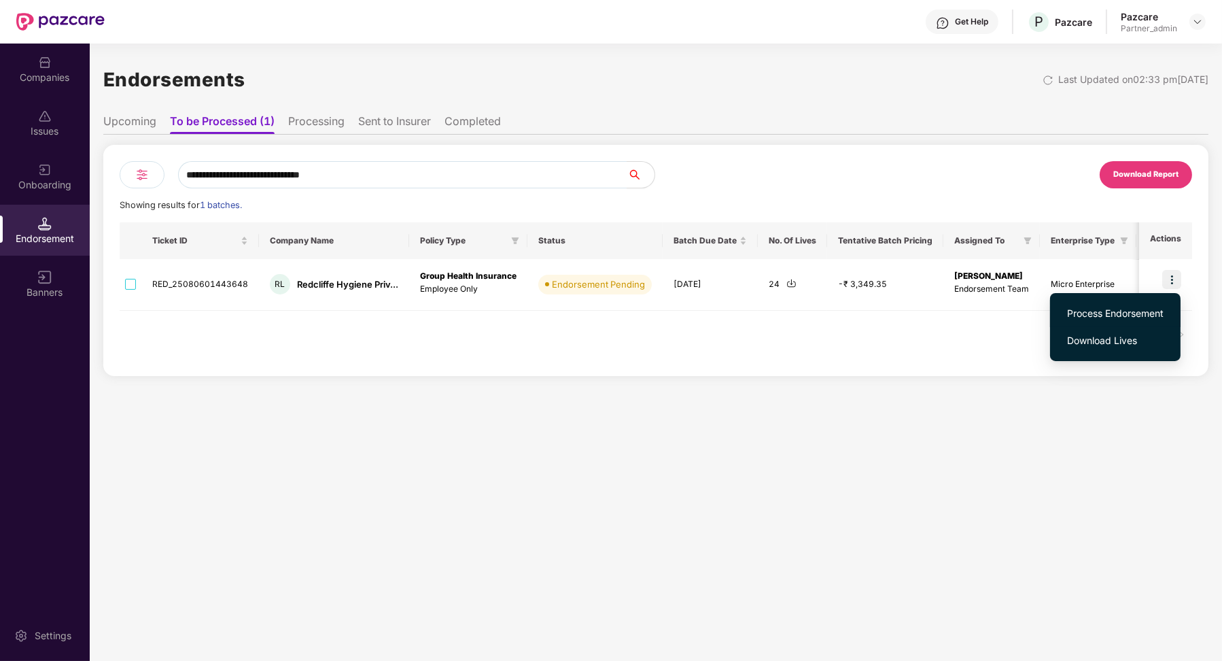
click at [1129, 315] on span "Process Endorsement" at bounding box center [1115, 313] width 97 height 15
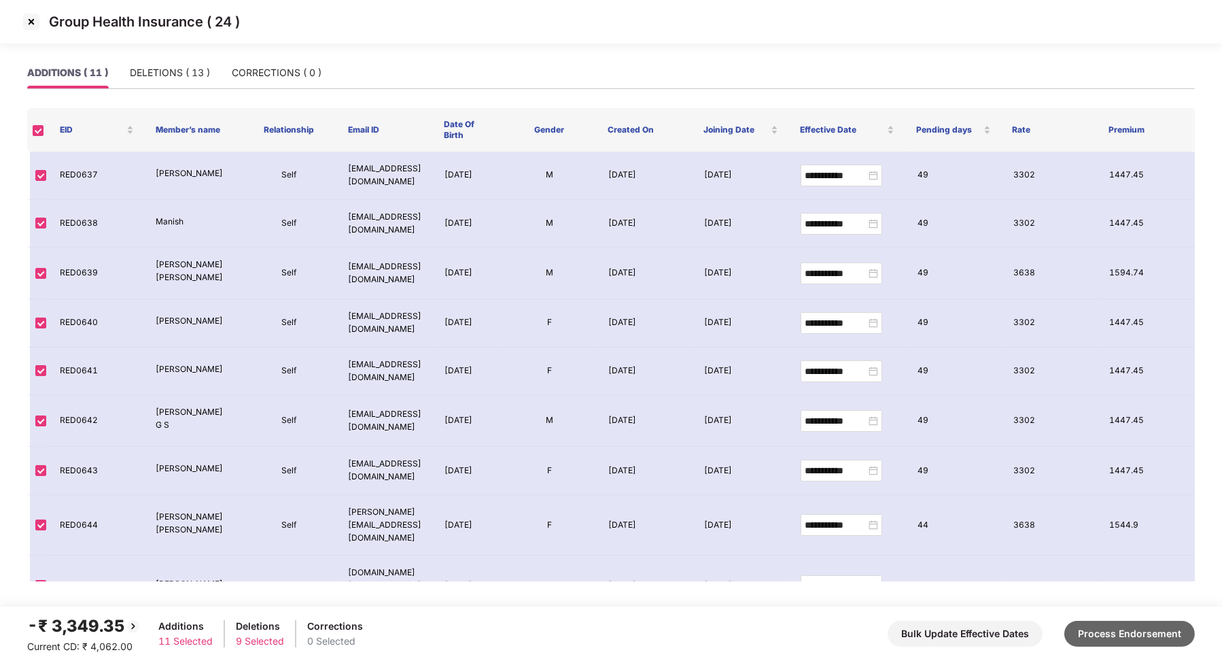
click at [1148, 640] on button "Process Endorsement" at bounding box center [1130, 634] width 131 height 26
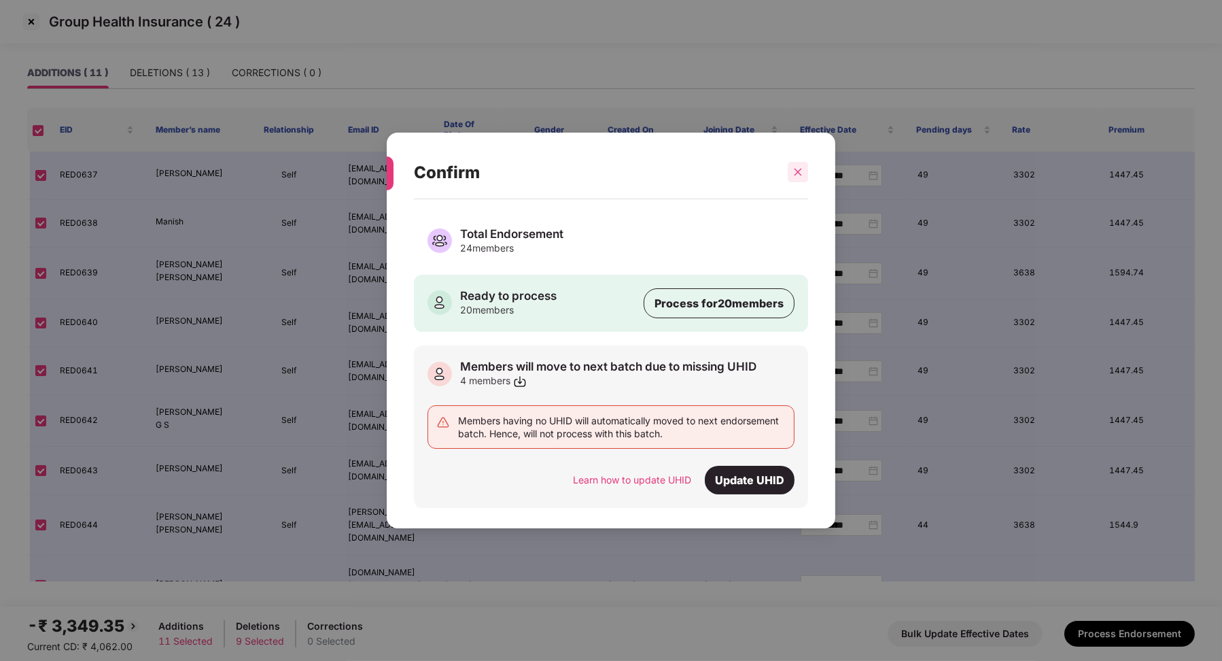
click at [802, 174] on icon "close" at bounding box center [798, 172] width 10 height 10
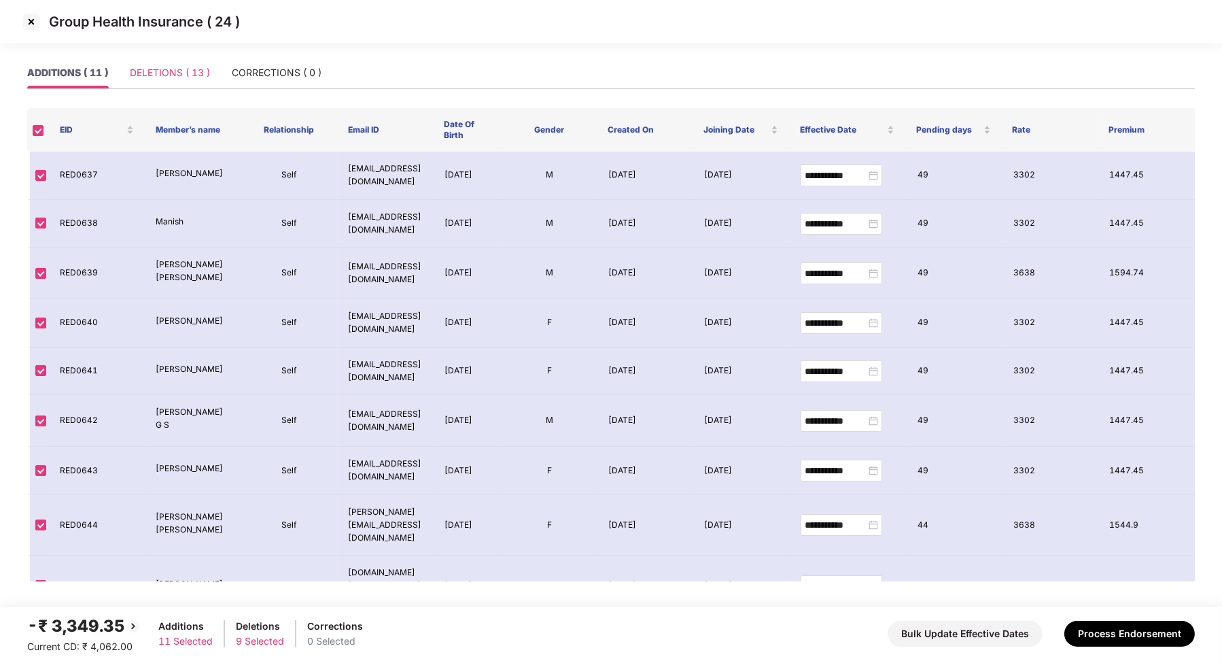
click at [182, 60] on div "DELETIONS ( 13 )" at bounding box center [170, 72] width 80 height 31
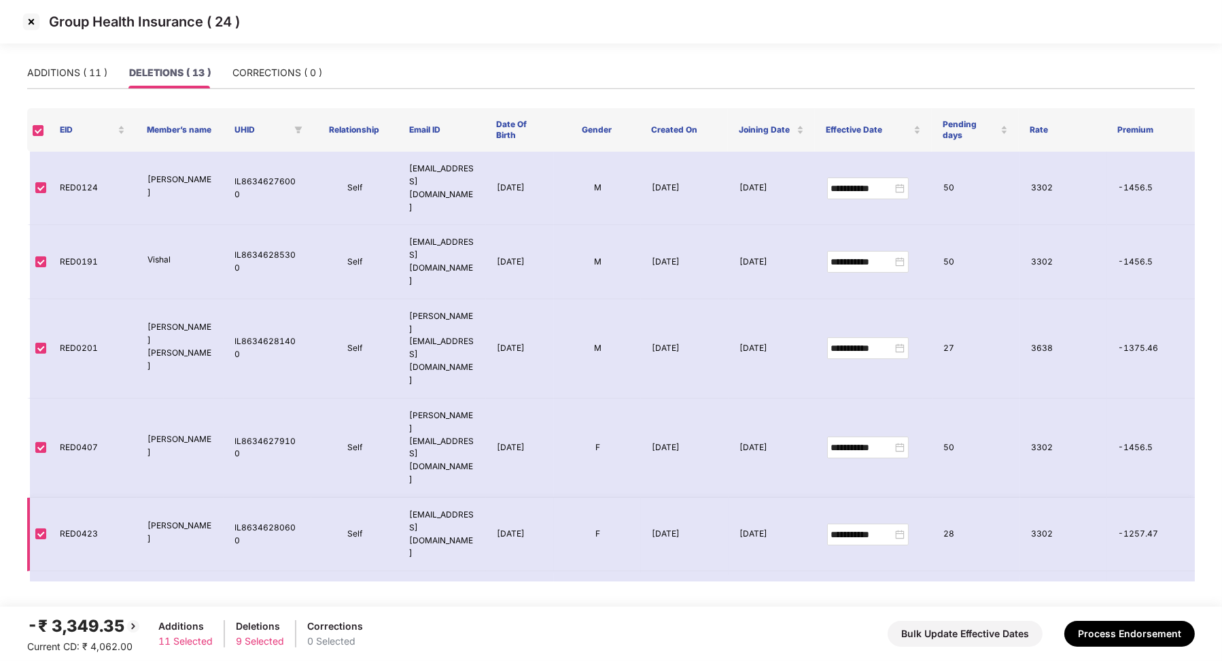
scroll to position [218, 0]
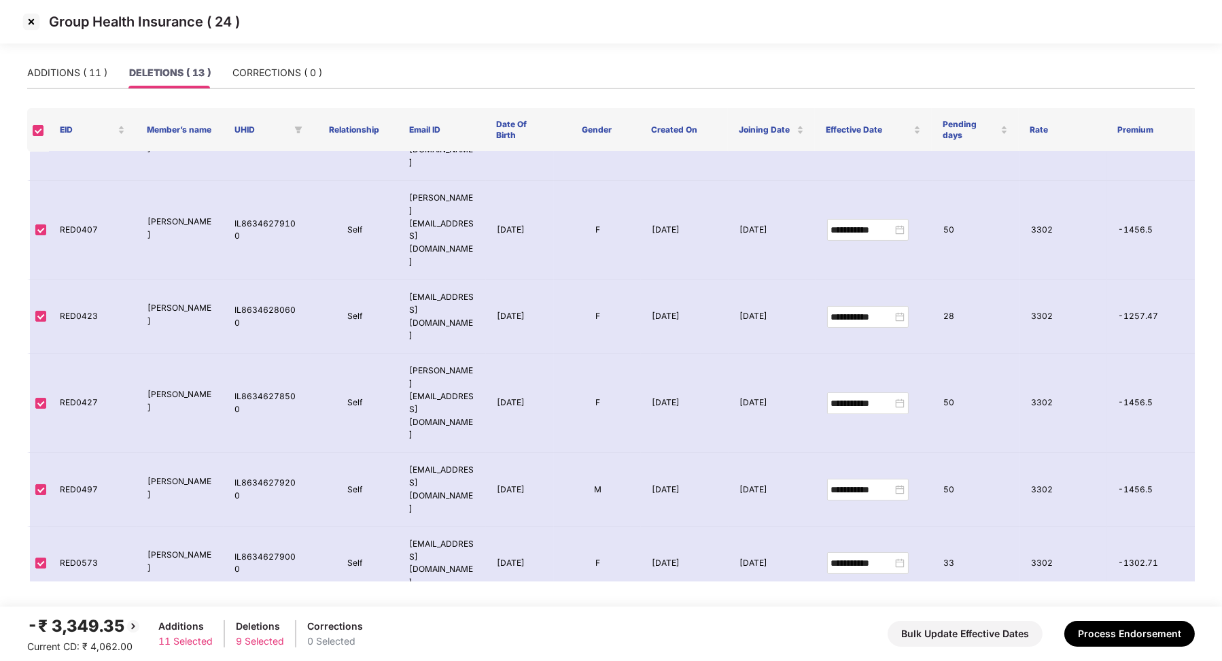
click at [26, 24] on img at bounding box center [31, 22] width 22 height 22
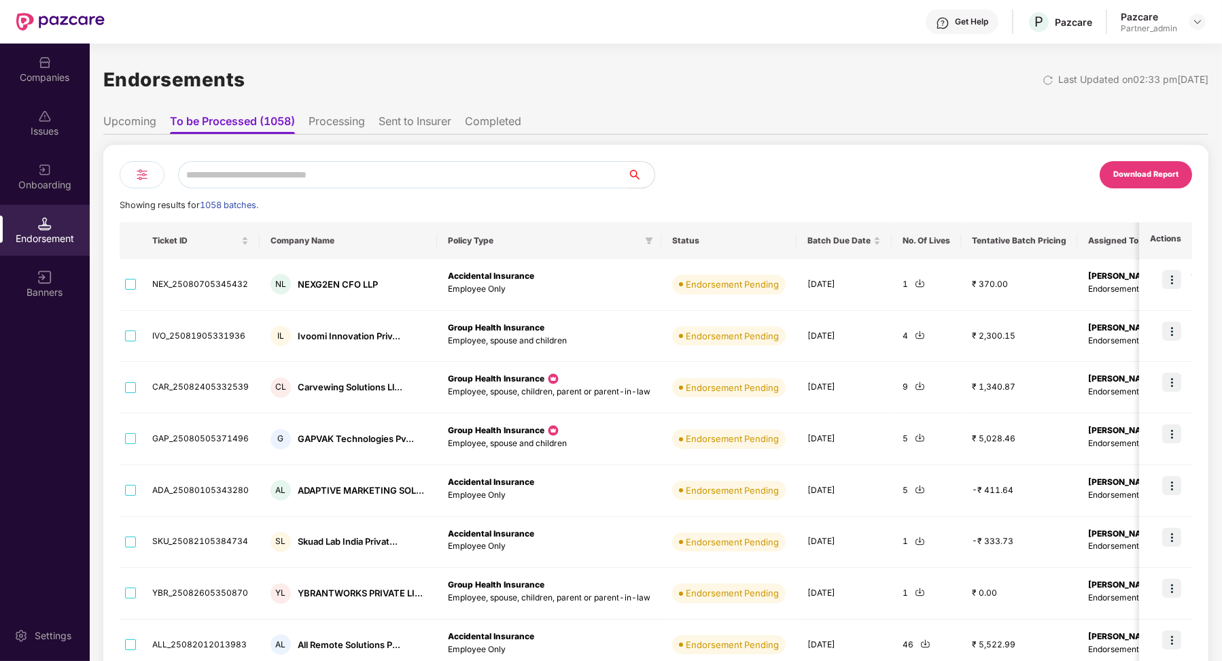
click at [235, 188] on input "text" at bounding box center [402, 174] width 449 height 27
click at [59, 82] on div "Companies" at bounding box center [45, 78] width 90 height 14
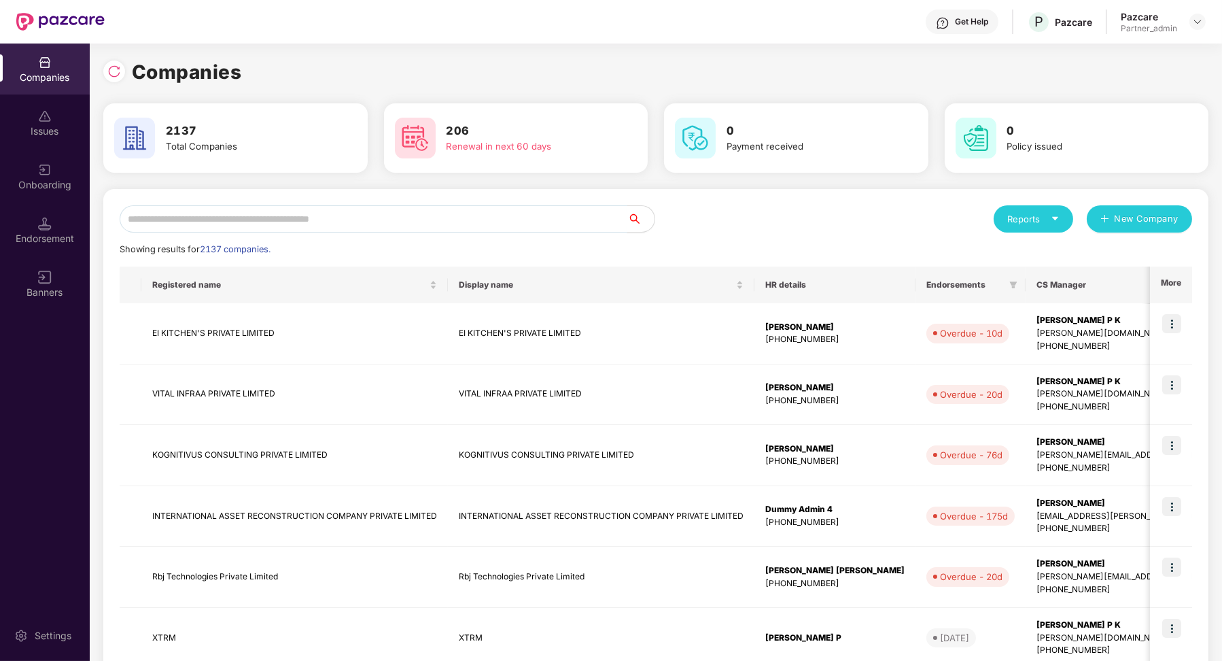
click at [230, 222] on input "text" at bounding box center [374, 218] width 508 height 27
paste input "**********"
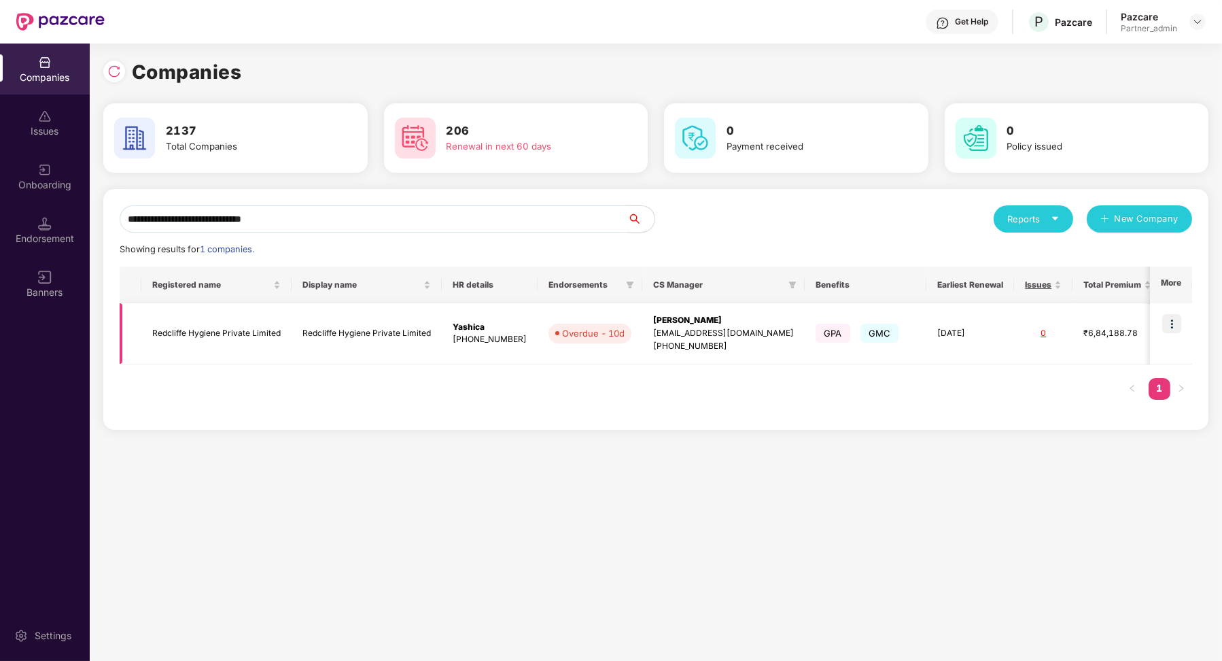
type input "**********"
click at [1176, 327] on img at bounding box center [1172, 323] width 19 height 19
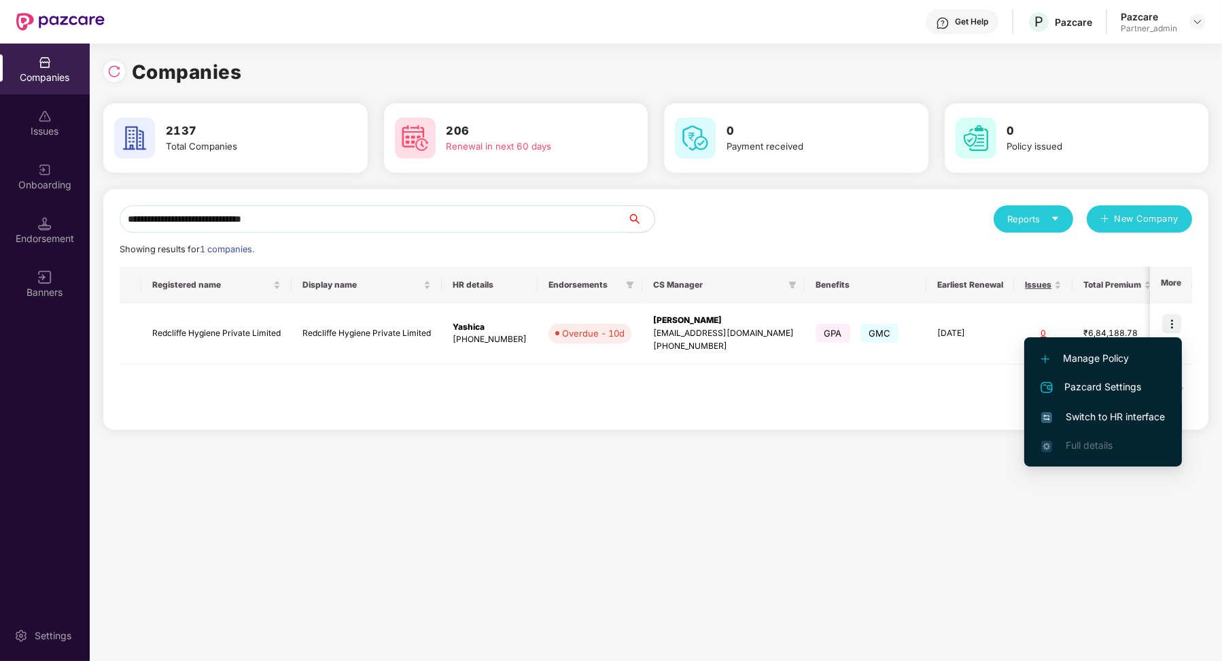
click at [1100, 420] on span "Switch to HR interface" at bounding box center [1104, 416] width 124 height 15
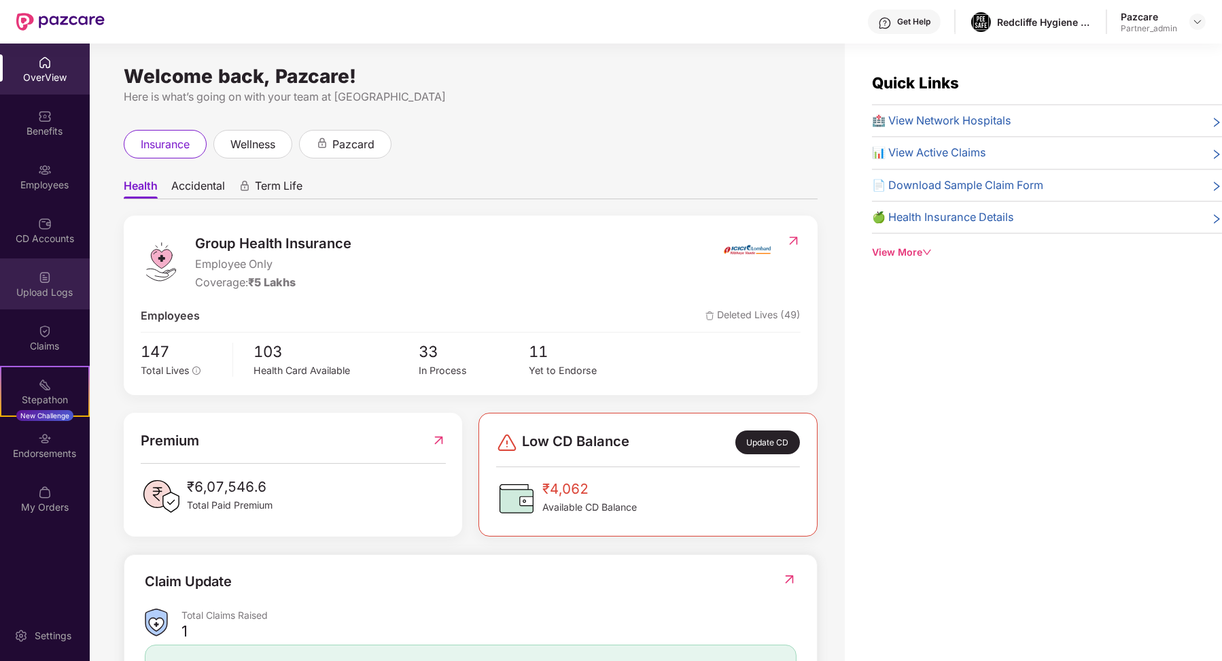
click at [56, 306] on div "Upload Logs" at bounding box center [45, 283] width 90 height 51
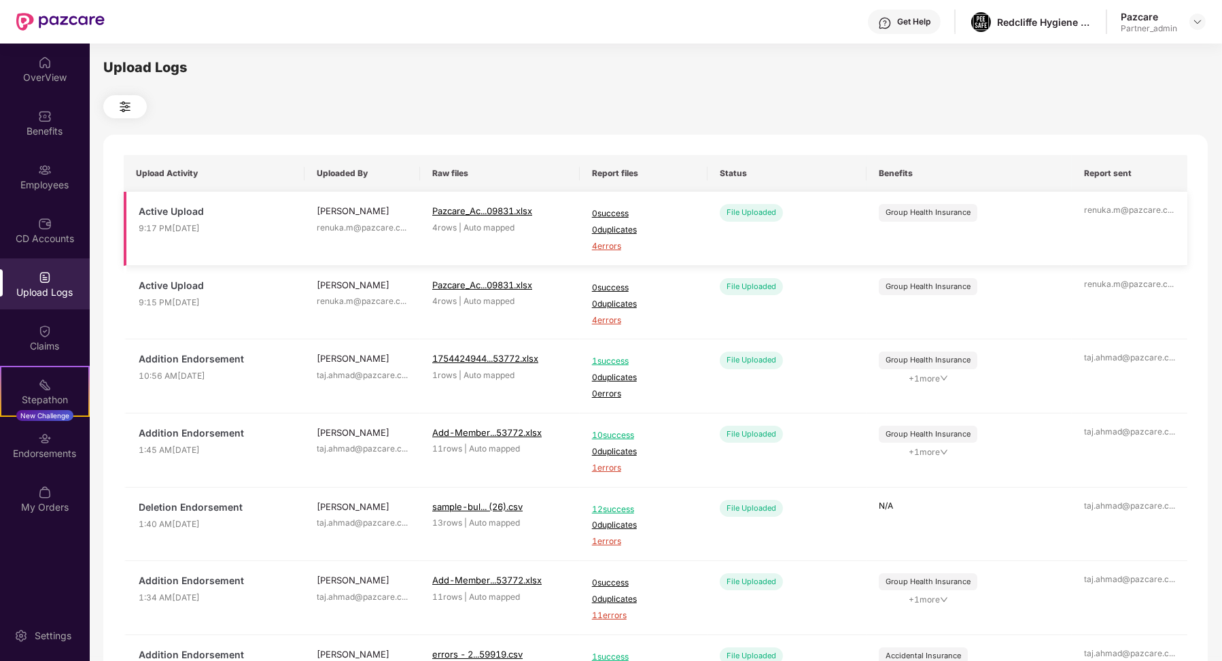
click at [500, 208] on span "Pazcare_Ac...09831.xlsx" at bounding box center [482, 210] width 100 height 11
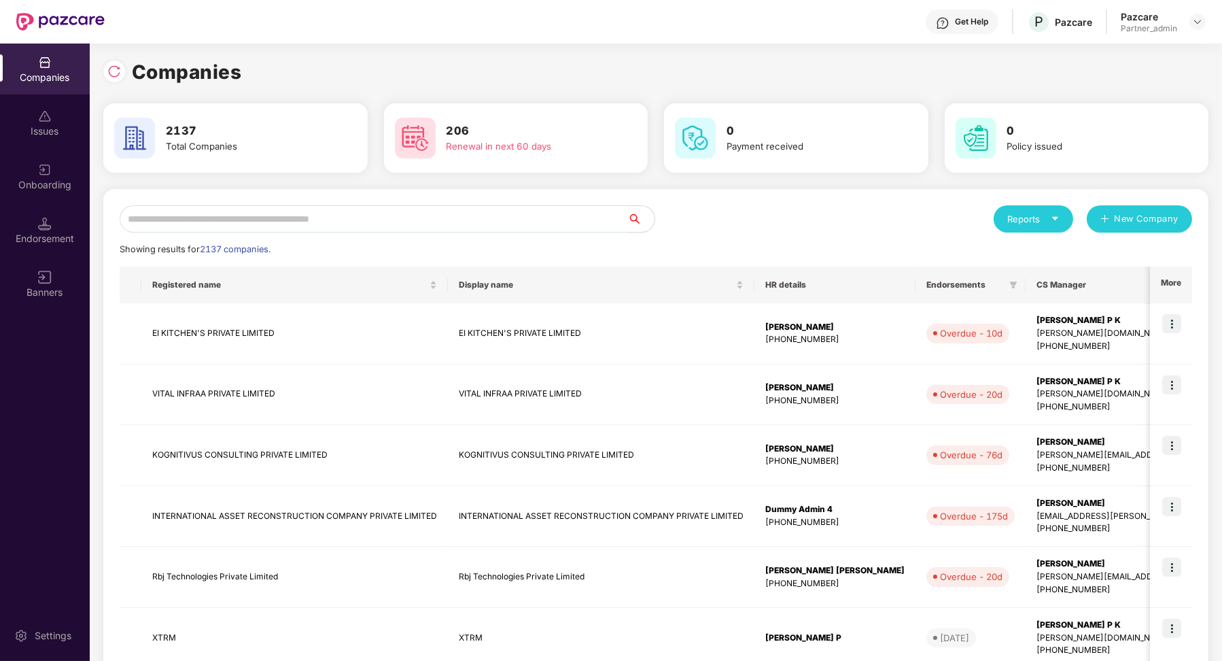
click at [269, 217] on input "text" at bounding box center [374, 218] width 508 height 27
drag, startPoint x: 258, startPoint y: 218, endPoint x: 36, endPoint y: 218, distance: 221.6
click at [36, 218] on div "Endorsement" at bounding box center [45, 230] width 90 height 51
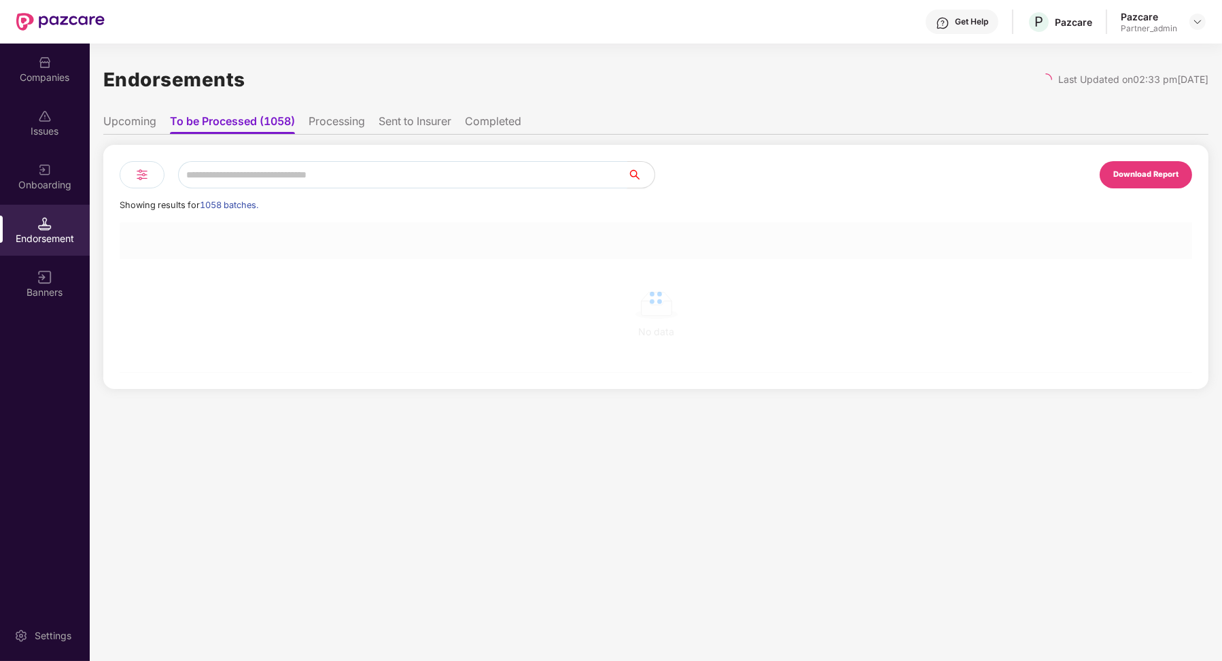
click at [264, 171] on input "text" at bounding box center [402, 174] width 449 height 27
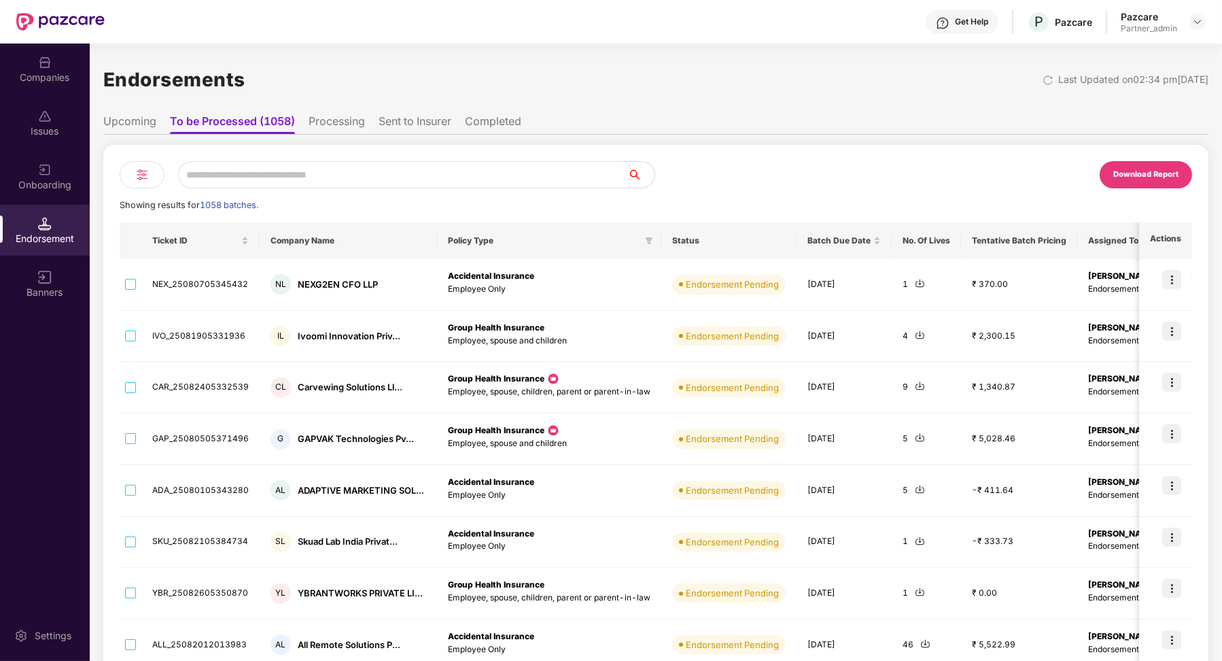
paste input "**********"
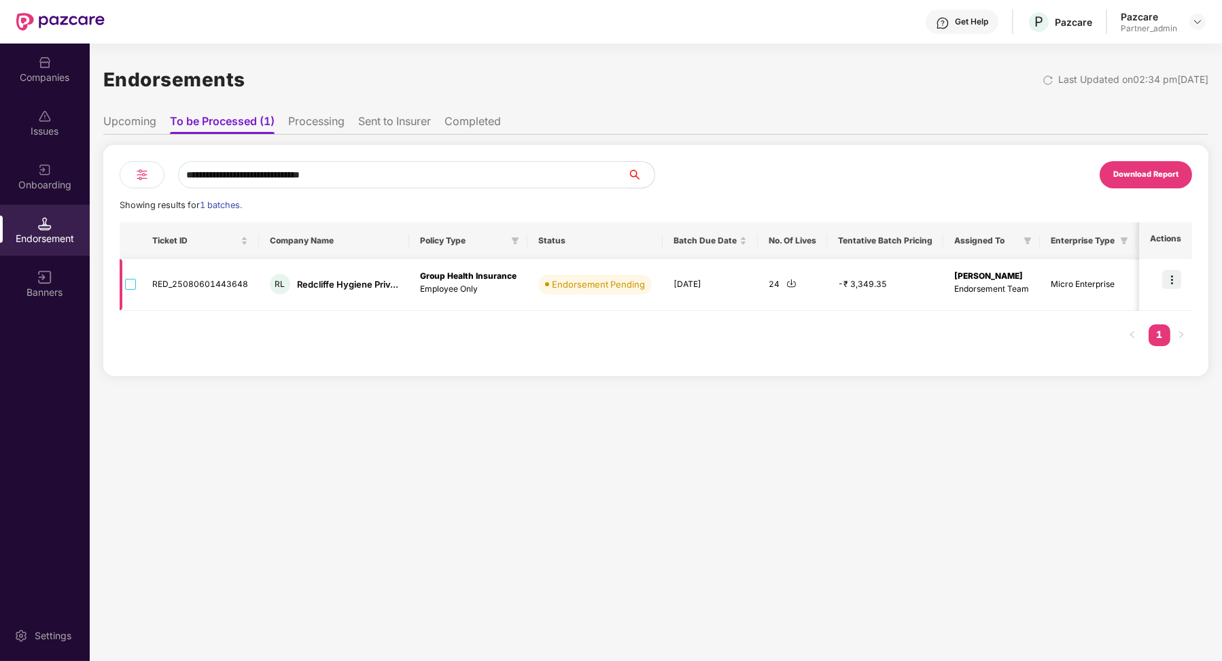
type input "**********"
click at [1167, 273] on img at bounding box center [1172, 279] width 19 height 19
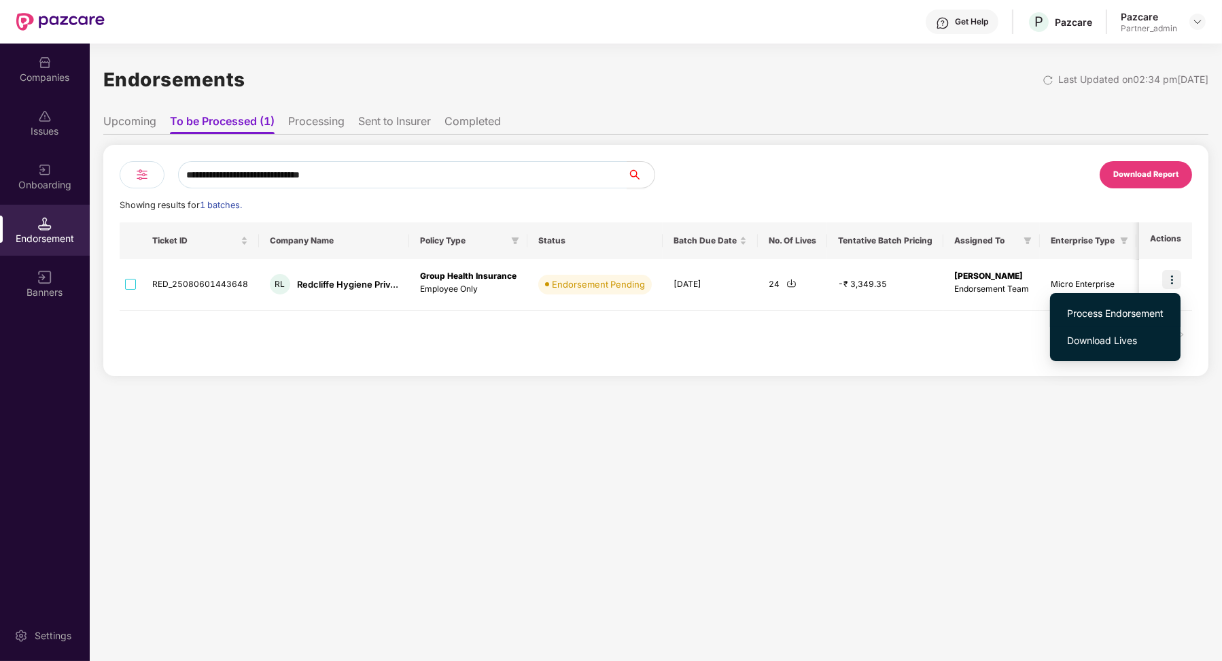
click at [1137, 315] on span "Process Endorsement" at bounding box center [1115, 313] width 97 height 15
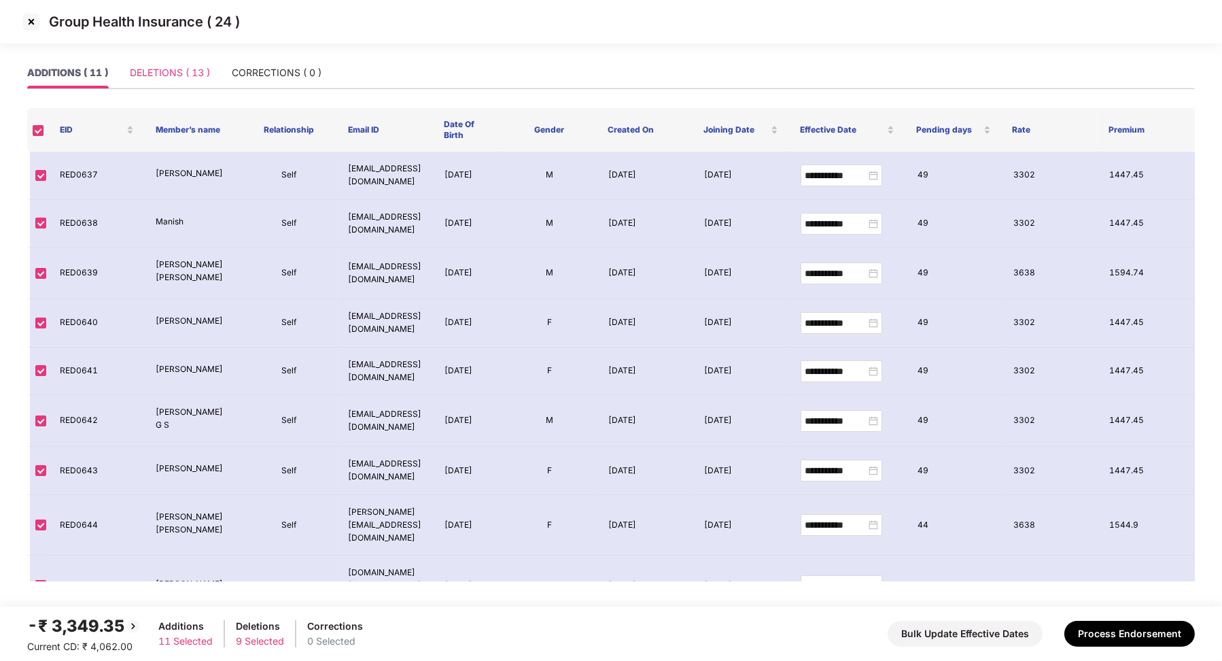
click at [182, 84] on div "DELETIONS ( 13 )" at bounding box center [170, 72] width 80 height 31
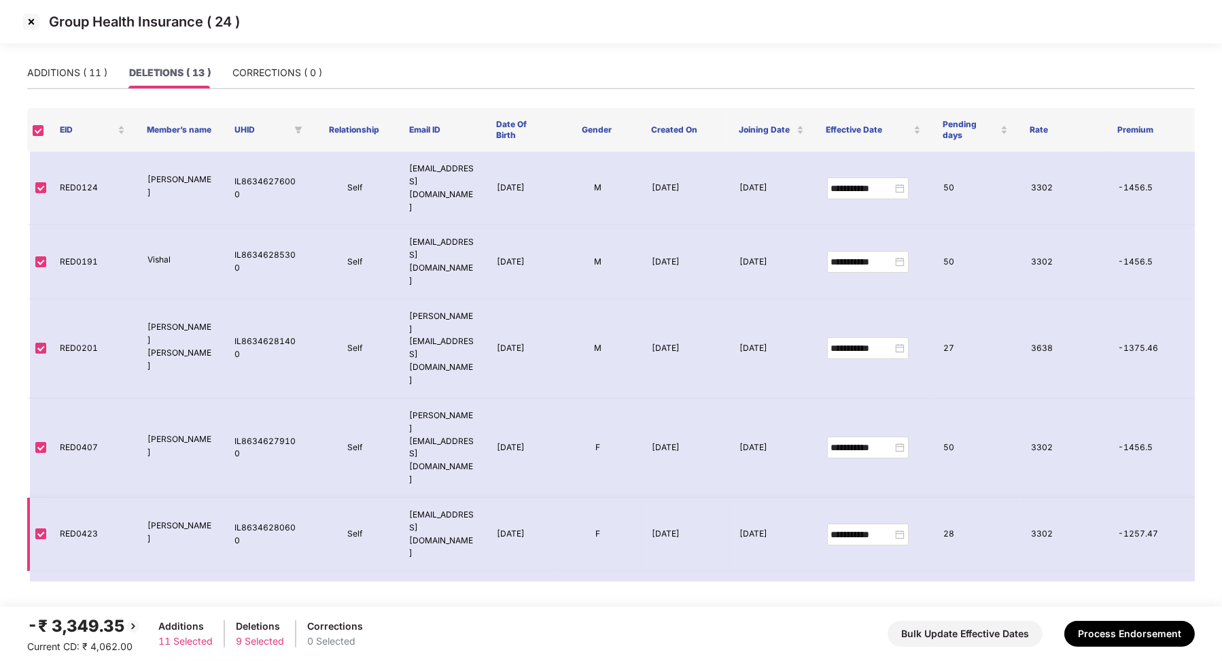
scroll to position [218, 0]
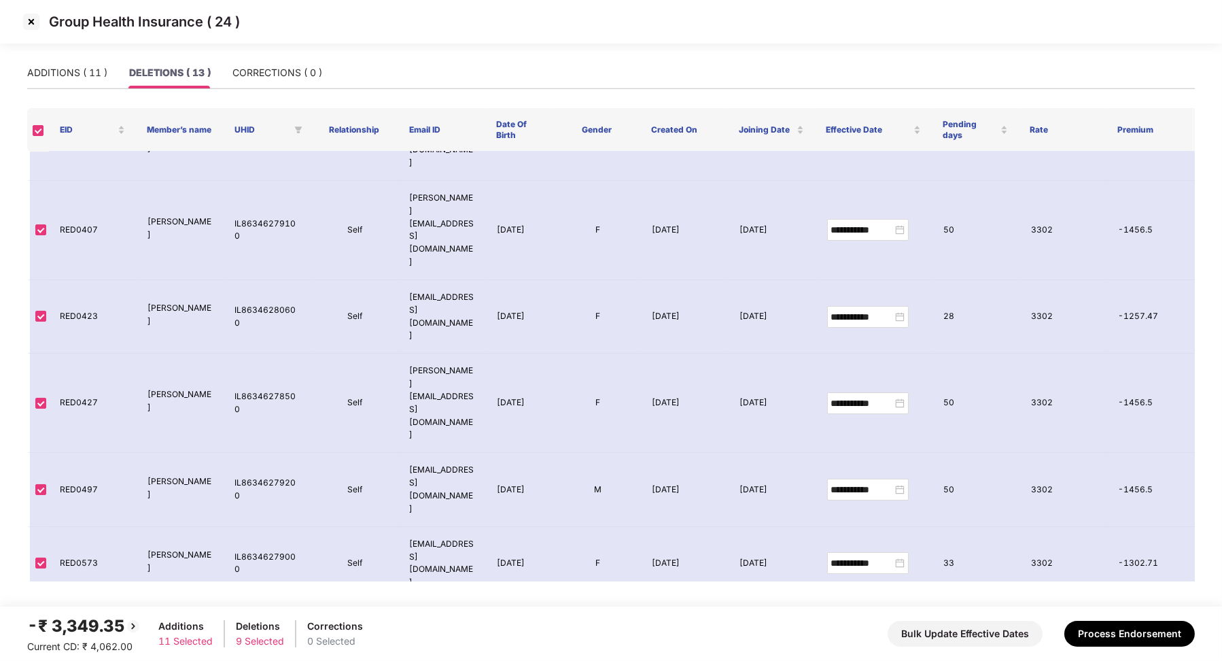
copy td "RED0606"
click at [31, 25] on img at bounding box center [31, 22] width 22 height 22
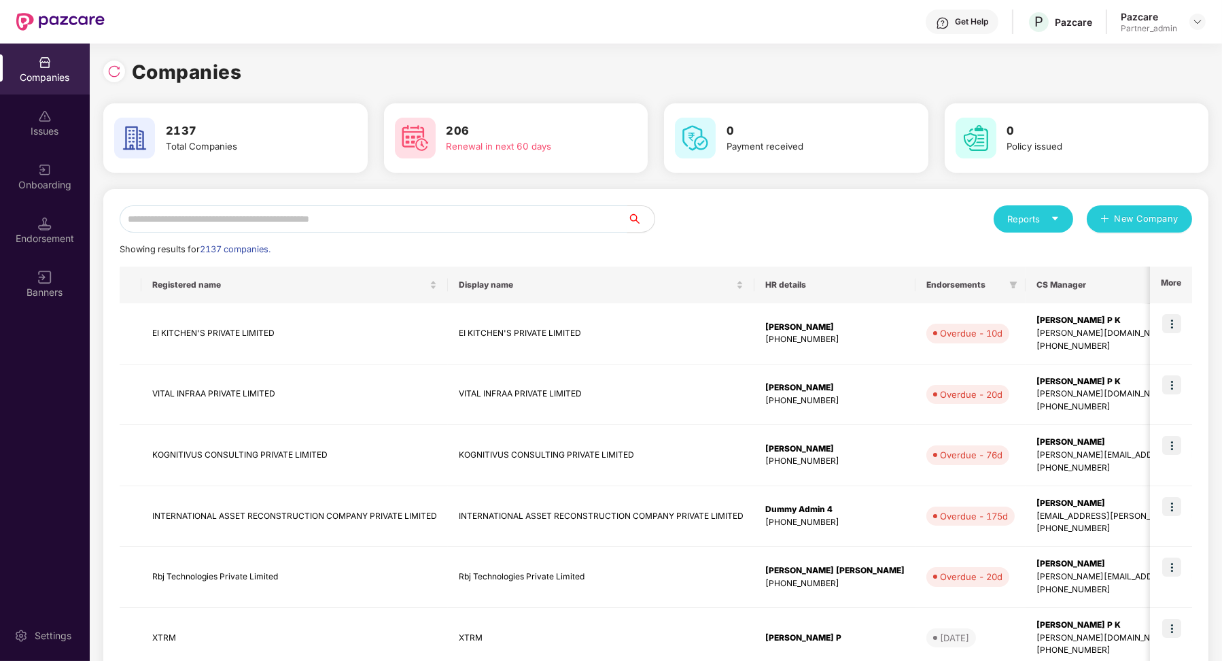
click at [209, 214] on input "text" at bounding box center [374, 218] width 508 height 27
paste input "**********"
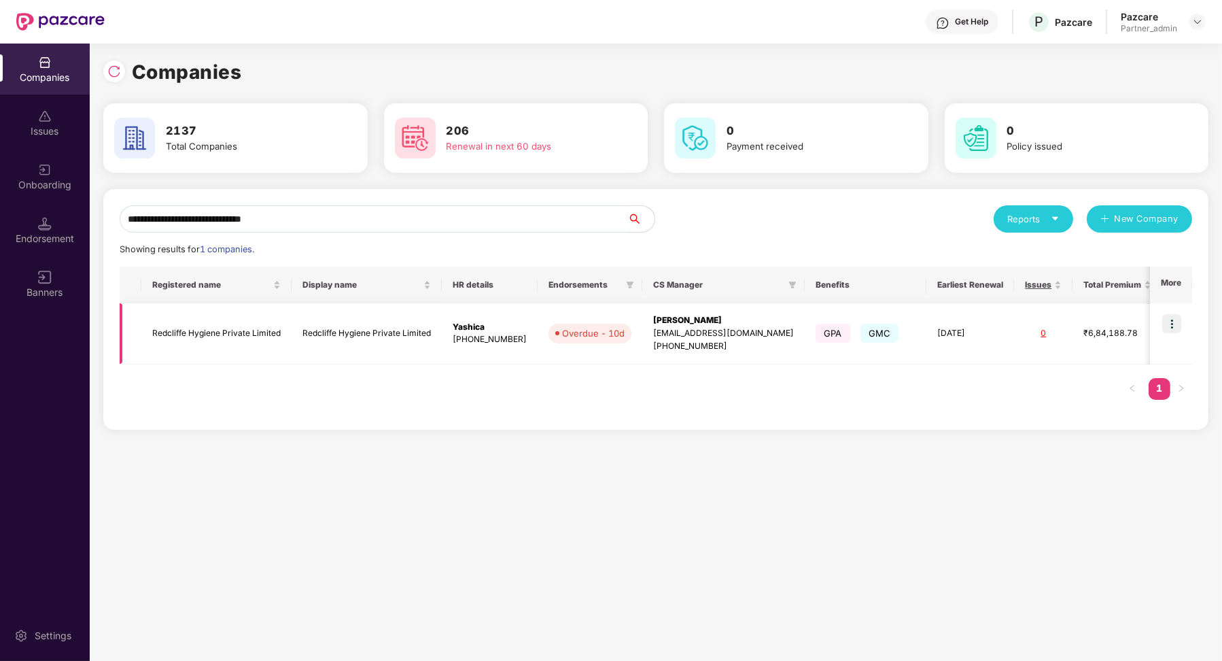
type input "**********"
click at [1164, 322] on img at bounding box center [1172, 323] width 19 height 19
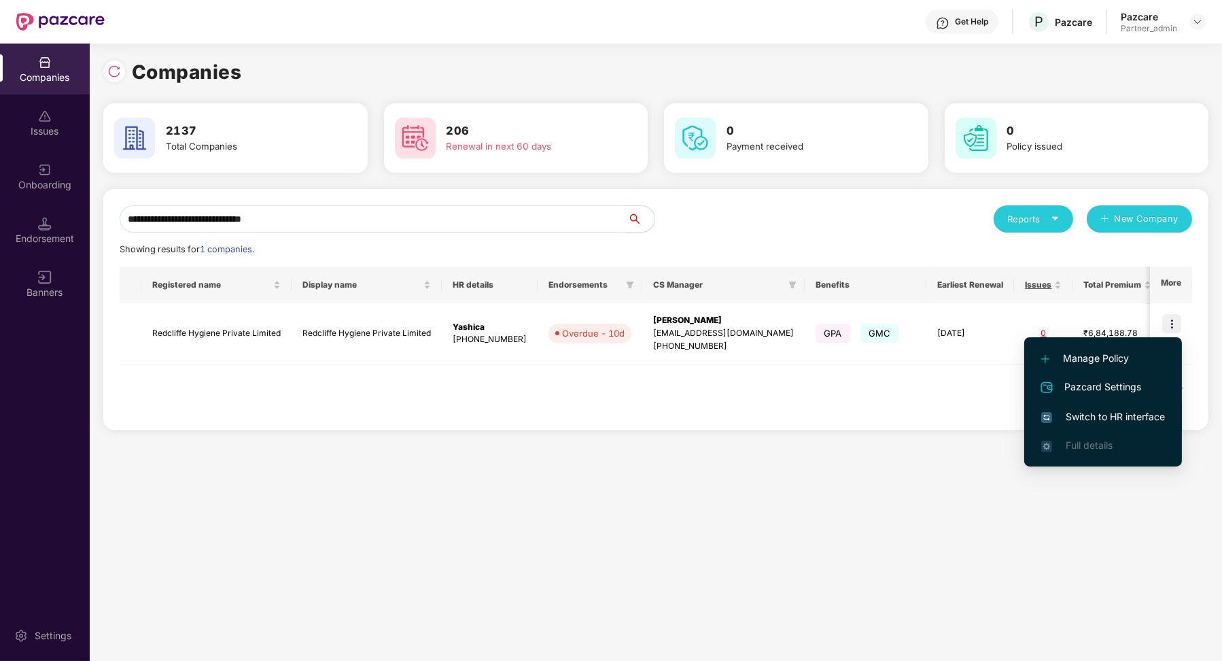
click at [1097, 413] on span "Switch to HR interface" at bounding box center [1104, 416] width 124 height 15
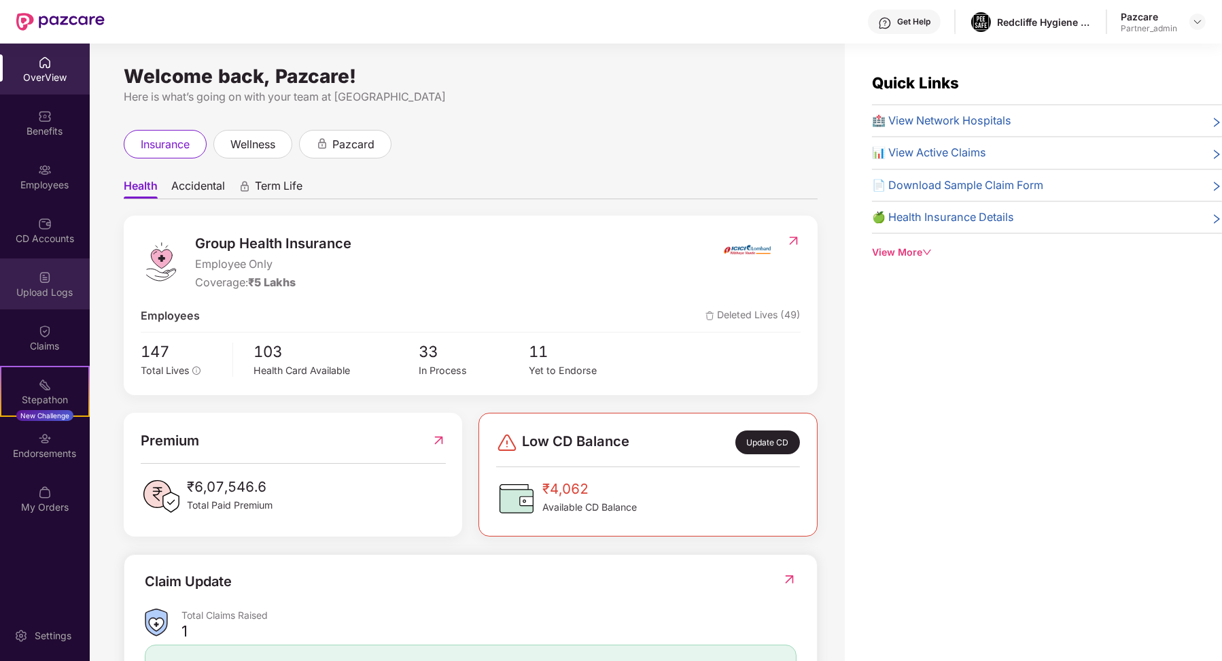
click at [50, 288] on div "Upload Logs" at bounding box center [45, 293] width 90 height 14
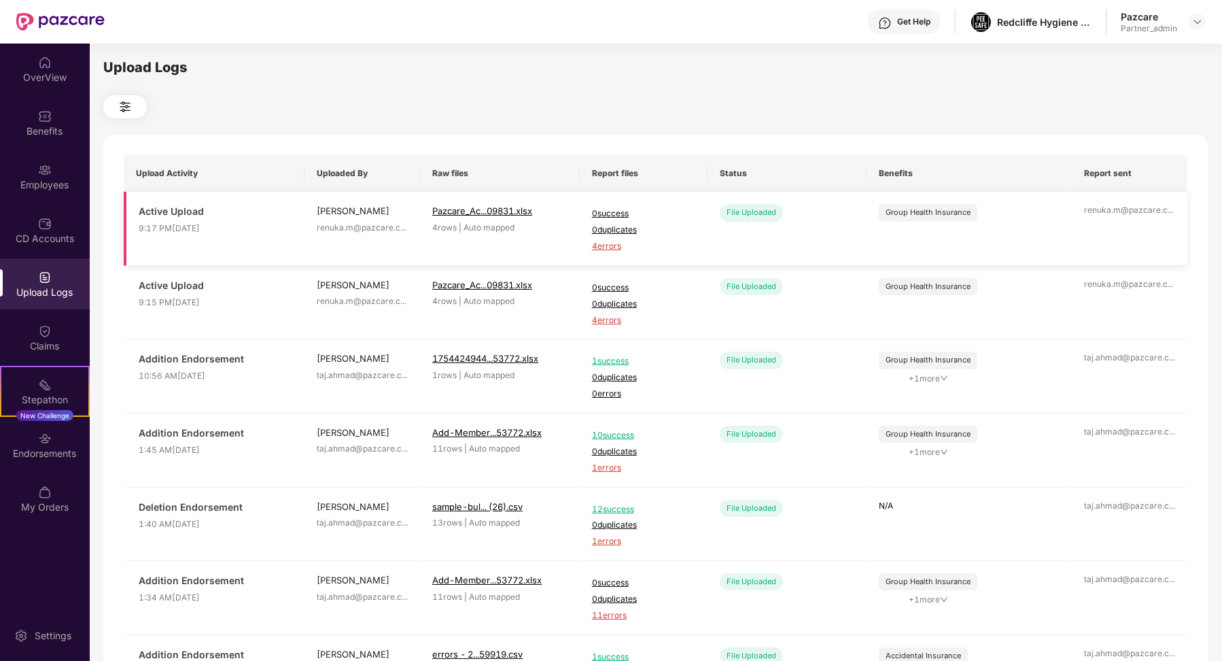
click at [606, 248] on span "4 errors" at bounding box center [643, 246] width 103 height 13
click at [55, 175] on div "Employees" at bounding box center [45, 176] width 90 height 51
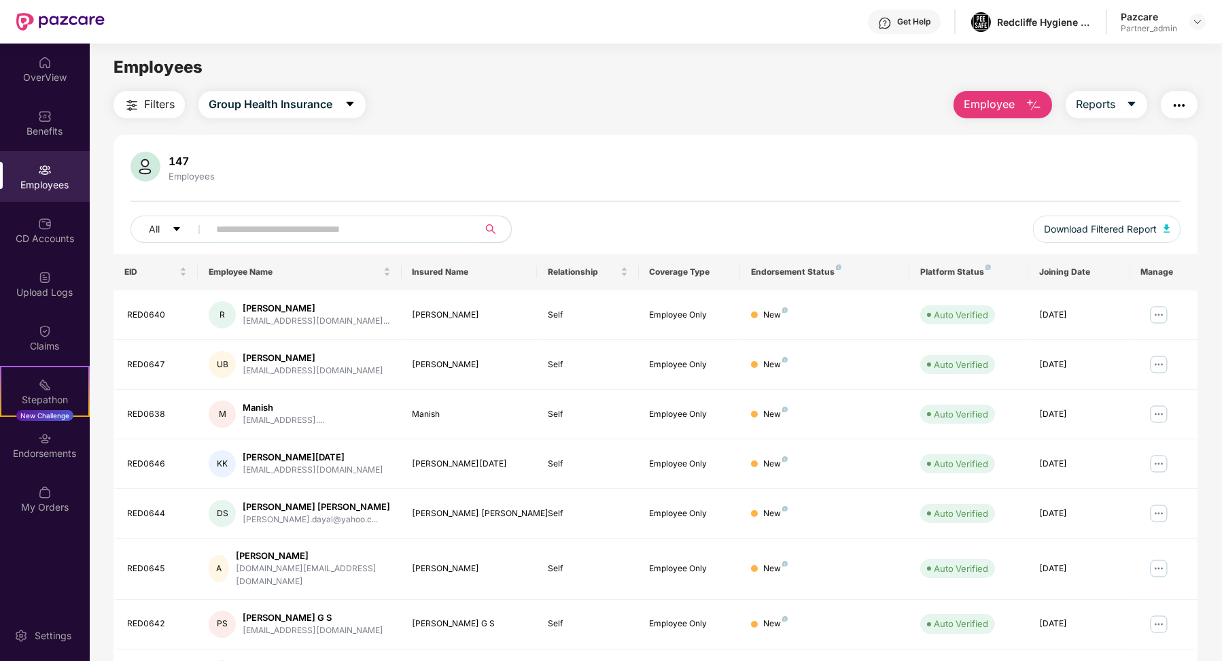
click at [270, 230] on input "text" at bounding box center [338, 229] width 244 height 20
paste input "*******"
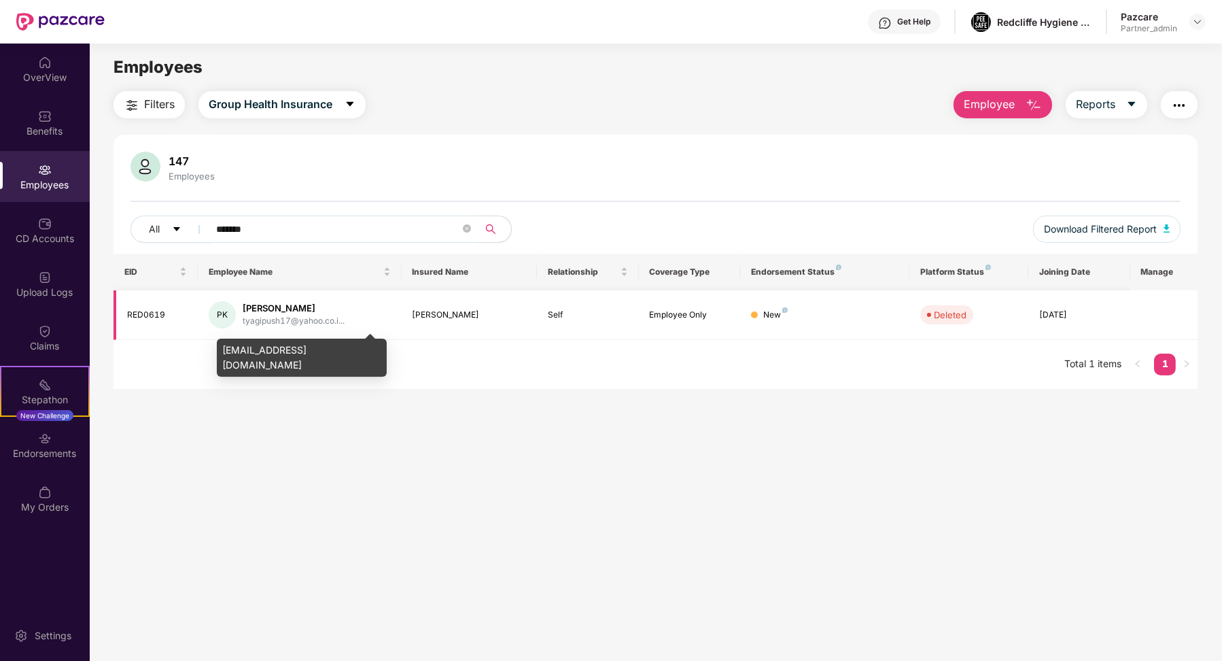
type input "*******"
click at [269, 324] on div "tyagipush17@yahoo.co.i..." at bounding box center [294, 321] width 102 height 13
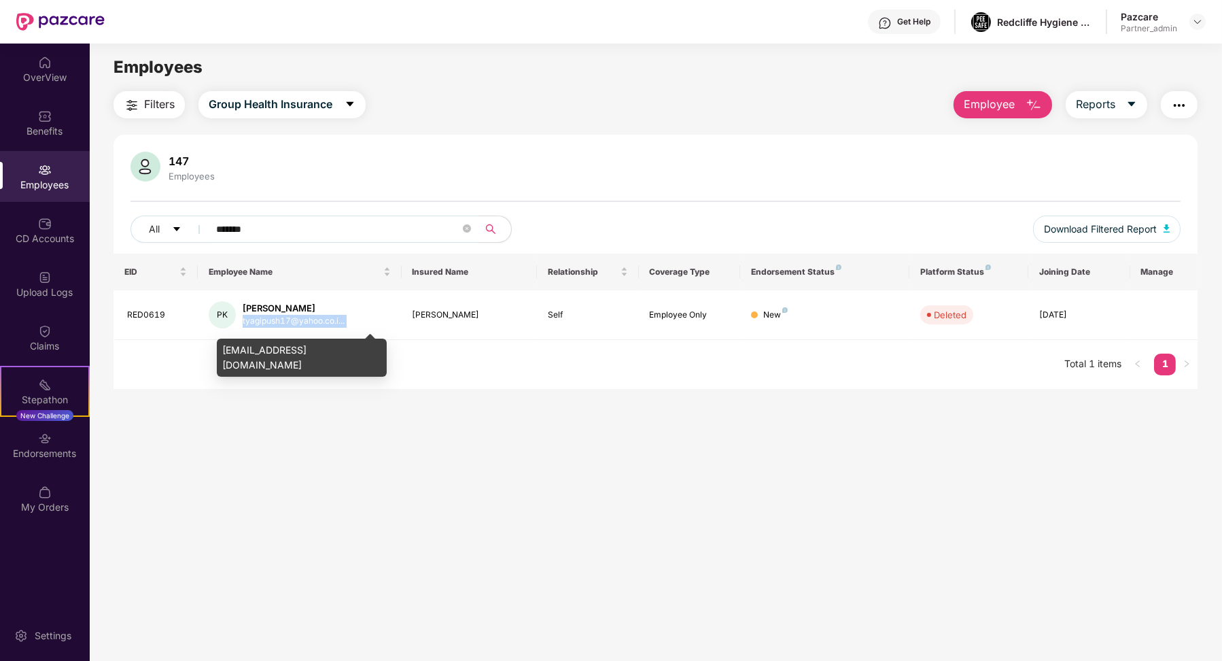
click at [272, 356] on div "[EMAIL_ADDRESS][DOMAIN_NAME]" at bounding box center [302, 358] width 170 height 38
click at [272, 355] on div "[EMAIL_ADDRESS][DOMAIN_NAME]" at bounding box center [302, 358] width 170 height 38
copy div "[EMAIL_ADDRESS][DOMAIN_NAME]"
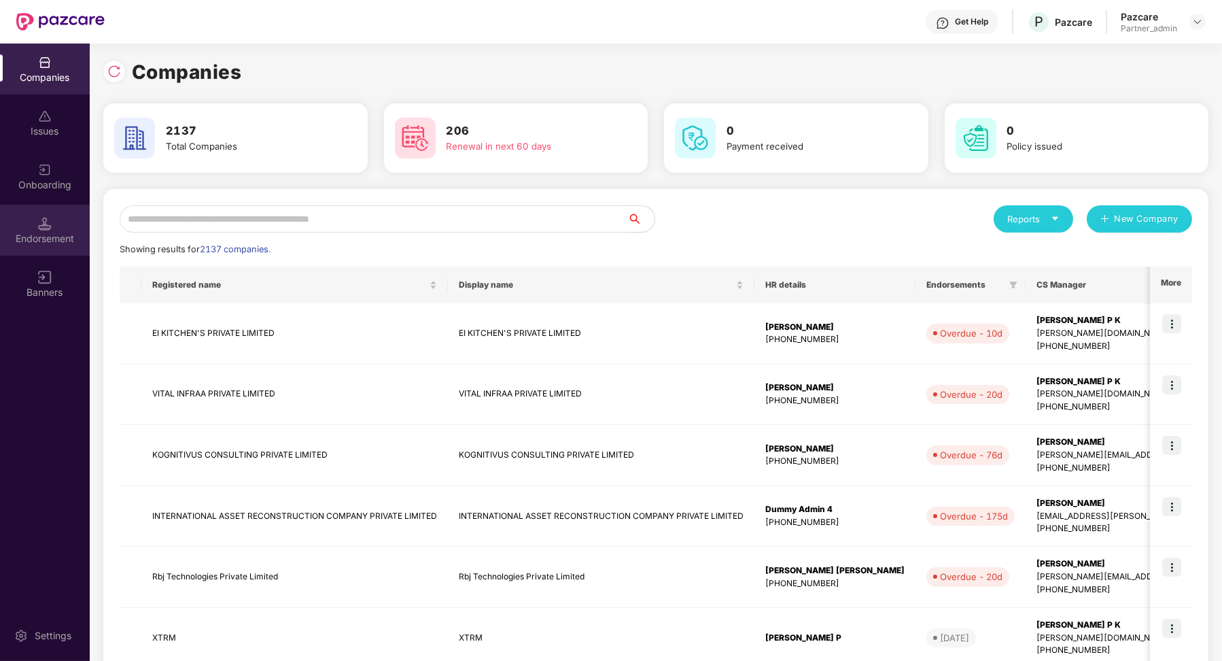
click at [33, 233] on div "Endorsement" at bounding box center [45, 239] width 90 height 14
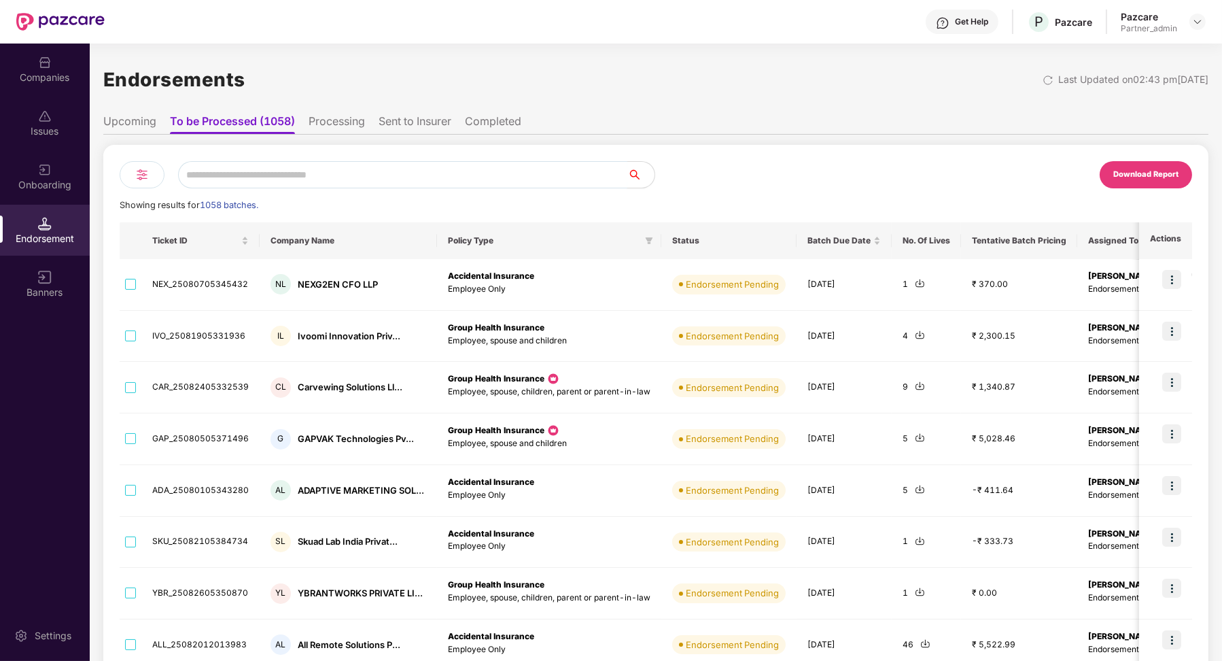
click at [280, 179] on input "text" at bounding box center [402, 174] width 449 height 27
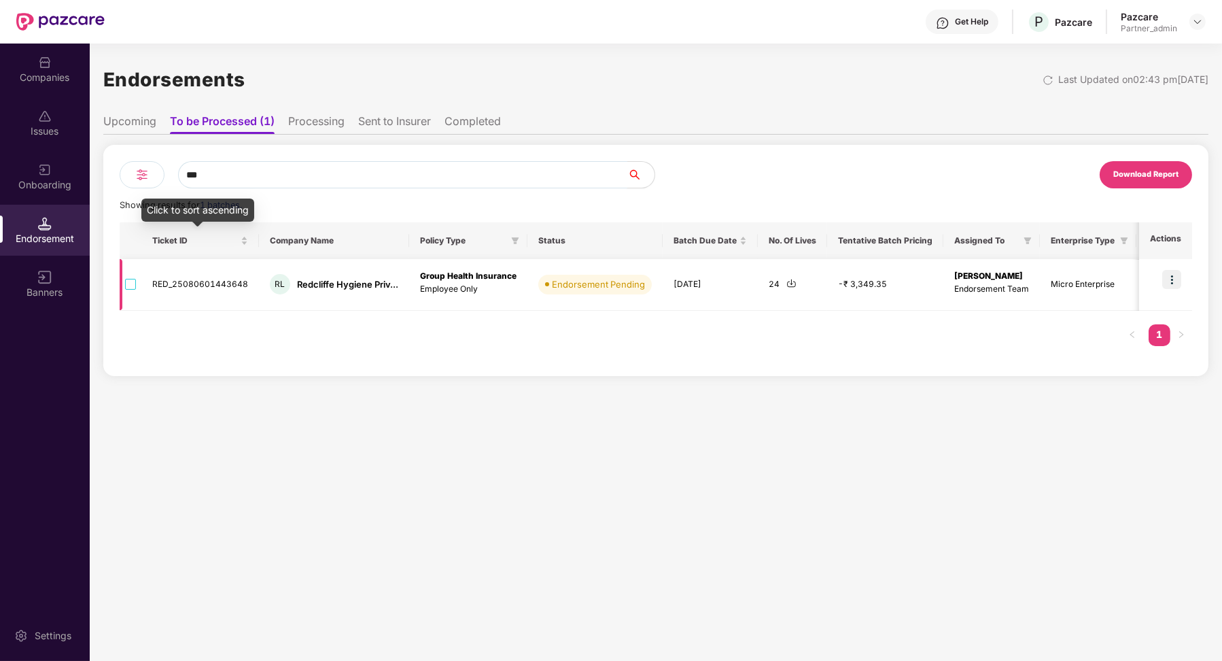
type input "***"
click at [169, 281] on td "RED_25080601443648" at bounding box center [200, 285] width 118 height 52
click at [1176, 279] on img at bounding box center [1172, 279] width 19 height 19
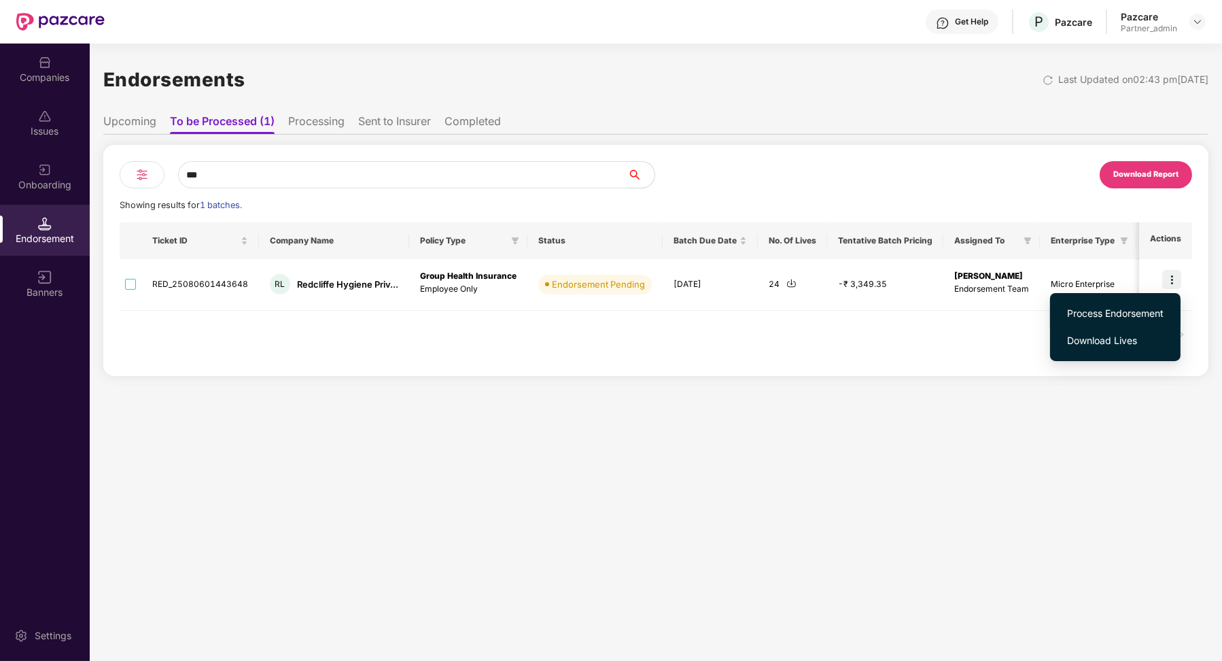
click at [1146, 309] on span "Process Endorsement" at bounding box center [1115, 313] width 97 height 15
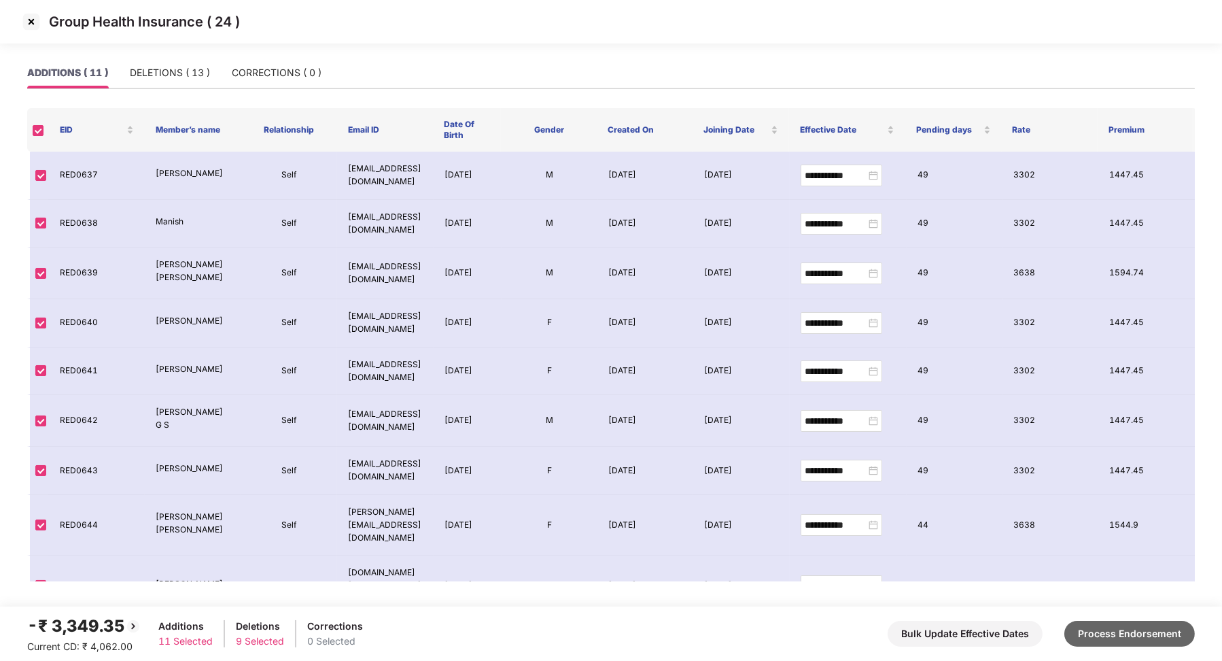
click at [1091, 633] on button "Process Endorsement" at bounding box center [1130, 634] width 131 height 26
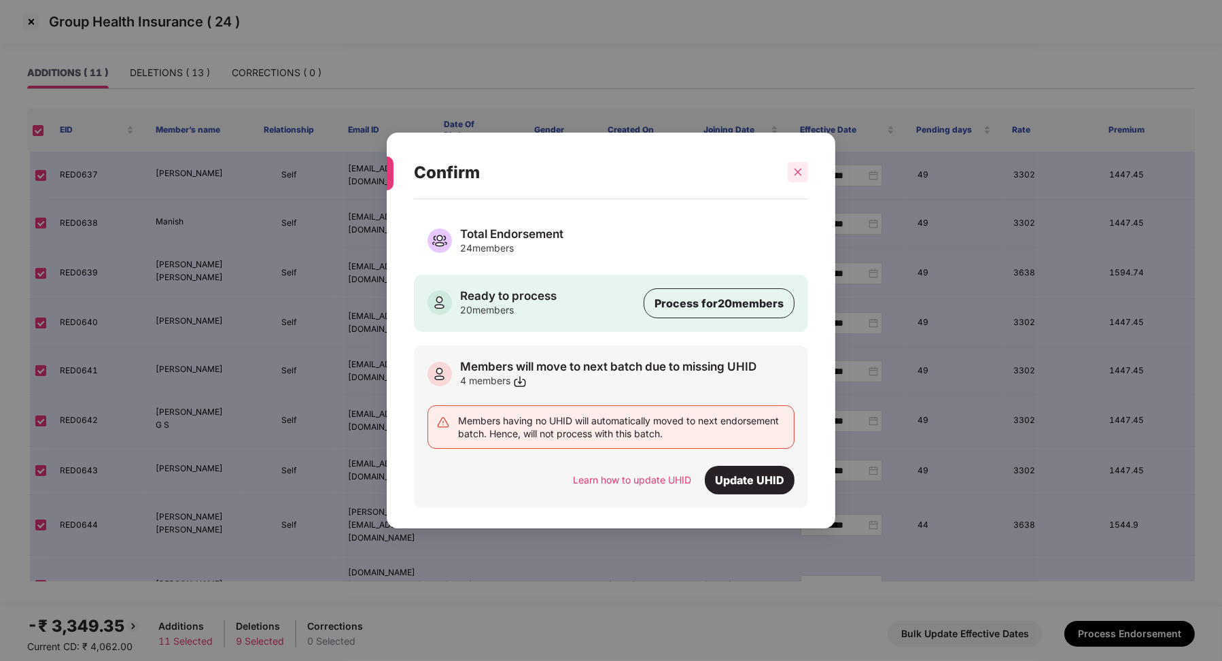
click at [802, 175] on icon "close" at bounding box center [798, 172] width 10 height 10
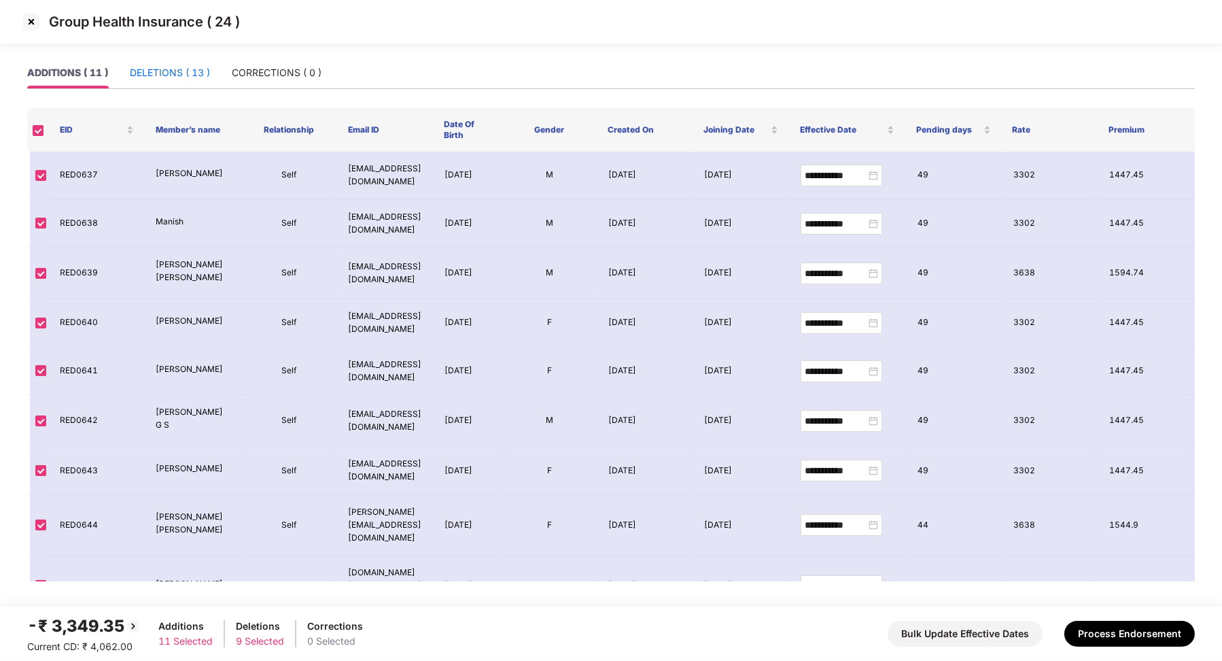
click at [147, 72] on div "DELETIONS ( 13 )" at bounding box center [170, 72] width 80 height 15
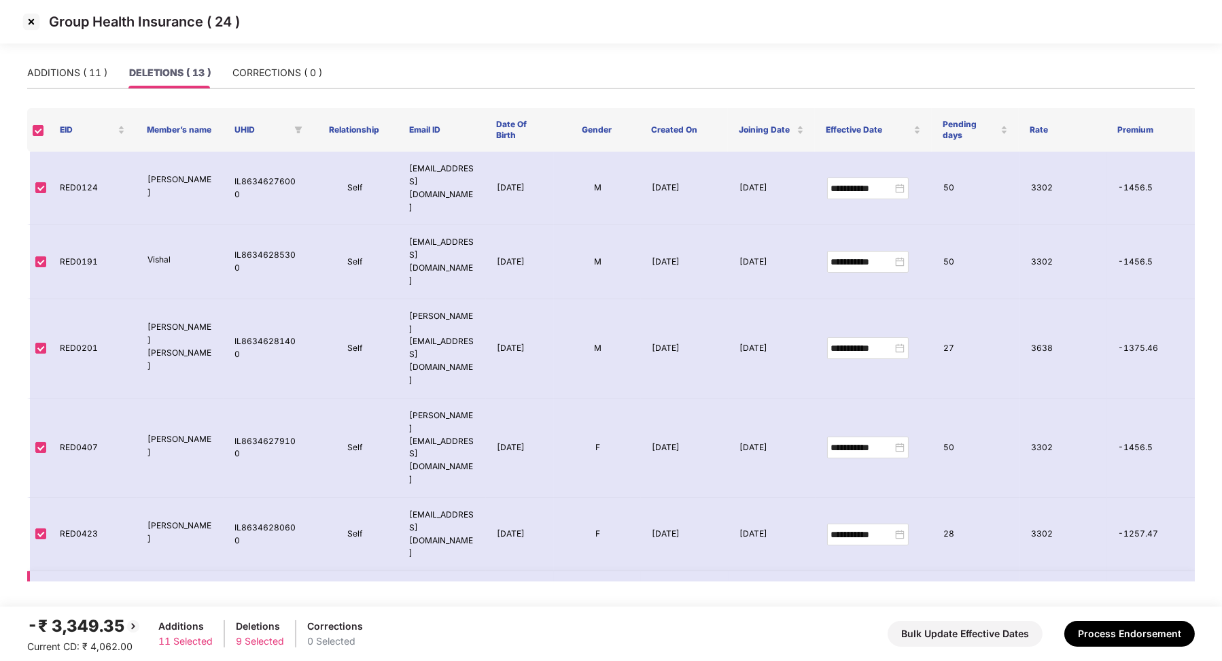
scroll to position [218, 0]
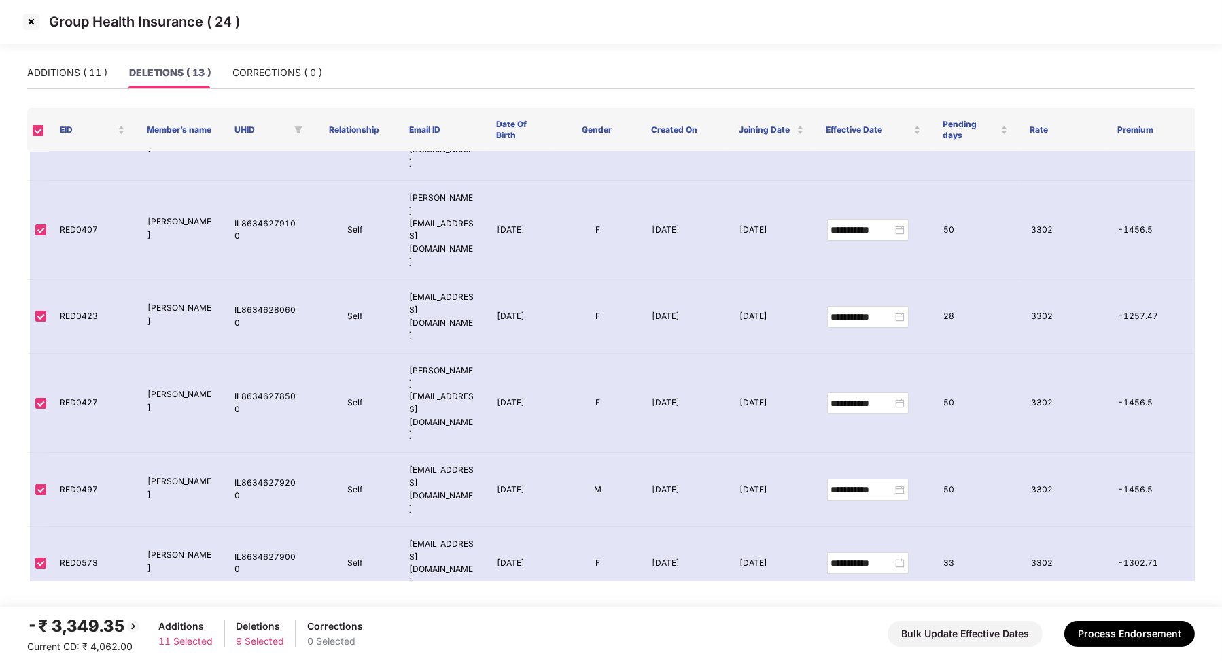
drag, startPoint x: 233, startPoint y: 403, endPoint x: 252, endPoint y: 403, distance: 18.4
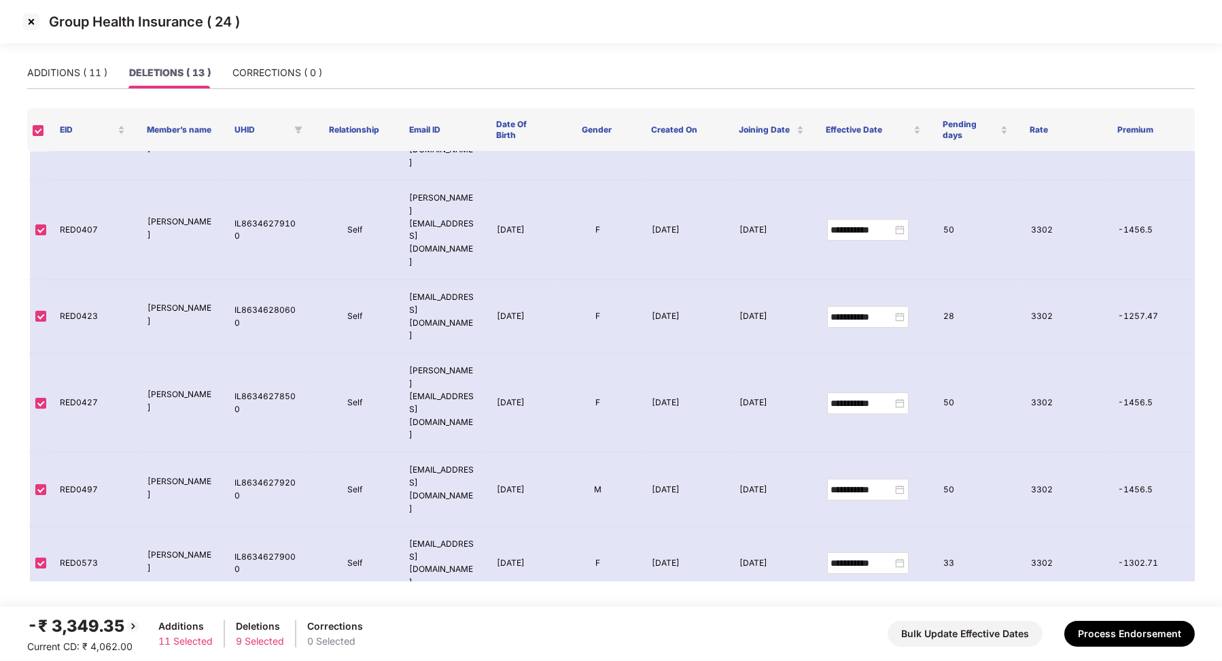
drag, startPoint x: 228, startPoint y: 465, endPoint x: 254, endPoint y: 464, distance: 25.2
drag, startPoint x: 234, startPoint y: 452, endPoint x: 264, endPoint y: 456, distance: 30.9
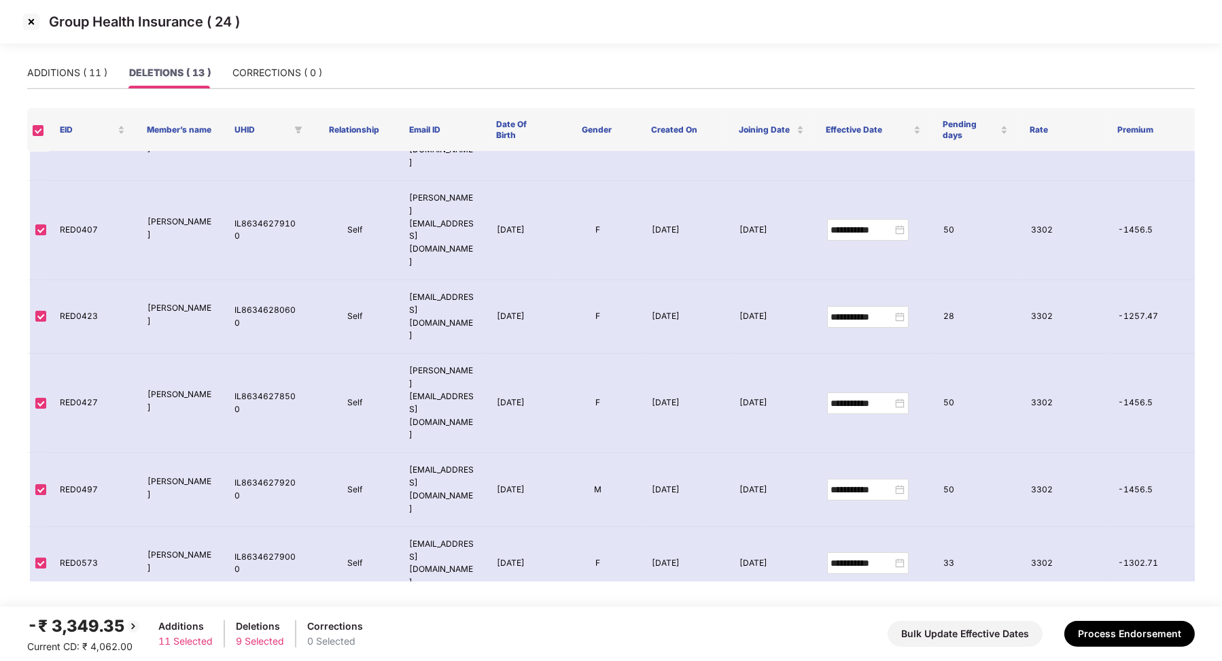
drag, startPoint x: 235, startPoint y: 504, endPoint x: 284, endPoint y: 508, distance: 49.7
drag, startPoint x: 228, startPoint y: 555, endPoint x: 258, endPoint y: 555, distance: 29.9
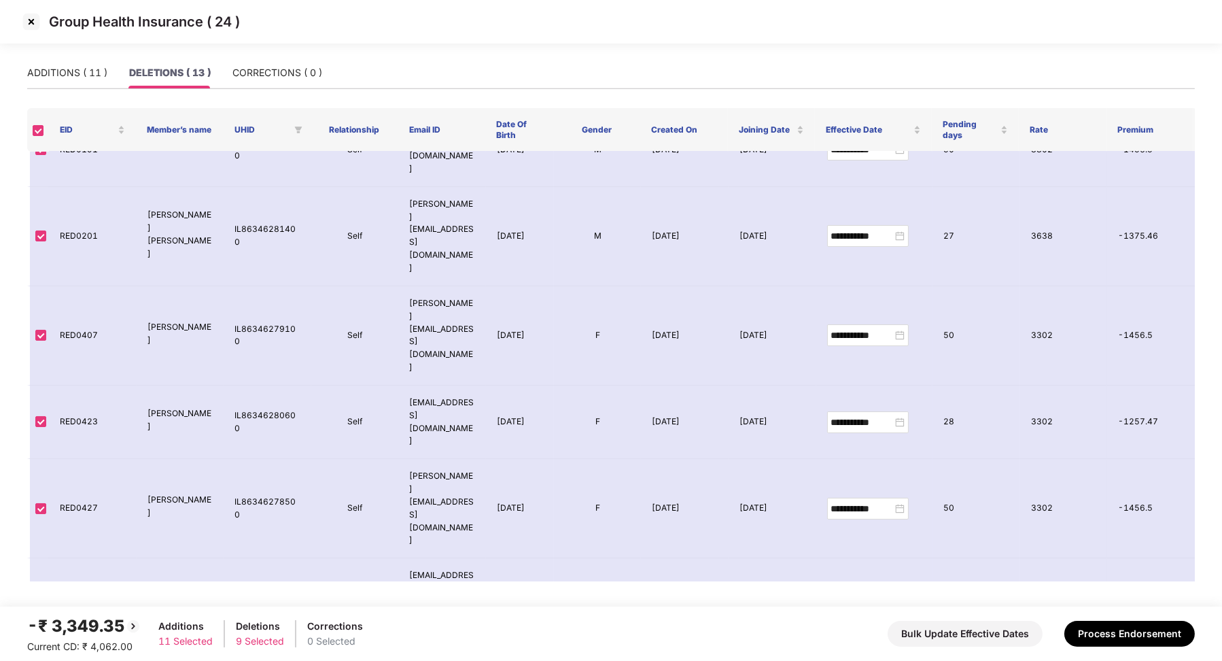
scroll to position [0, 0]
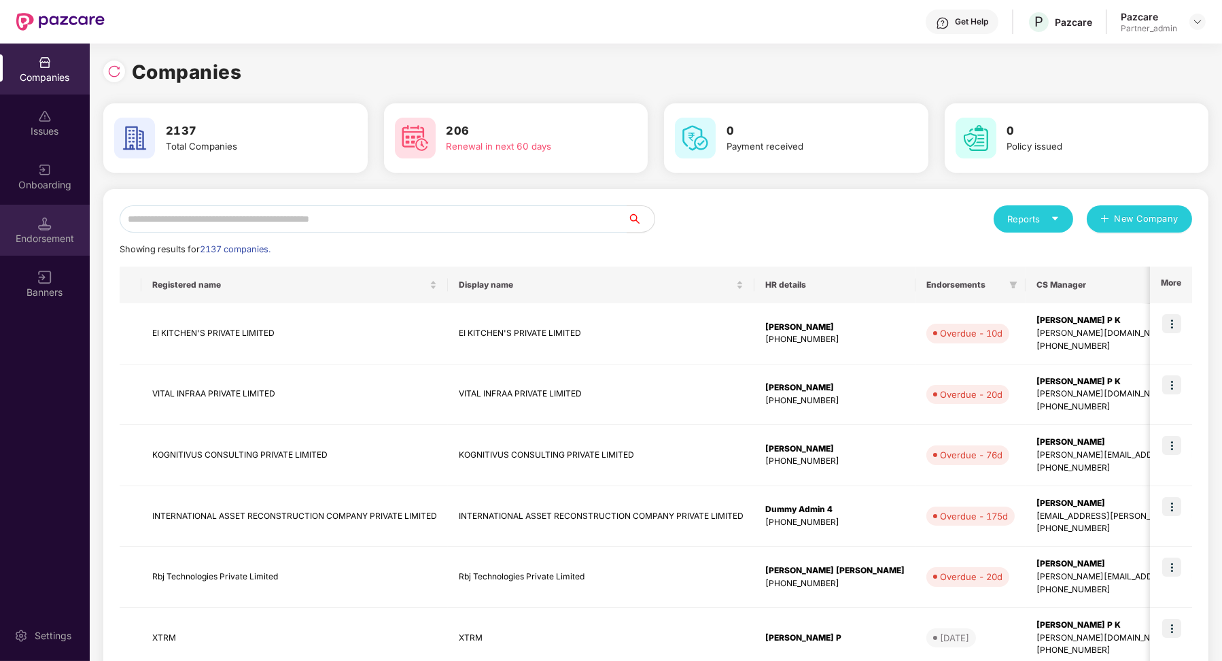
click at [14, 235] on div "Endorsement" at bounding box center [45, 239] width 90 height 14
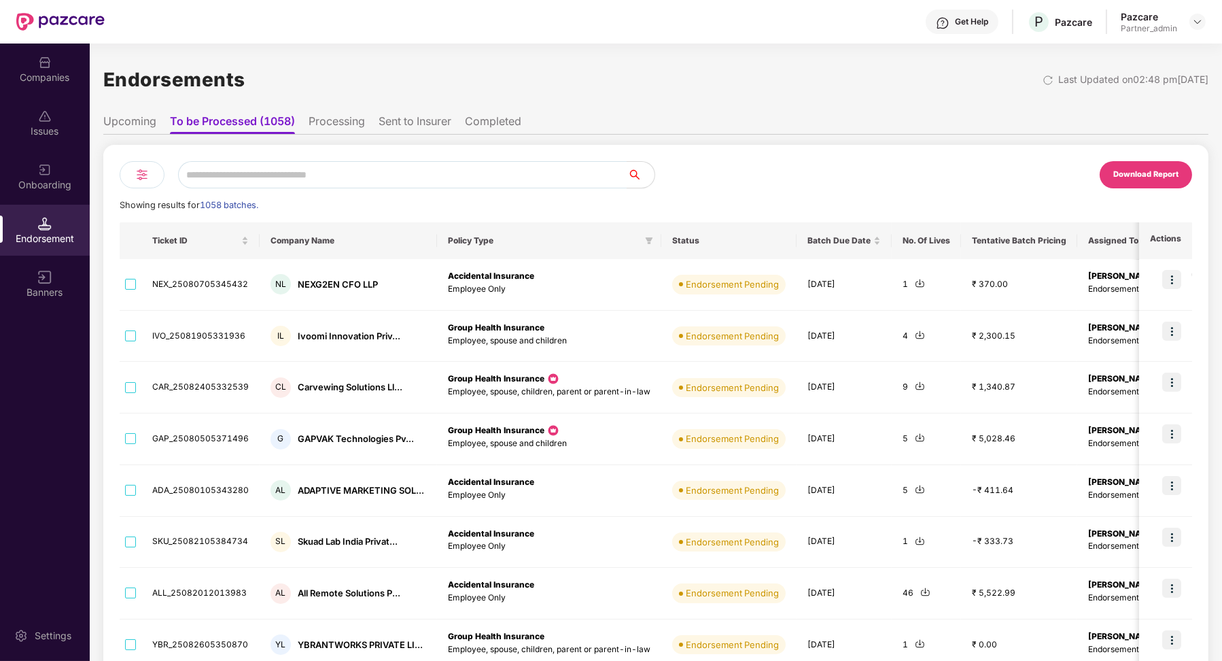
click at [419, 128] on li "Sent to Insurer" at bounding box center [415, 124] width 73 height 20
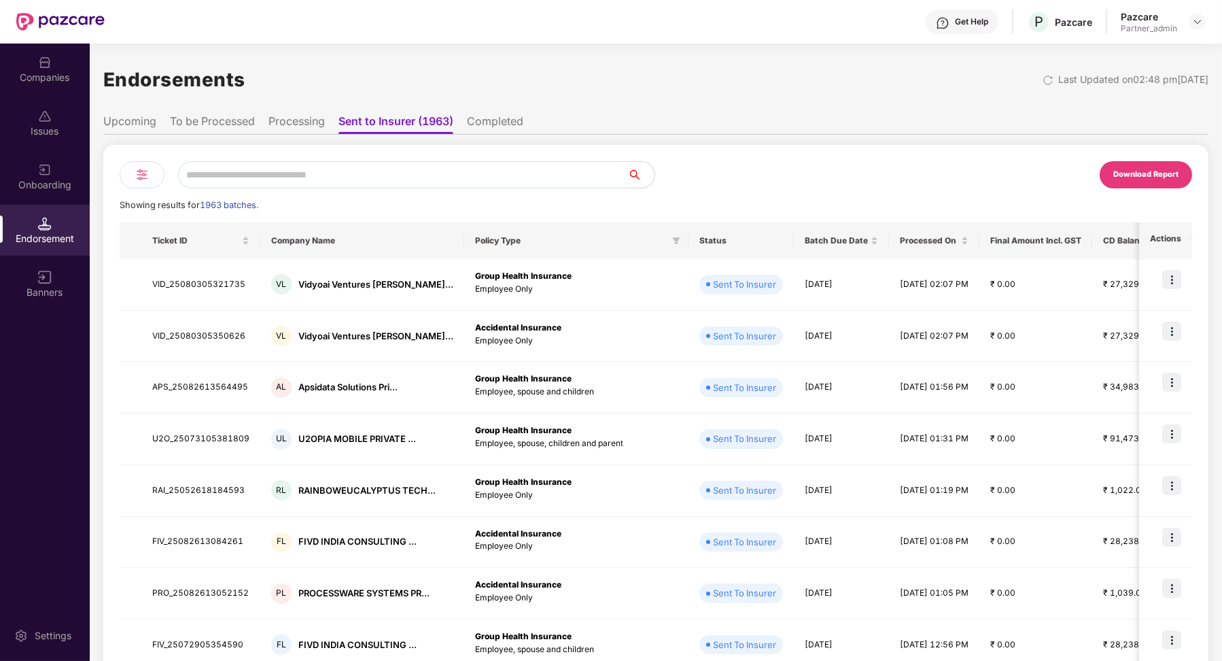
click at [348, 176] on input "text" at bounding box center [402, 174] width 449 height 27
paste input "**********"
type input "**********"
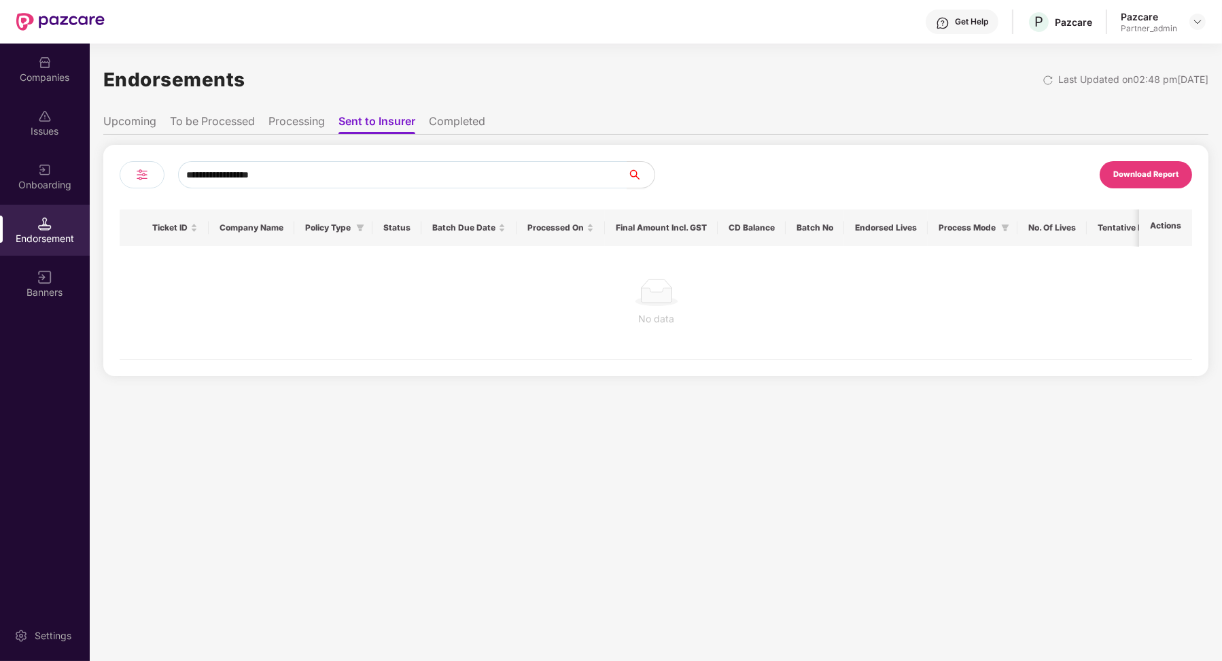
click at [452, 128] on li "Completed" at bounding box center [457, 124] width 56 height 20
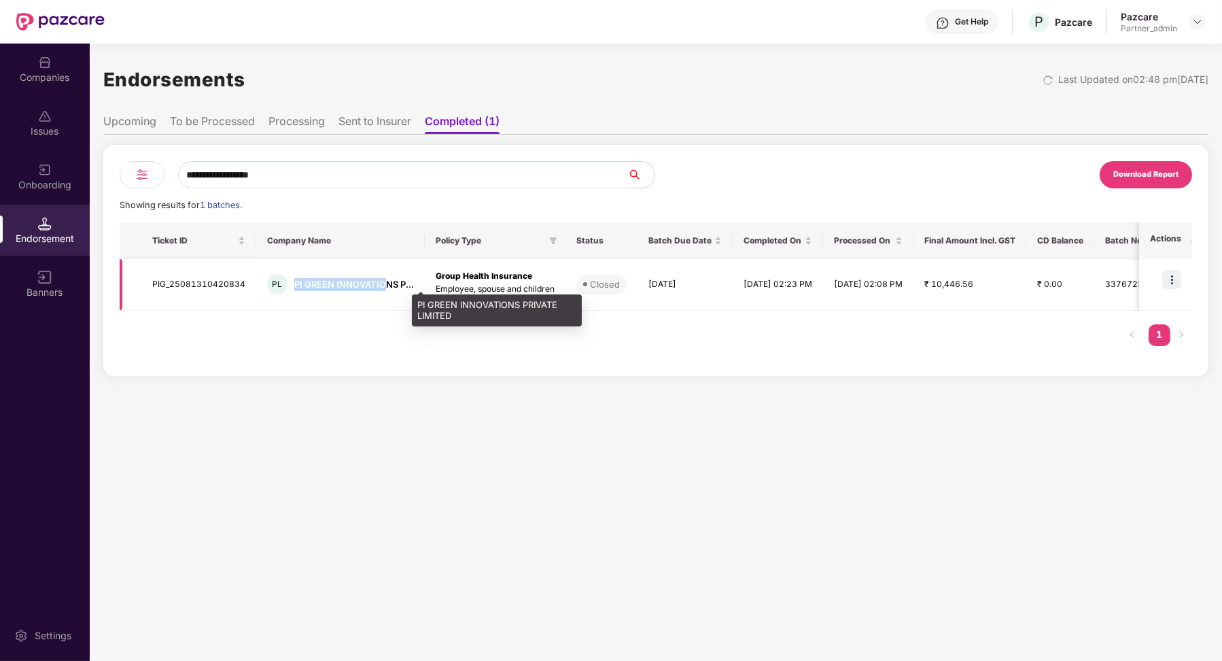
drag, startPoint x: 292, startPoint y: 283, endPoint x: 381, endPoint y: 285, distance: 89.8
click at [381, 285] on div "PL PI GREEN INNOVATIONS P..." at bounding box center [340, 284] width 147 height 20
copy div "PI GREEN INNOVATIO"
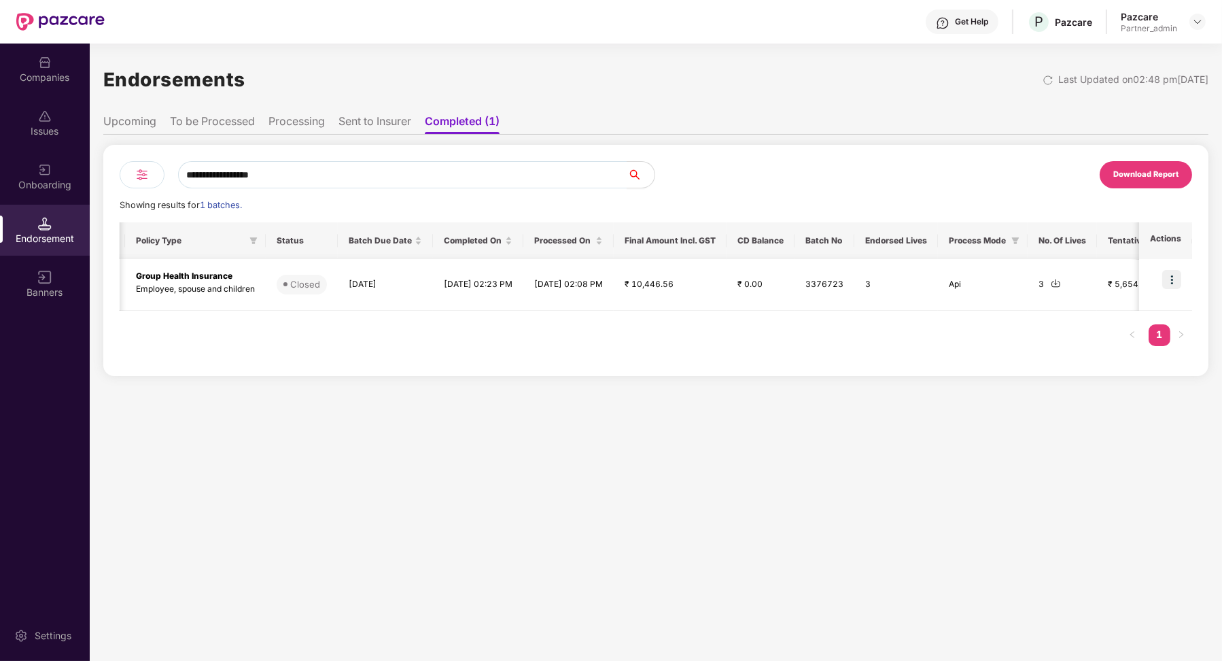
scroll to position [0, 303]
click at [67, 72] on div "Companies" at bounding box center [45, 78] width 90 height 14
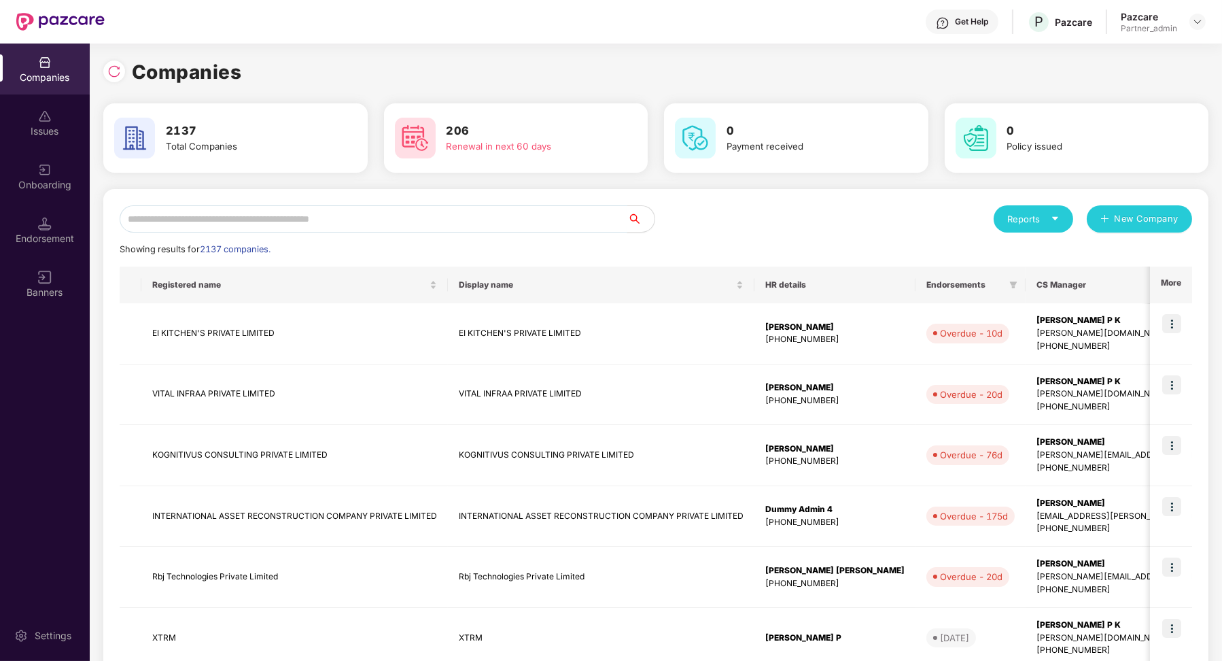
click at [208, 229] on input "text" at bounding box center [374, 218] width 508 height 27
paste input "**********"
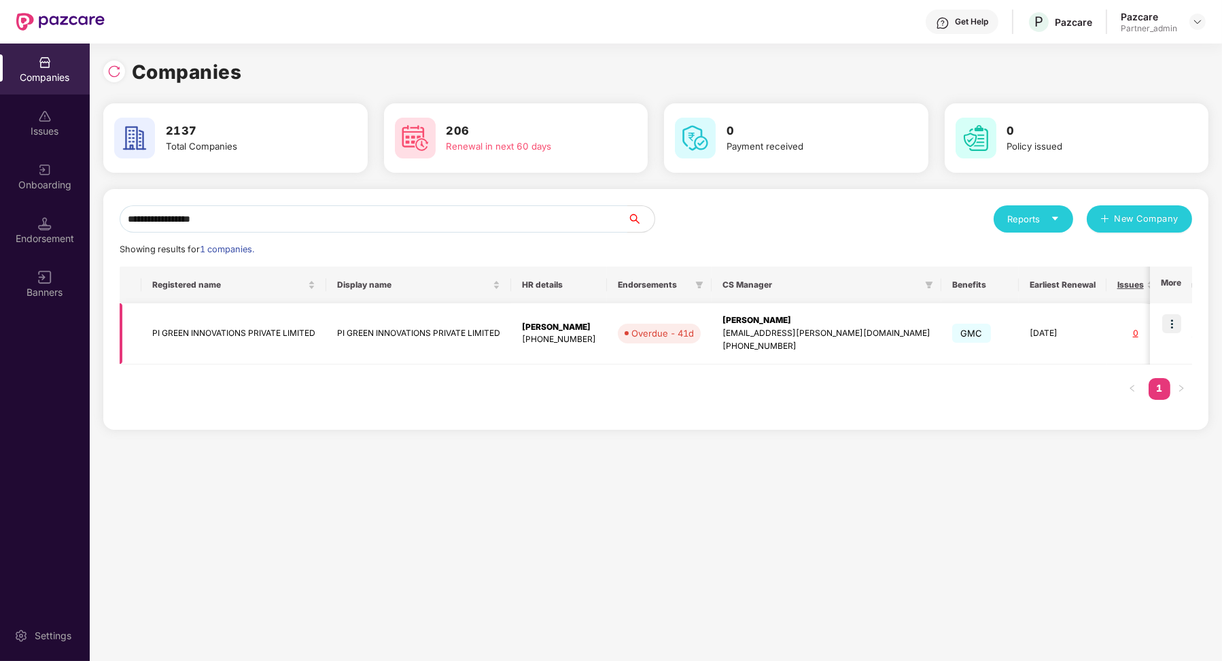
type input "**********"
click at [1166, 313] on td at bounding box center [1171, 333] width 42 height 61
click at [1174, 314] on img at bounding box center [1172, 323] width 19 height 19
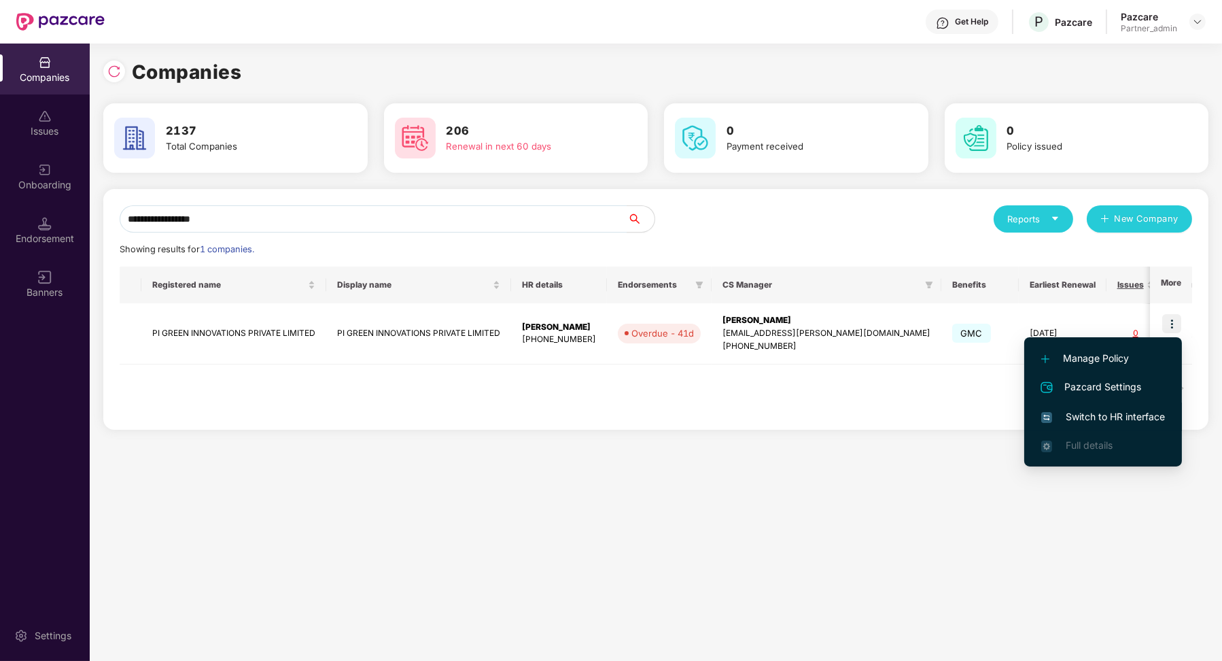
click at [1129, 415] on span "Switch to HR interface" at bounding box center [1104, 416] width 124 height 15
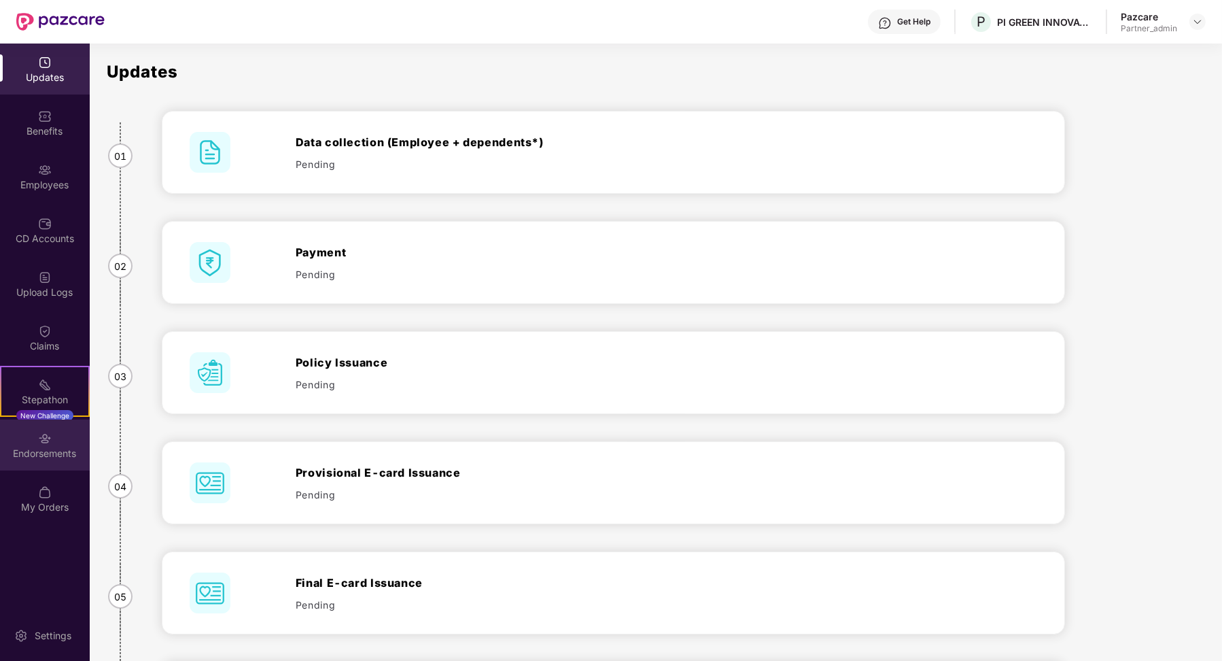
click at [36, 455] on div "Endorsements" at bounding box center [45, 454] width 90 height 14
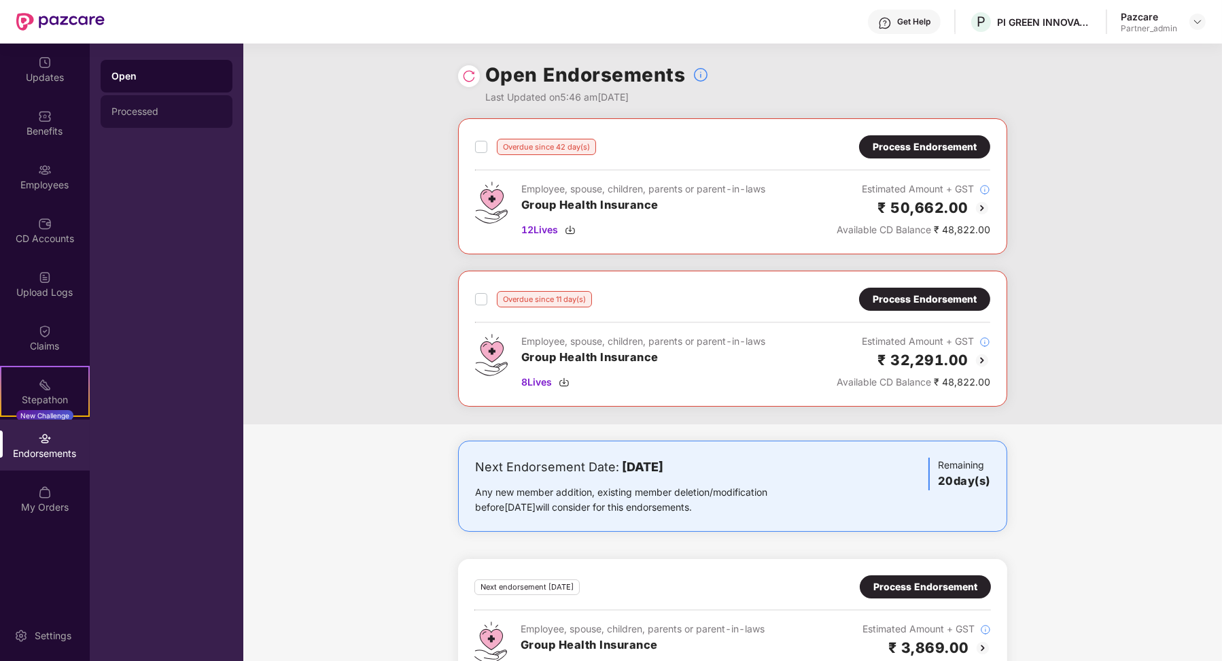
click at [174, 122] on div "Processed" at bounding box center [167, 111] width 132 height 33
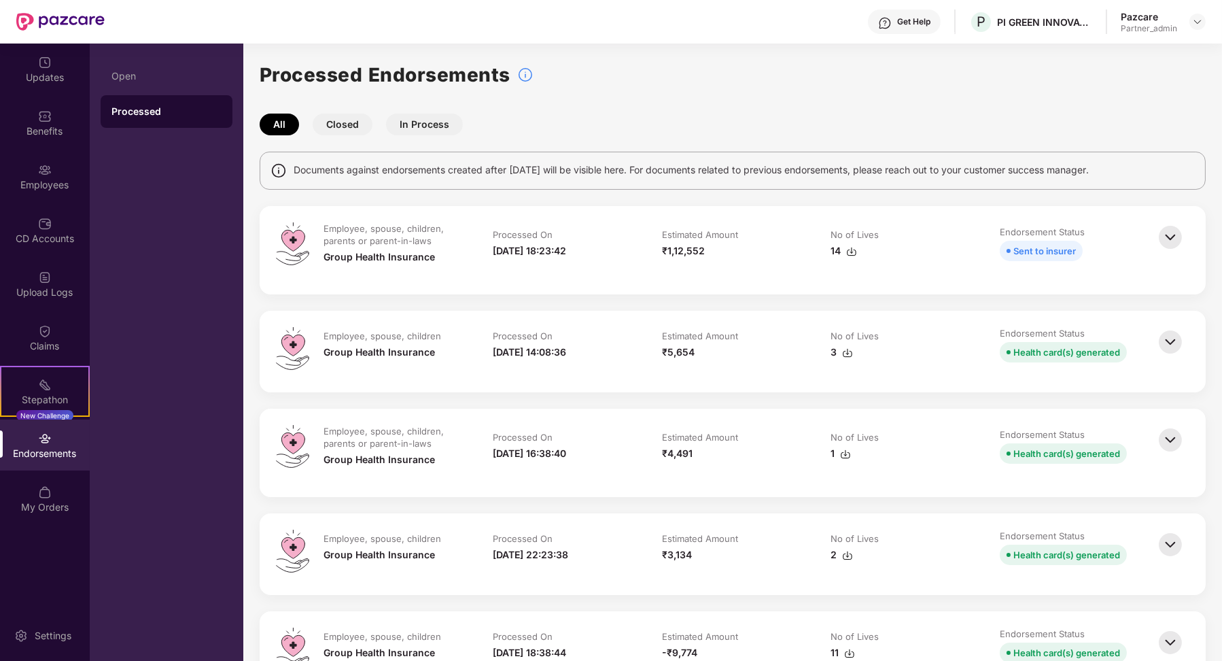
click at [358, 132] on button "Closed" at bounding box center [343, 125] width 60 height 22
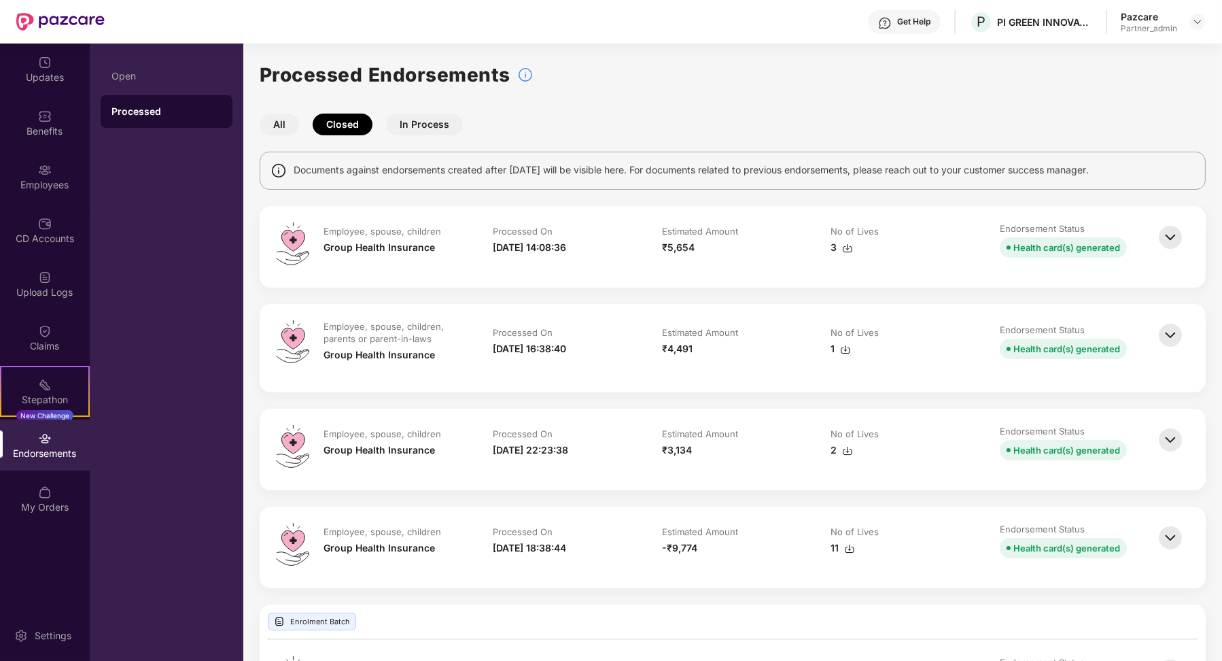
click at [1179, 233] on img at bounding box center [1171, 237] width 30 height 30
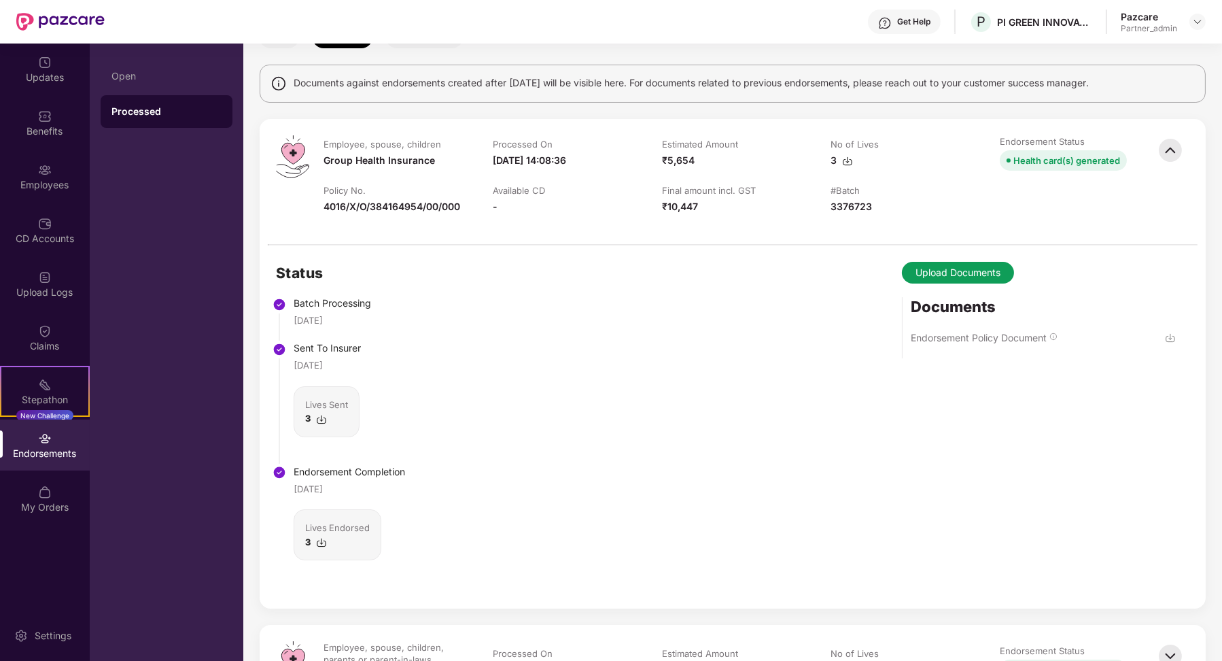
scroll to position [0, 0]
